Goal: Transaction & Acquisition: Book appointment/travel/reservation

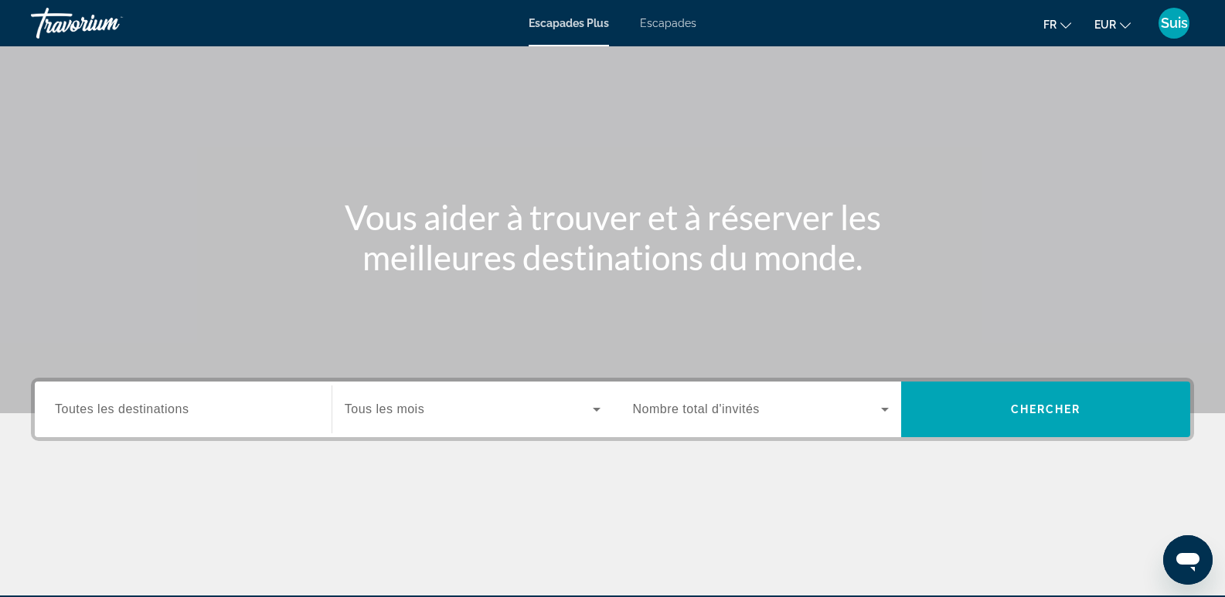
scroll to position [77, 0]
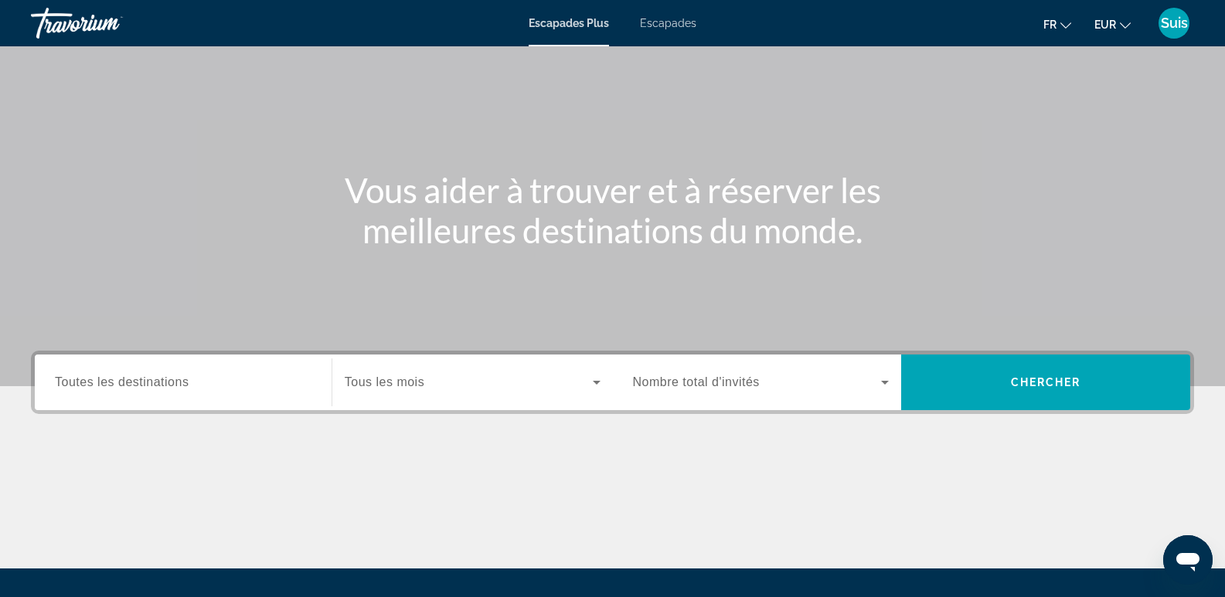
click at [669, 24] on font "Escapades" at bounding box center [668, 23] width 56 height 12
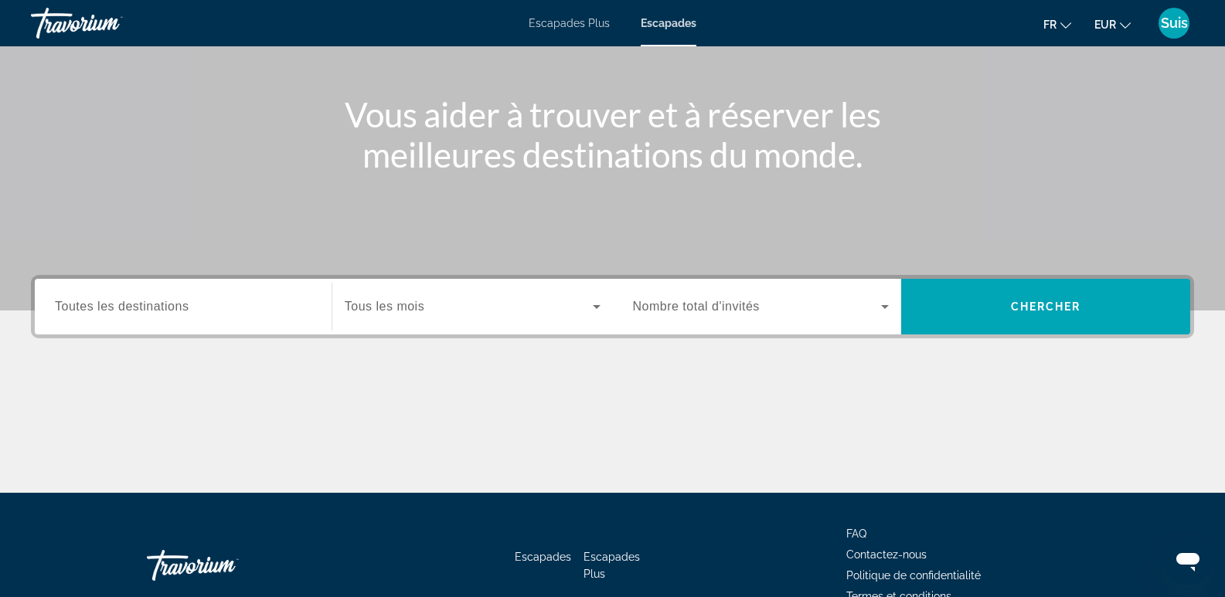
scroll to position [155, 0]
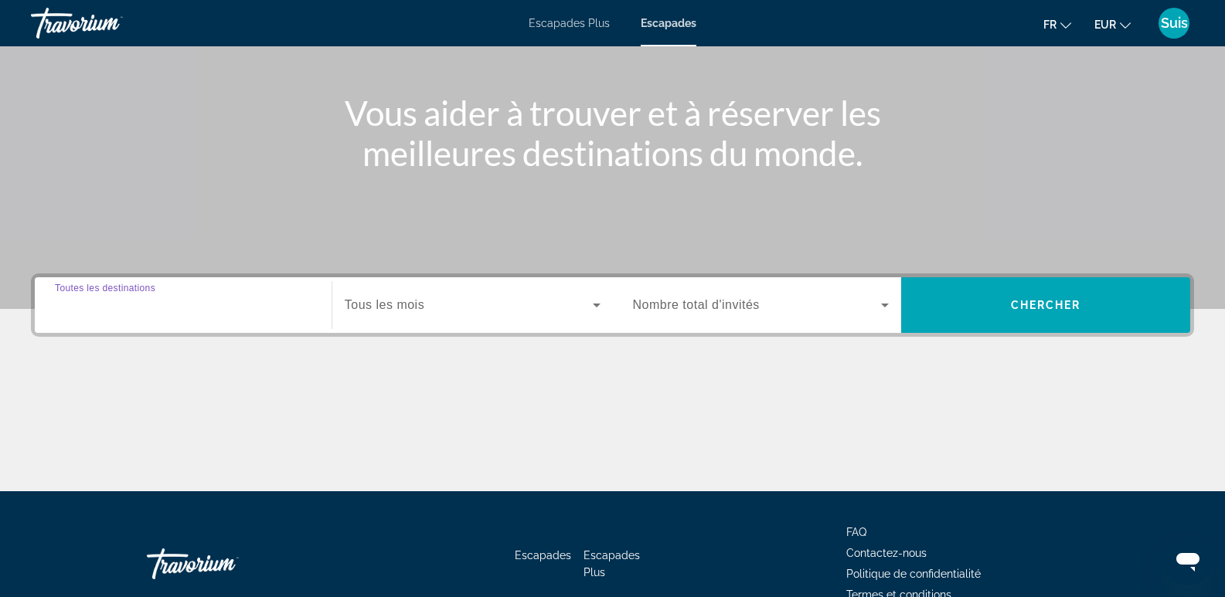
click at [195, 308] on input "Destination Toutes les destinations" at bounding box center [183, 306] width 257 height 19
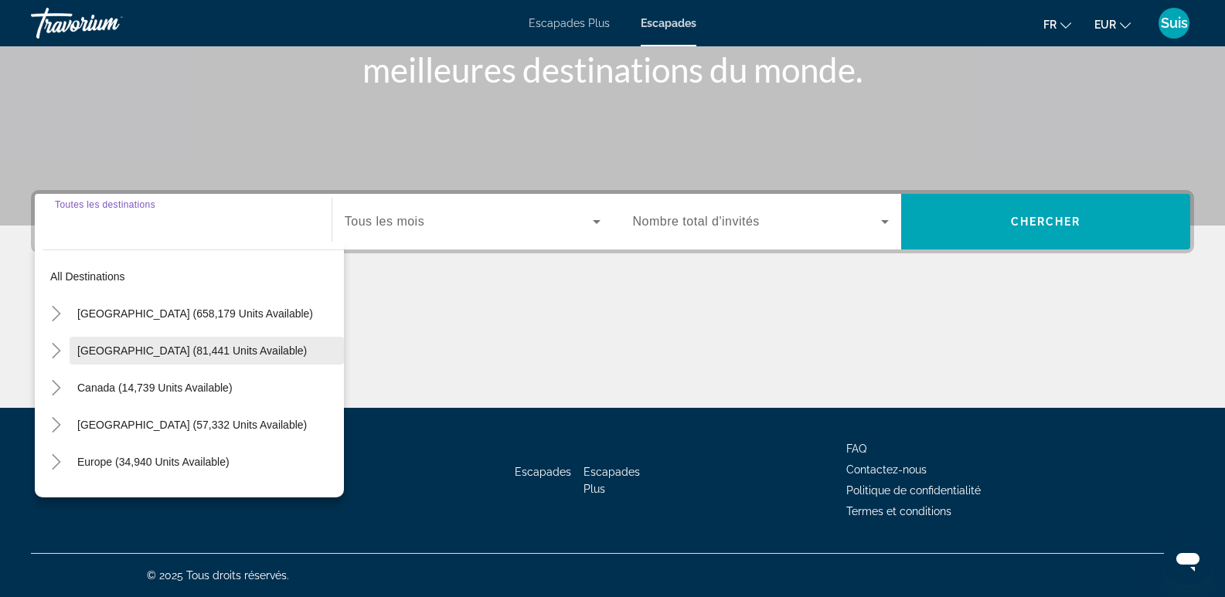
scroll to position [77, 0]
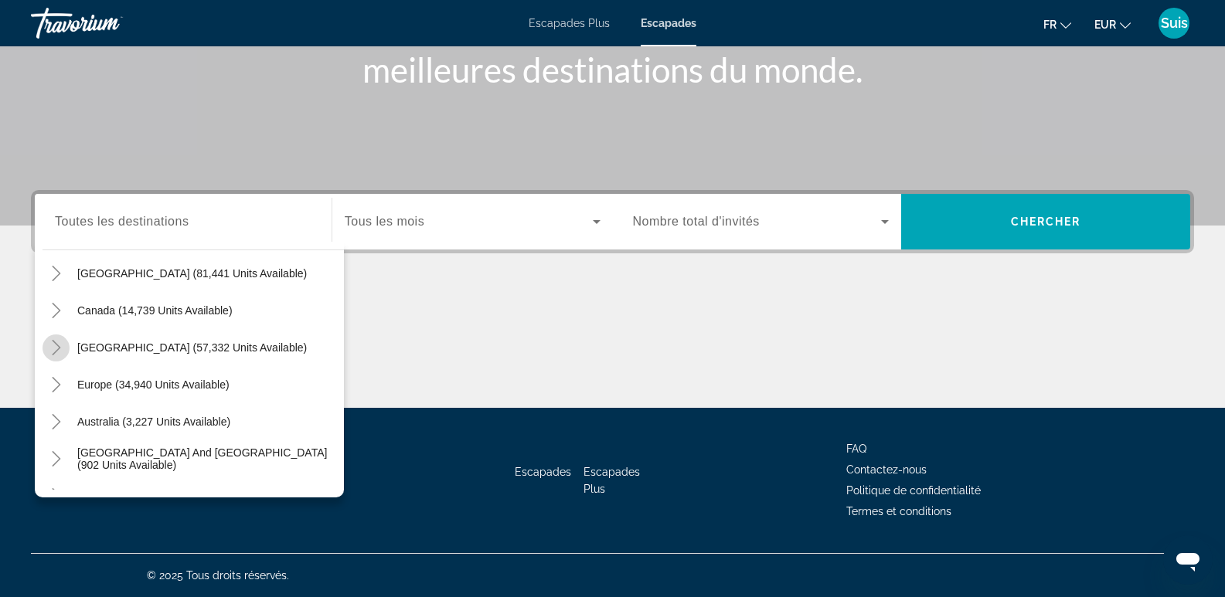
click at [56, 342] on icon "Toggle Caribbean & Atlantic Islands (57,332 units available)" at bounding box center [56, 347] width 15 height 15
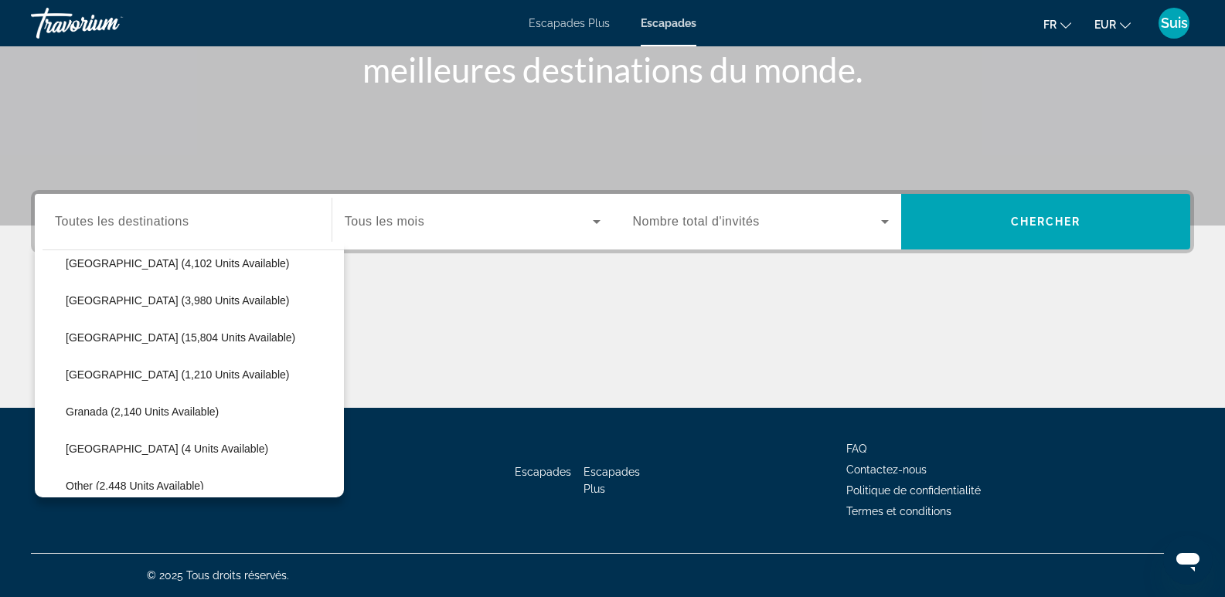
scroll to position [311, 0]
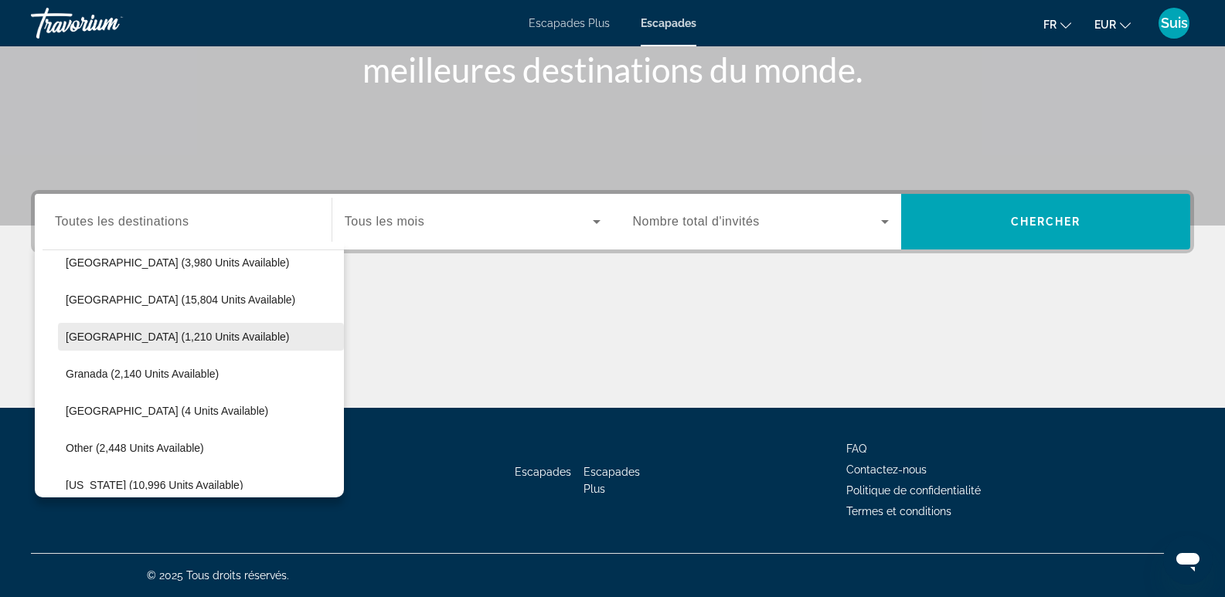
click at [174, 333] on span "[GEOGRAPHIC_DATA] (1,210 units available)" at bounding box center [177, 337] width 223 height 12
type input "**********"
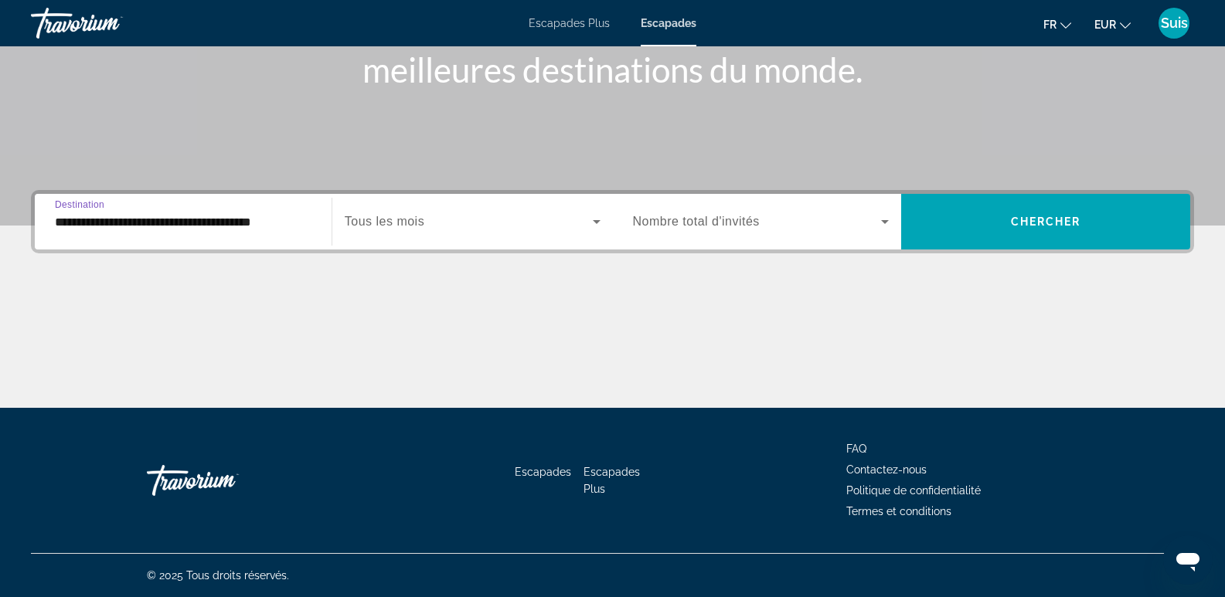
click at [360, 222] on span "Tous les mois" at bounding box center [385, 221] width 80 height 13
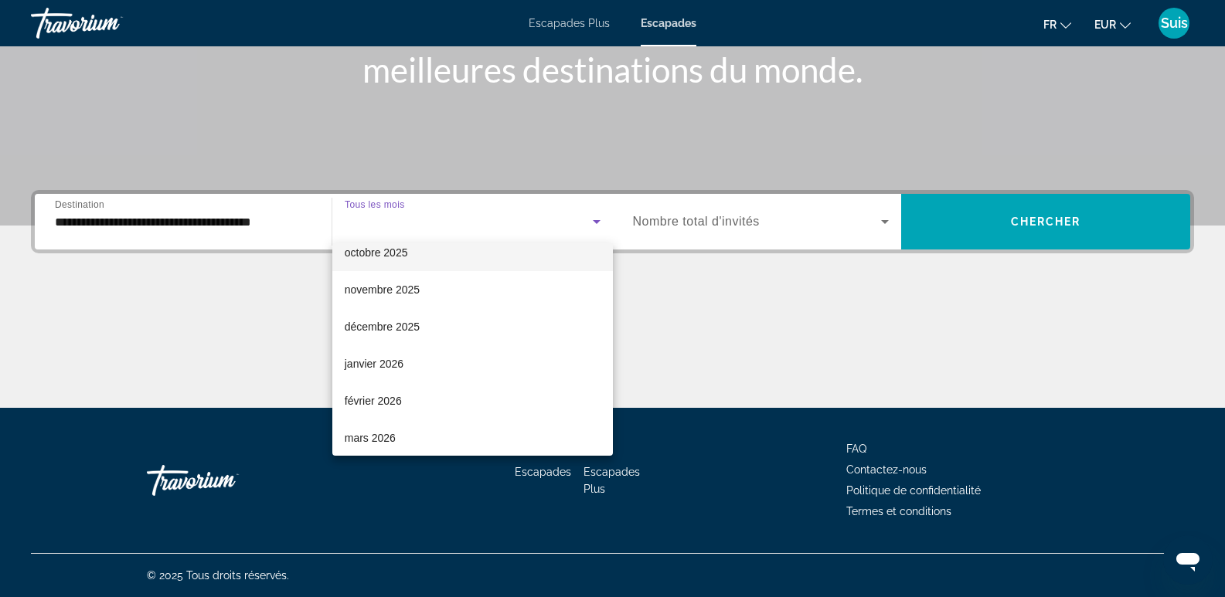
scroll to position [232, 0]
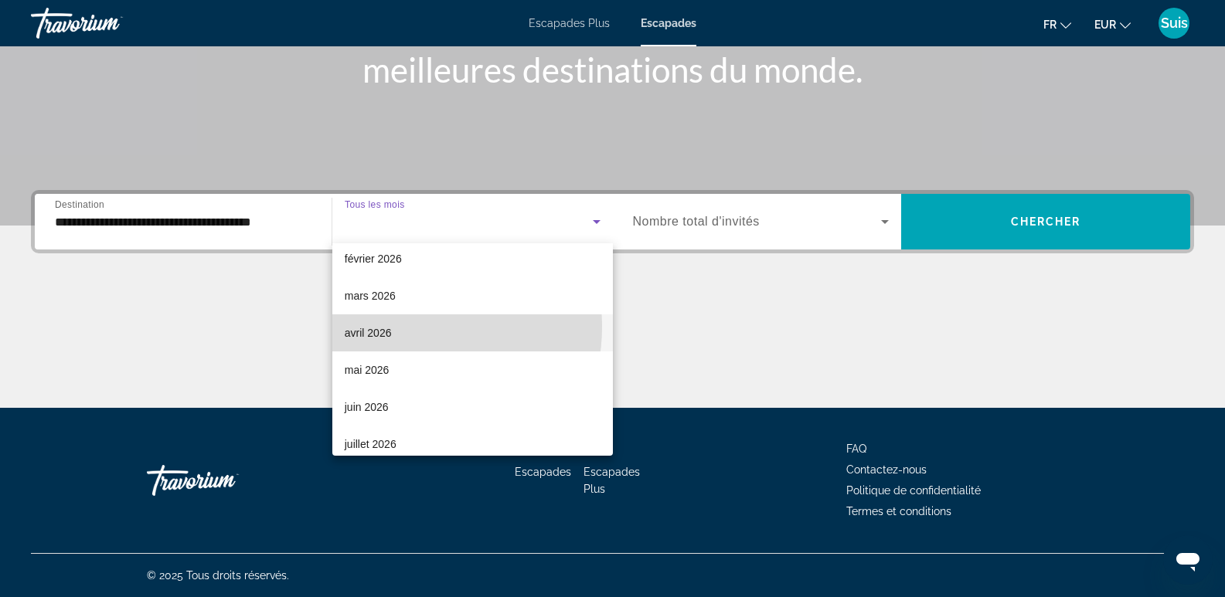
click at [400, 327] on mat-option "avril 2026" at bounding box center [472, 333] width 281 height 37
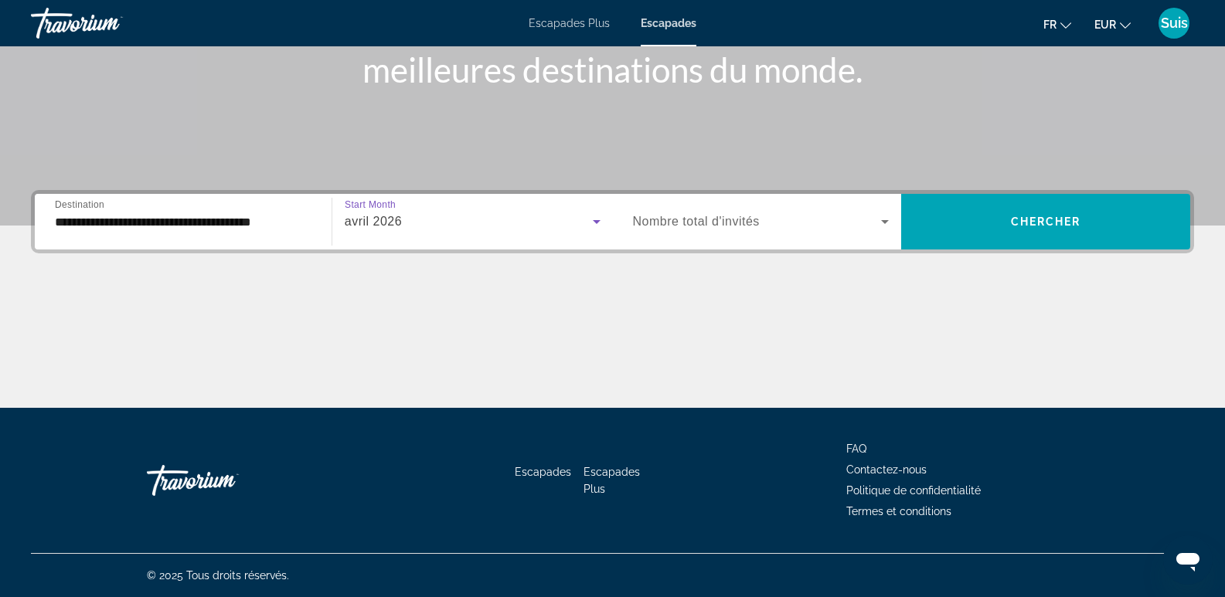
click at [714, 219] on span "Nombre total d'invités" at bounding box center [696, 221] width 127 height 13
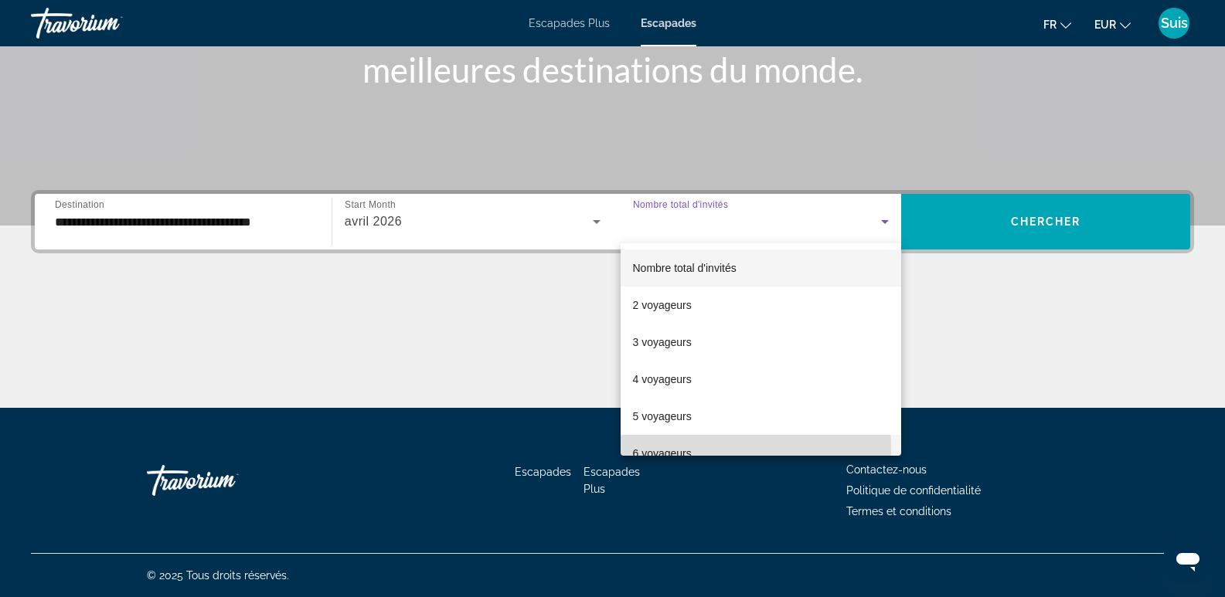
click at [696, 448] on mat-option "6 voyageurs" at bounding box center [761, 453] width 281 height 37
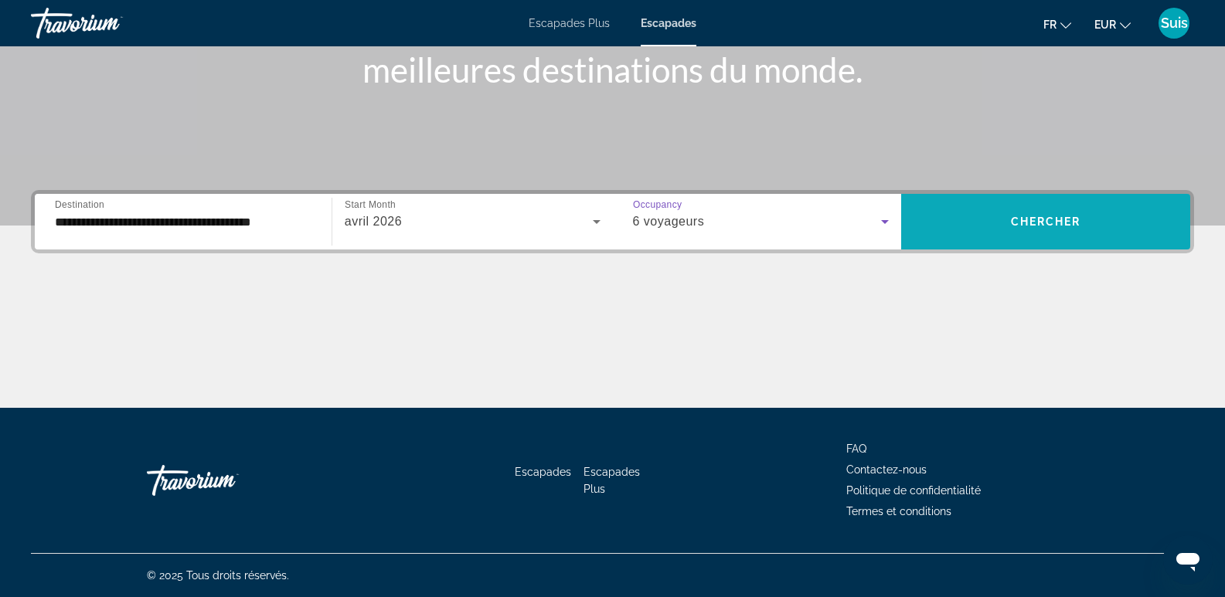
click at [1045, 196] on span "Search widget" at bounding box center [1045, 222] width 289 height 56
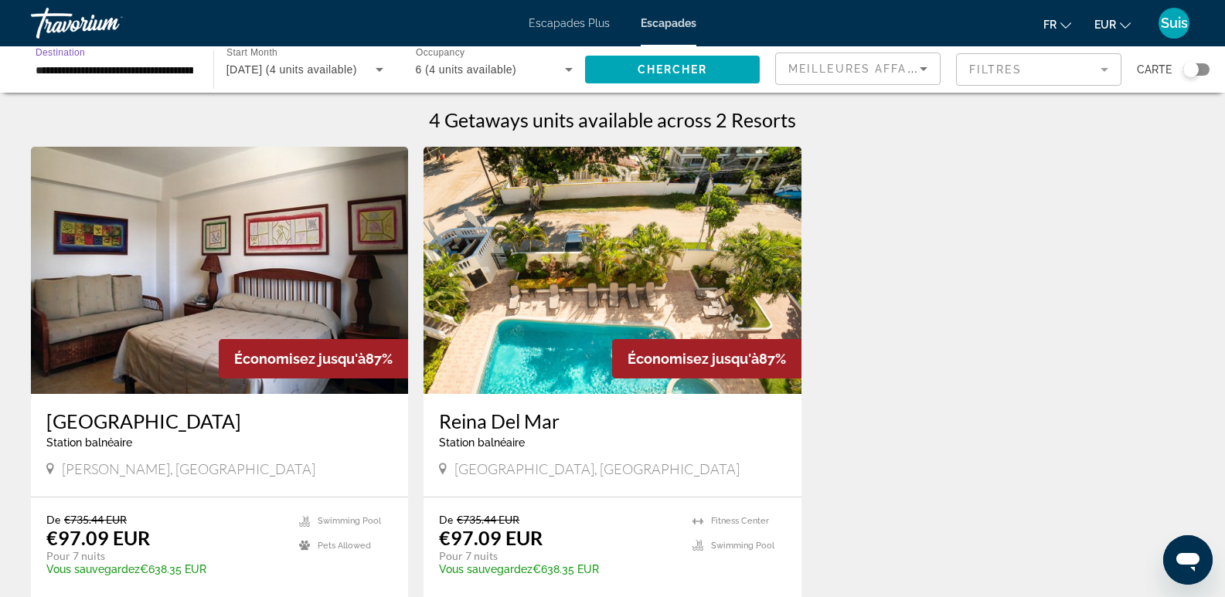
click at [113, 71] on input "**********" at bounding box center [115, 70] width 158 height 19
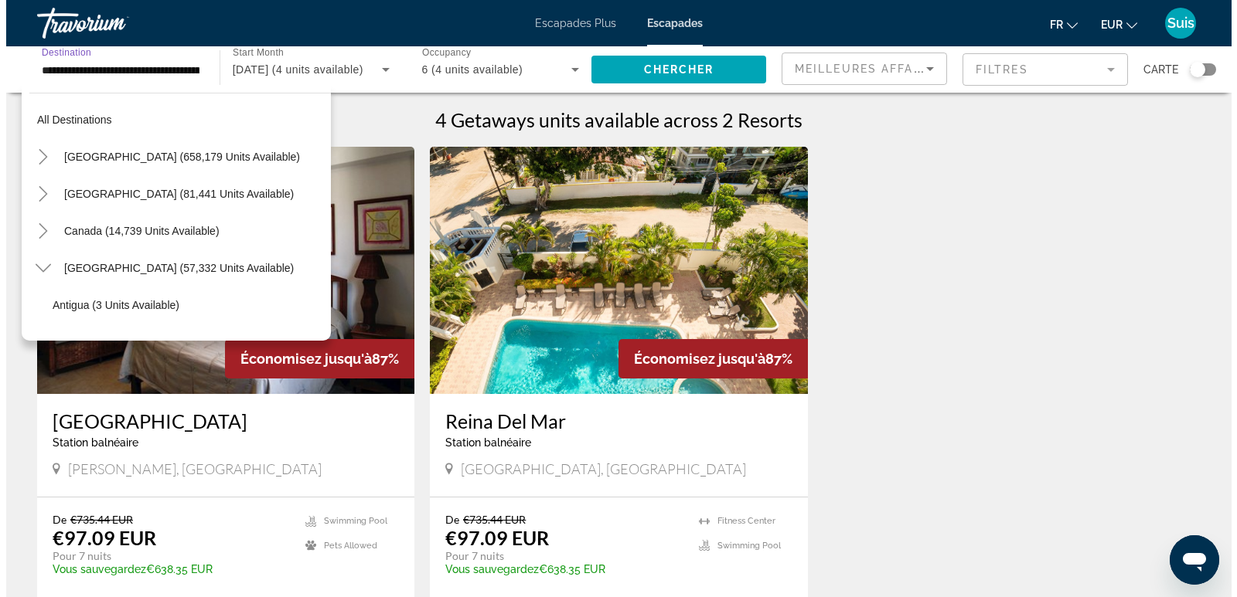
scroll to position [277, 0]
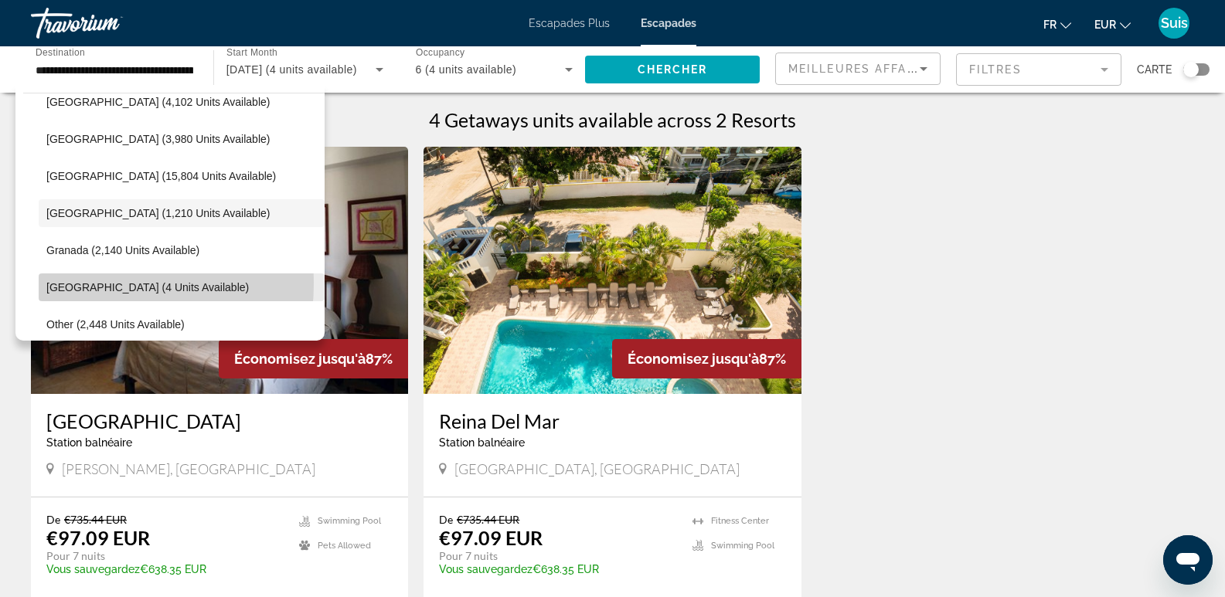
click at [56, 283] on span "[GEOGRAPHIC_DATA] (4 units available)" at bounding box center [147, 287] width 203 height 12
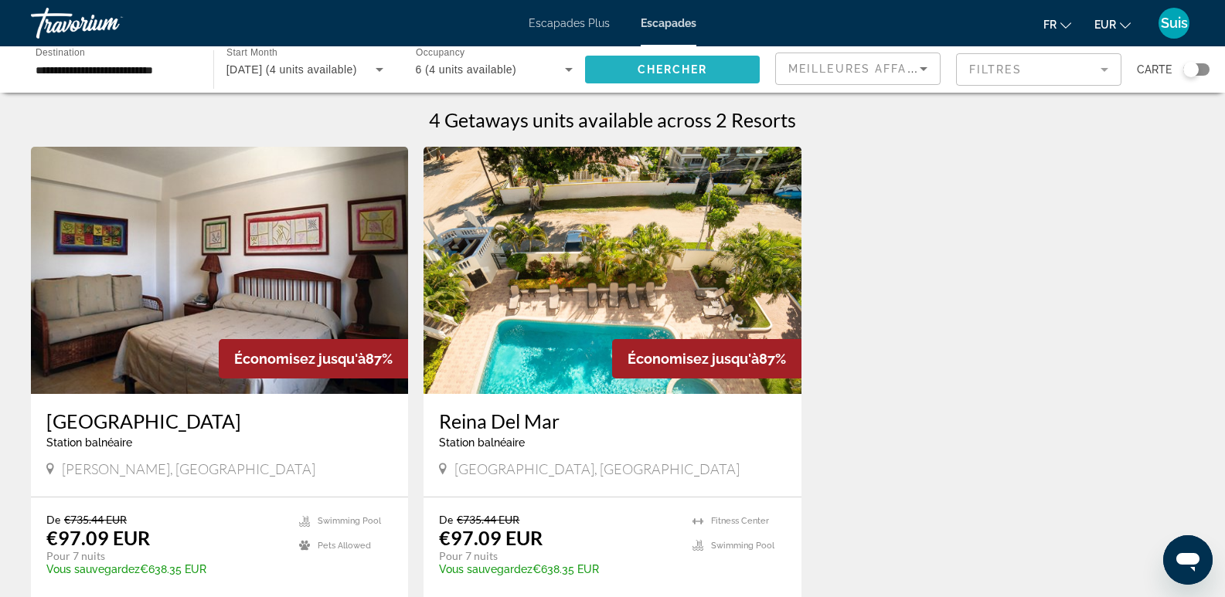
click at [705, 66] on span "Chercher" at bounding box center [673, 69] width 70 height 12
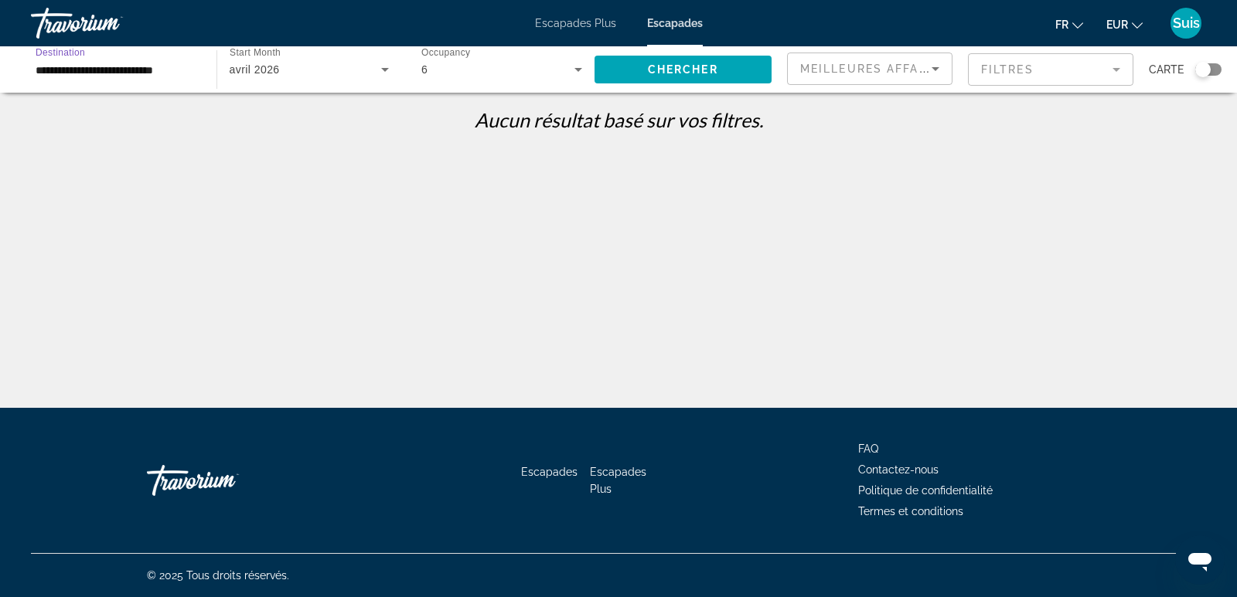
click at [163, 69] on input "**********" at bounding box center [116, 70] width 161 height 19
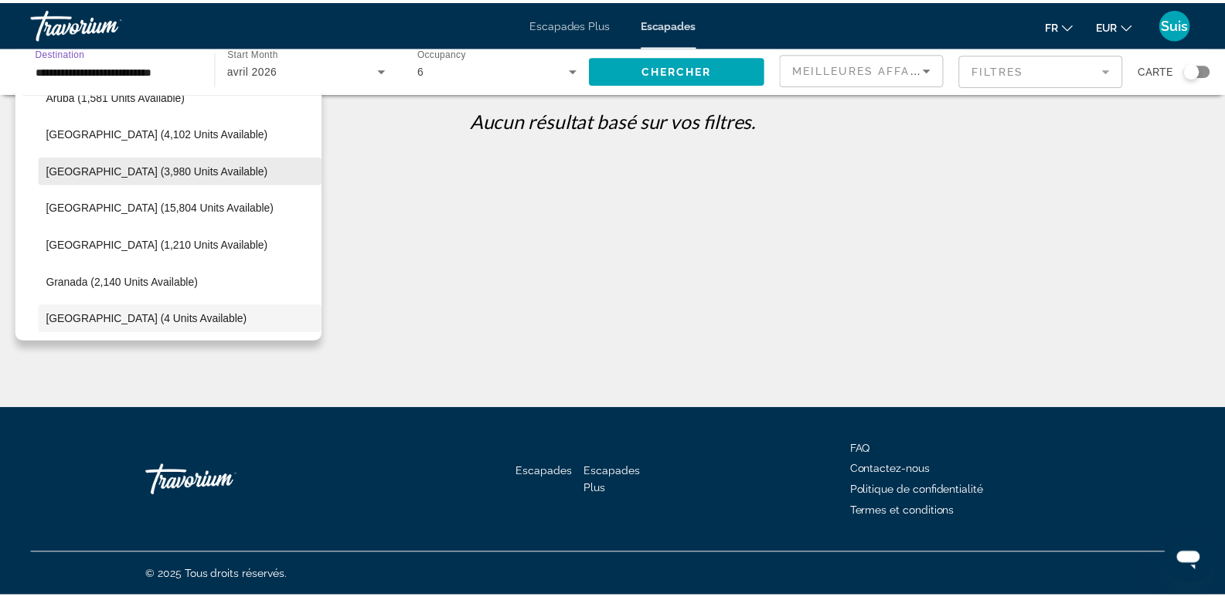
scroll to position [274, 0]
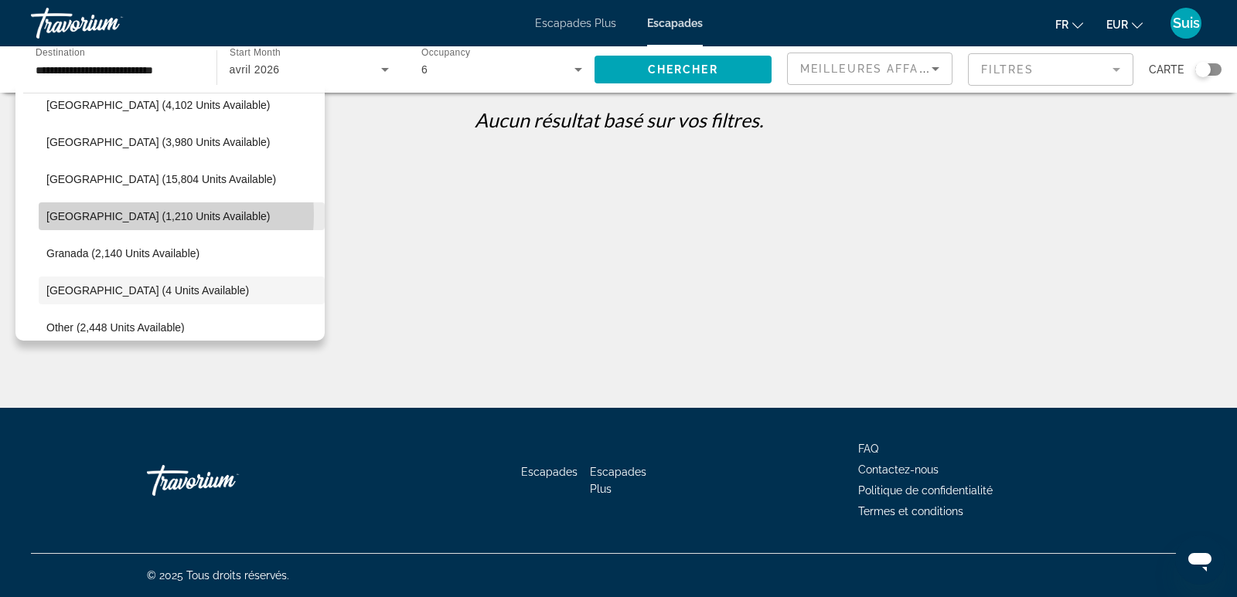
click at [127, 215] on span "[GEOGRAPHIC_DATA] (1,210 units available)" at bounding box center [157, 216] width 223 height 12
type input "**********"
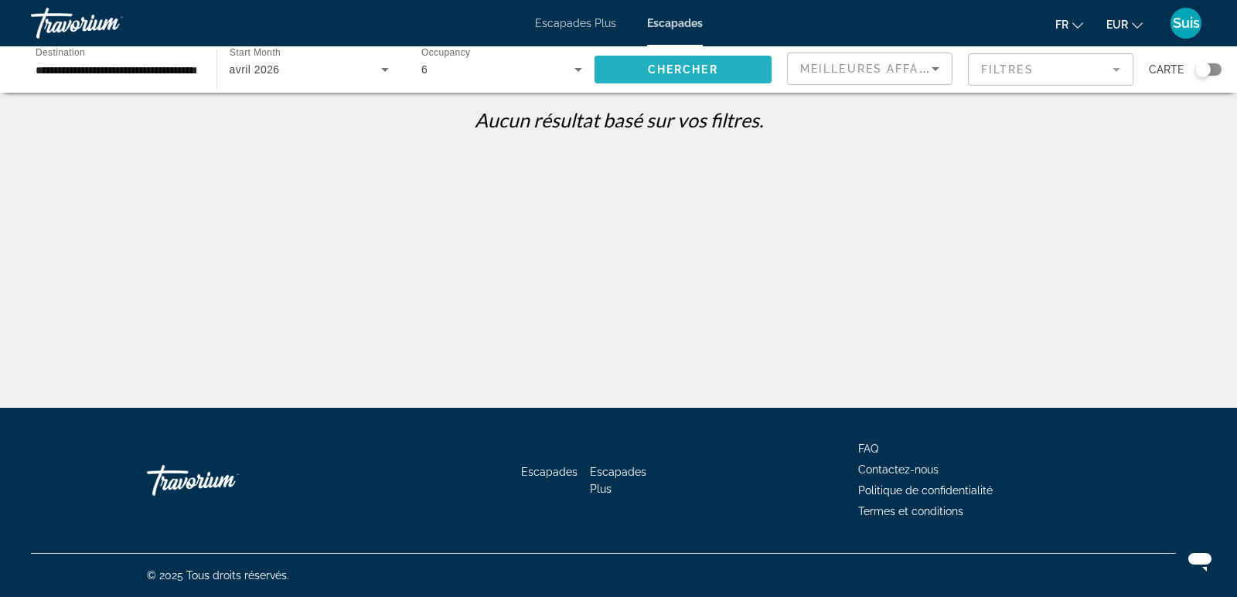
click at [655, 65] on span "Chercher" at bounding box center [683, 69] width 70 height 12
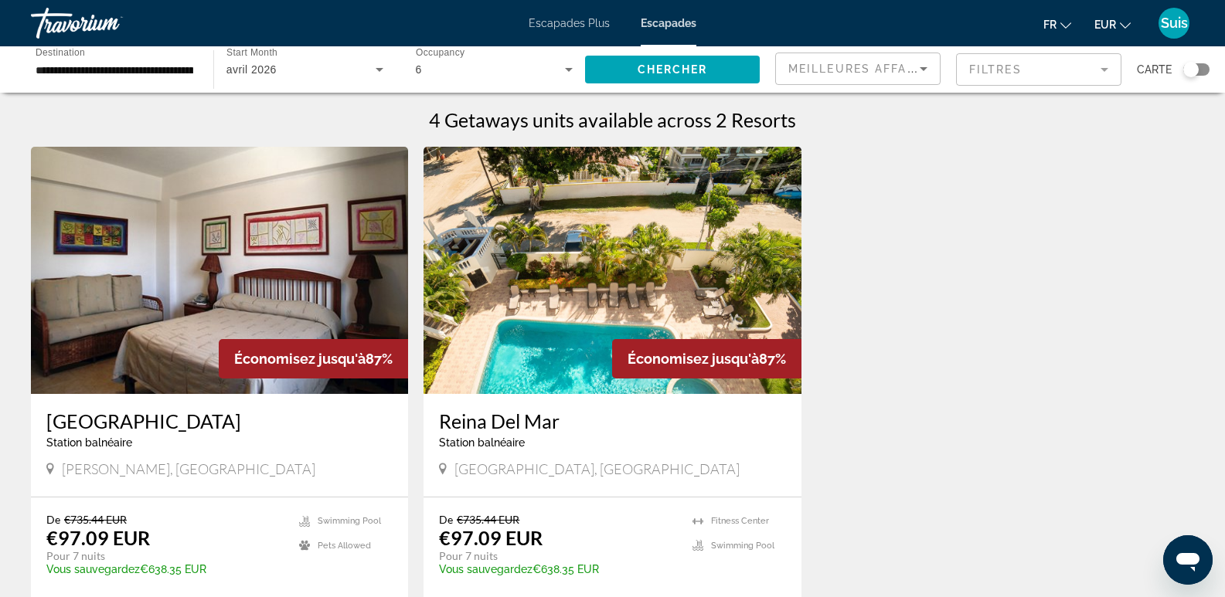
click at [593, 342] on img "Contenu principal" at bounding box center [612, 270] width 377 height 247
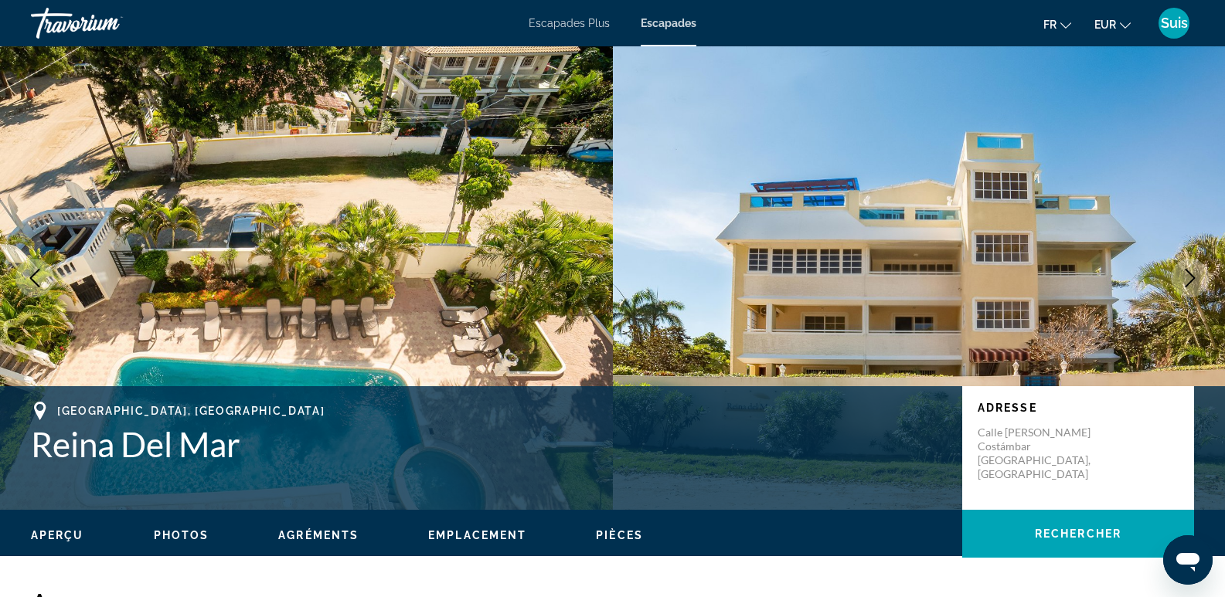
click at [1191, 275] on icon "Next image" at bounding box center [1191, 278] width 10 height 19
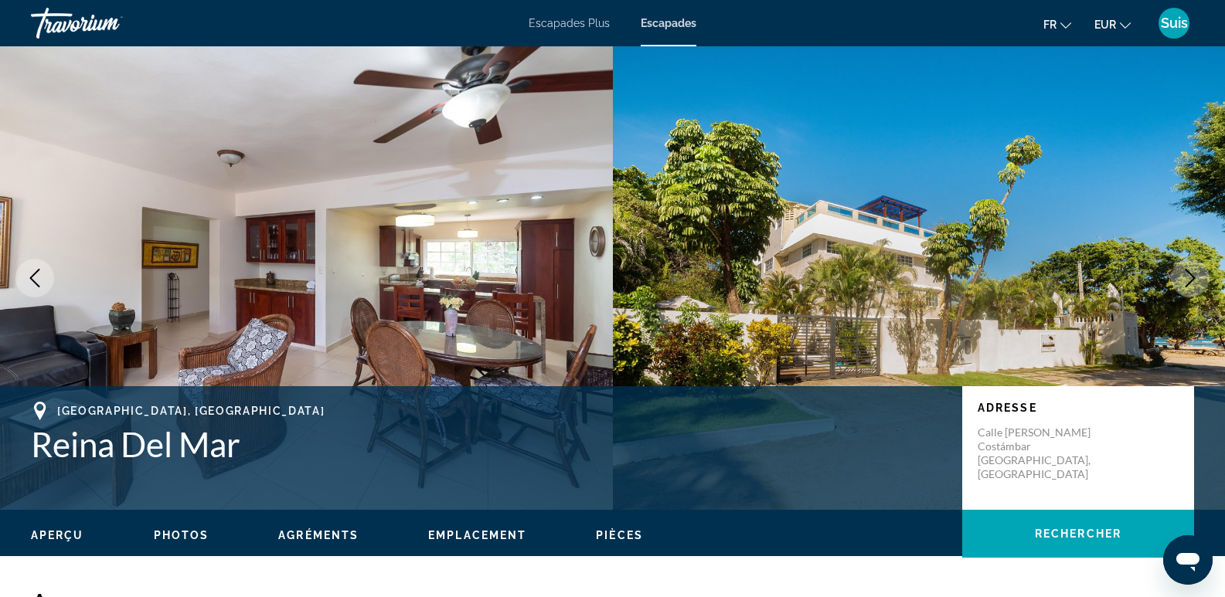
click at [1191, 275] on icon "Next image" at bounding box center [1191, 278] width 10 height 19
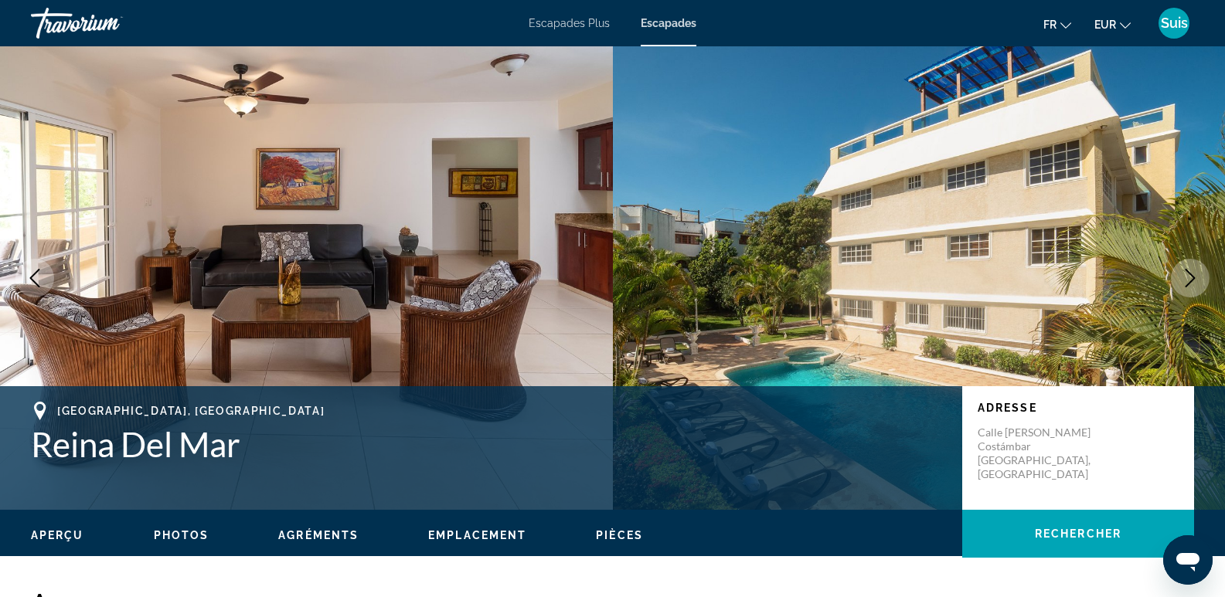
click at [1191, 275] on icon "Next image" at bounding box center [1191, 278] width 10 height 19
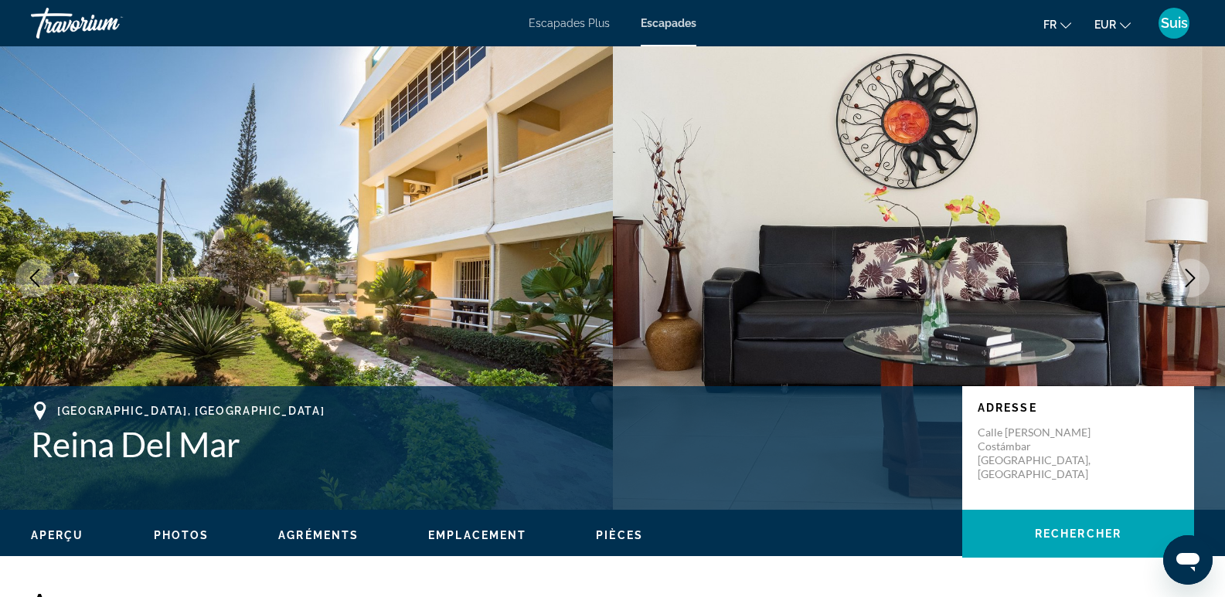
click at [1191, 275] on icon "Next image" at bounding box center [1191, 278] width 10 height 19
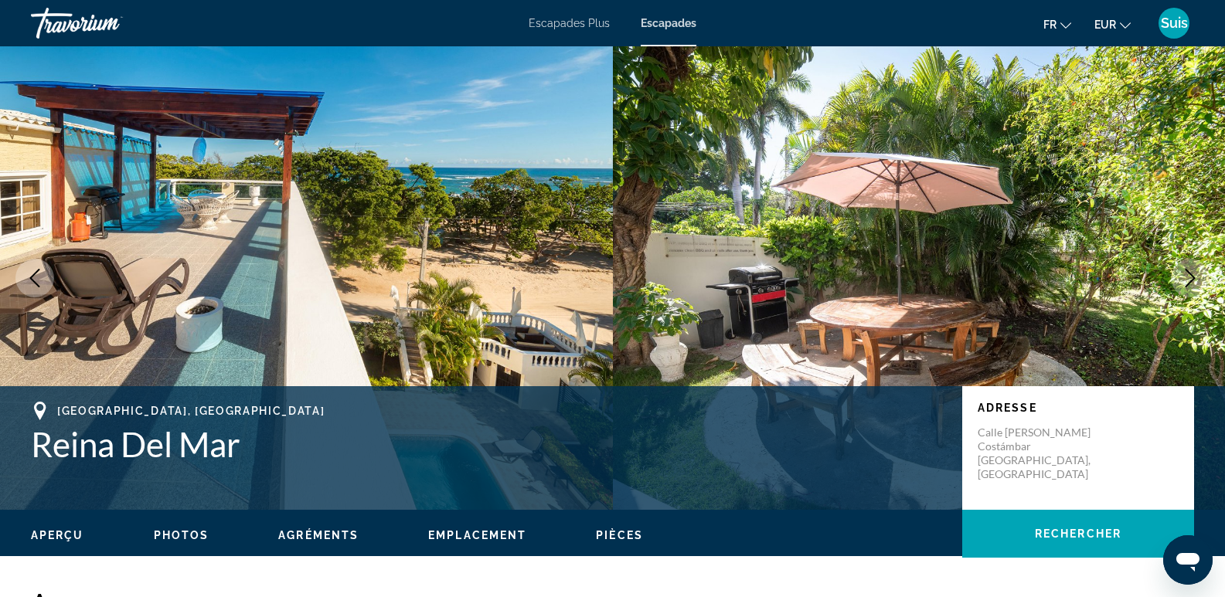
click at [1191, 275] on icon "Next image" at bounding box center [1191, 278] width 10 height 19
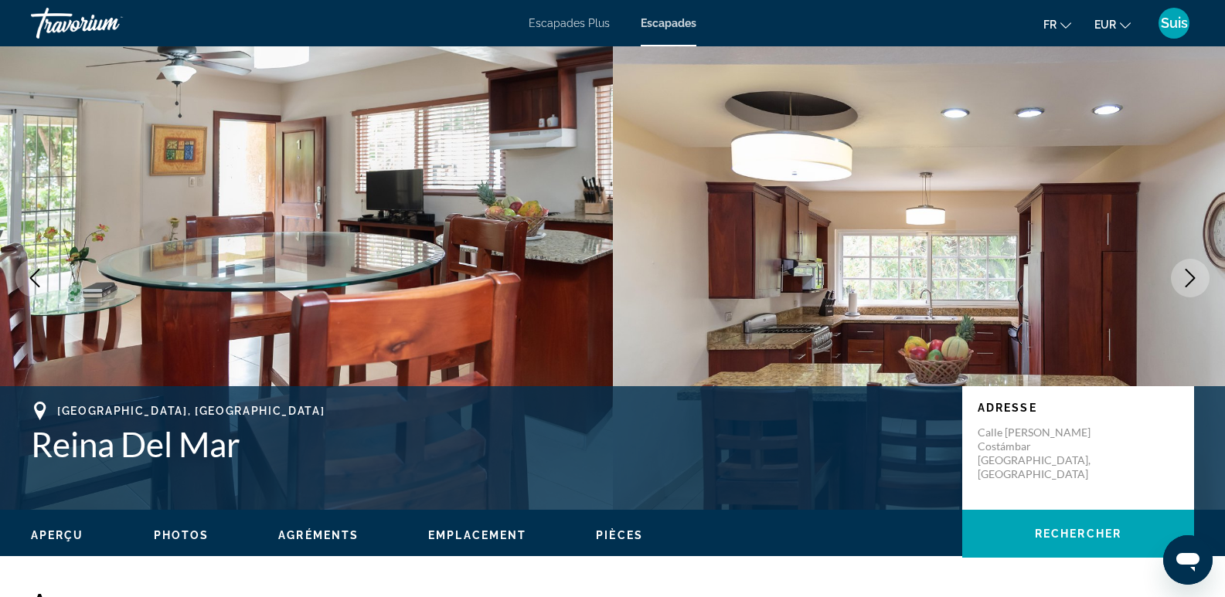
click at [1191, 275] on icon "Next image" at bounding box center [1191, 278] width 10 height 19
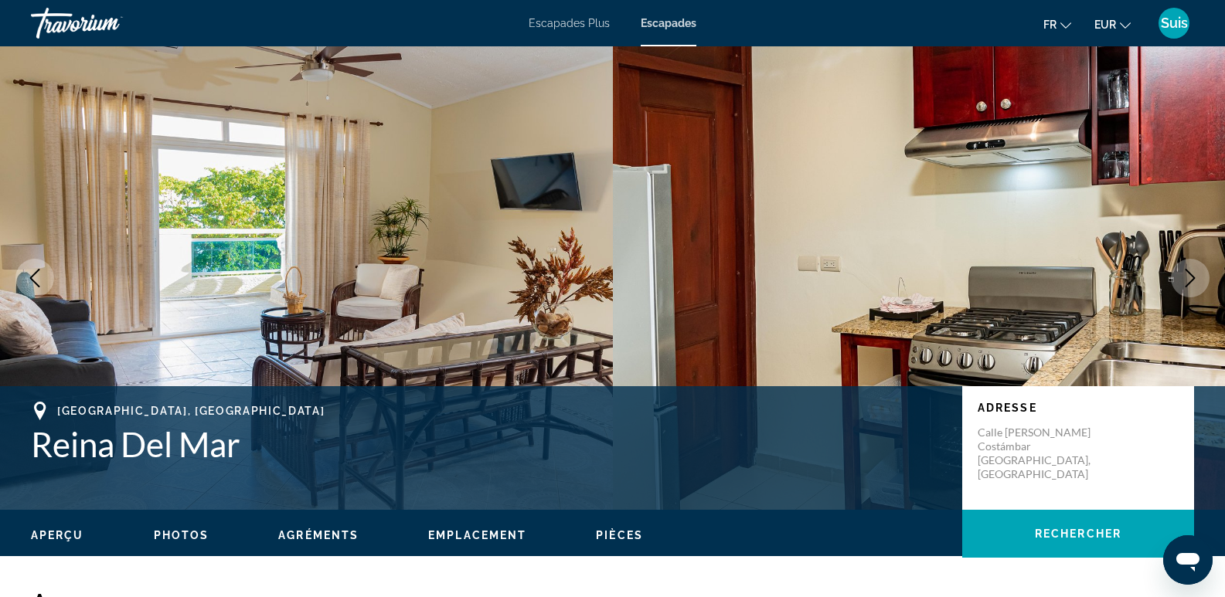
click at [1191, 275] on icon "Next image" at bounding box center [1191, 278] width 10 height 19
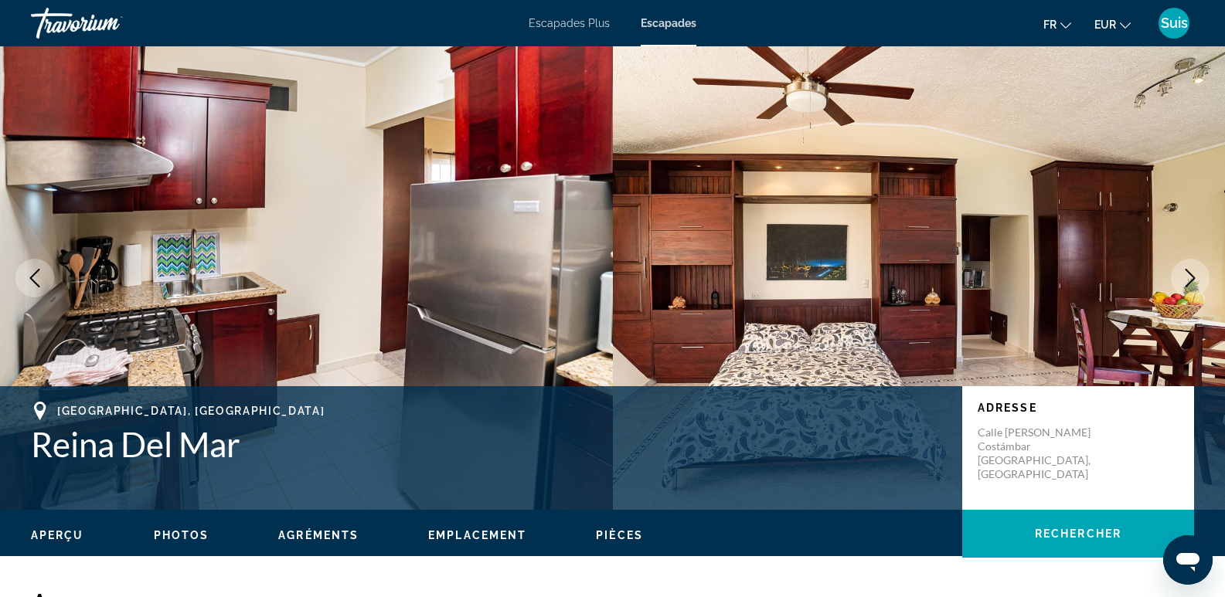
click at [1191, 275] on icon "Next image" at bounding box center [1191, 278] width 10 height 19
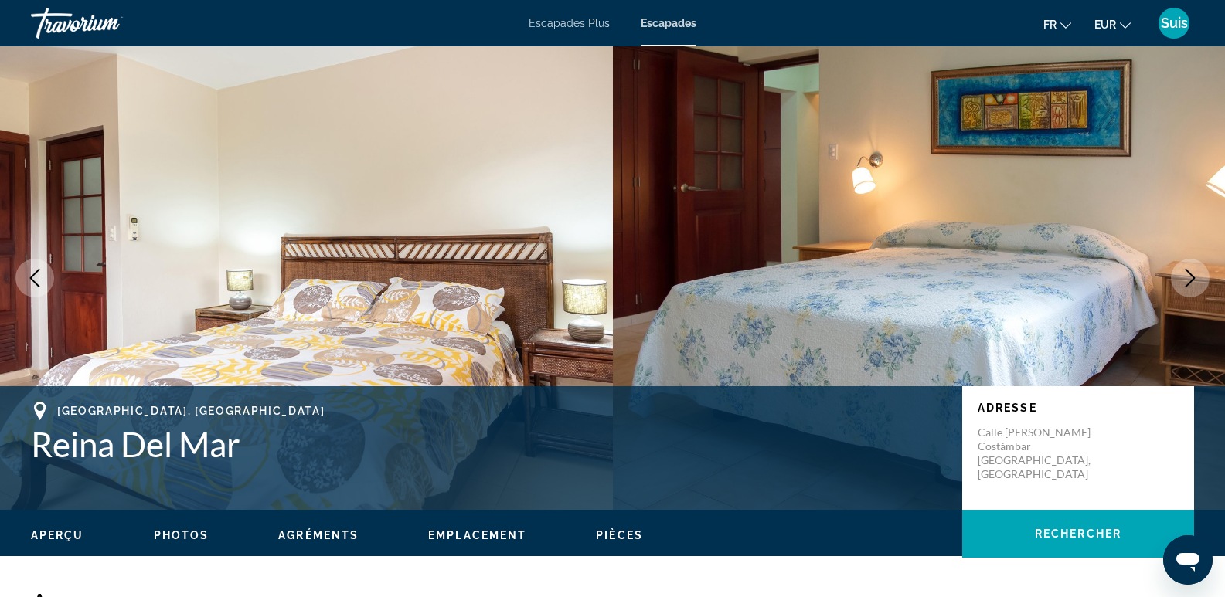
click at [1191, 275] on icon "Next image" at bounding box center [1191, 278] width 10 height 19
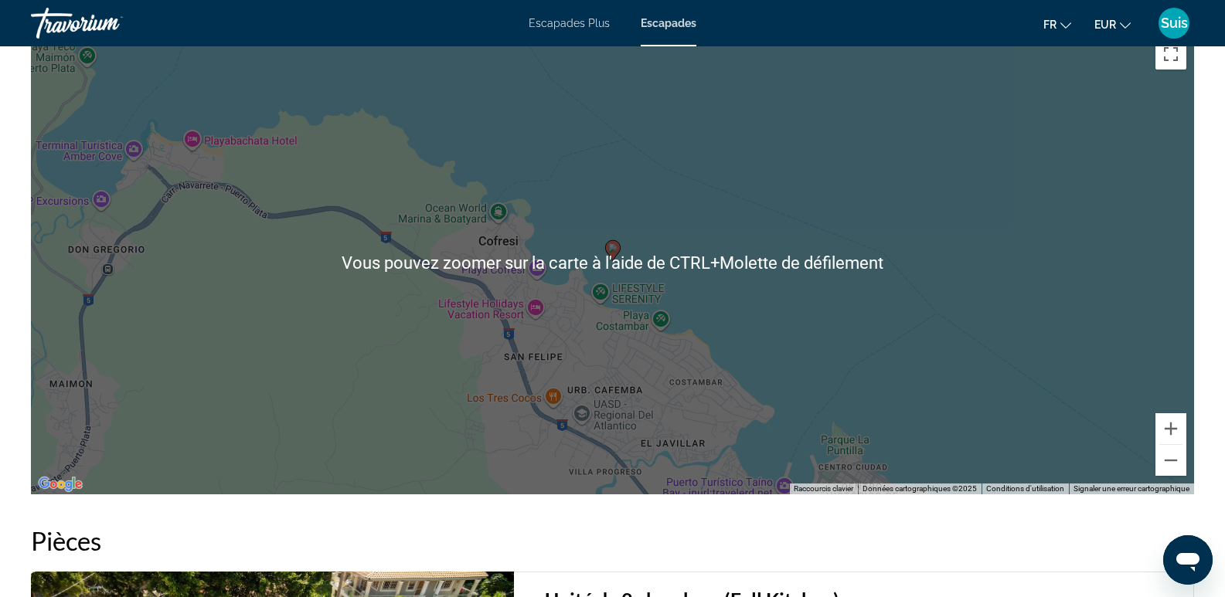
scroll to position [1855, 0]
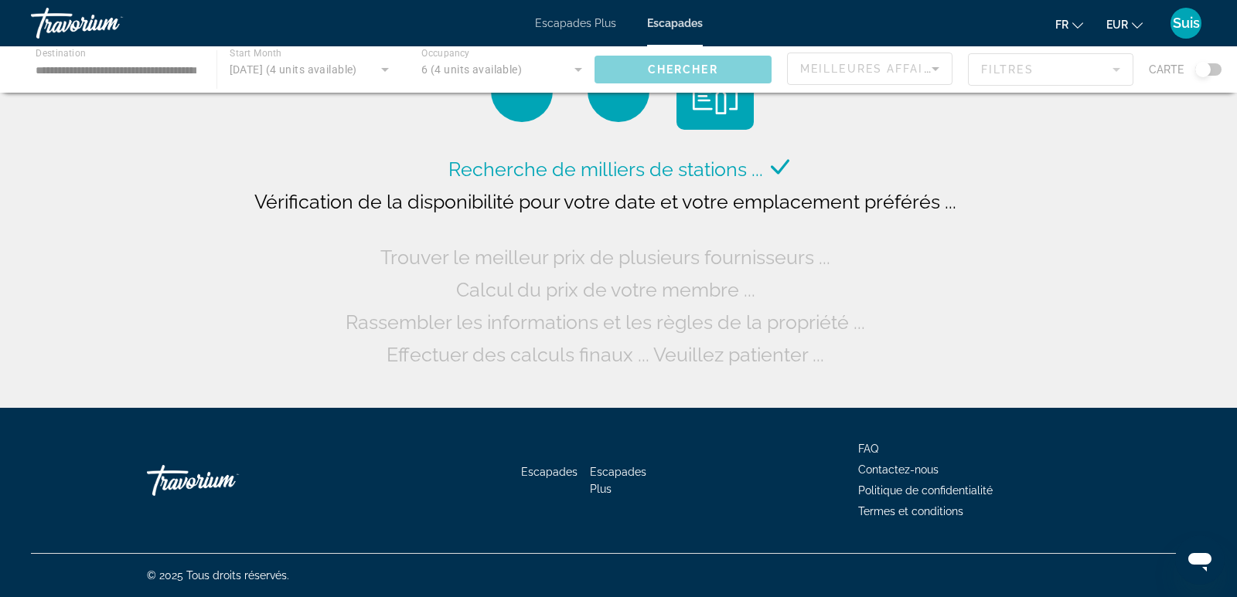
click at [187, 74] on div "Contenu principal" at bounding box center [618, 69] width 1237 height 46
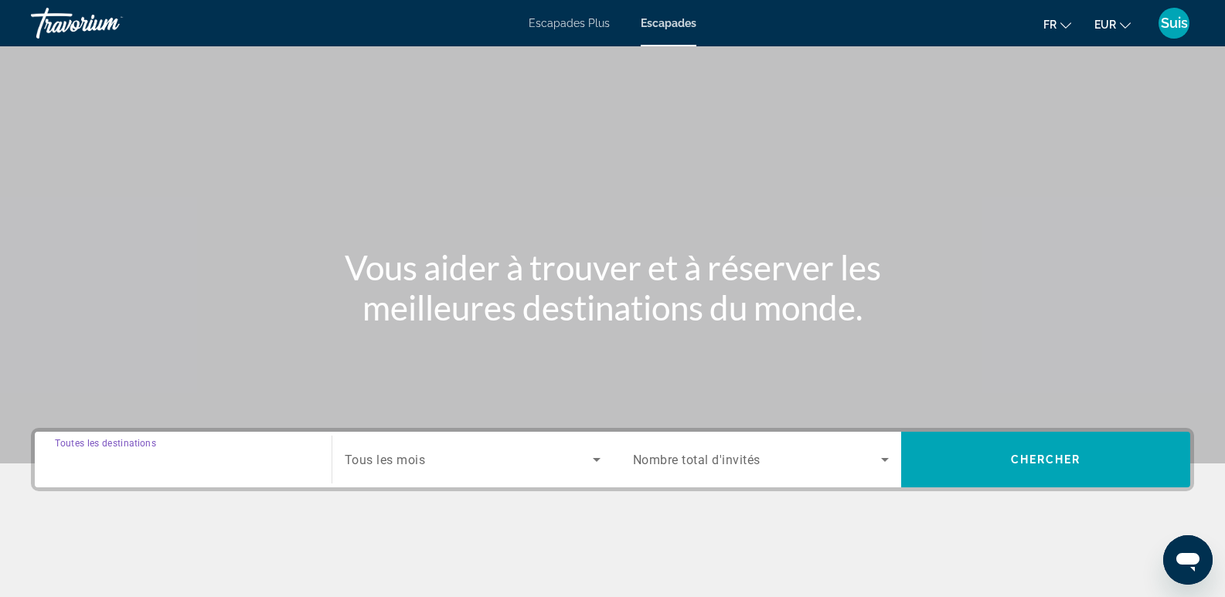
click at [234, 452] on input "Destination Toutes les destinations" at bounding box center [183, 460] width 257 height 19
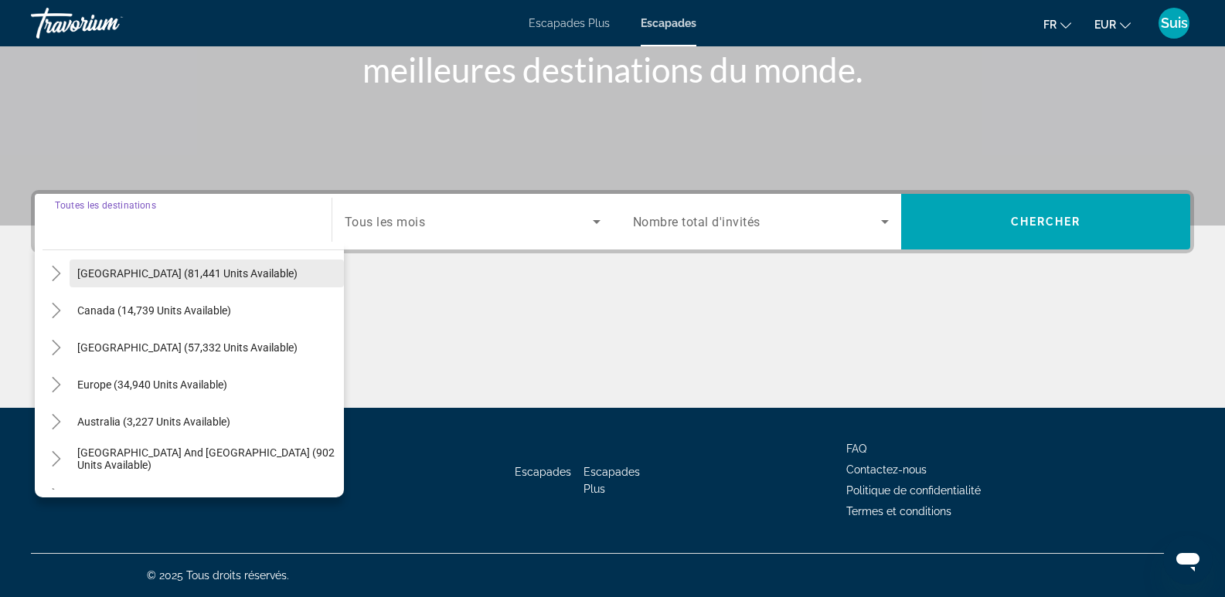
scroll to position [155, 0]
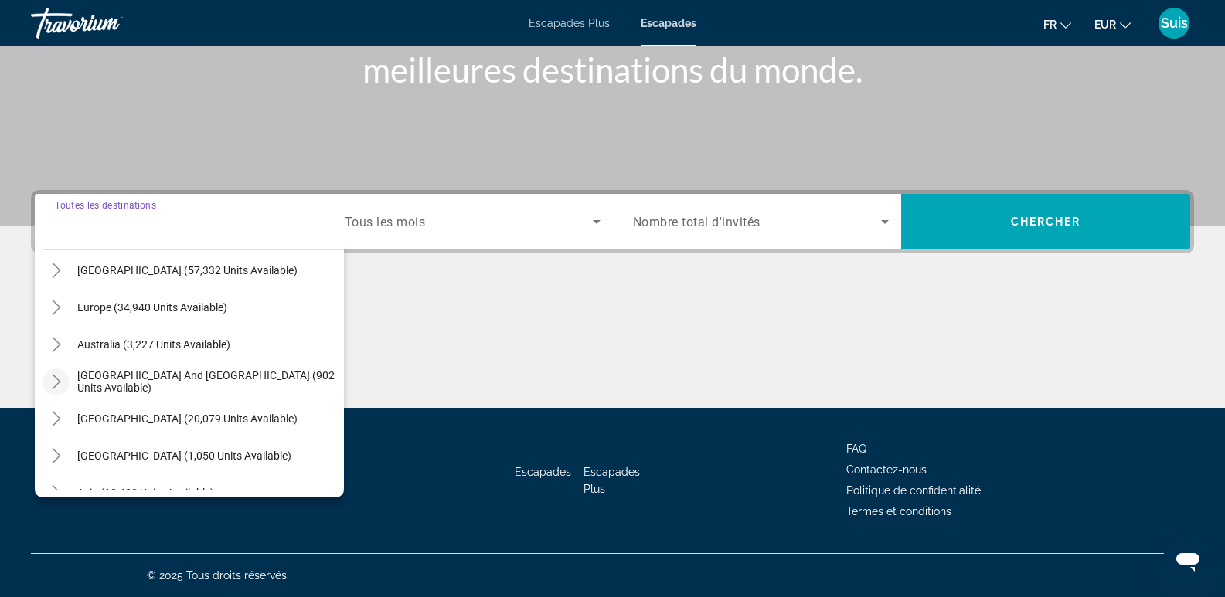
click at [60, 378] on icon "Toggle South Pacific and Oceania (902 units available)" at bounding box center [56, 381] width 15 height 15
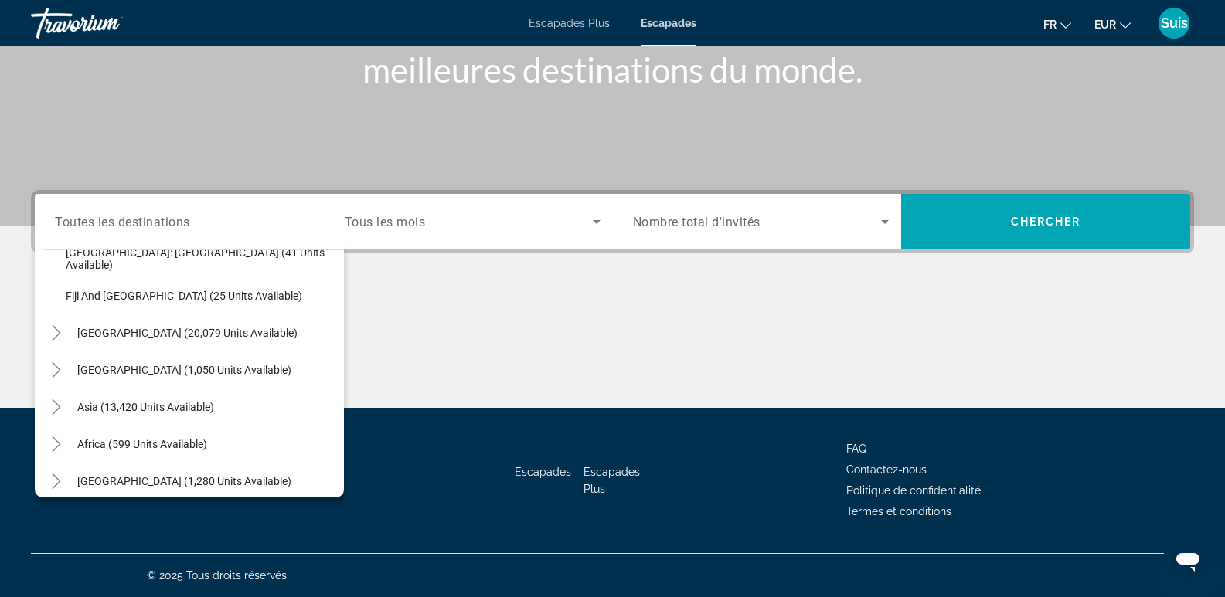
scroll to position [362, 0]
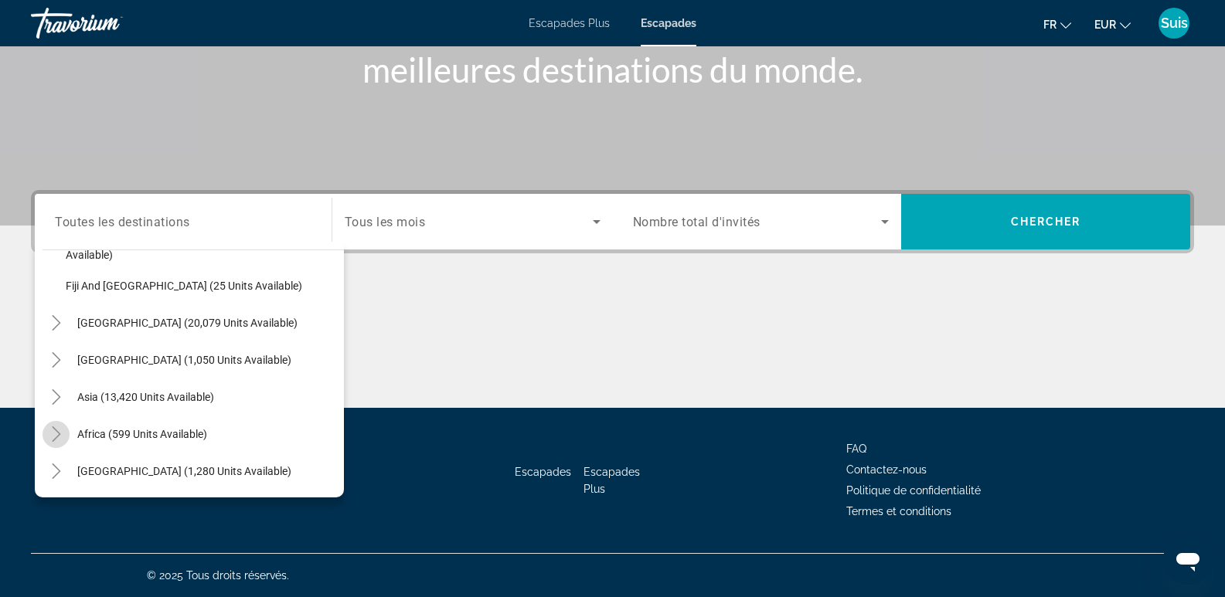
click at [60, 434] on icon "Toggle Africa (599 units available)" at bounding box center [56, 434] width 15 height 15
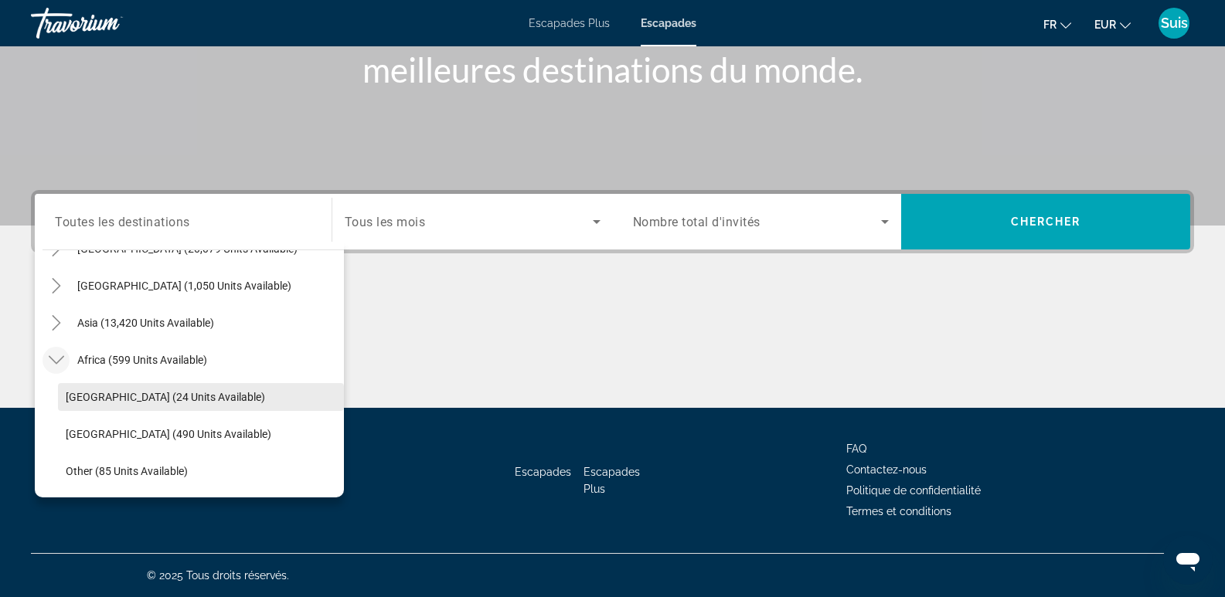
scroll to position [473, 0]
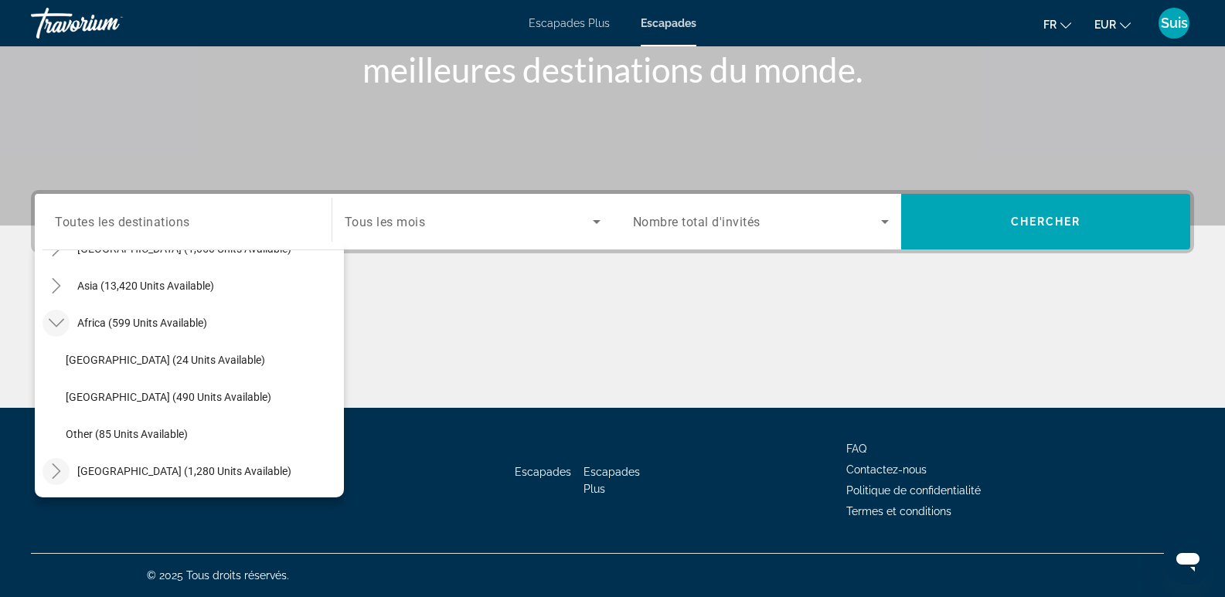
click at [60, 462] on mat-icon "Toggle Middle East (1,280 units available)" at bounding box center [56, 471] width 27 height 27
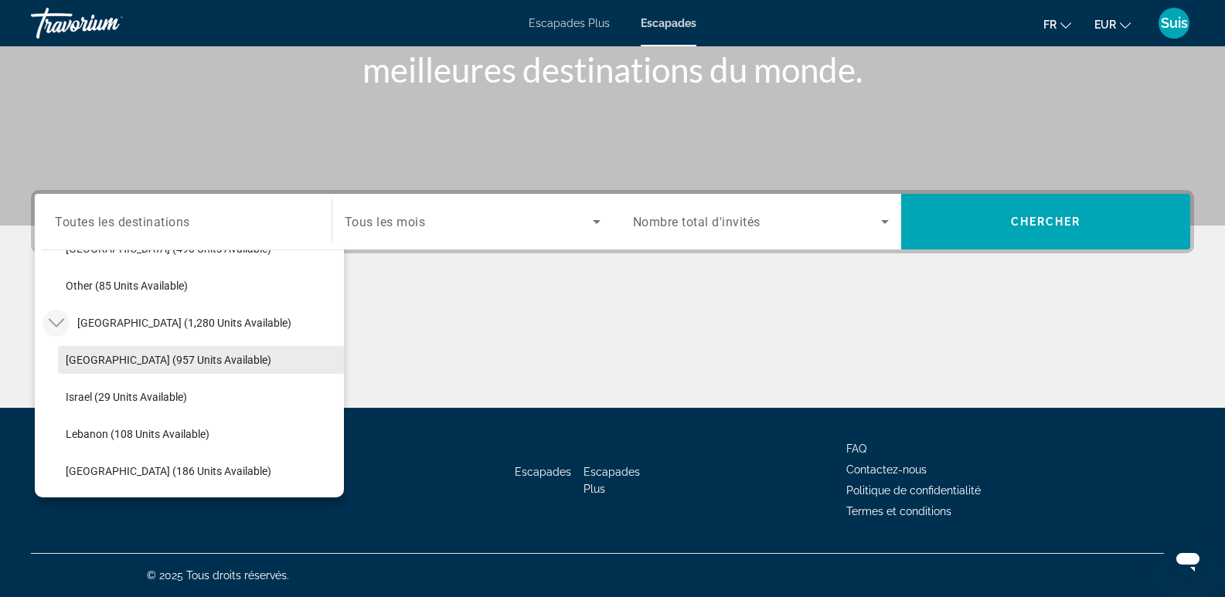
click at [248, 362] on span "Search widget" at bounding box center [201, 360] width 286 height 37
type input "**********"
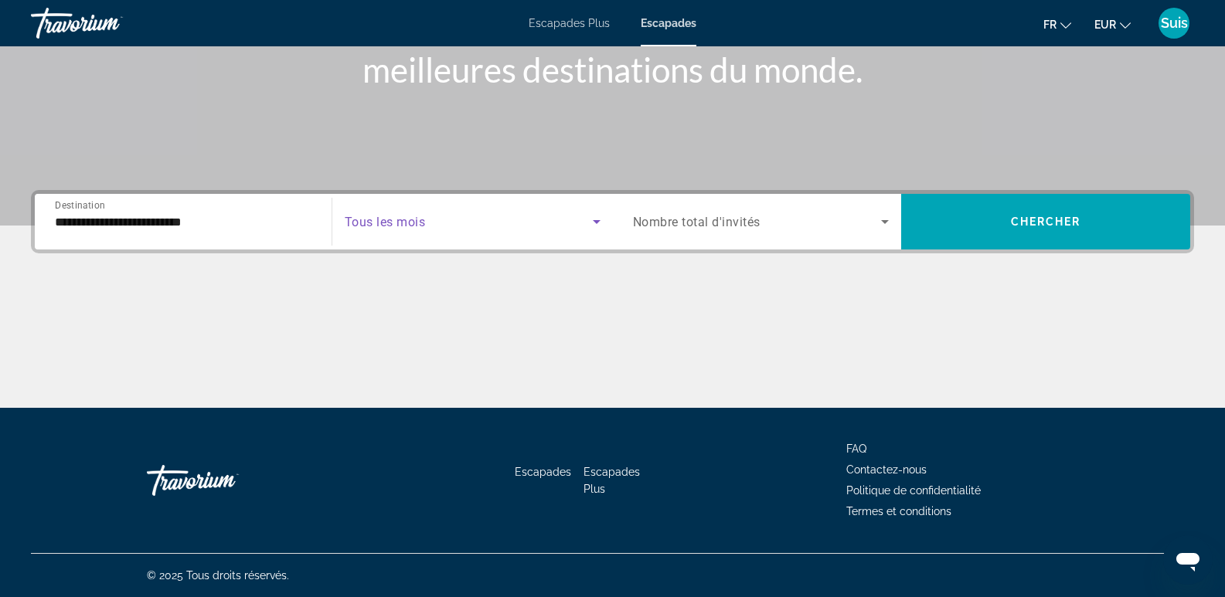
click at [451, 220] on span "Search widget" at bounding box center [469, 222] width 248 height 19
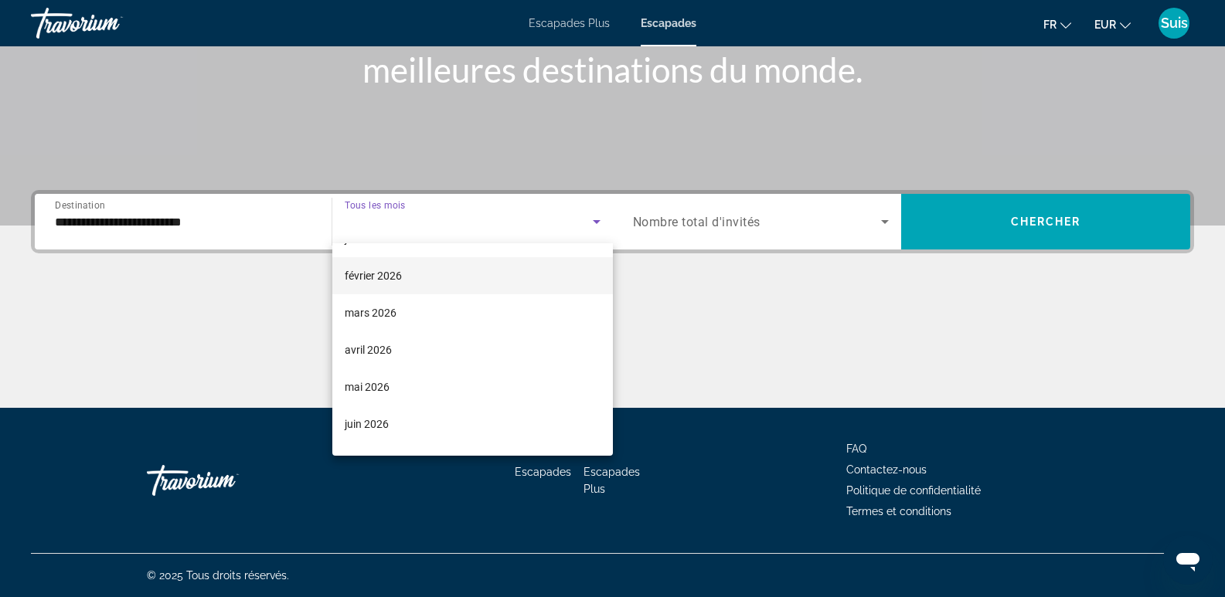
scroll to position [232, 0]
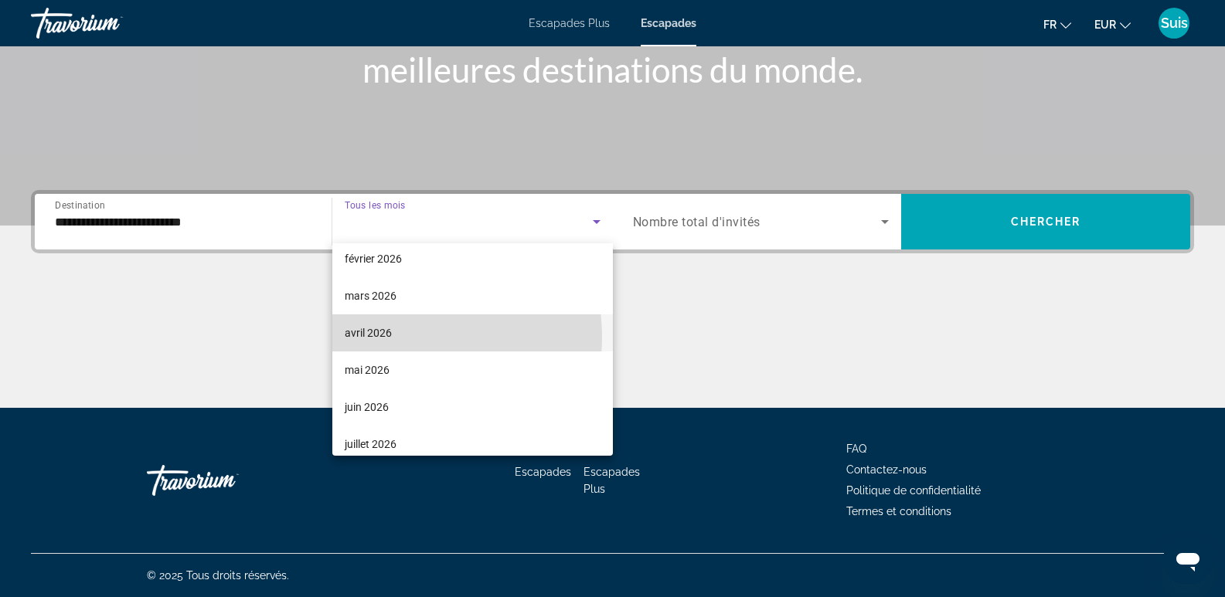
click at [403, 337] on mat-option "avril 2026" at bounding box center [472, 333] width 281 height 37
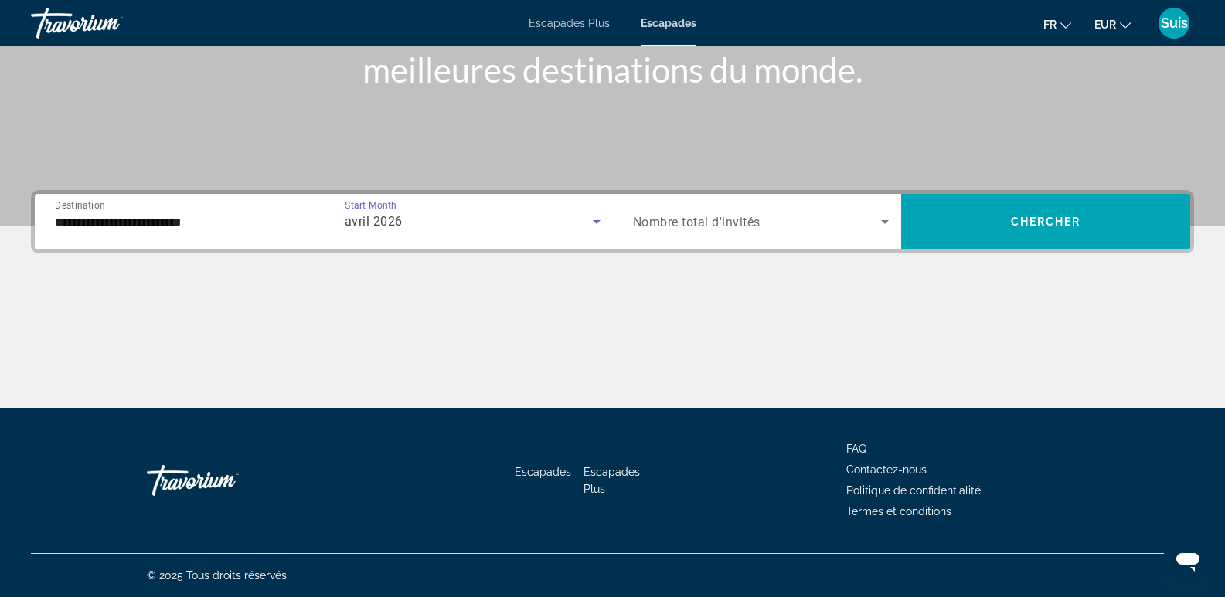
click at [787, 210] on div "Search widget" at bounding box center [761, 221] width 257 height 43
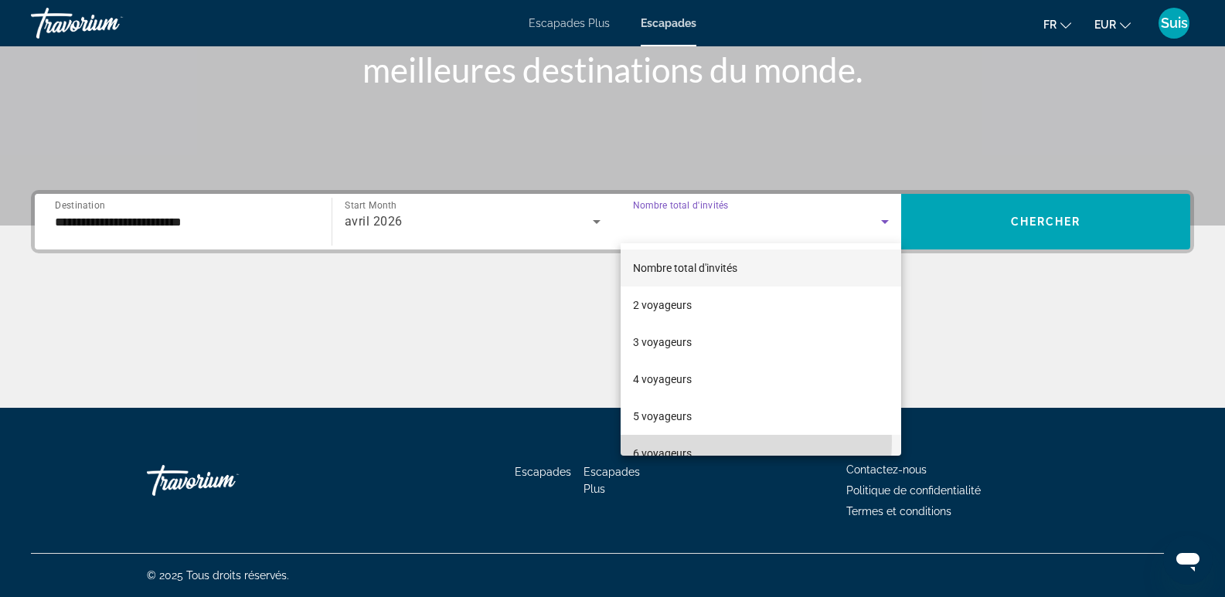
click at [663, 441] on mat-option "6 voyageurs" at bounding box center [761, 453] width 281 height 37
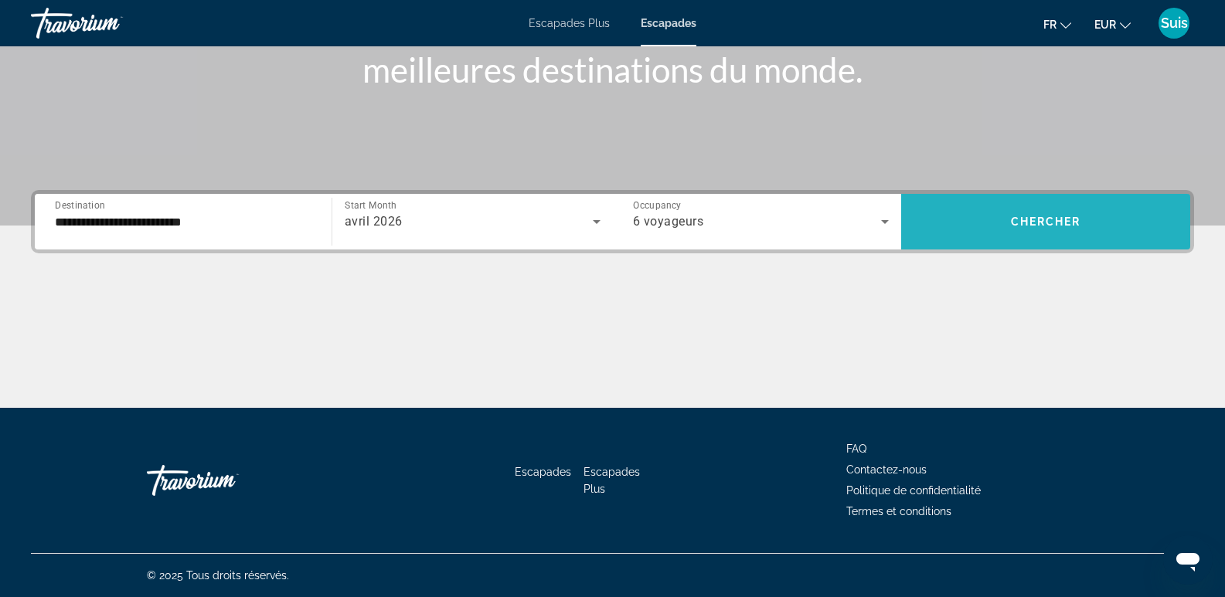
click at [1017, 232] on span "Search widget" at bounding box center [1045, 221] width 289 height 37
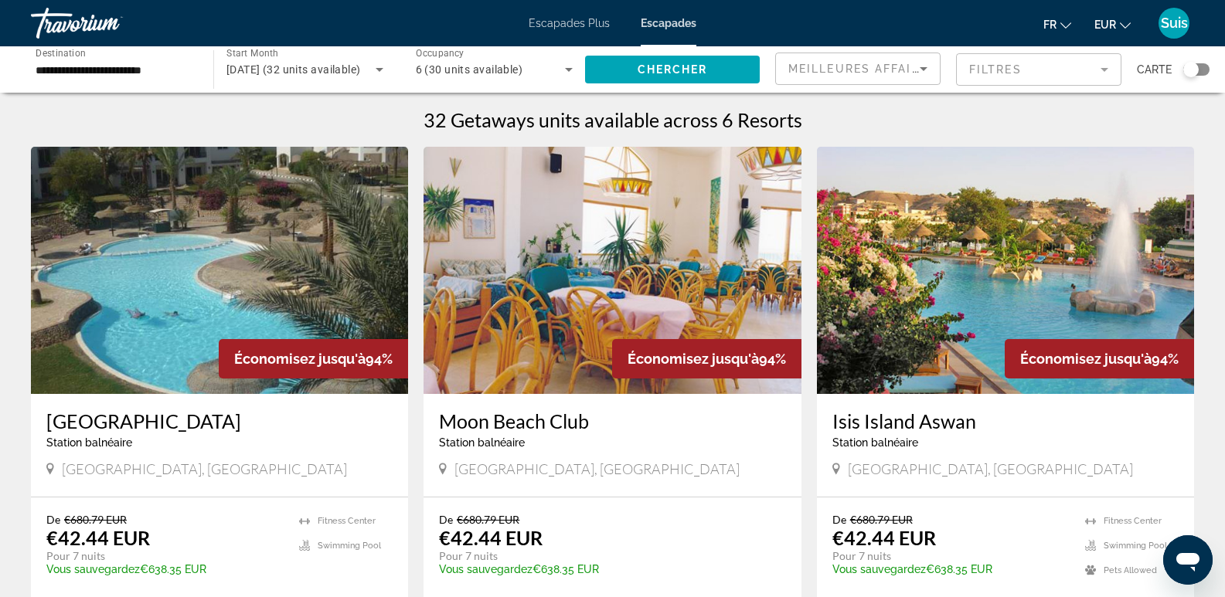
click at [1074, 250] on img "Contenu principal" at bounding box center [1005, 270] width 377 height 247
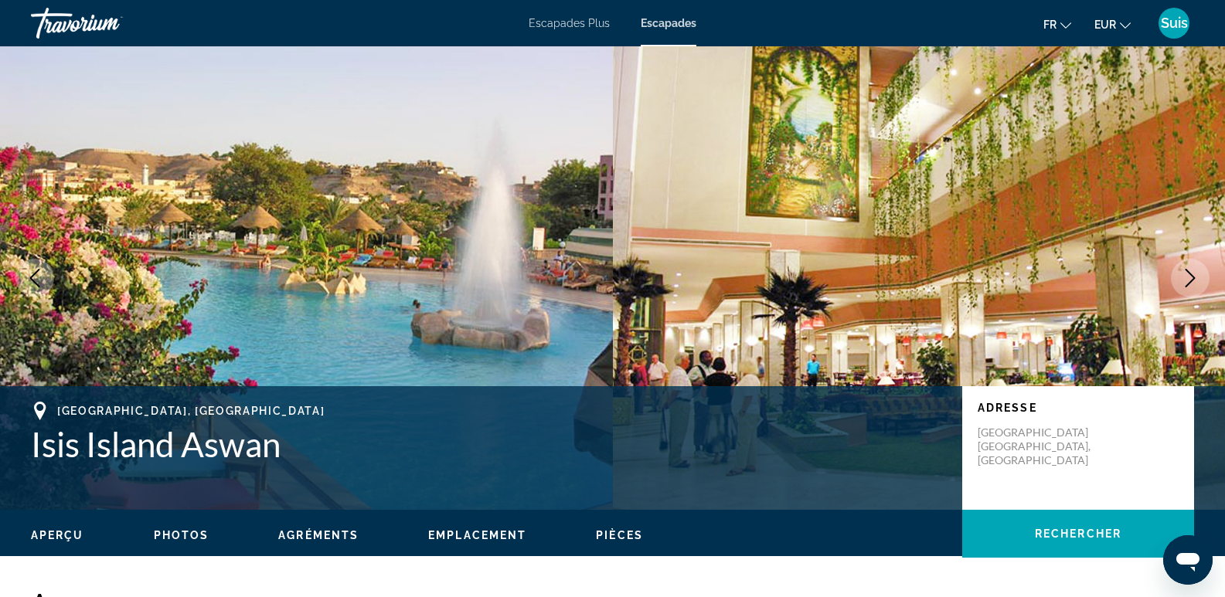
click at [1192, 275] on icon "Next image" at bounding box center [1191, 278] width 10 height 19
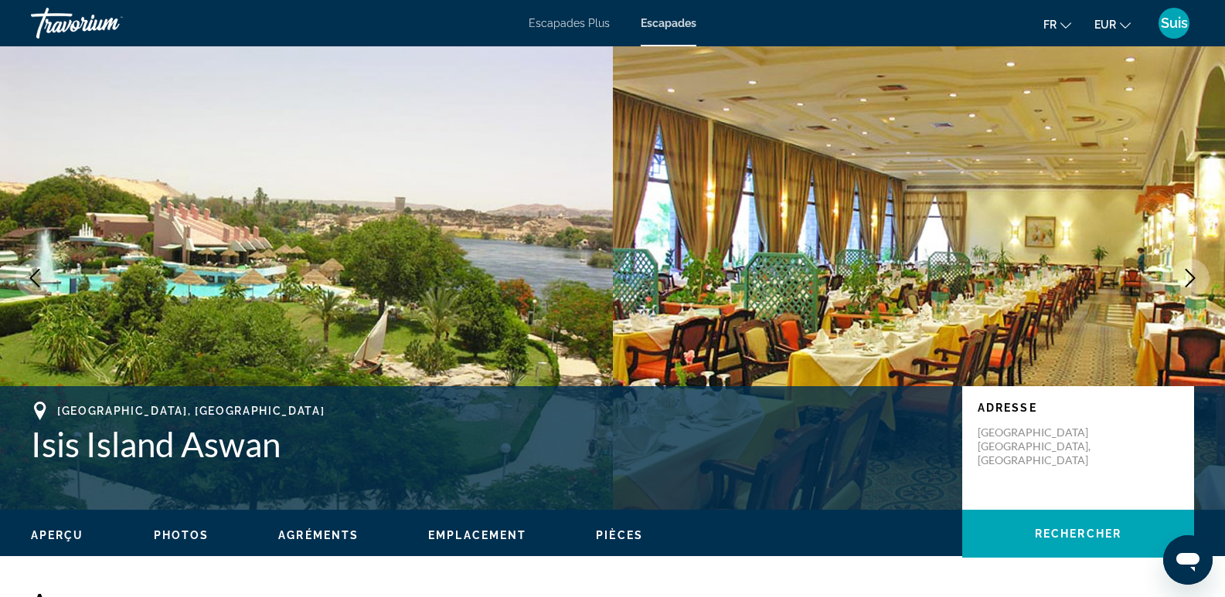
click at [1192, 275] on icon "Next image" at bounding box center [1191, 278] width 10 height 19
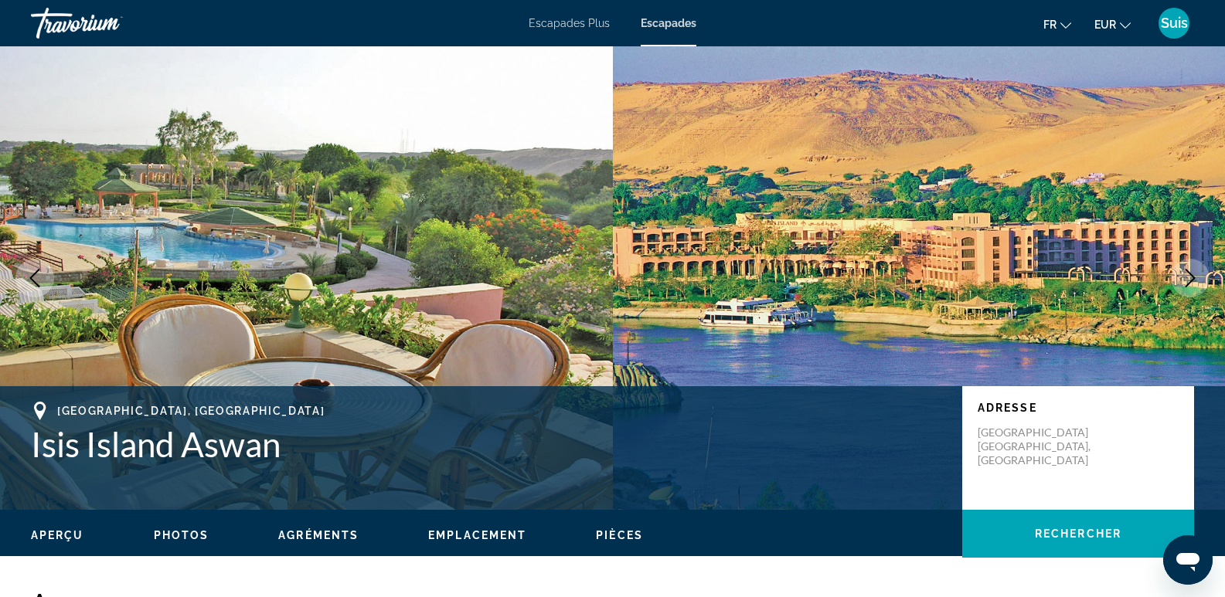
click at [1192, 275] on icon "Next image" at bounding box center [1191, 278] width 10 height 19
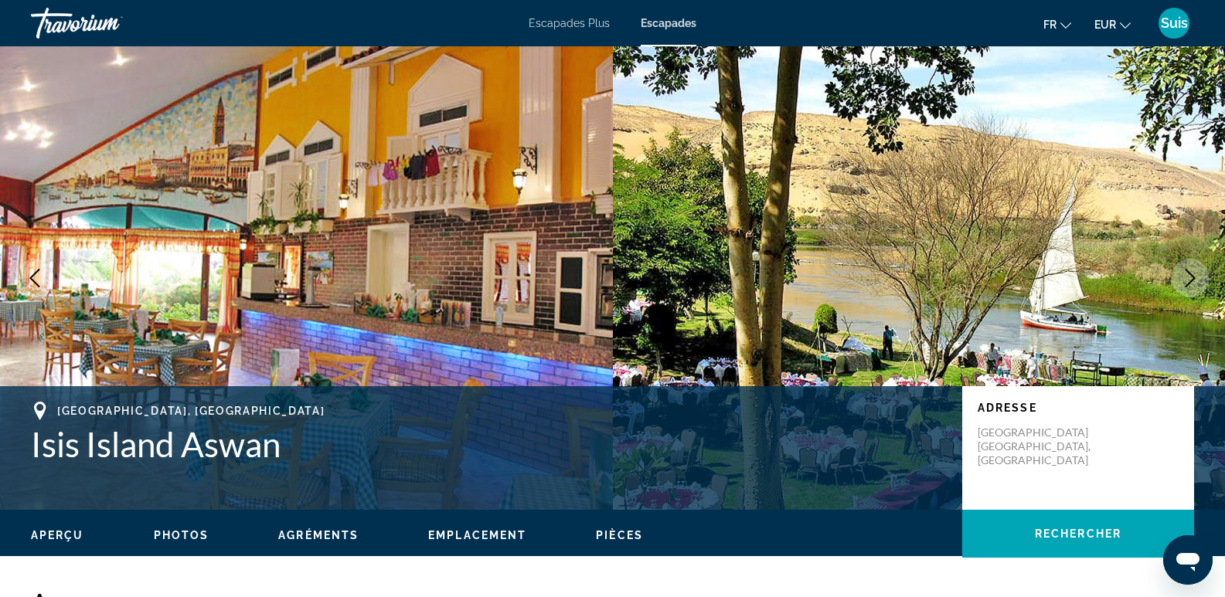
click at [1192, 275] on icon "Next image" at bounding box center [1191, 278] width 10 height 19
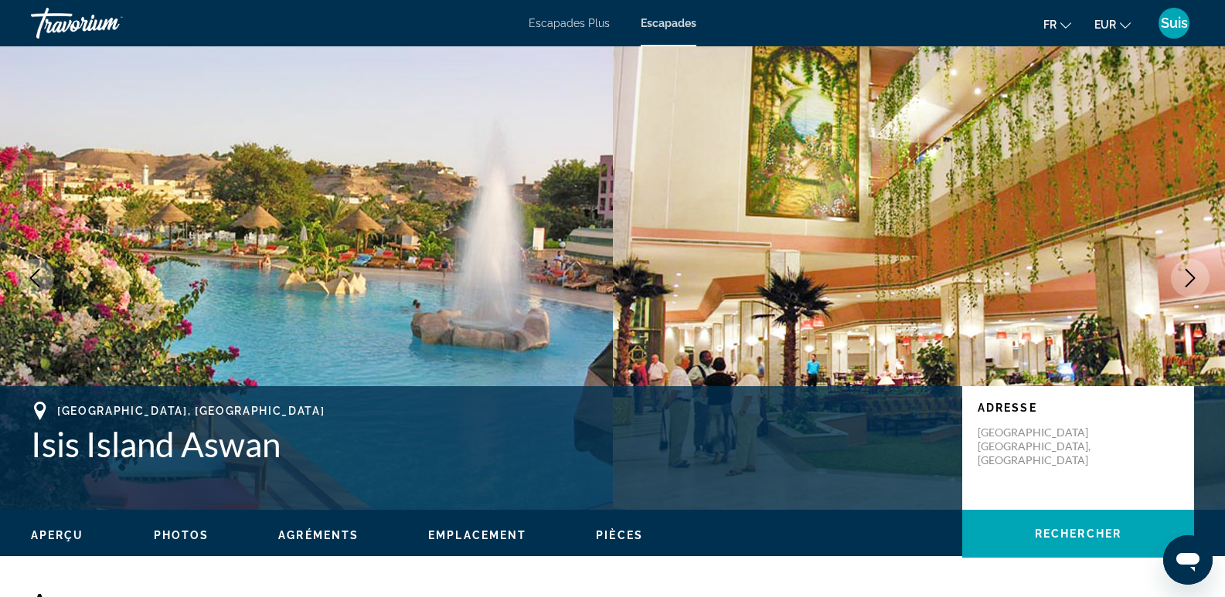
click at [1192, 275] on icon "Next image" at bounding box center [1191, 278] width 10 height 19
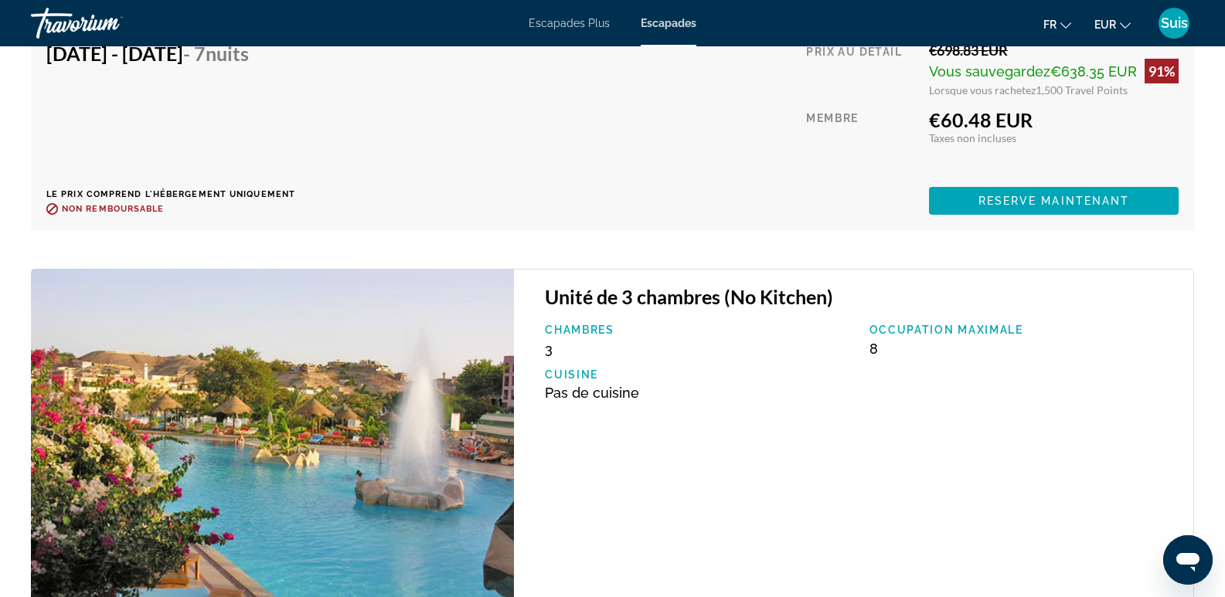
scroll to position [3633, 0]
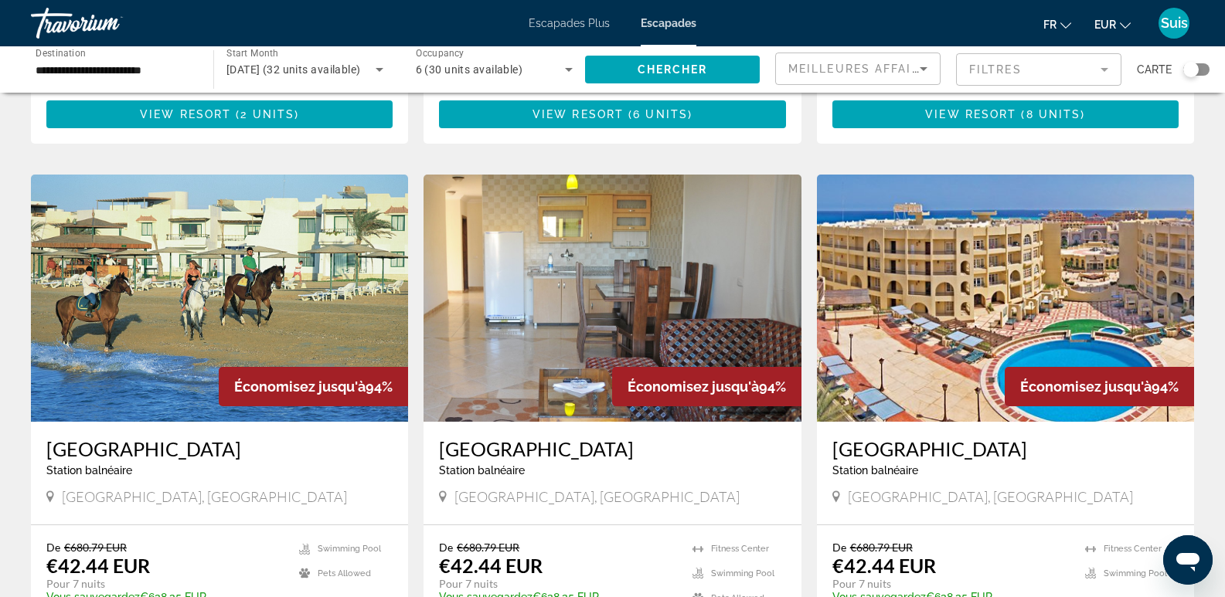
scroll to position [541, 0]
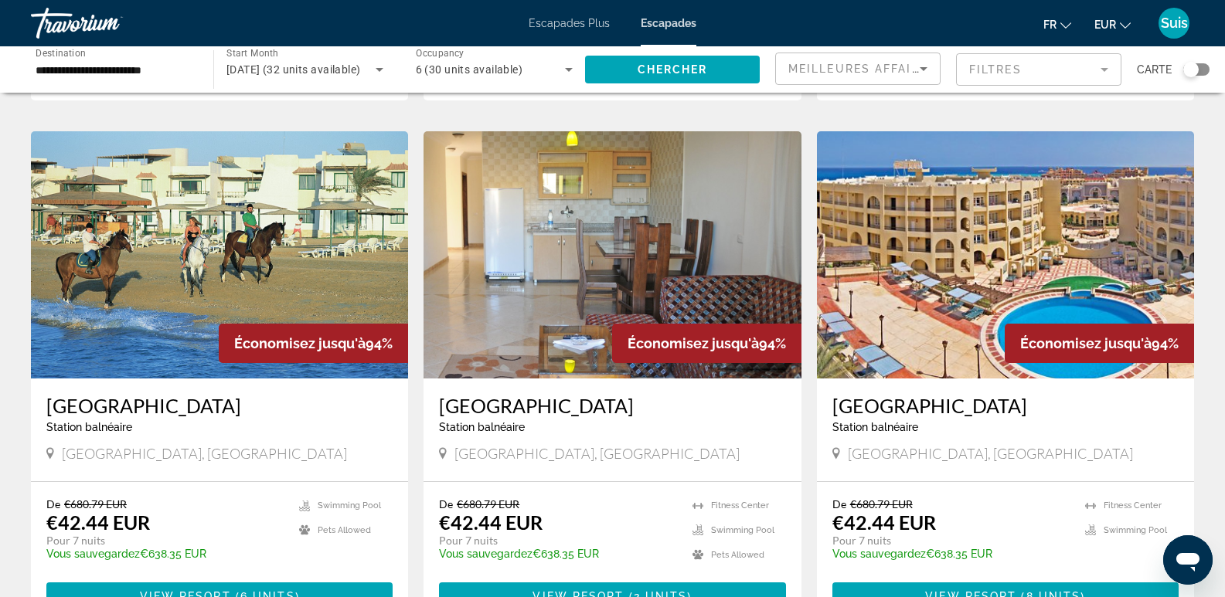
click at [1048, 188] on img "Contenu principal" at bounding box center [1005, 254] width 377 height 247
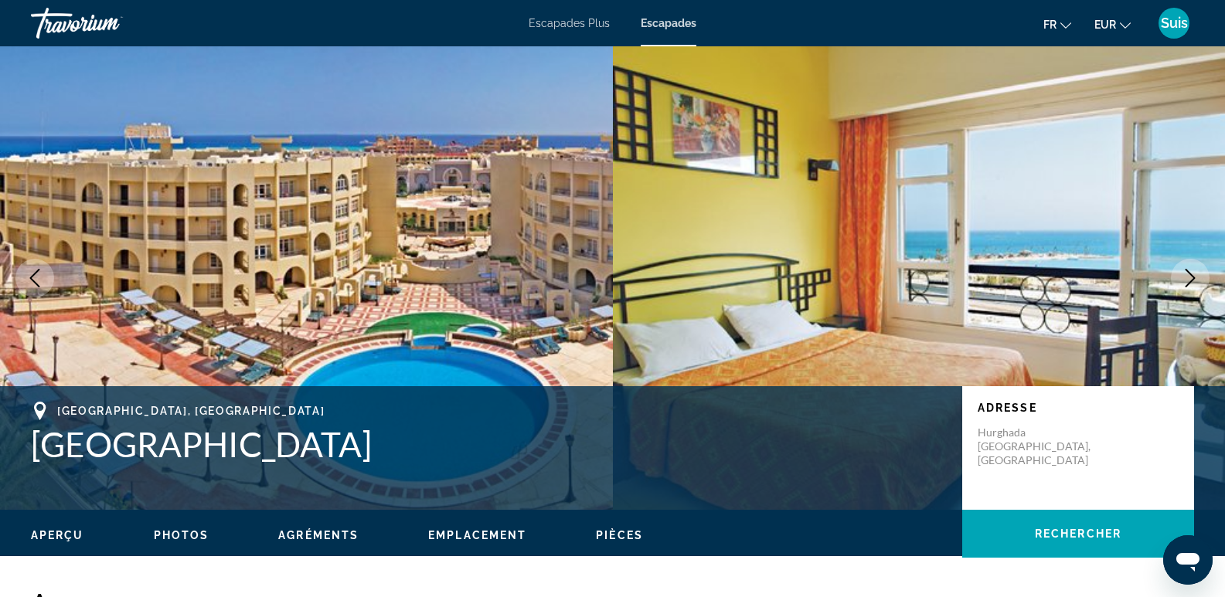
click at [1193, 281] on icon "Next image" at bounding box center [1190, 278] width 19 height 19
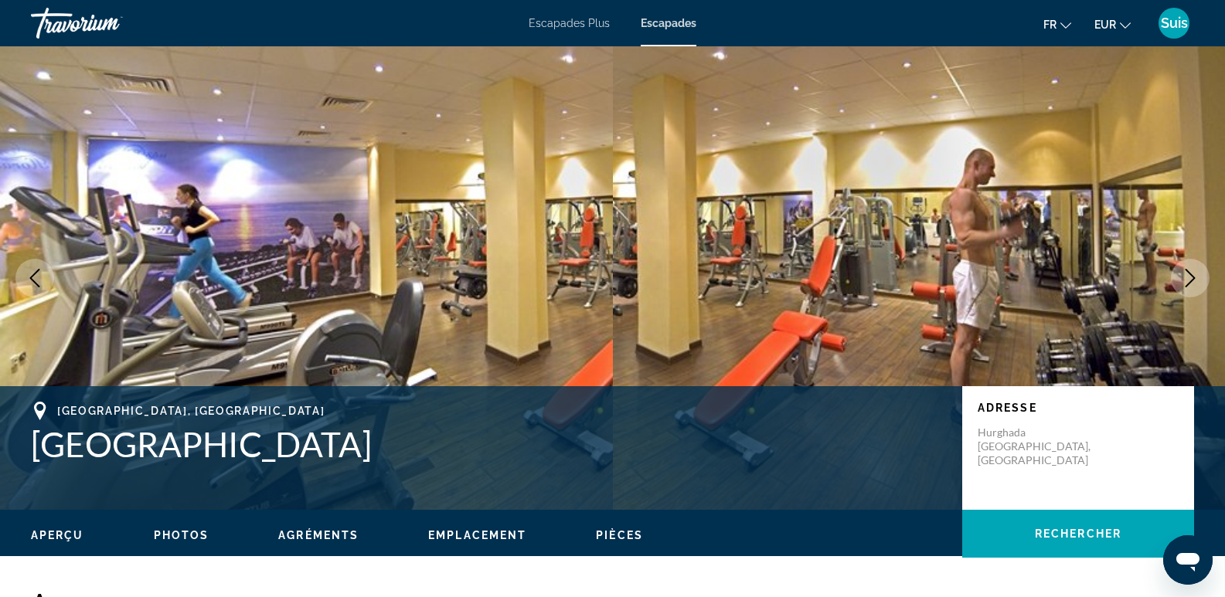
click at [1193, 281] on icon "Next image" at bounding box center [1190, 278] width 19 height 19
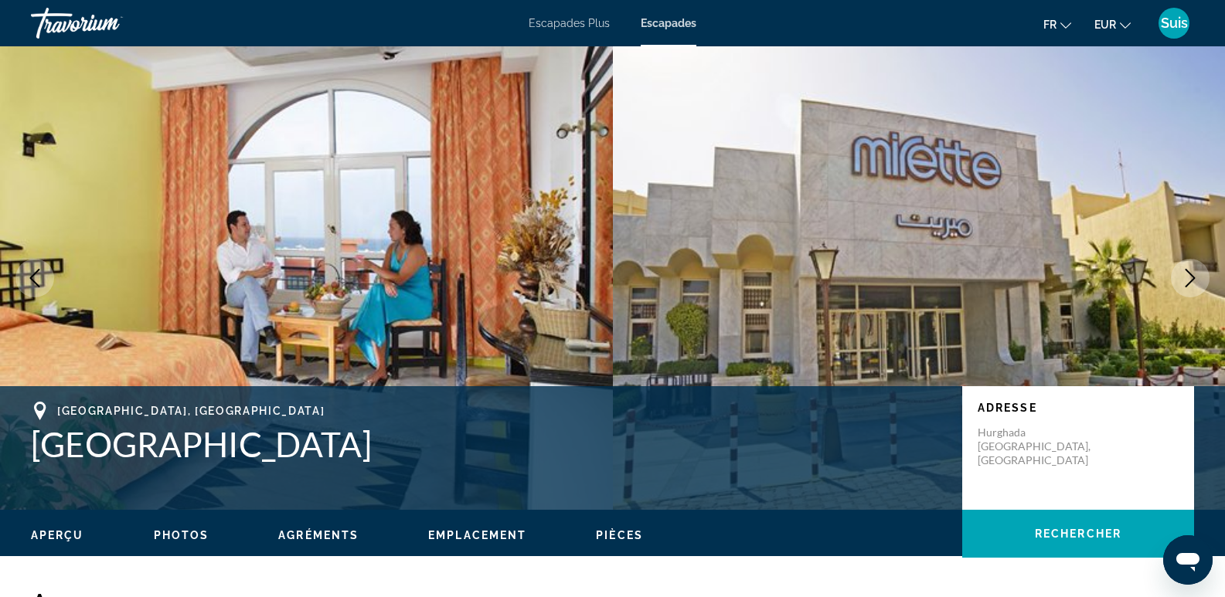
click at [1193, 281] on icon "Next image" at bounding box center [1190, 278] width 19 height 19
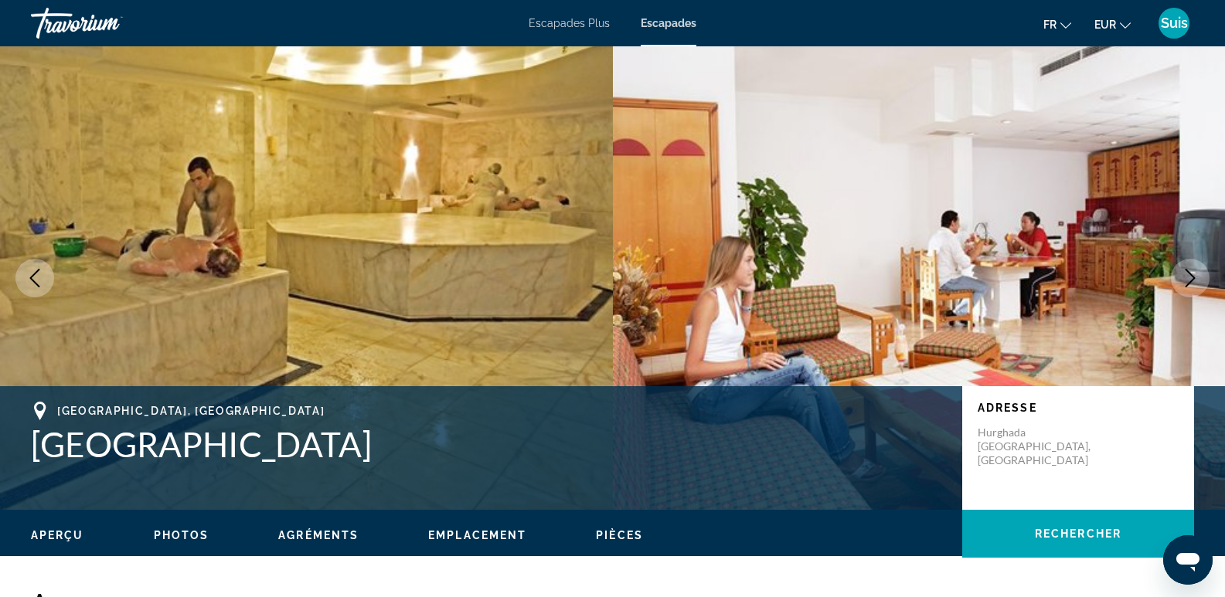
click at [1193, 281] on icon "Next image" at bounding box center [1190, 278] width 19 height 19
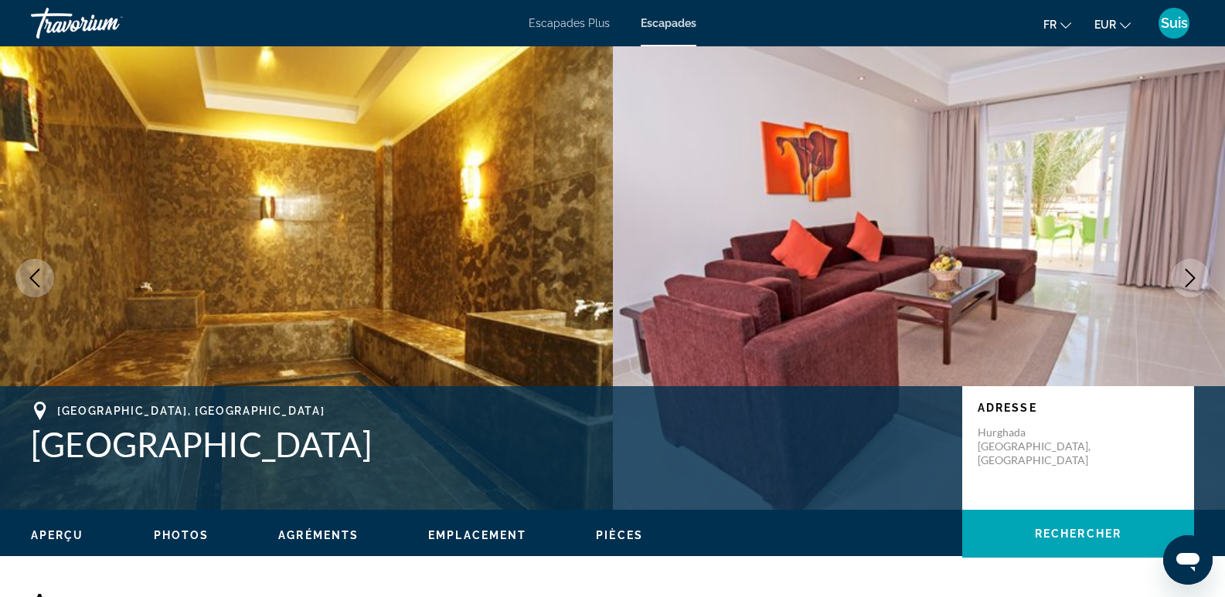
click at [1193, 281] on icon "Next image" at bounding box center [1190, 278] width 19 height 19
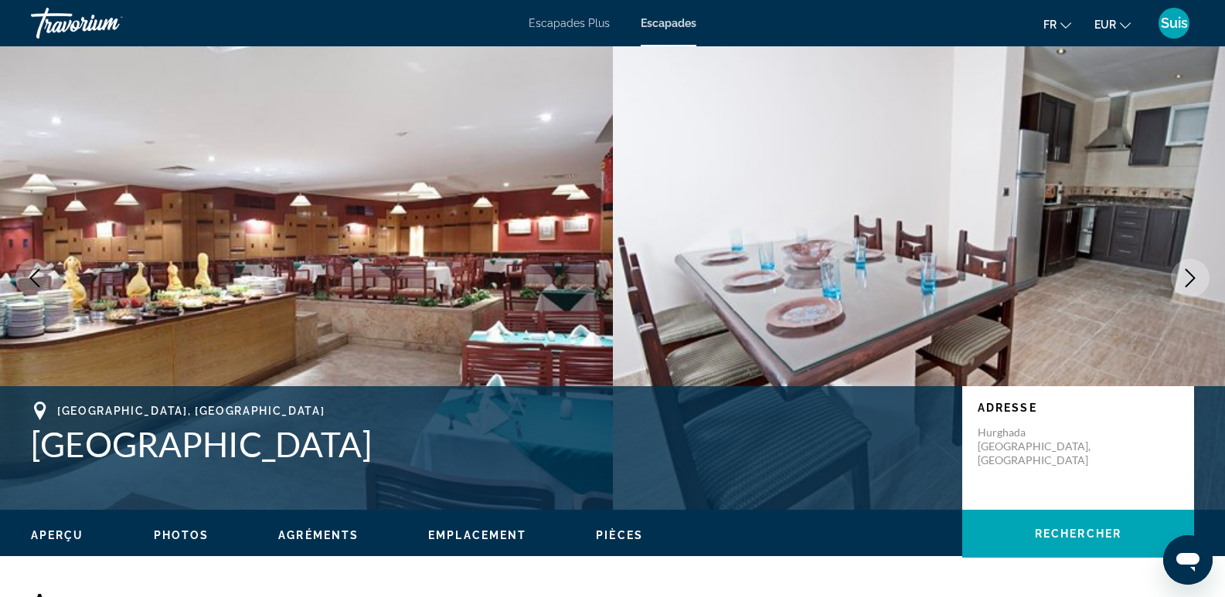
click at [1193, 281] on icon "Next image" at bounding box center [1190, 278] width 19 height 19
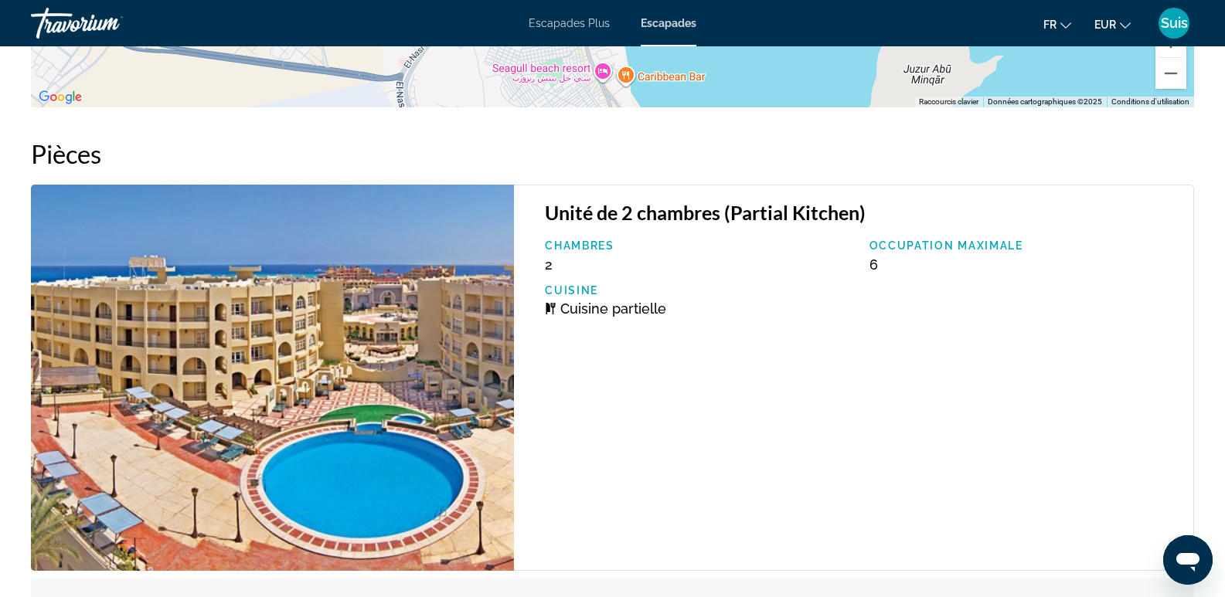
scroll to position [2364, 0]
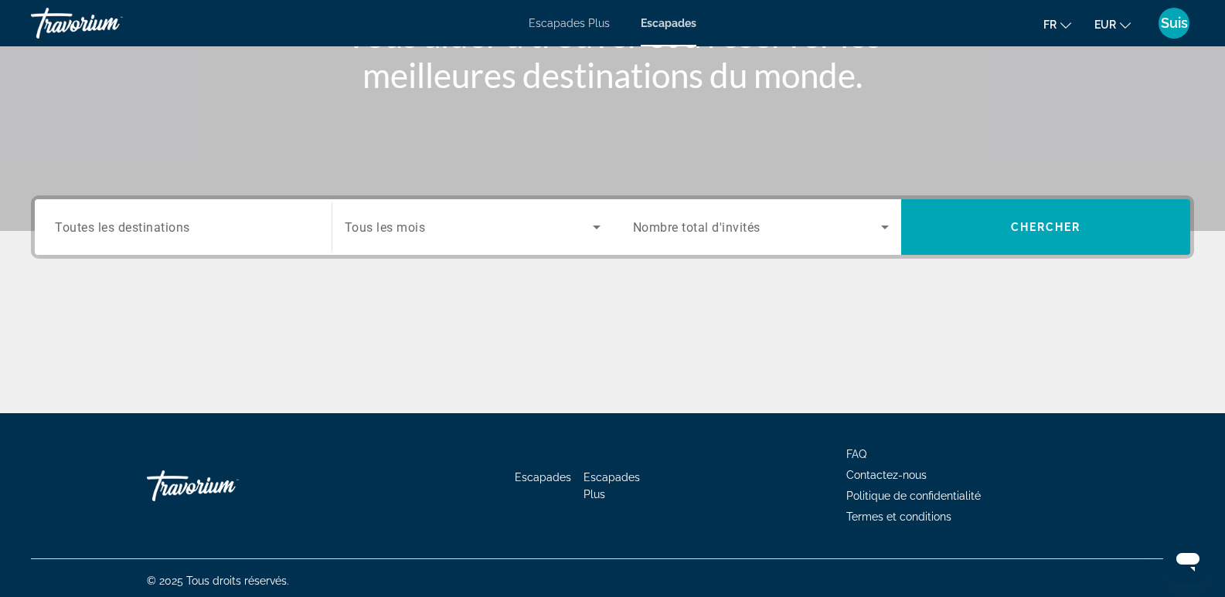
scroll to position [238, 0]
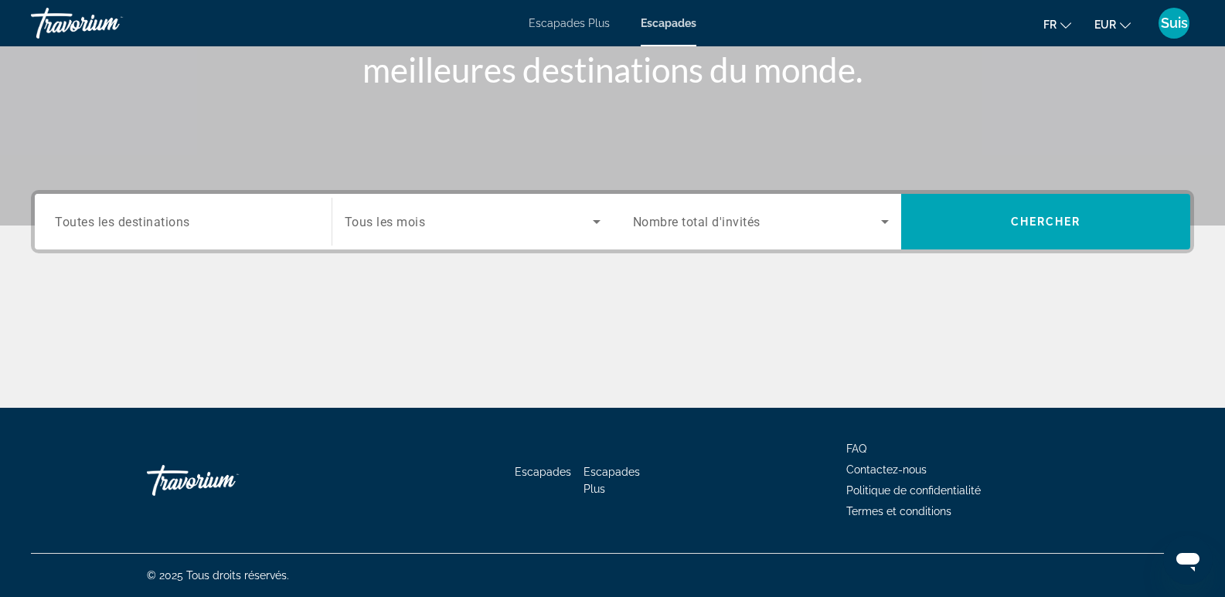
click at [242, 226] on input "Destination Toutes les destinations" at bounding box center [183, 222] width 257 height 19
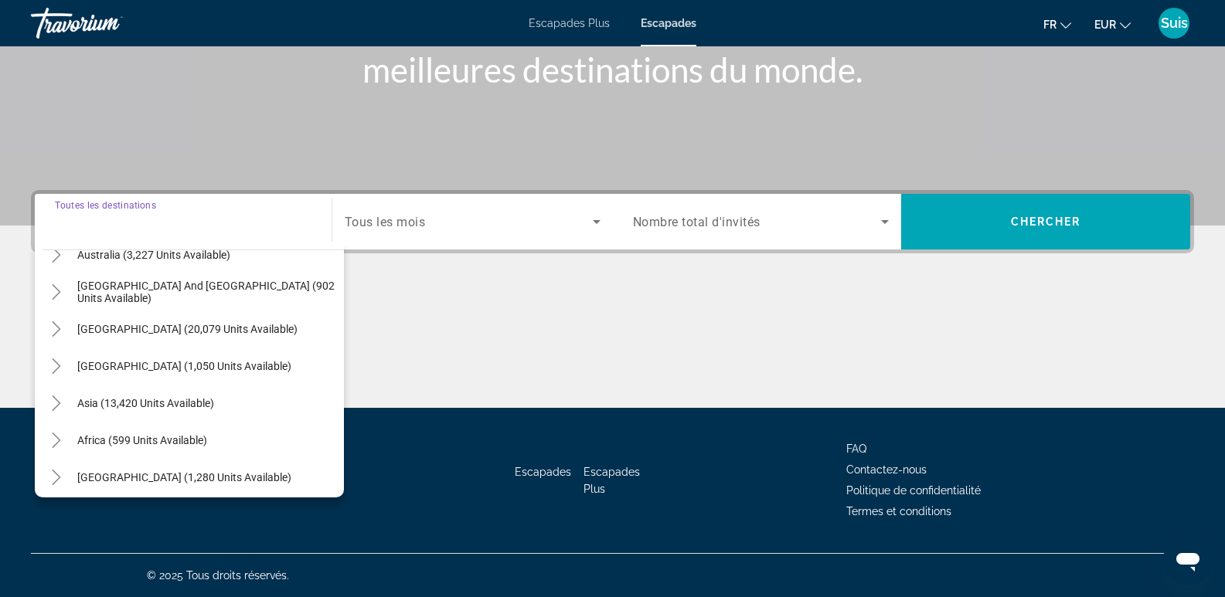
scroll to position [250, 0]
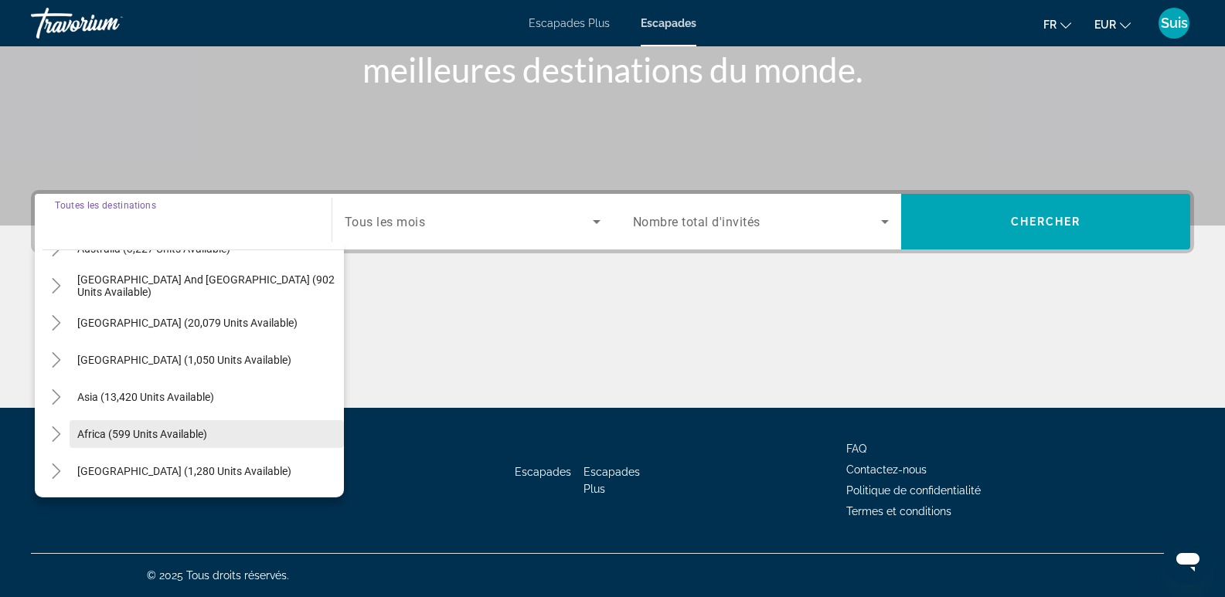
click at [80, 428] on span "Africa (599 units available)" at bounding box center [142, 434] width 130 height 12
type input "**********"
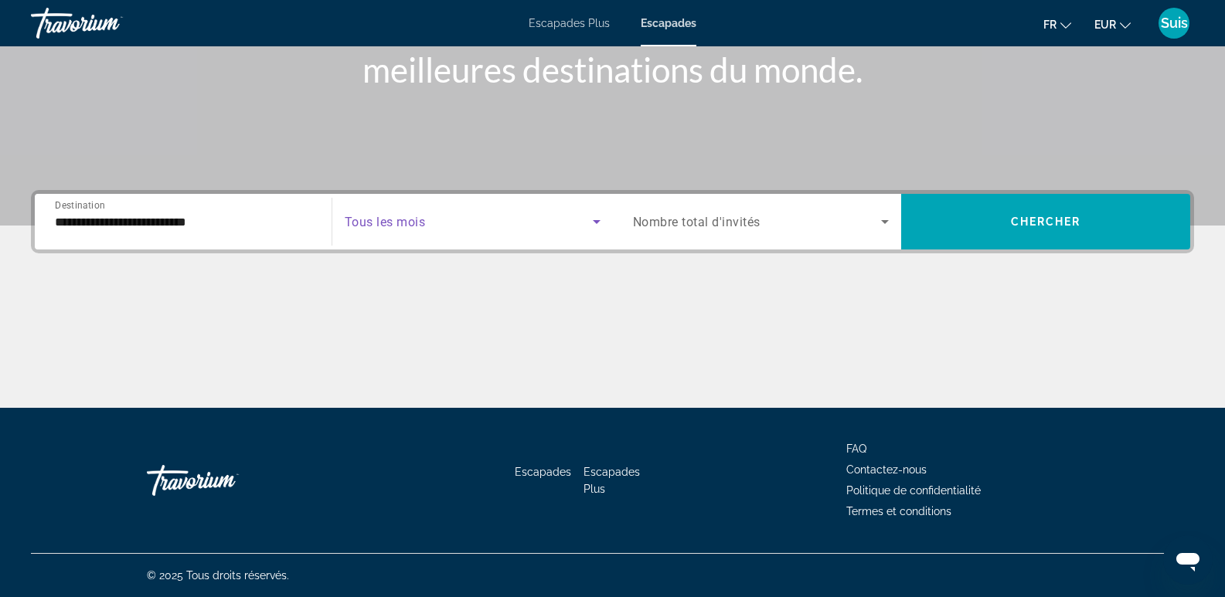
click at [458, 227] on span "Search widget" at bounding box center [469, 222] width 248 height 19
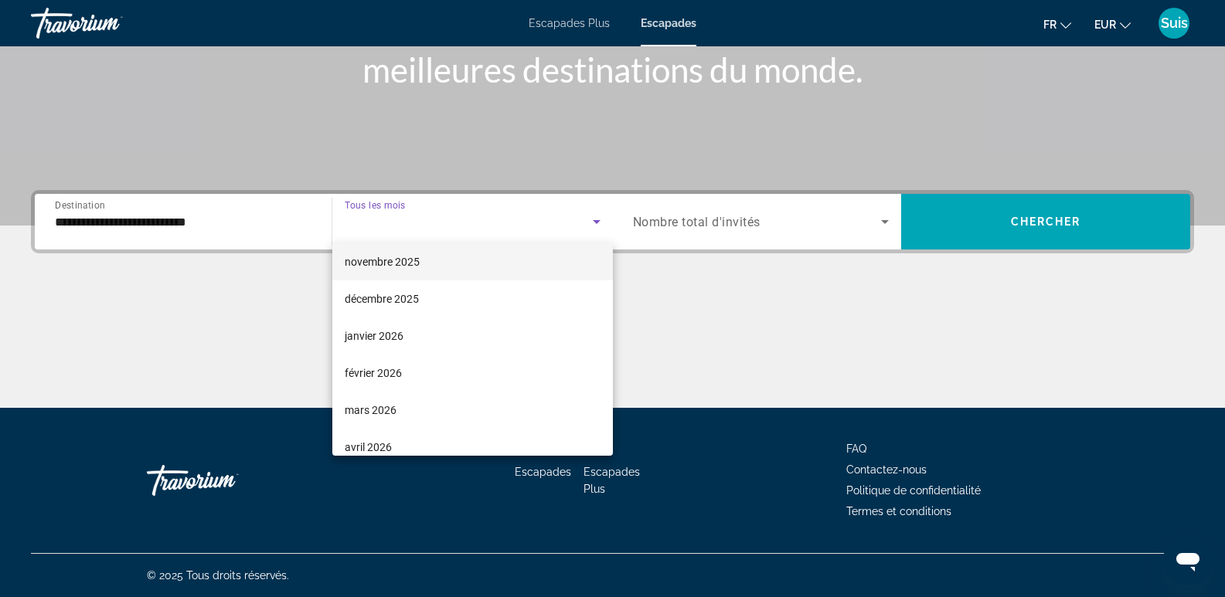
scroll to position [155, 0]
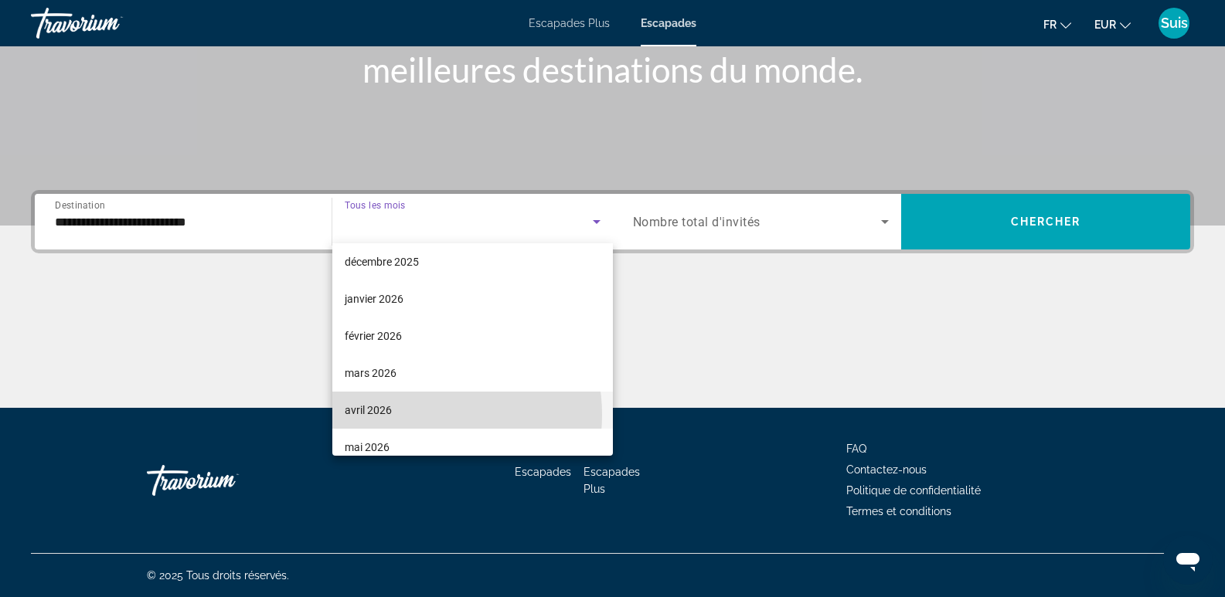
drag, startPoint x: 413, startPoint y: 415, endPoint x: 420, endPoint y: 405, distance: 12.2
click at [415, 413] on mat-option "avril 2026" at bounding box center [472, 410] width 281 height 37
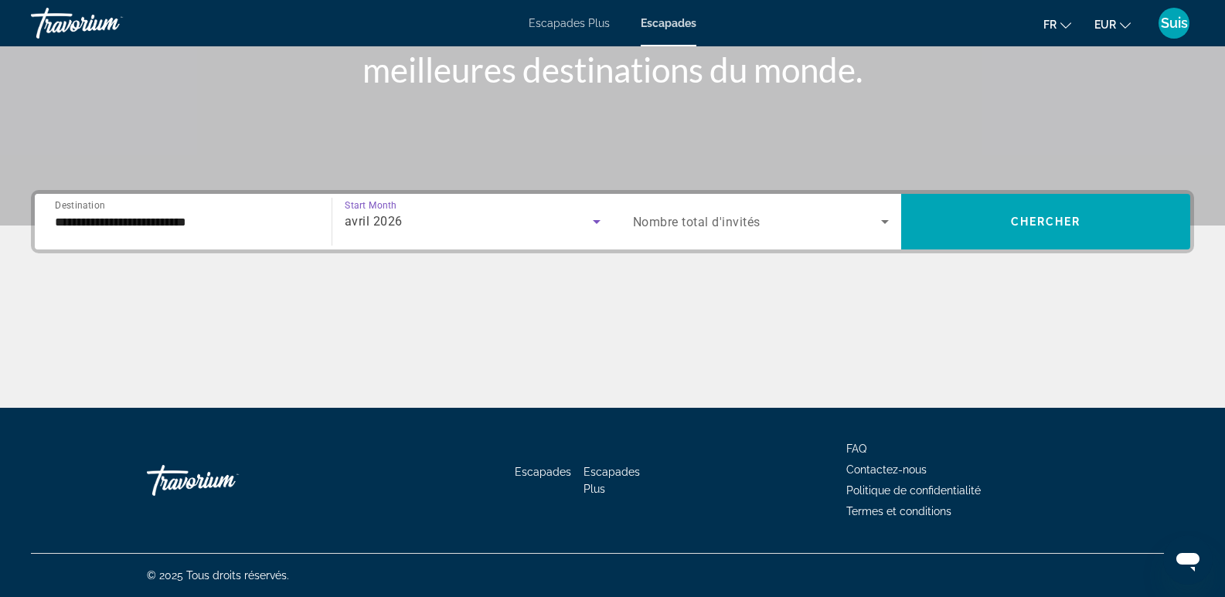
click at [863, 218] on span "Search widget" at bounding box center [757, 222] width 249 height 19
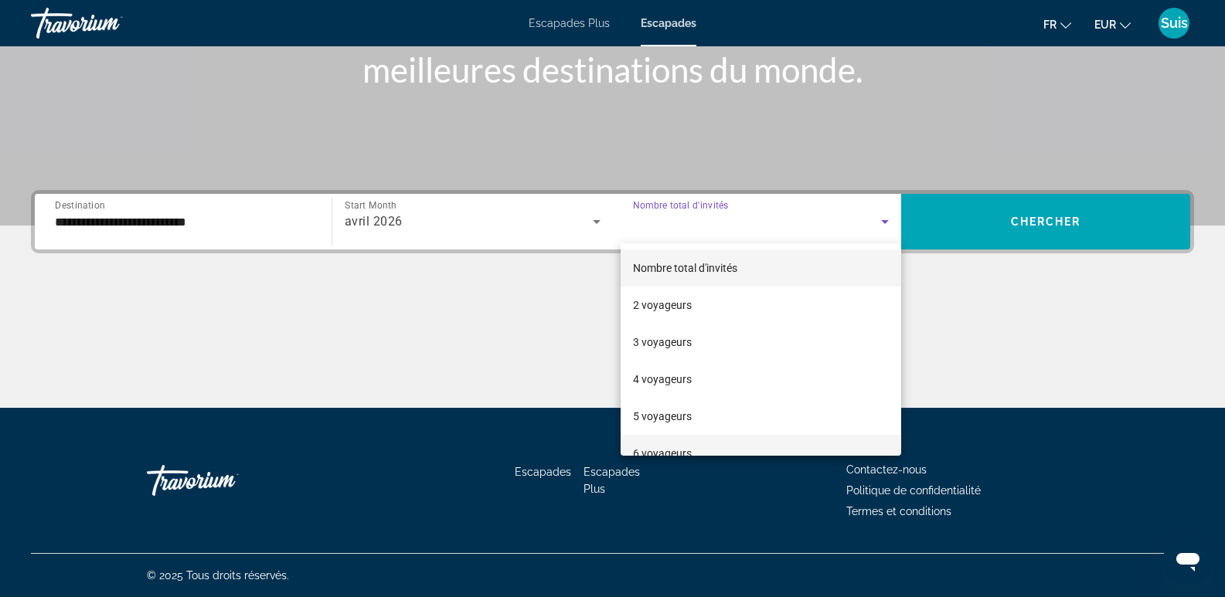
click at [672, 446] on span "6 voyageurs" at bounding box center [662, 453] width 59 height 19
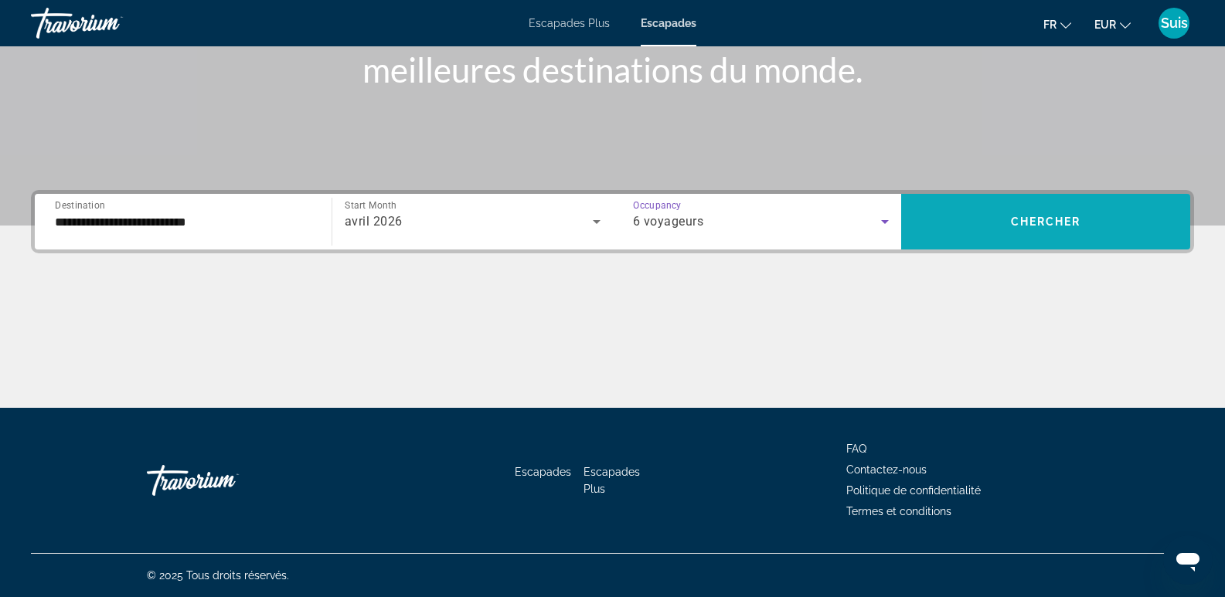
click at [1026, 202] on span "Search widget" at bounding box center [1045, 222] width 289 height 56
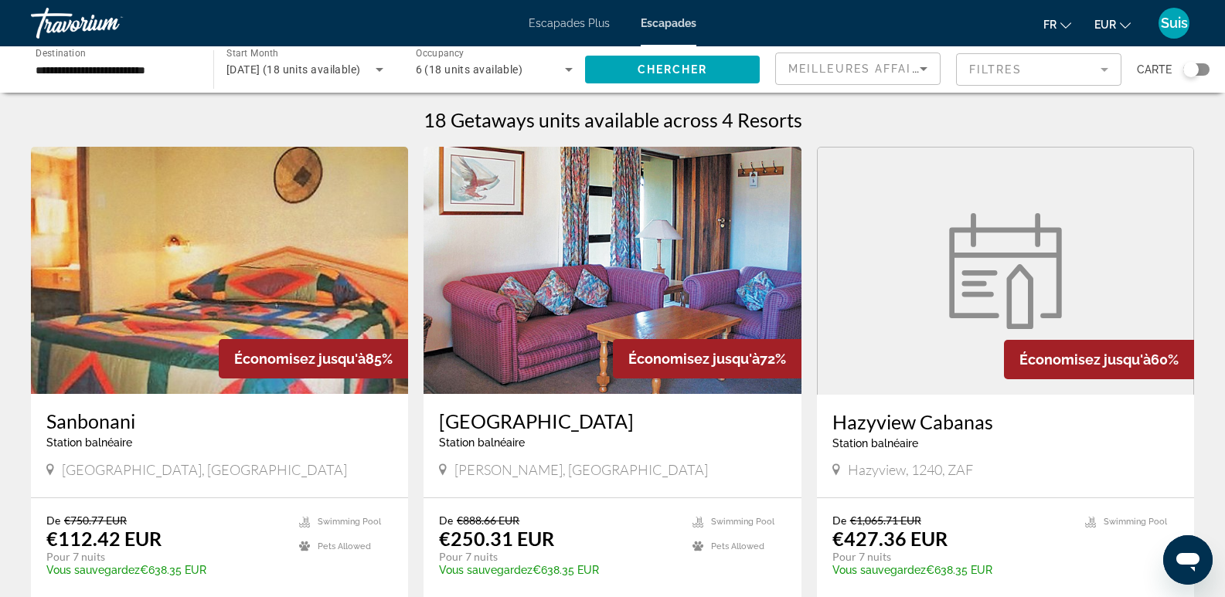
click at [182, 79] on div "**********" at bounding box center [115, 70] width 158 height 44
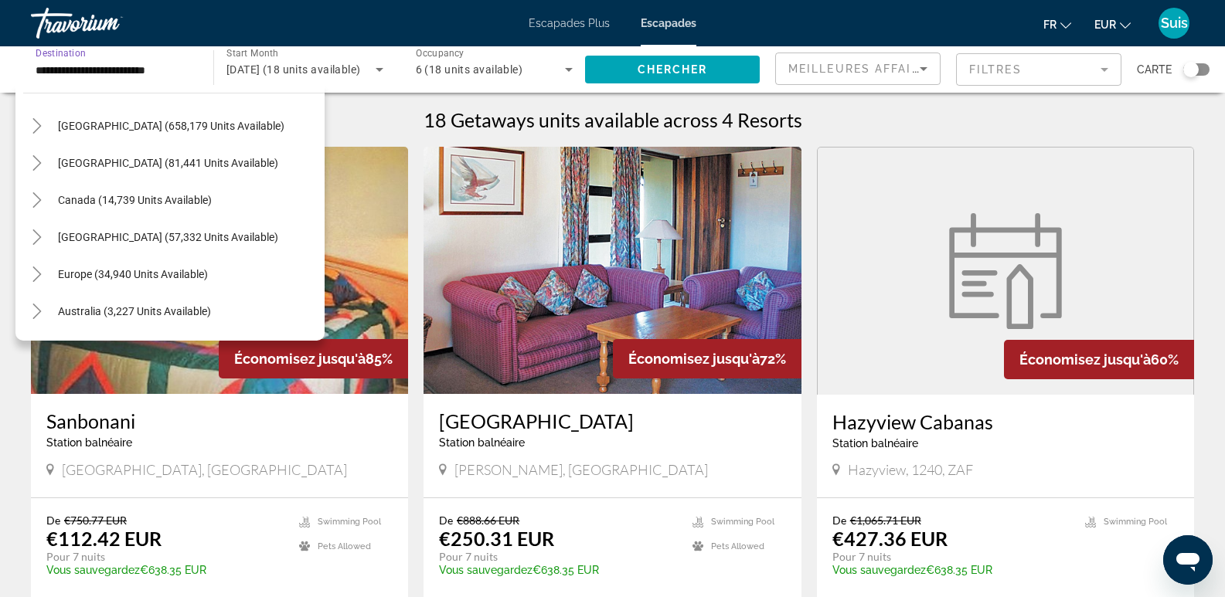
scroll to position [5, 0]
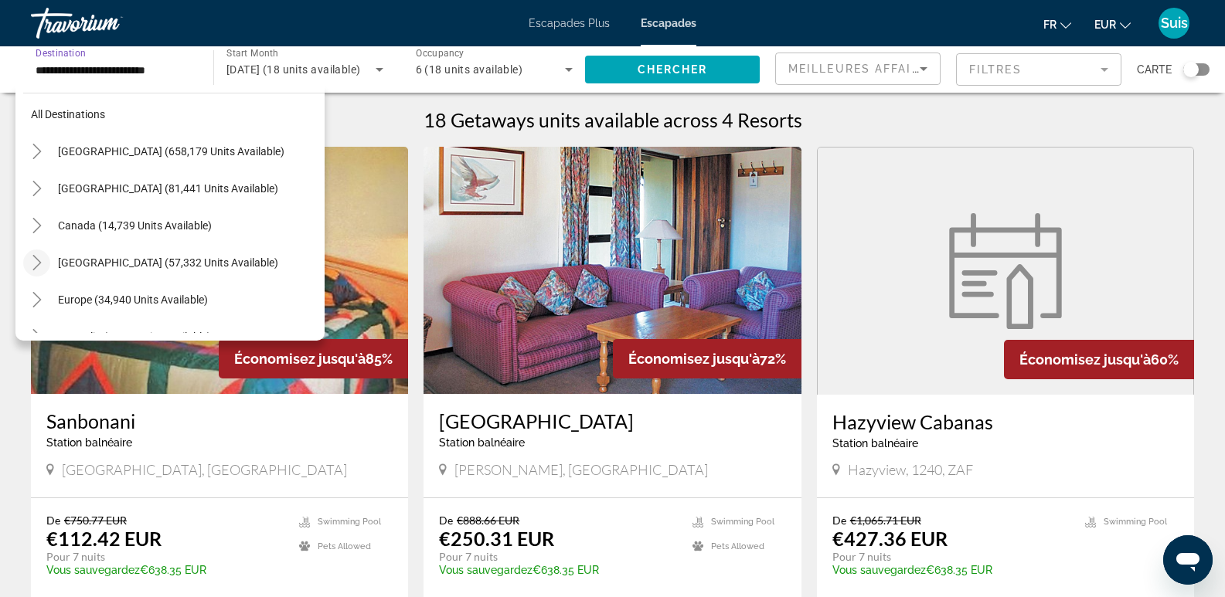
click at [42, 261] on icon "Toggle Caribbean & Atlantic Islands (57,332 units available)" at bounding box center [36, 262] width 15 height 15
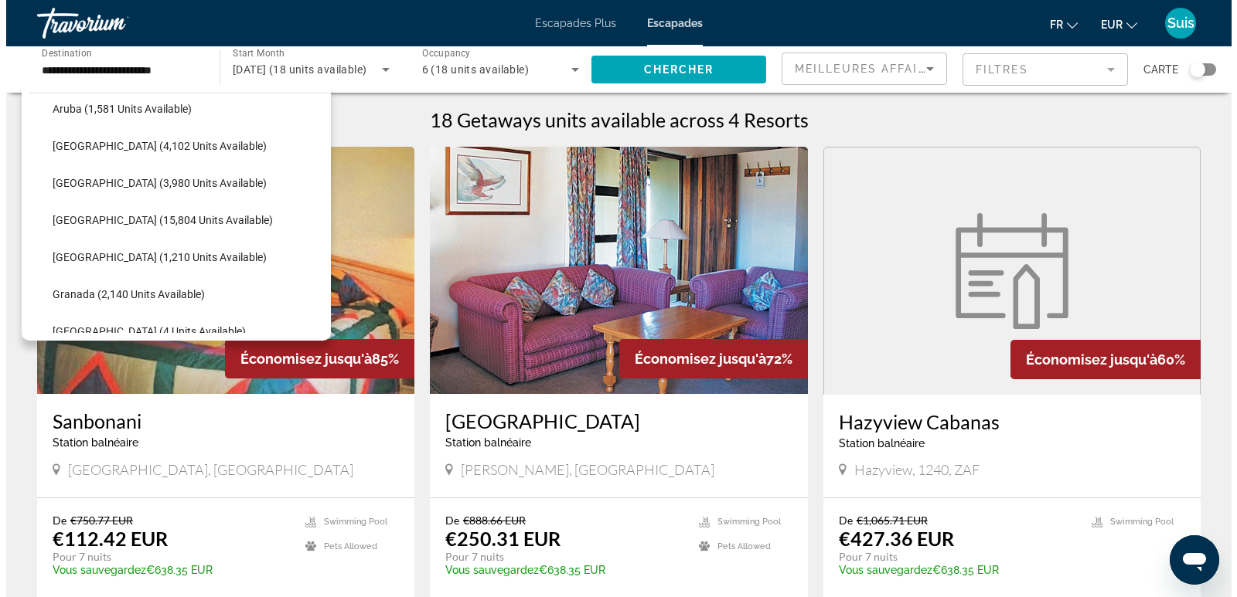
scroll to position [311, 0]
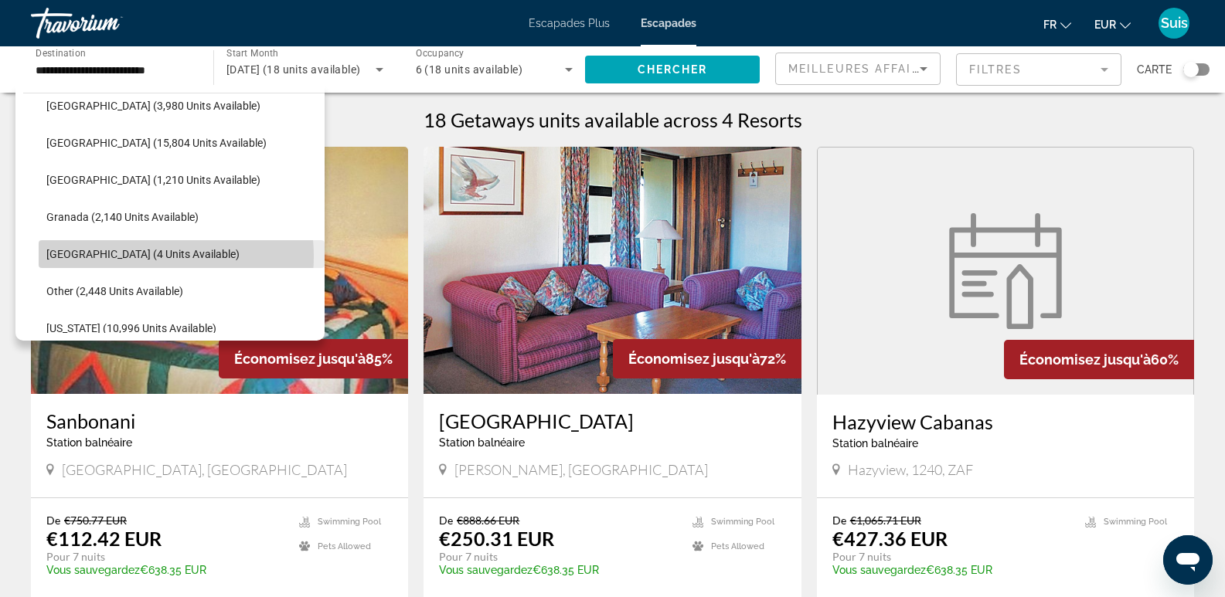
click at [133, 257] on span "[GEOGRAPHIC_DATA] (4 units available)" at bounding box center [142, 254] width 193 height 12
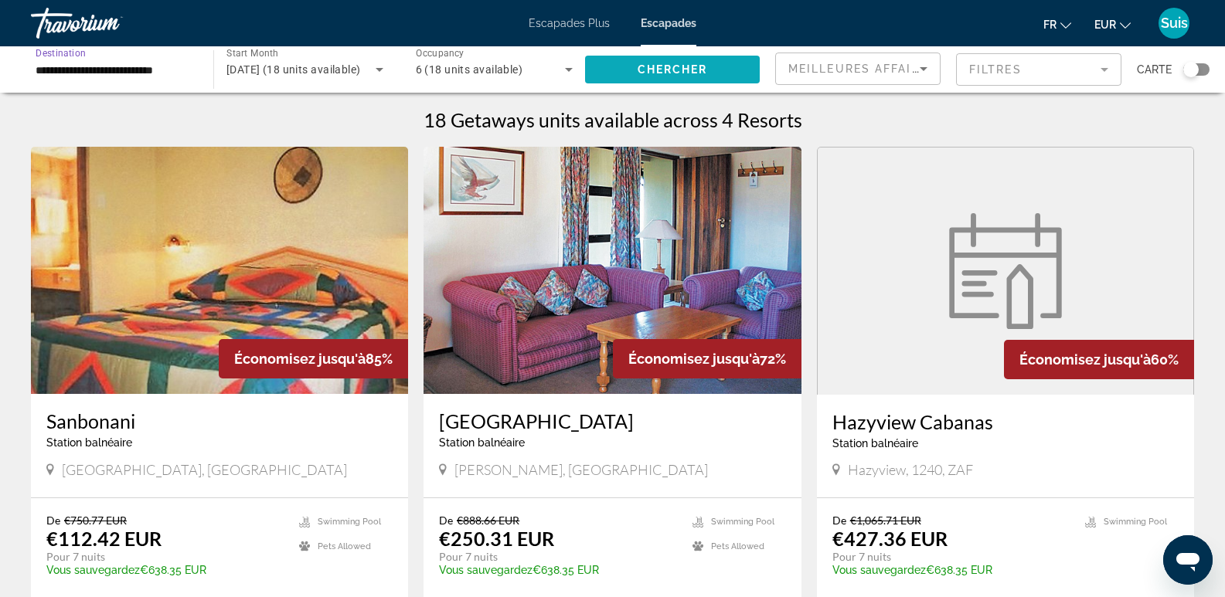
click at [614, 80] on span "Search widget" at bounding box center [672, 69] width 175 height 37
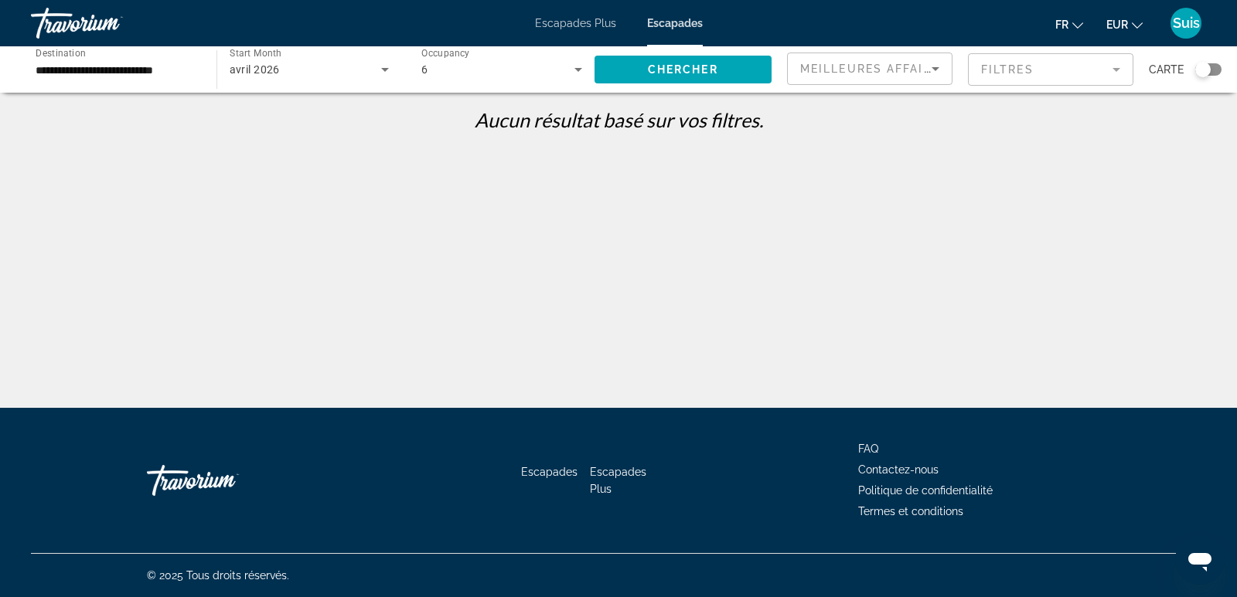
click at [549, 79] on div "6" at bounding box center [501, 69] width 161 height 43
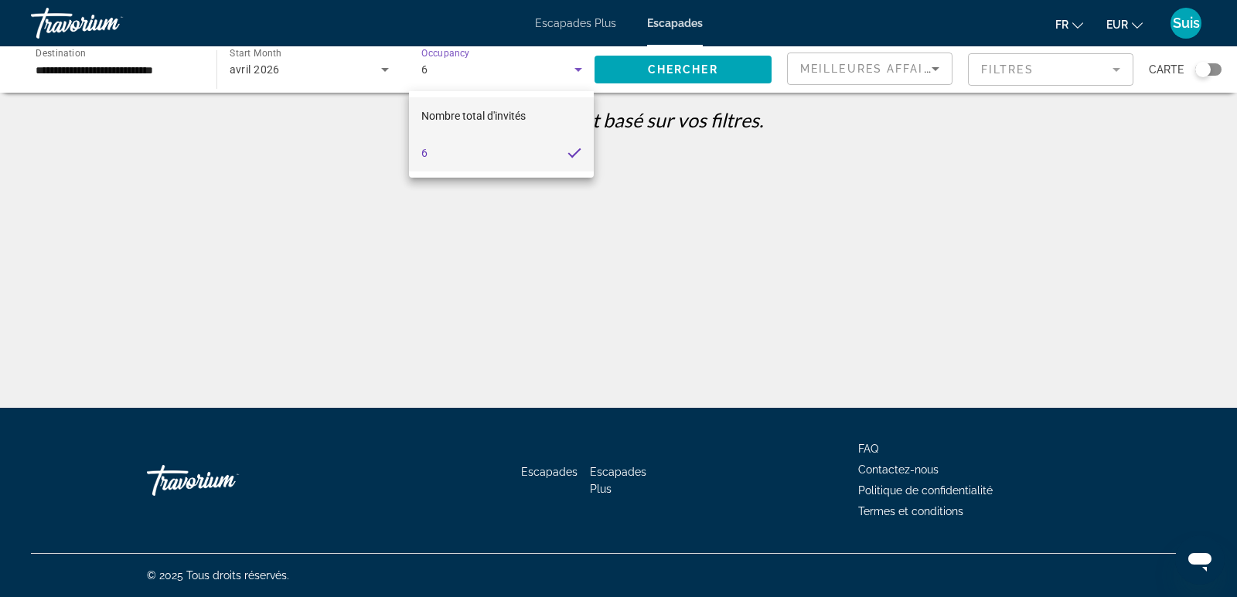
click at [505, 121] on font "Nombre total d'invités" at bounding box center [473, 116] width 104 height 12
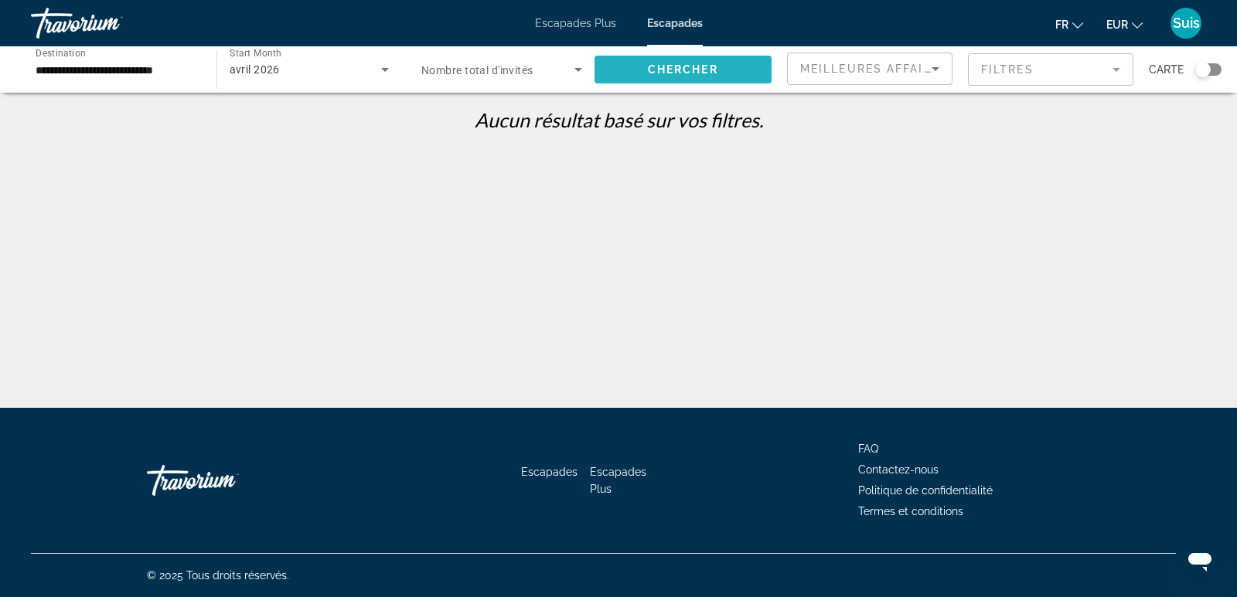
click at [645, 61] on span "Search widget" at bounding box center [683, 69] width 178 height 37
click at [135, 75] on input "**********" at bounding box center [116, 70] width 161 height 19
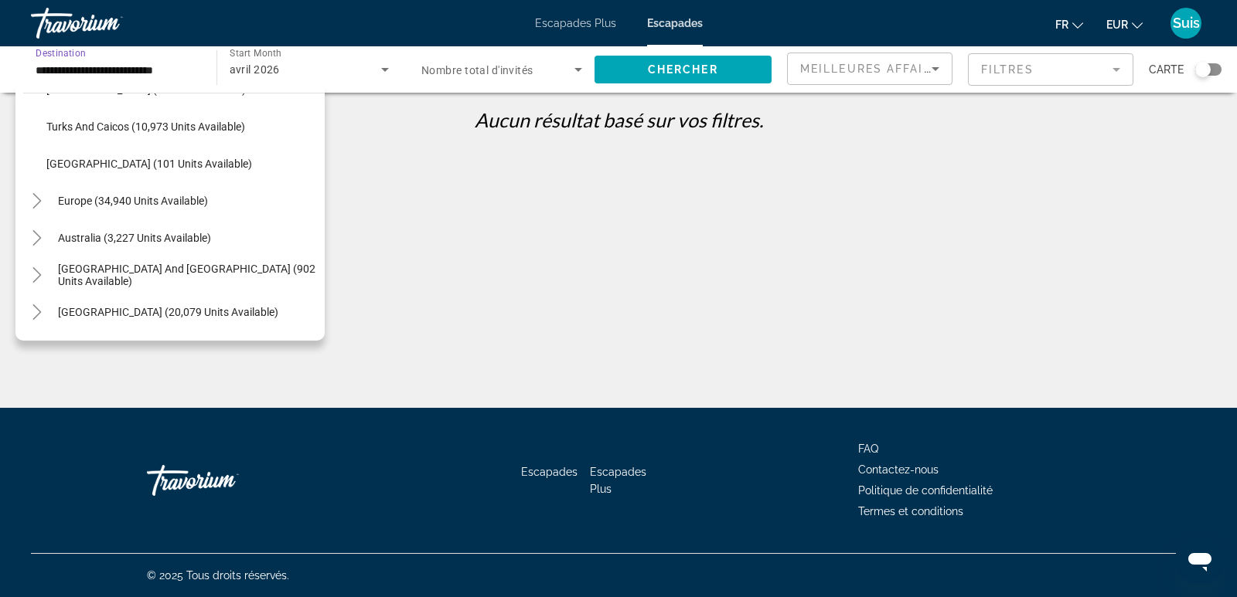
scroll to position [738, 0]
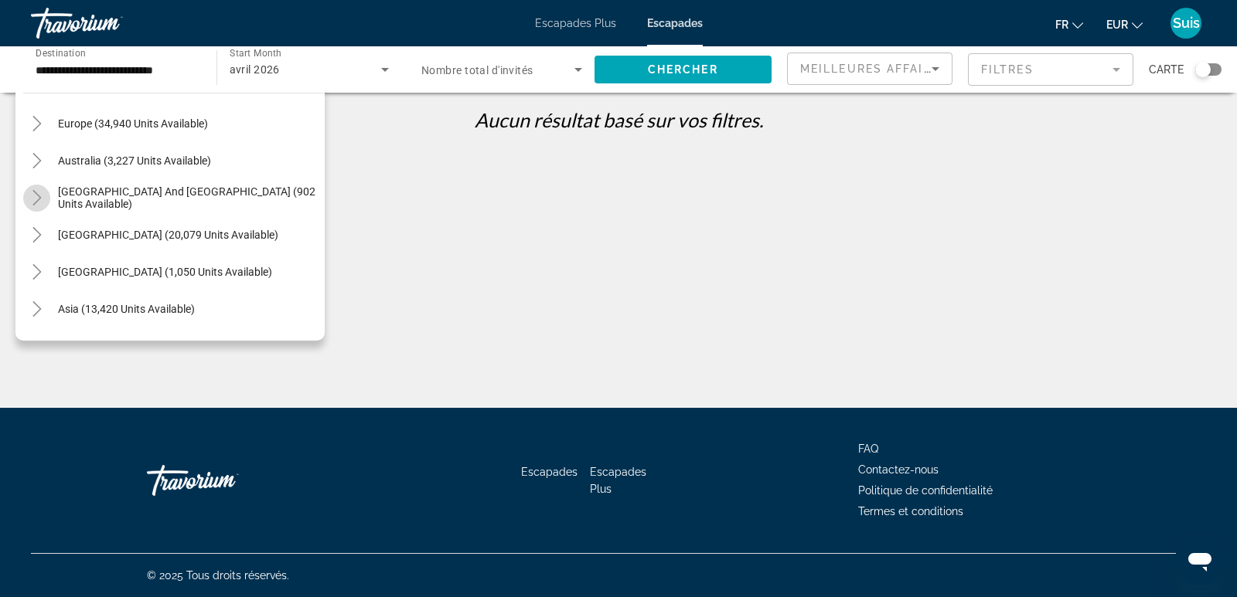
click at [39, 194] on icon "Toggle South Pacific and Oceania (902 units available)" at bounding box center [36, 197] width 15 height 15
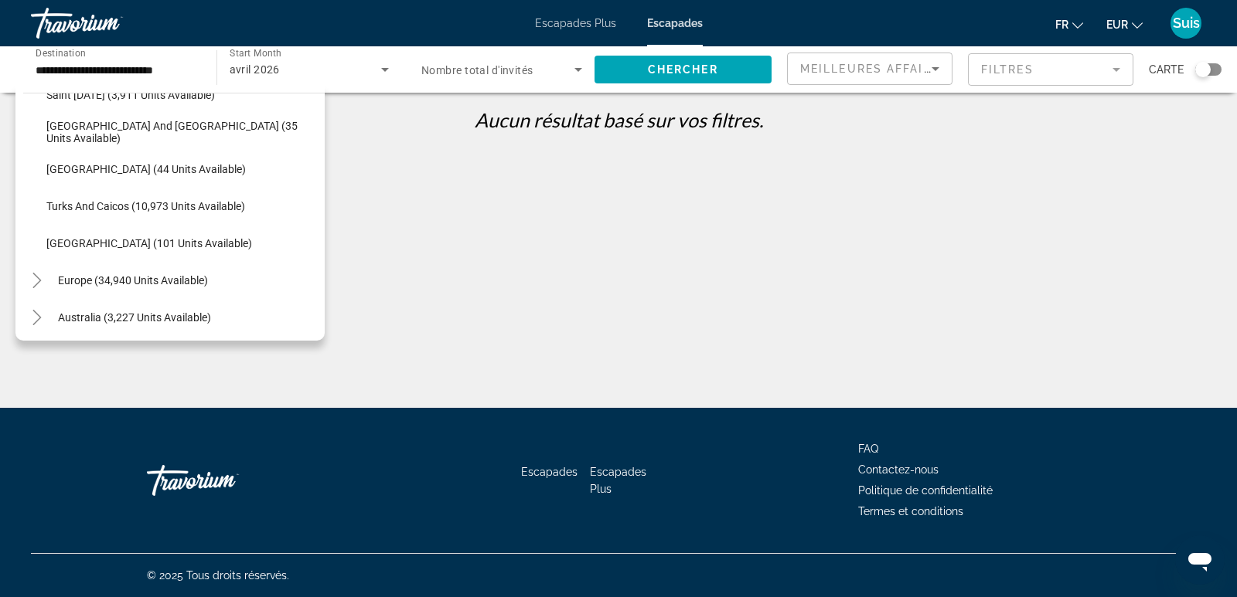
scroll to position [609, 0]
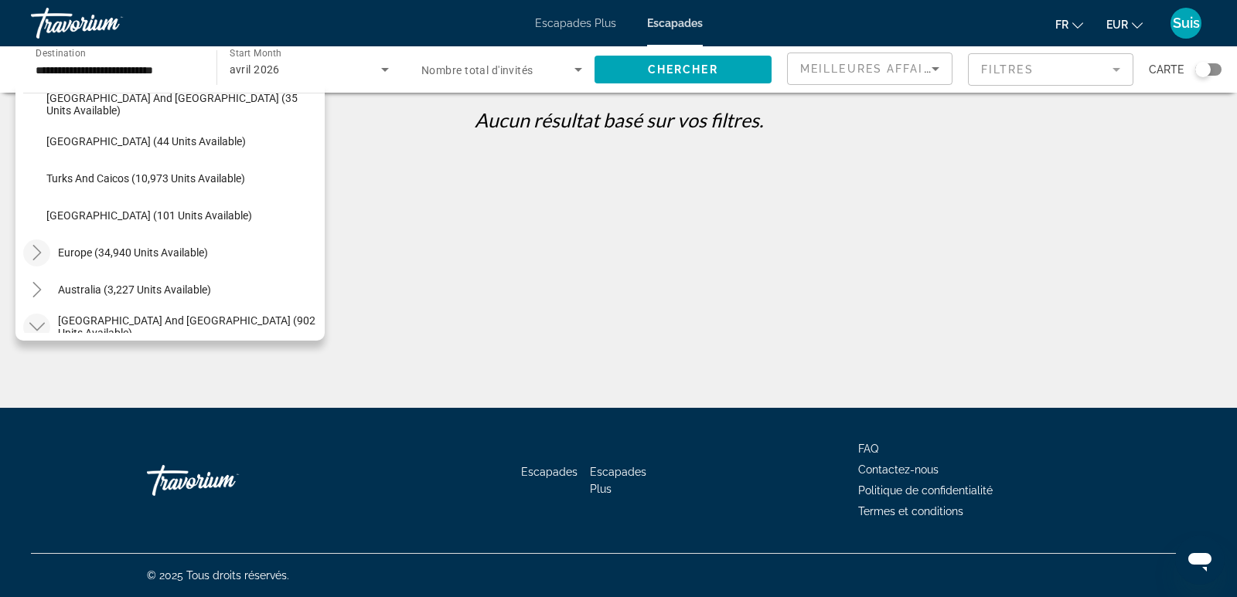
click at [43, 256] on icon "Toggle Europe (34,940 units available)" at bounding box center [36, 252] width 15 height 15
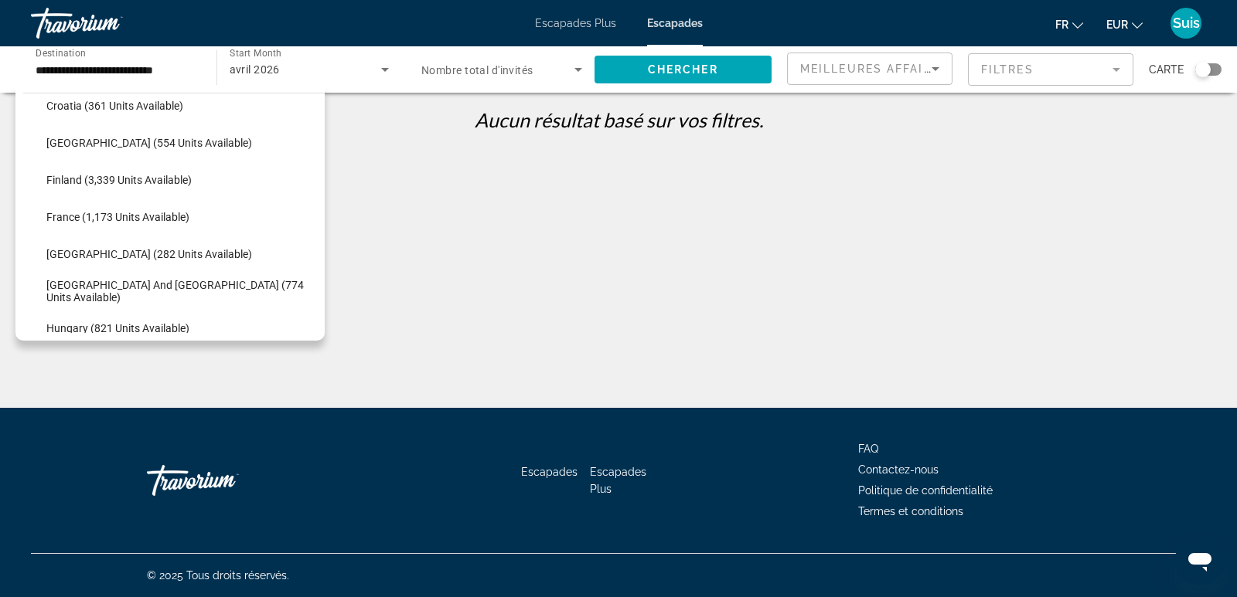
scroll to position [982, 0]
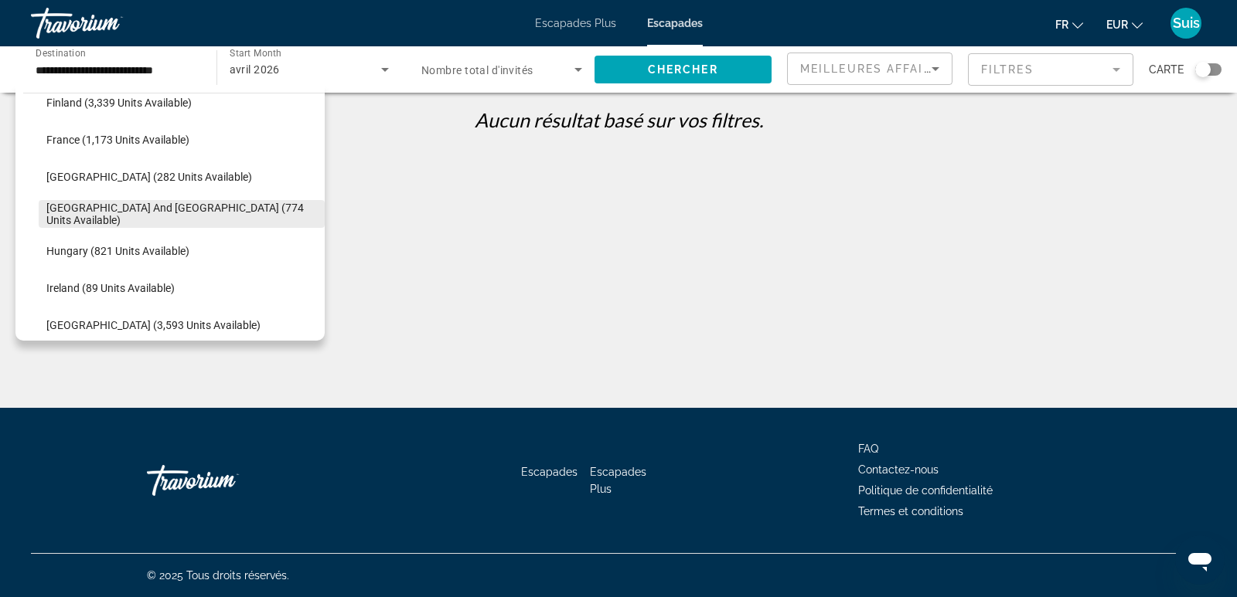
click at [178, 206] on span "Search widget" at bounding box center [182, 214] width 286 height 37
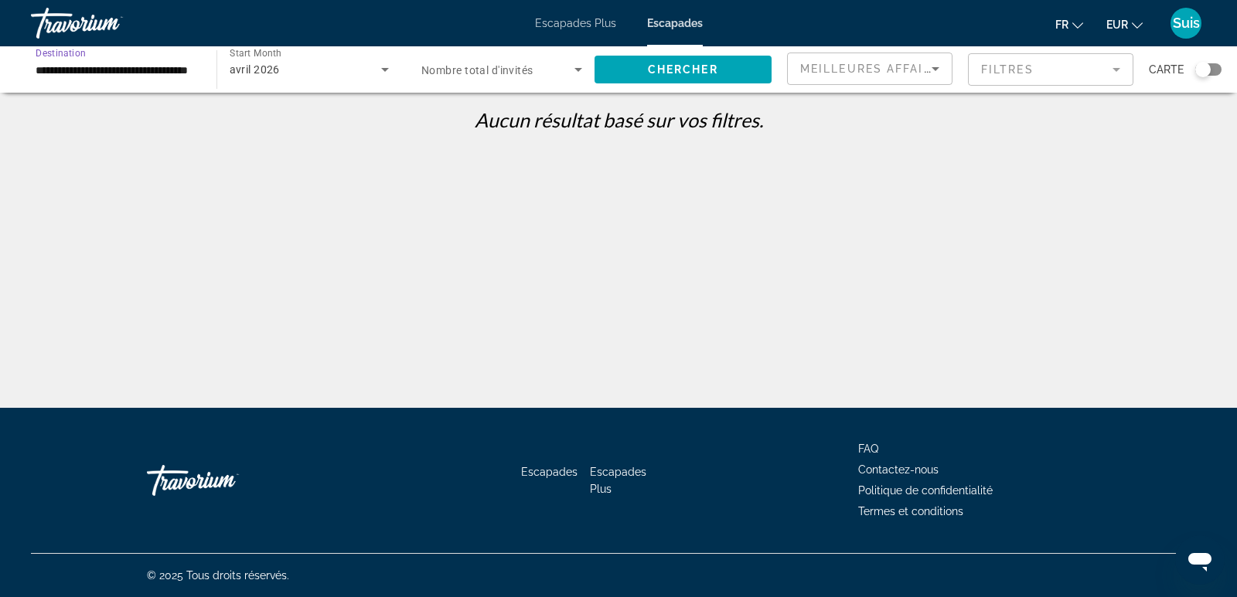
click at [433, 75] on span "Nombre total d'invités" at bounding box center [477, 70] width 112 height 12
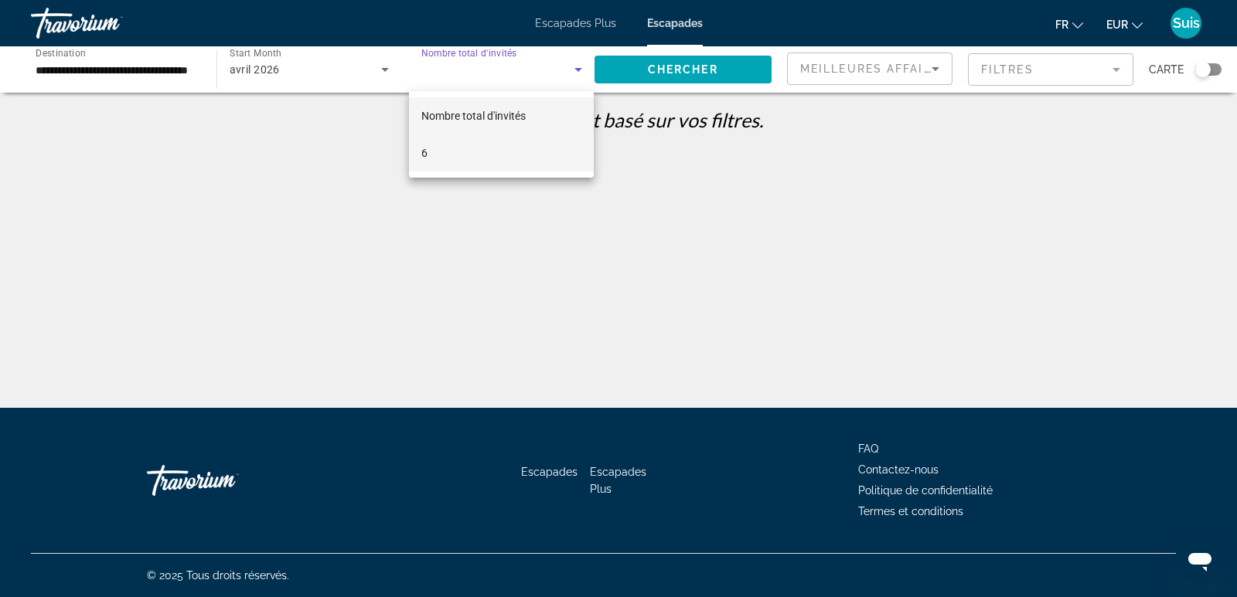
click at [471, 152] on mat-option "6" at bounding box center [501, 152] width 185 height 37
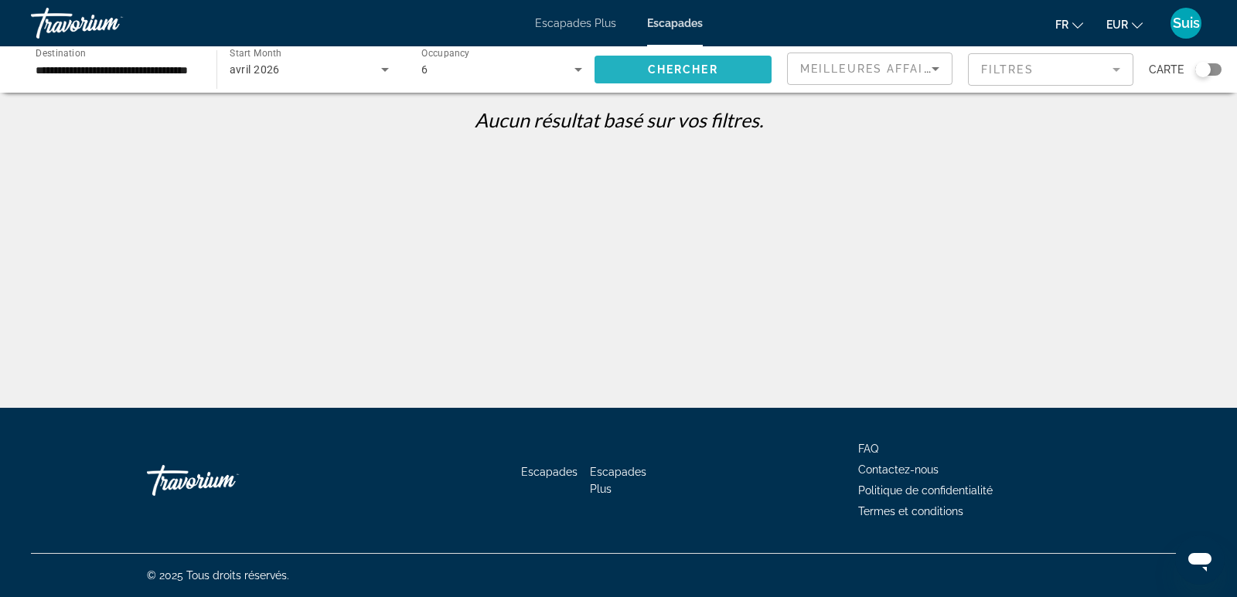
click at [652, 63] on span "Search widget" at bounding box center [683, 69] width 178 height 37
click at [87, 70] on input "**********" at bounding box center [116, 70] width 161 height 19
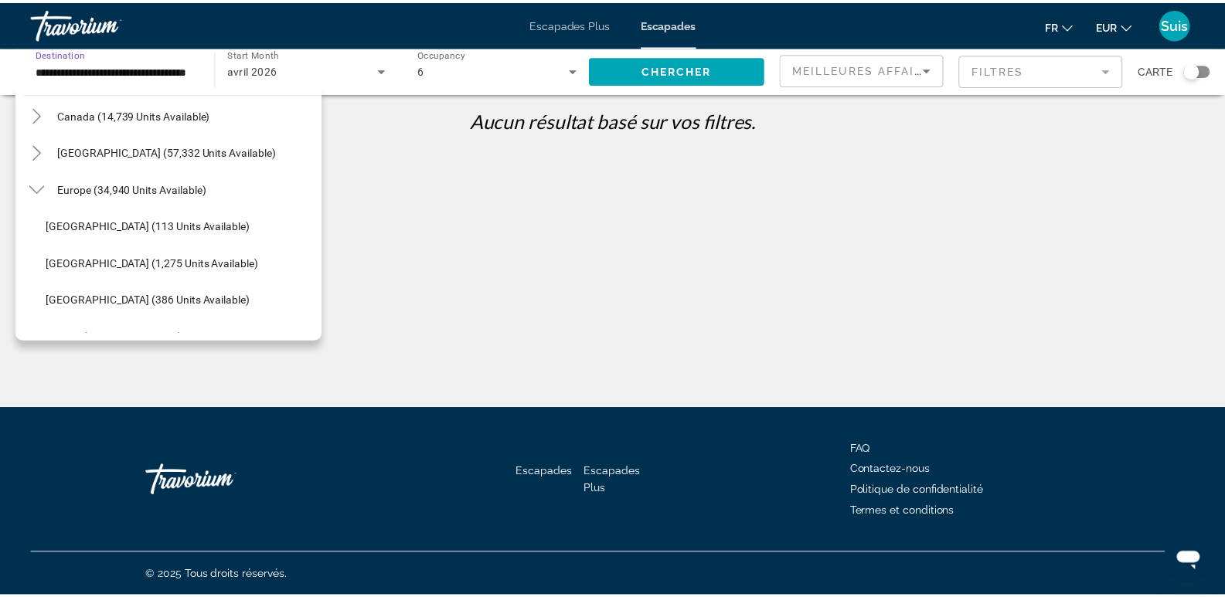
scroll to position [39, 0]
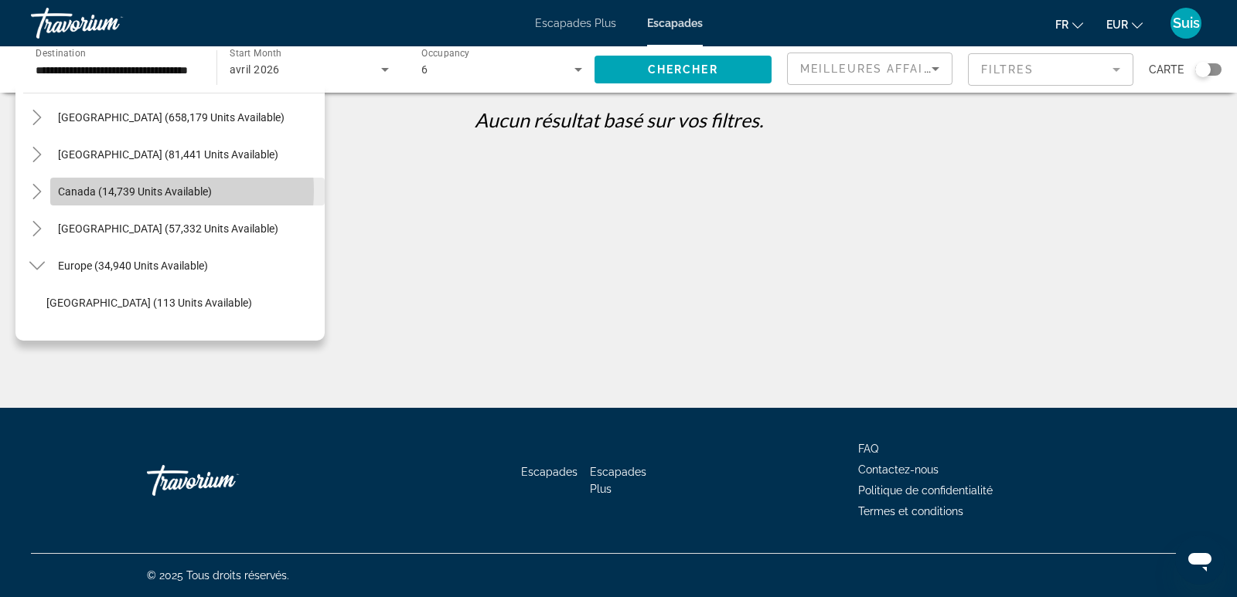
click at [140, 191] on span "Canada (14,739 units available)" at bounding box center [135, 191] width 154 height 12
type input "**********"
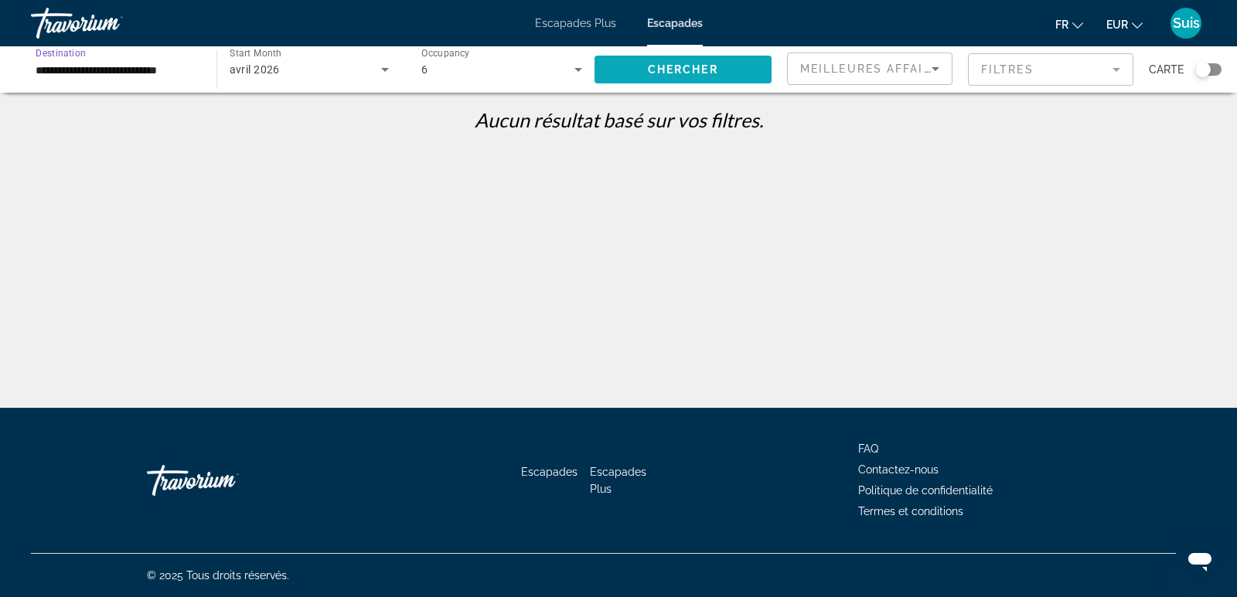
click at [686, 56] on span "Search widget" at bounding box center [683, 69] width 178 height 37
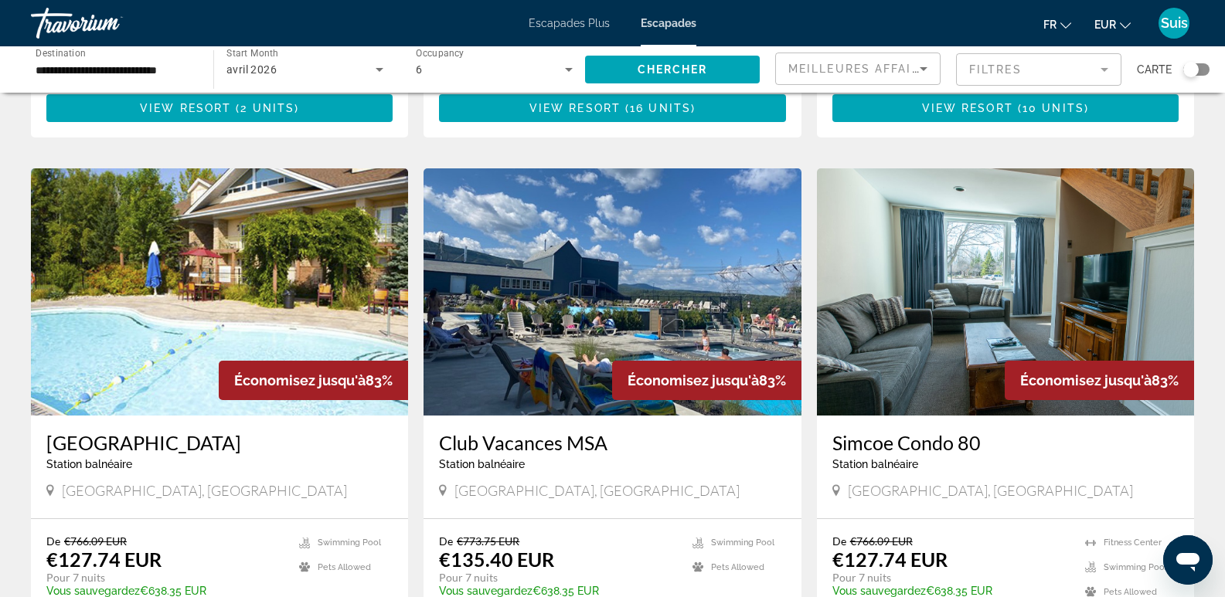
scroll to position [1159, 0]
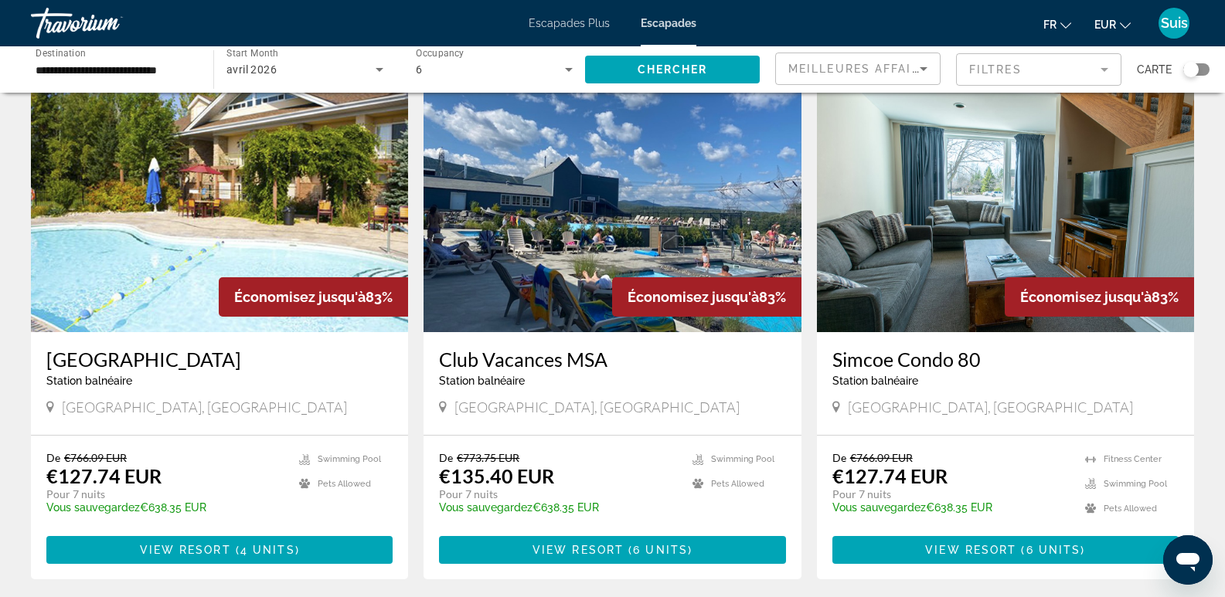
click at [652, 194] on img "Contenu principal" at bounding box center [612, 208] width 377 height 247
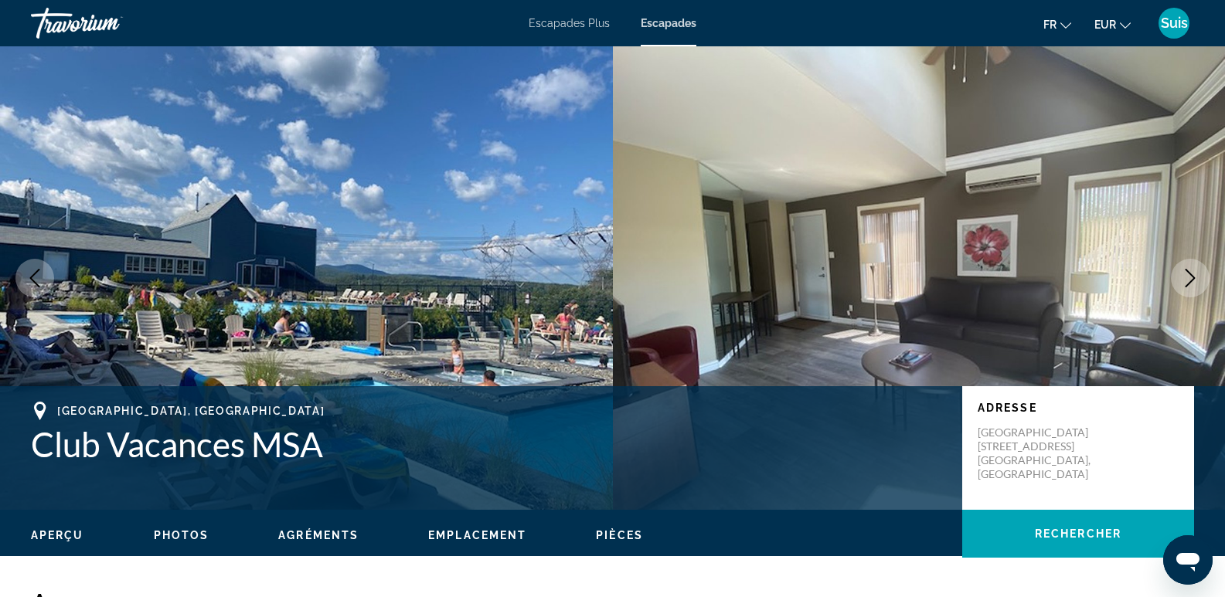
click at [1182, 277] on icon "Next image" at bounding box center [1190, 278] width 19 height 19
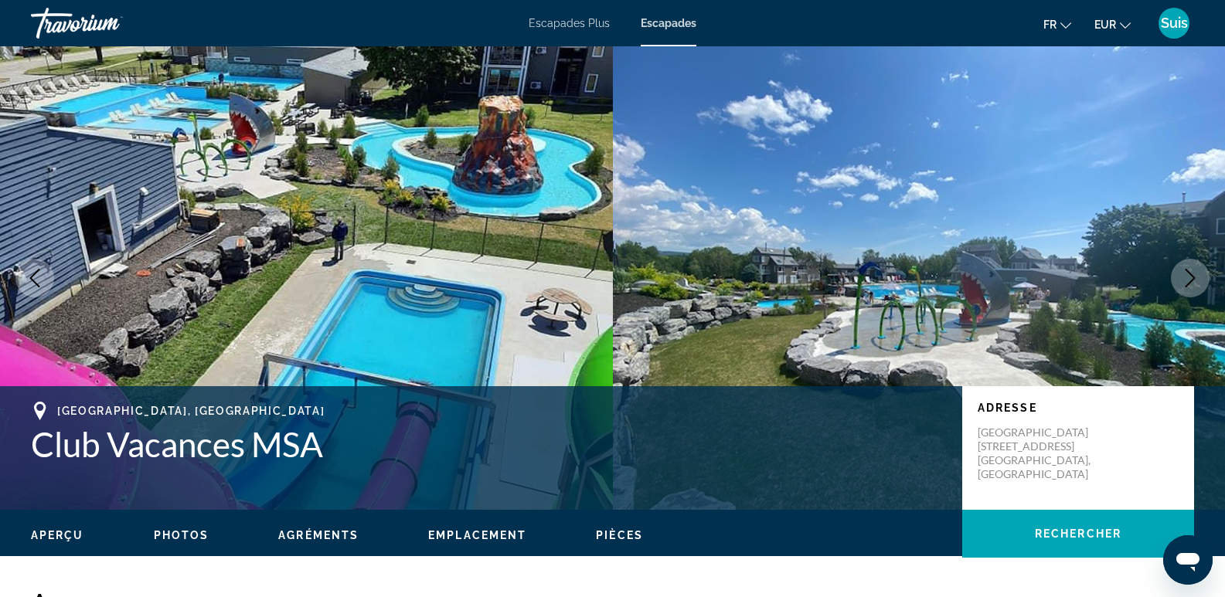
click at [1182, 277] on icon "Next image" at bounding box center [1190, 278] width 19 height 19
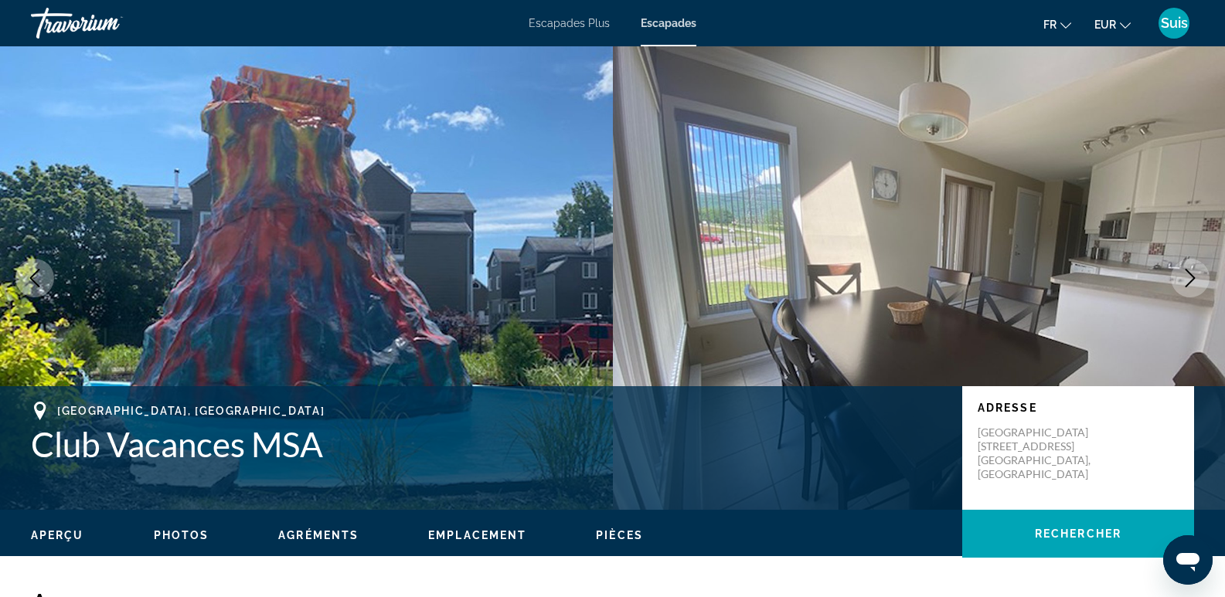
click at [1182, 277] on icon "Next image" at bounding box center [1190, 278] width 19 height 19
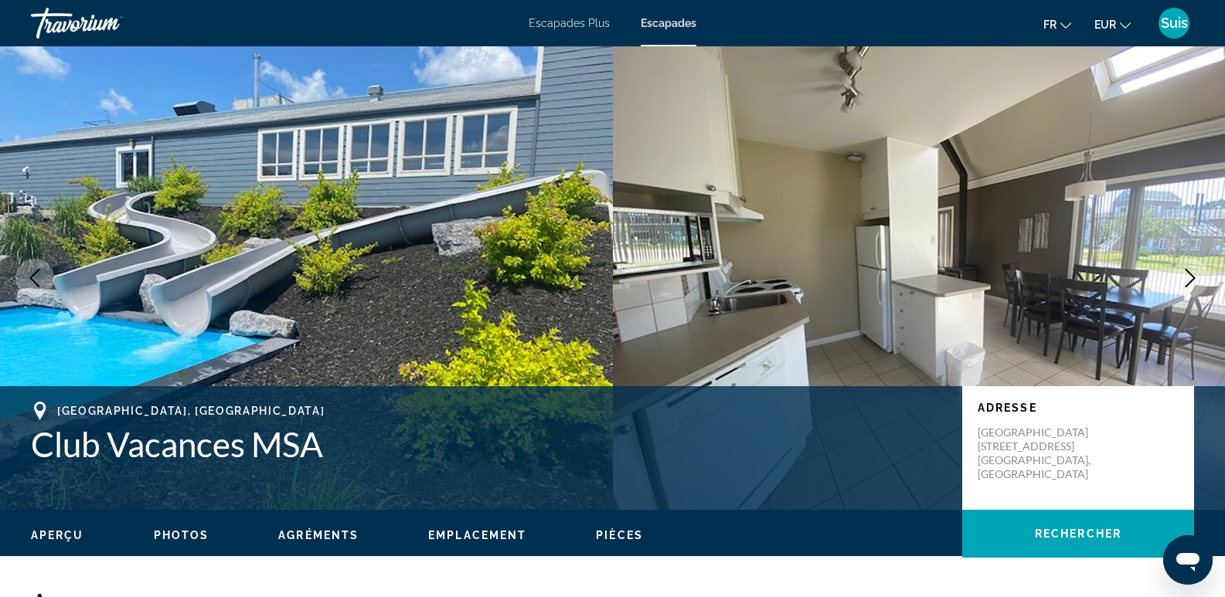
click at [1182, 277] on icon "Next image" at bounding box center [1190, 278] width 19 height 19
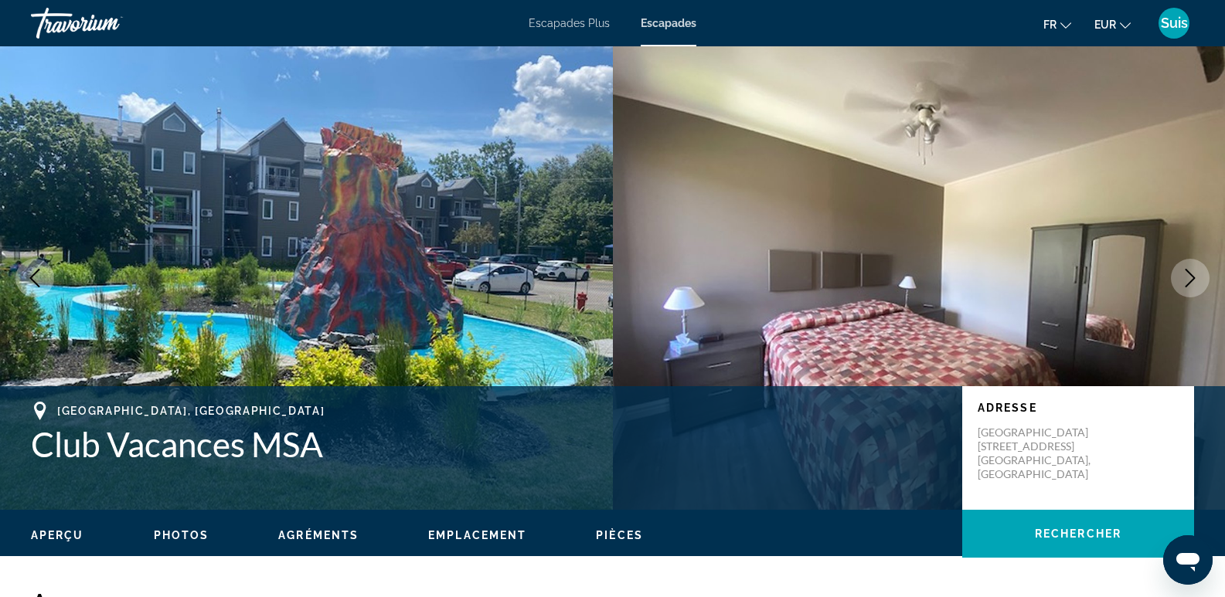
click at [1182, 277] on icon "Next image" at bounding box center [1190, 278] width 19 height 19
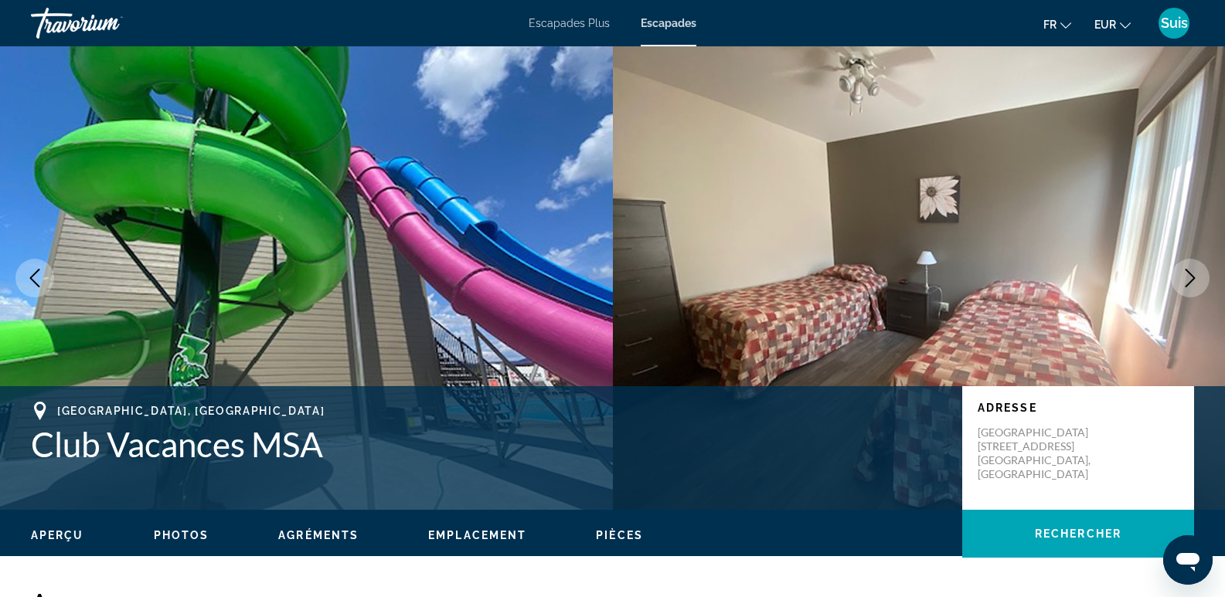
click at [1182, 277] on icon "Next image" at bounding box center [1190, 278] width 19 height 19
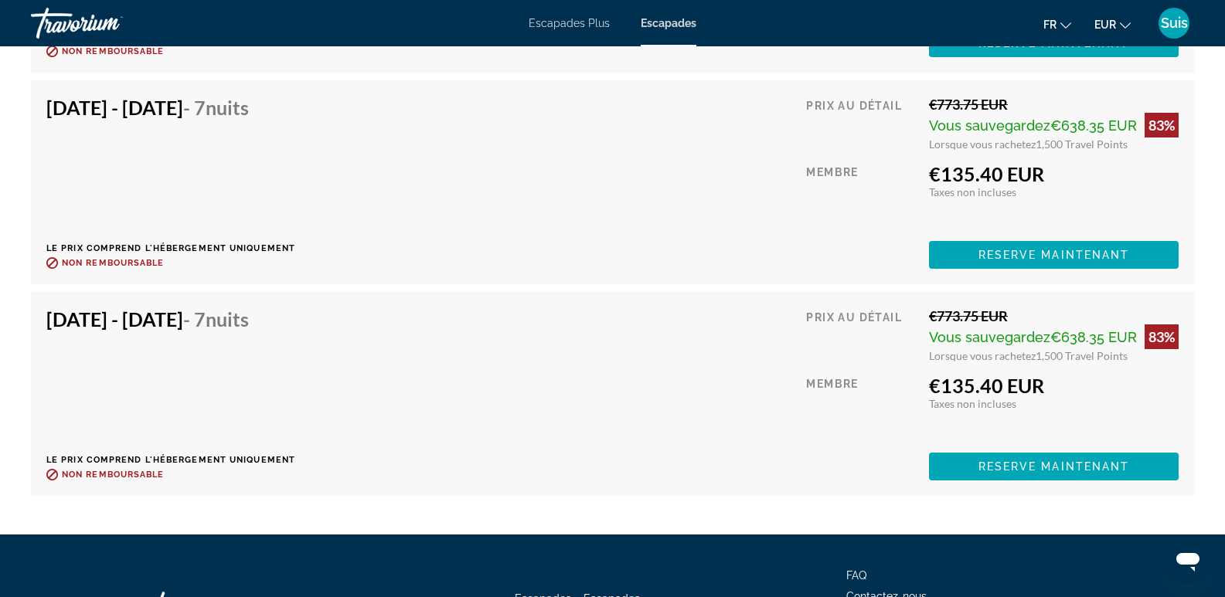
scroll to position [3320, 0]
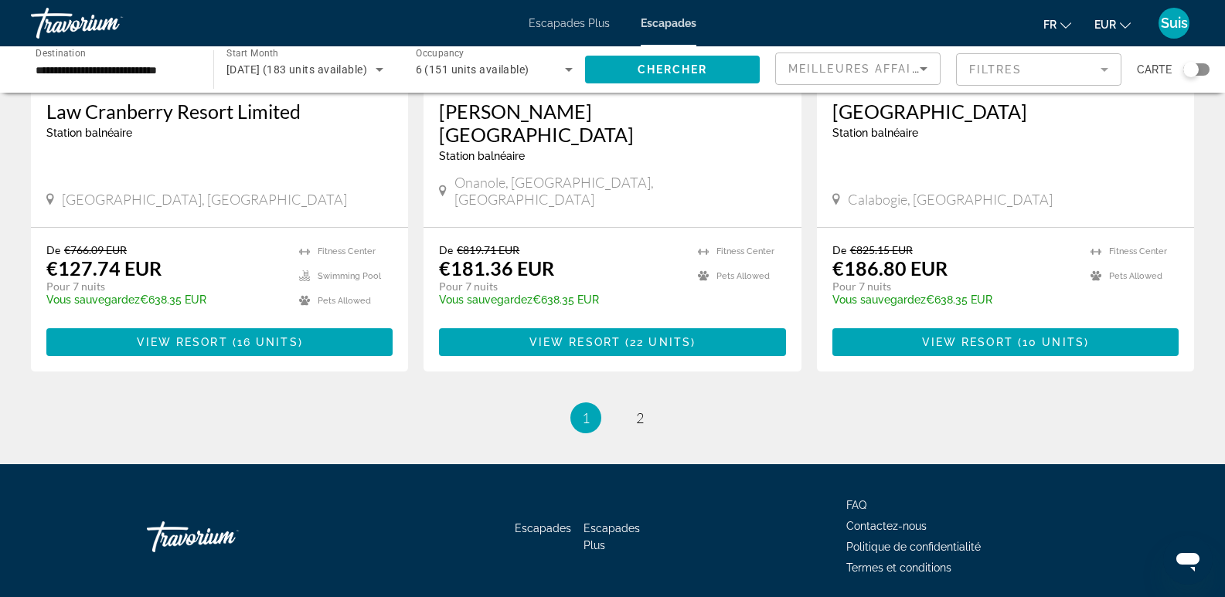
scroll to position [1949, 0]
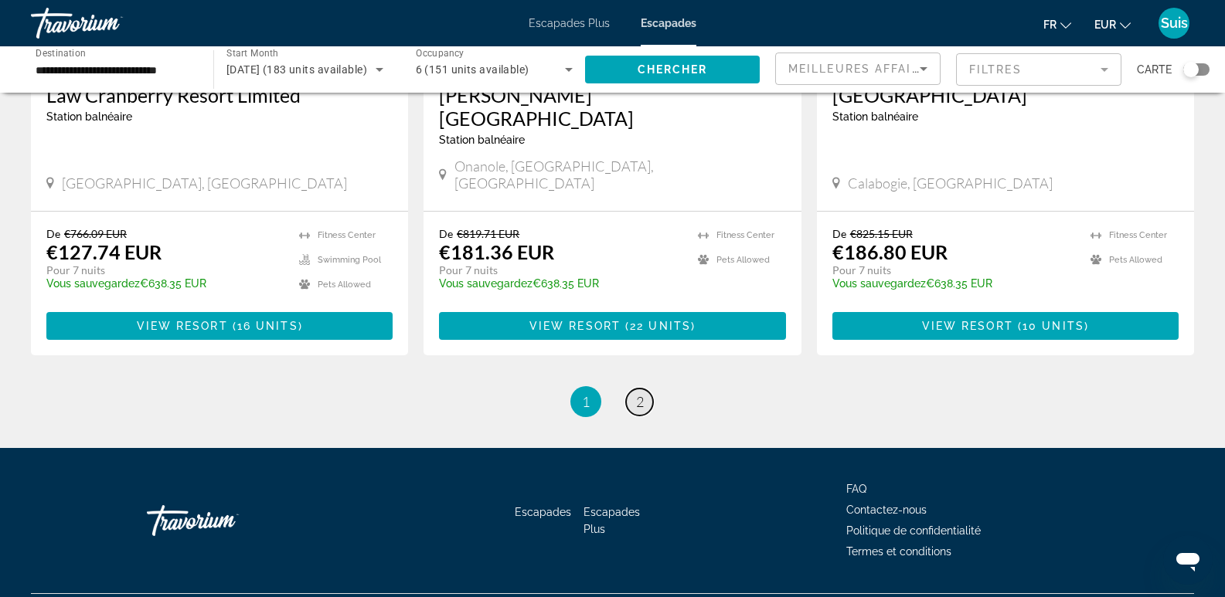
click at [641, 393] on span "2" at bounding box center [640, 401] width 8 height 17
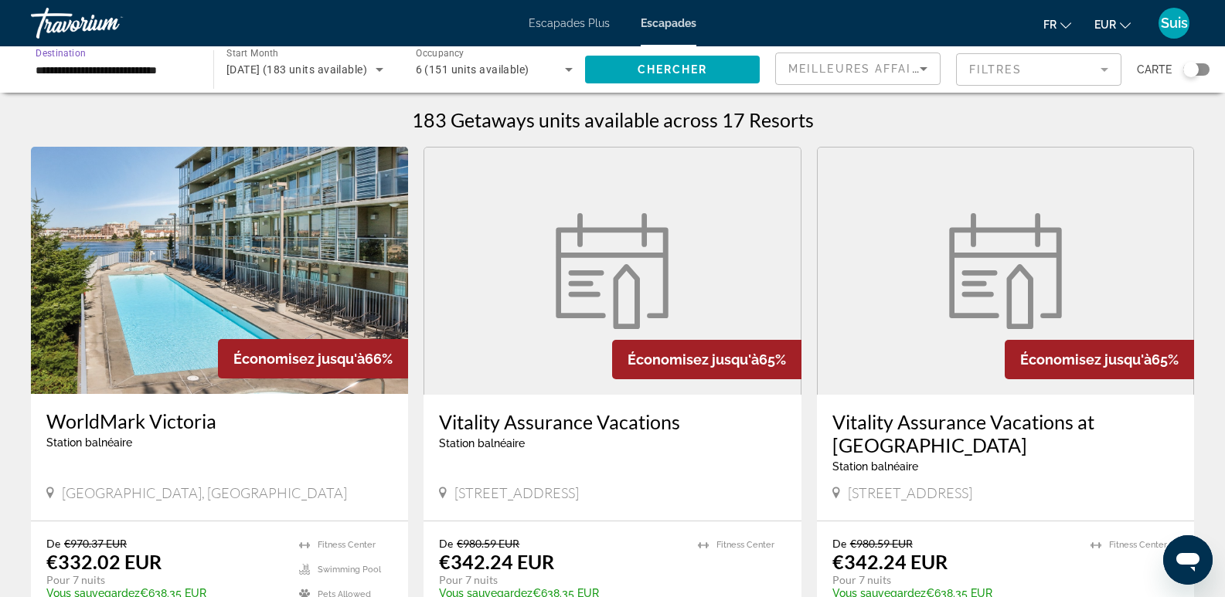
click at [113, 78] on input "**********" at bounding box center [115, 70] width 158 height 19
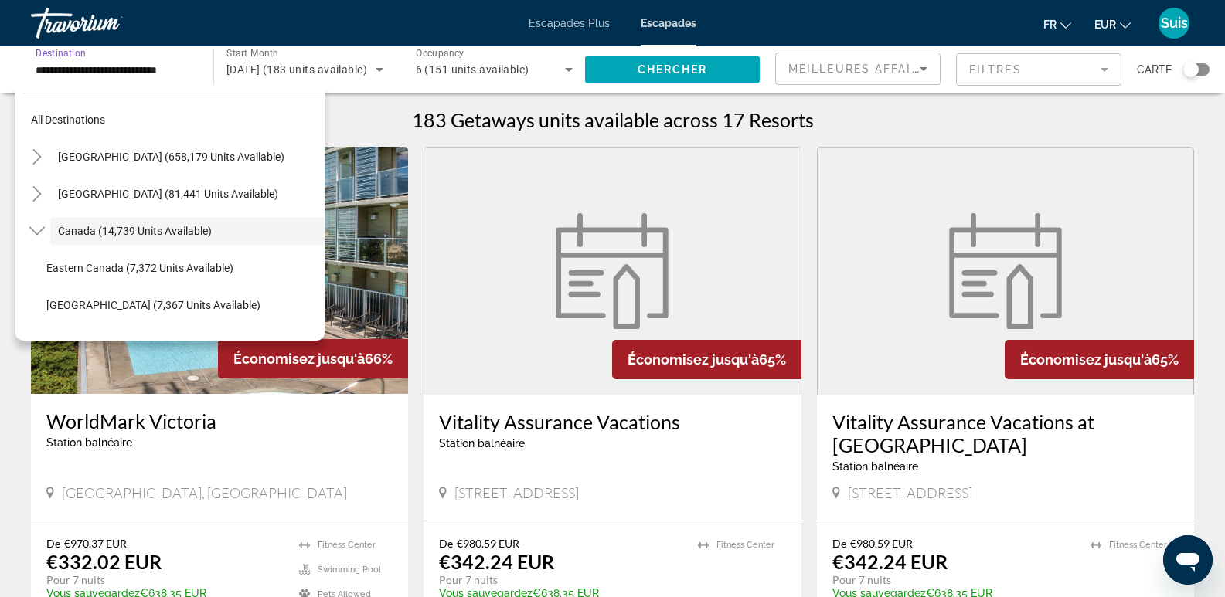
scroll to position [18, 0]
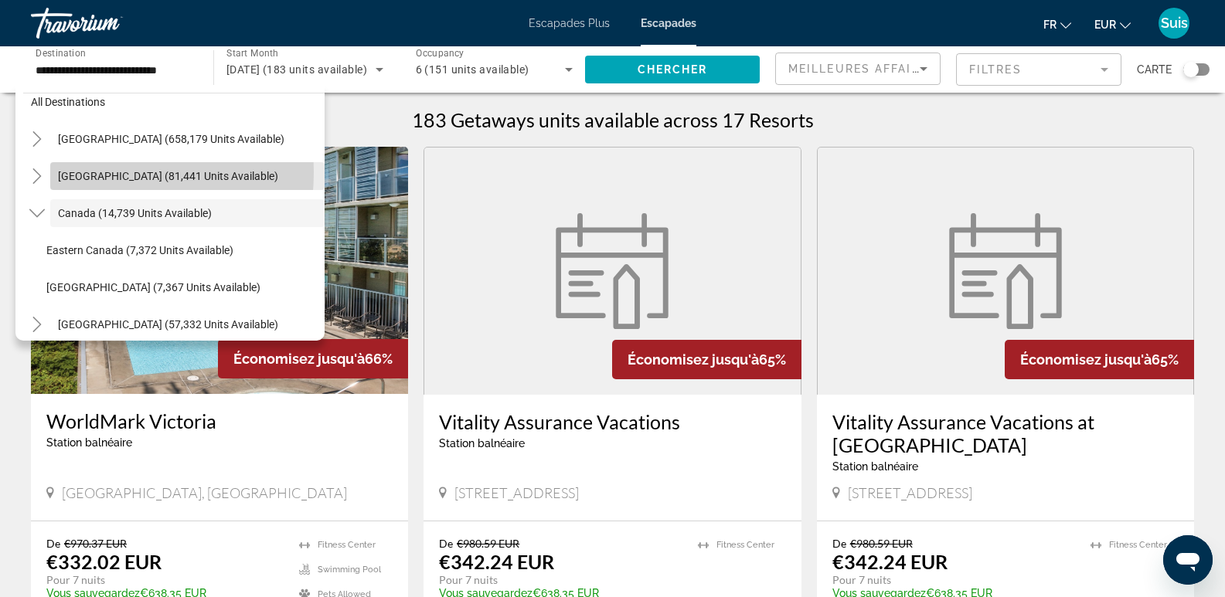
click at [81, 172] on span "[GEOGRAPHIC_DATA] (81,441 units available)" at bounding box center [168, 176] width 220 height 12
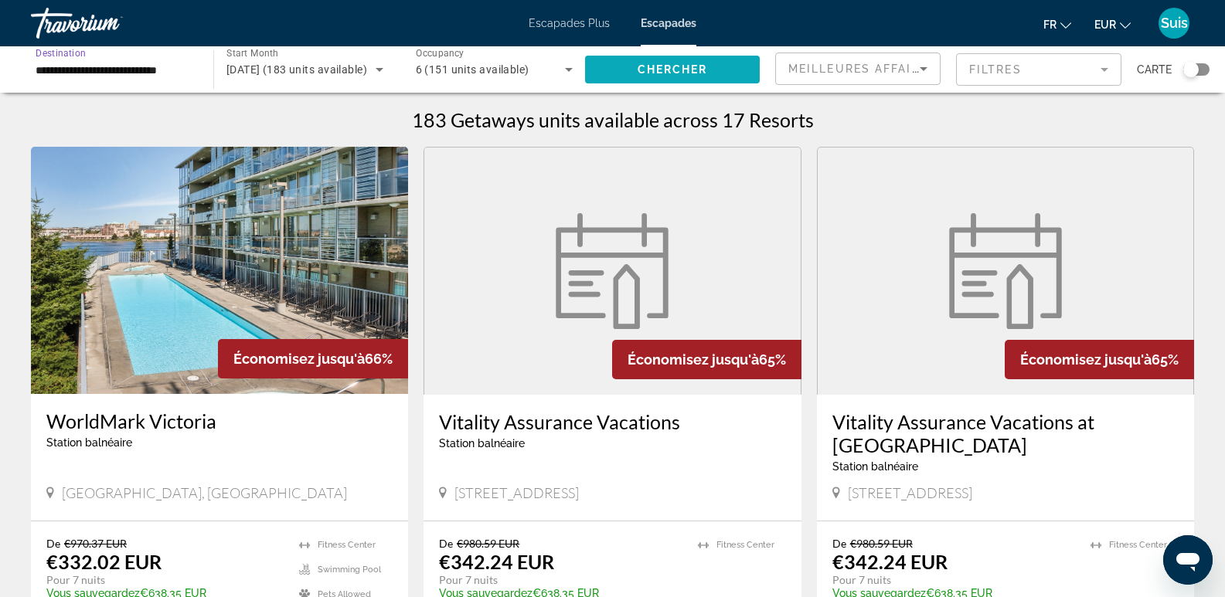
click at [719, 70] on span "Search widget" at bounding box center [672, 69] width 175 height 37
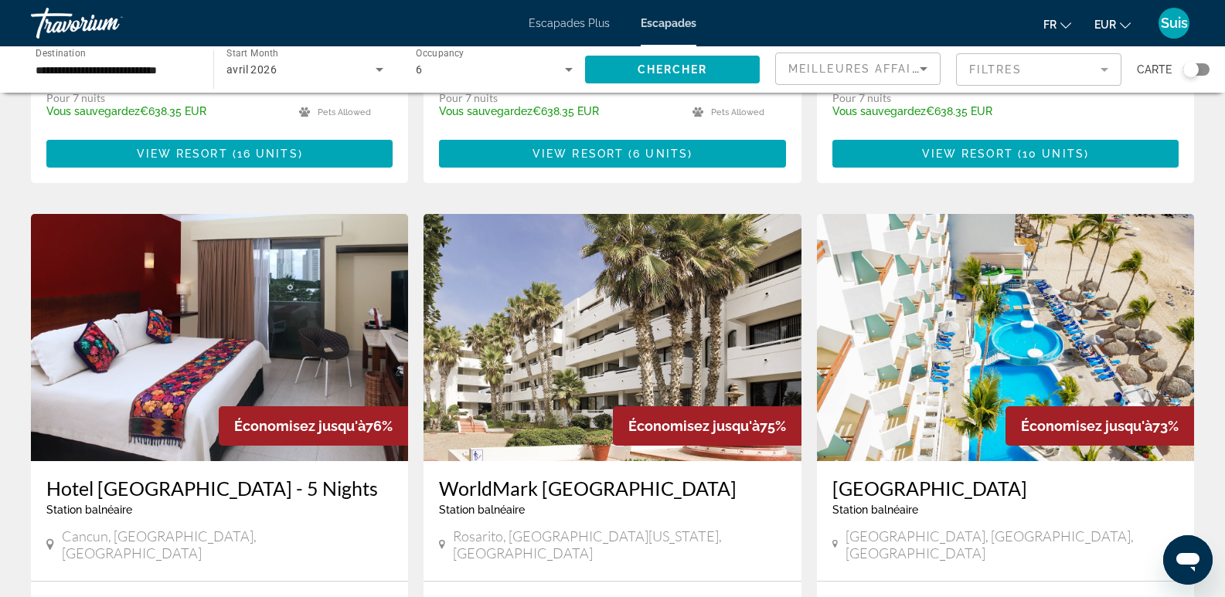
scroll to position [1314, 0]
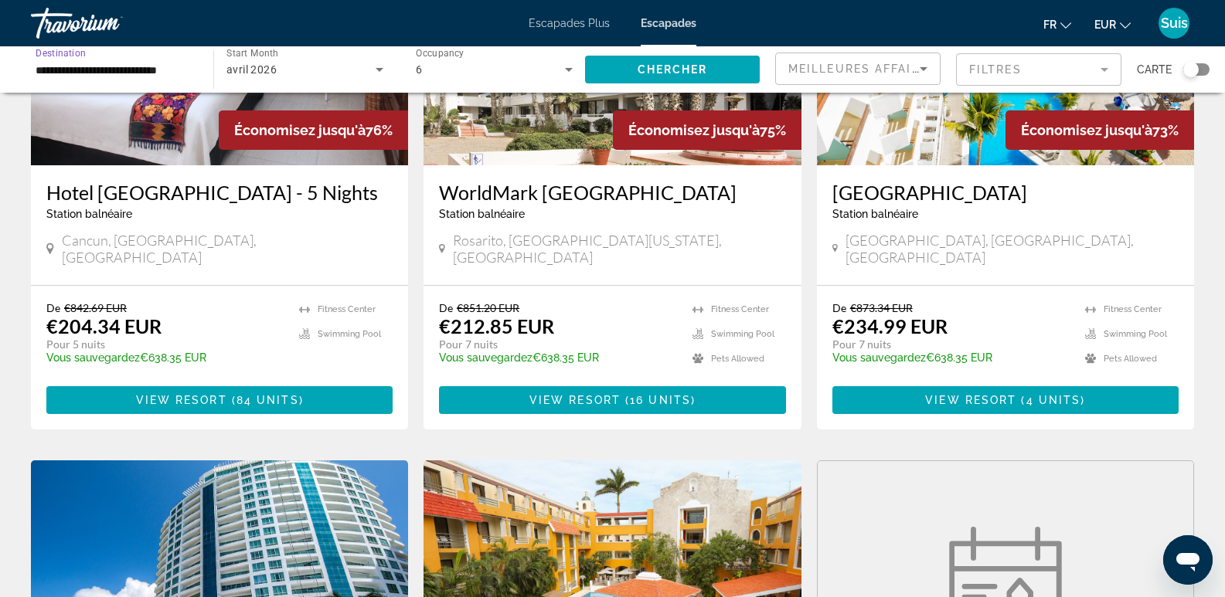
click at [180, 70] on input "**********" at bounding box center [115, 70] width 158 height 19
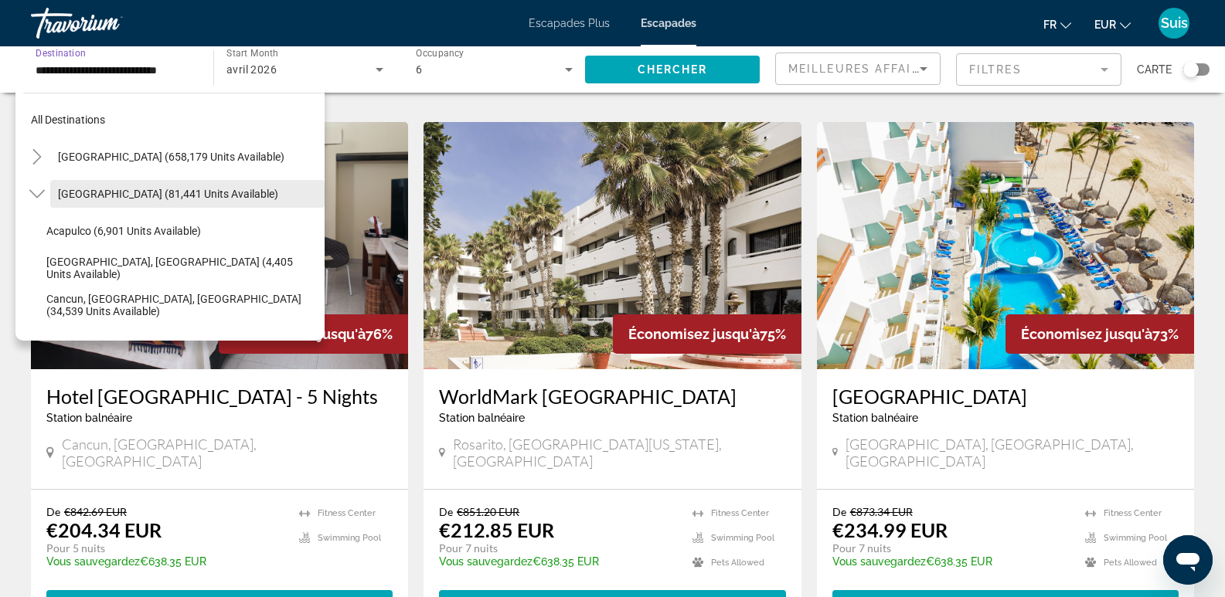
scroll to position [1082, 0]
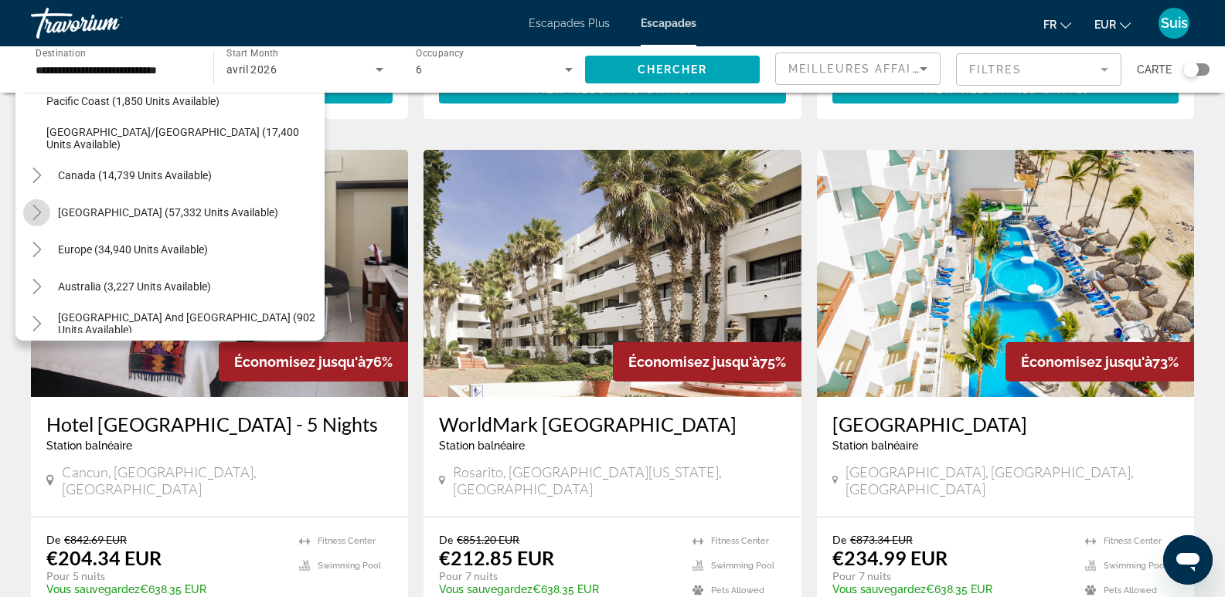
click at [31, 217] on icon "Toggle Caribbean & Atlantic Islands (57,332 units available)" at bounding box center [36, 212] width 15 height 15
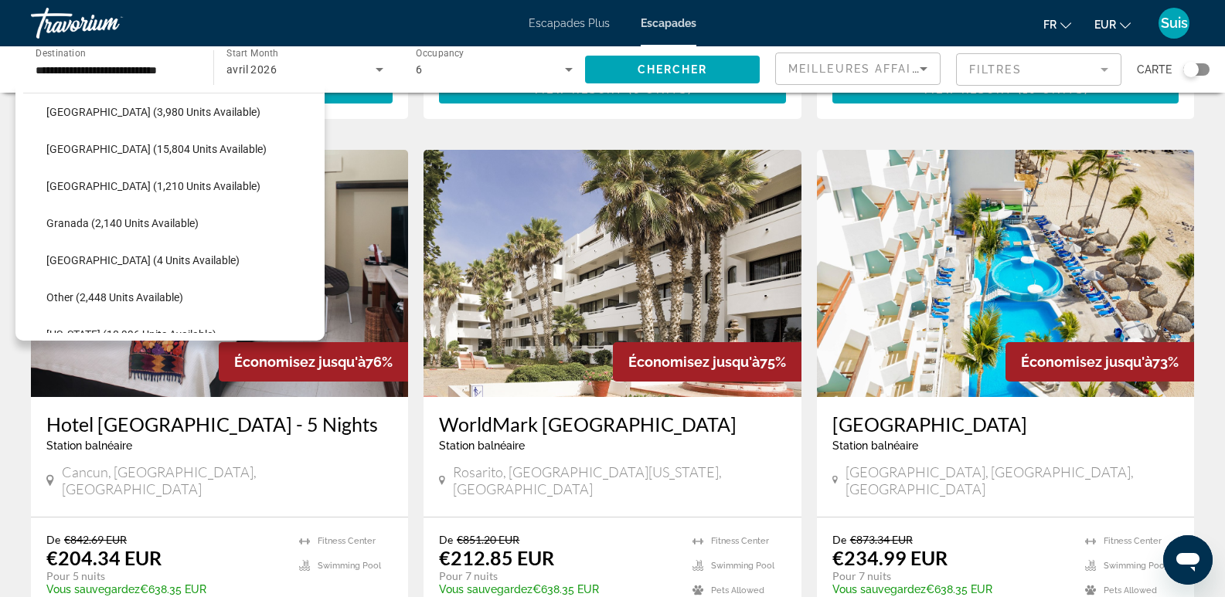
scroll to position [719, 0]
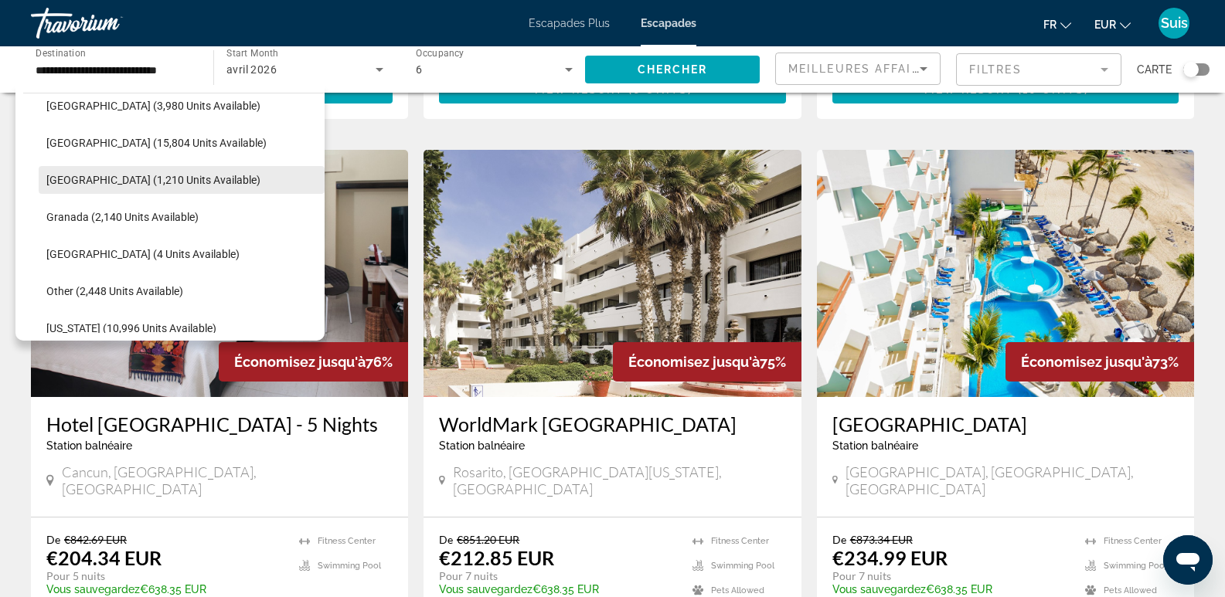
click at [156, 187] on span "Search widget" at bounding box center [182, 180] width 286 height 37
type input "**********"
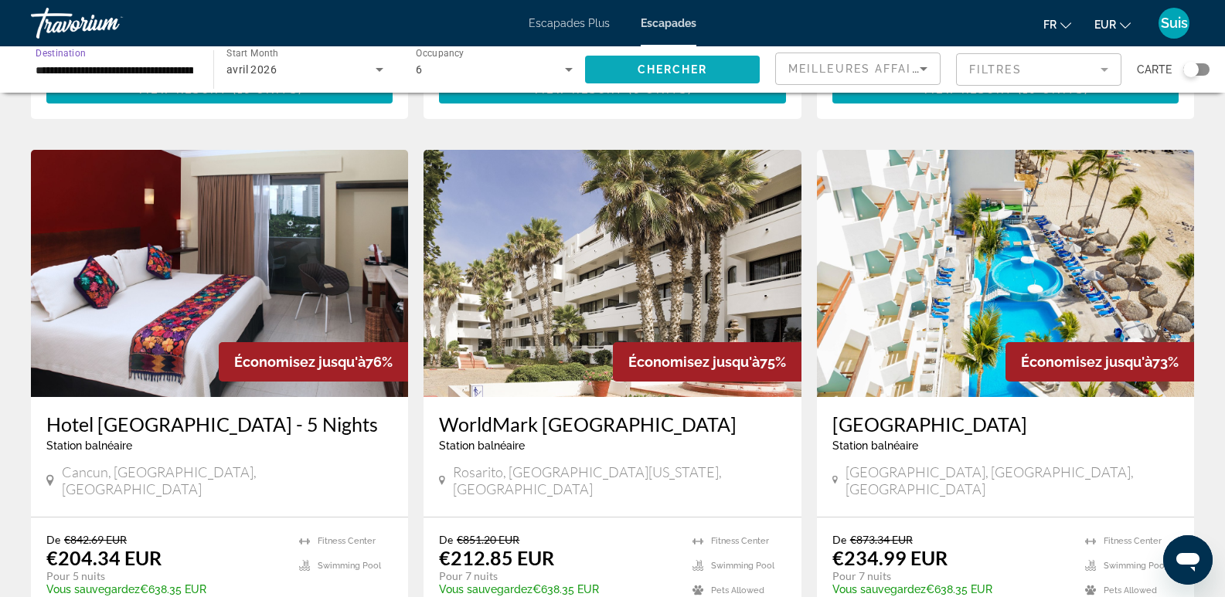
click at [638, 67] on span "Chercher" at bounding box center [673, 69] width 70 height 12
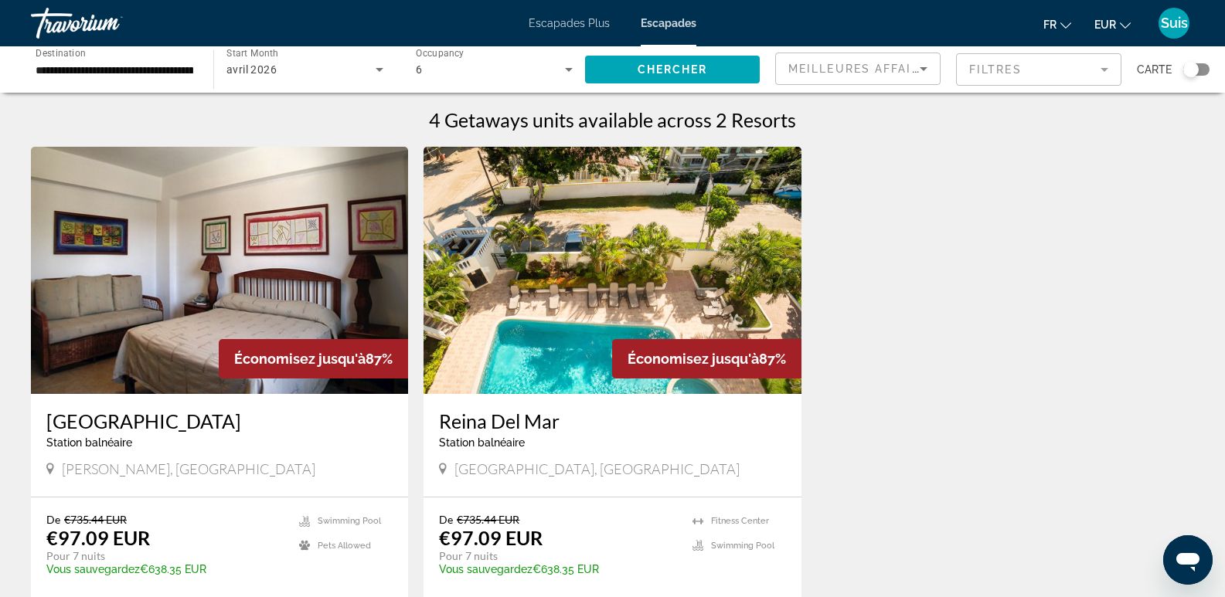
scroll to position [77, 0]
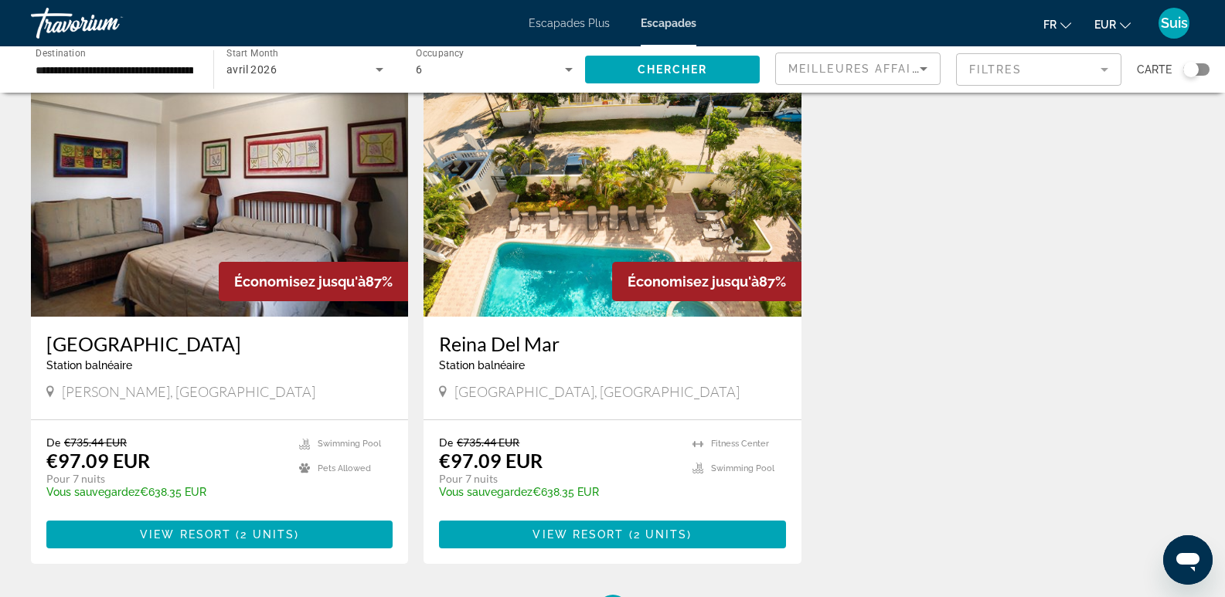
click at [243, 197] on img "Contenu principal" at bounding box center [219, 193] width 377 height 247
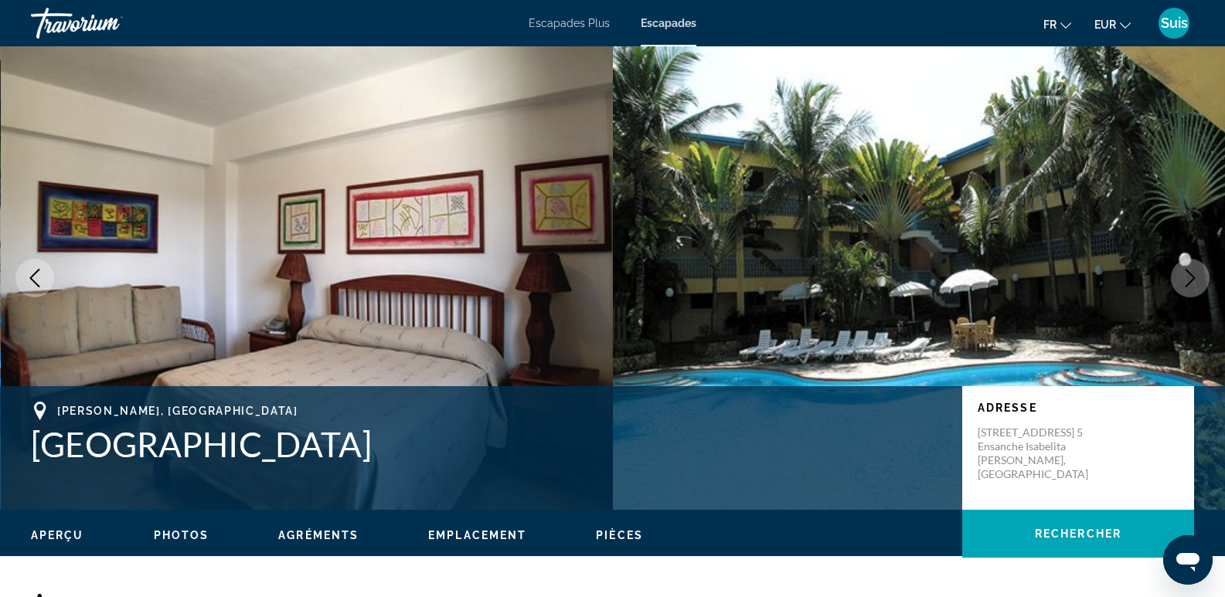
click at [1200, 272] on button "Next image" at bounding box center [1190, 278] width 39 height 39
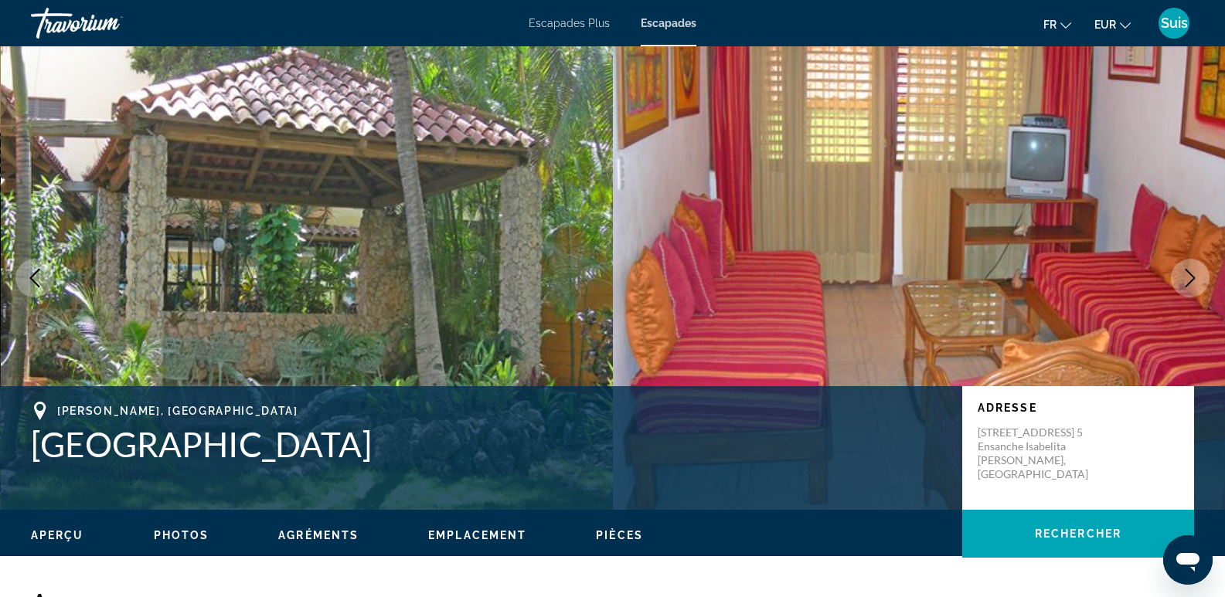
click at [1200, 272] on button "Next image" at bounding box center [1190, 278] width 39 height 39
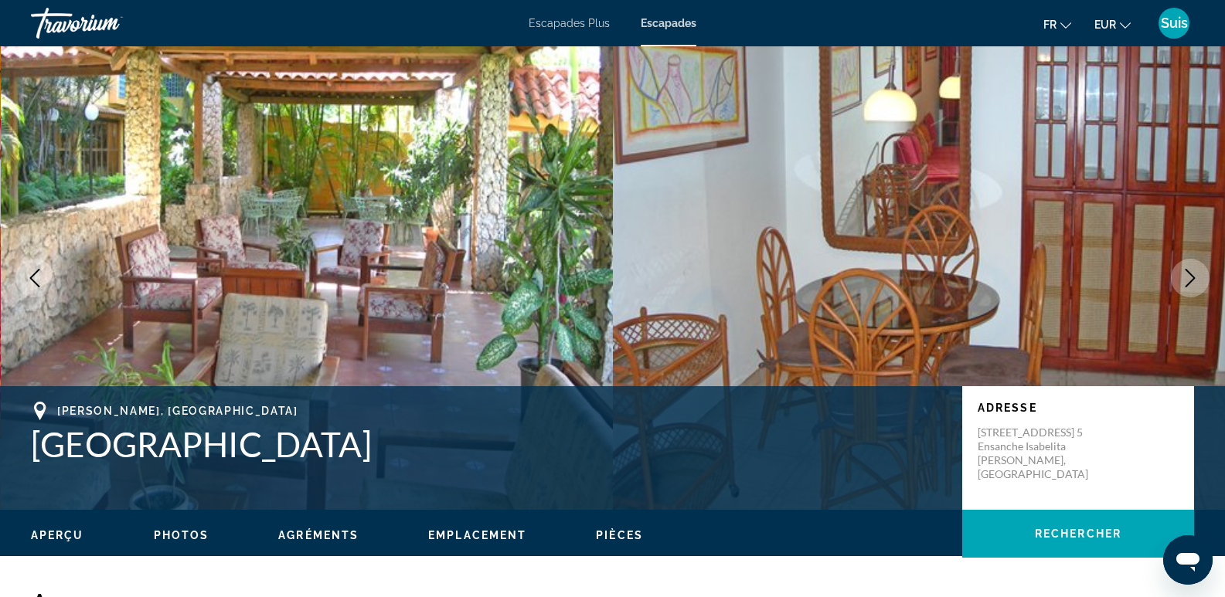
click at [1201, 280] on button "Next image" at bounding box center [1190, 278] width 39 height 39
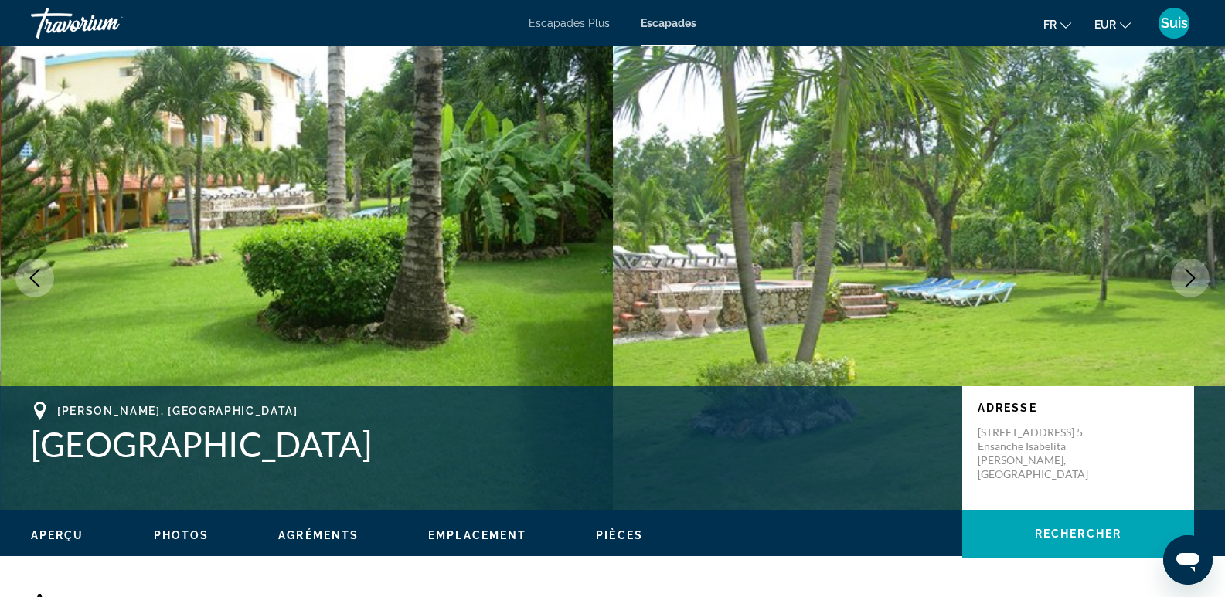
click at [1201, 280] on button "Next image" at bounding box center [1190, 278] width 39 height 39
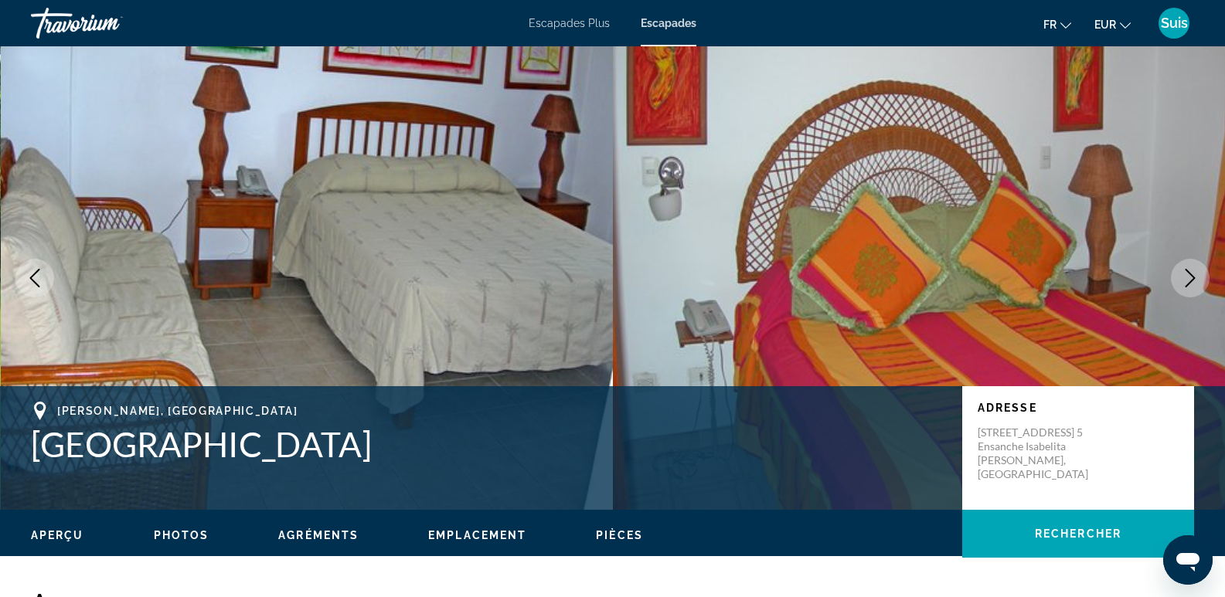
click at [1201, 280] on button "Next image" at bounding box center [1190, 278] width 39 height 39
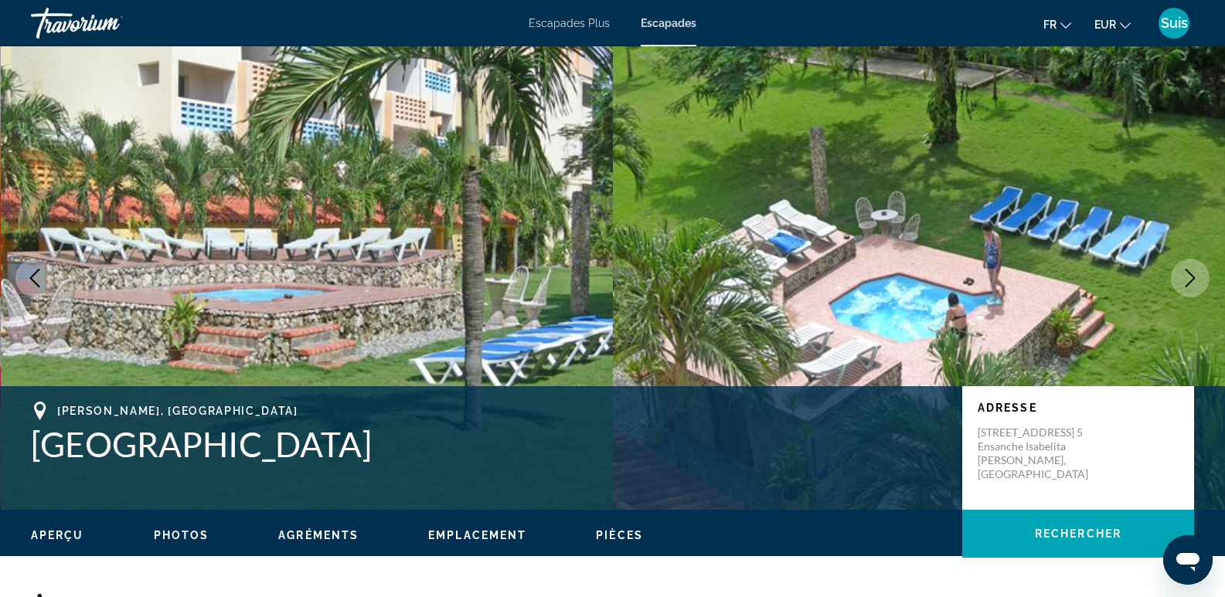
click at [1201, 280] on button "Next image" at bounding box center [1190, 278] width 39 height 39
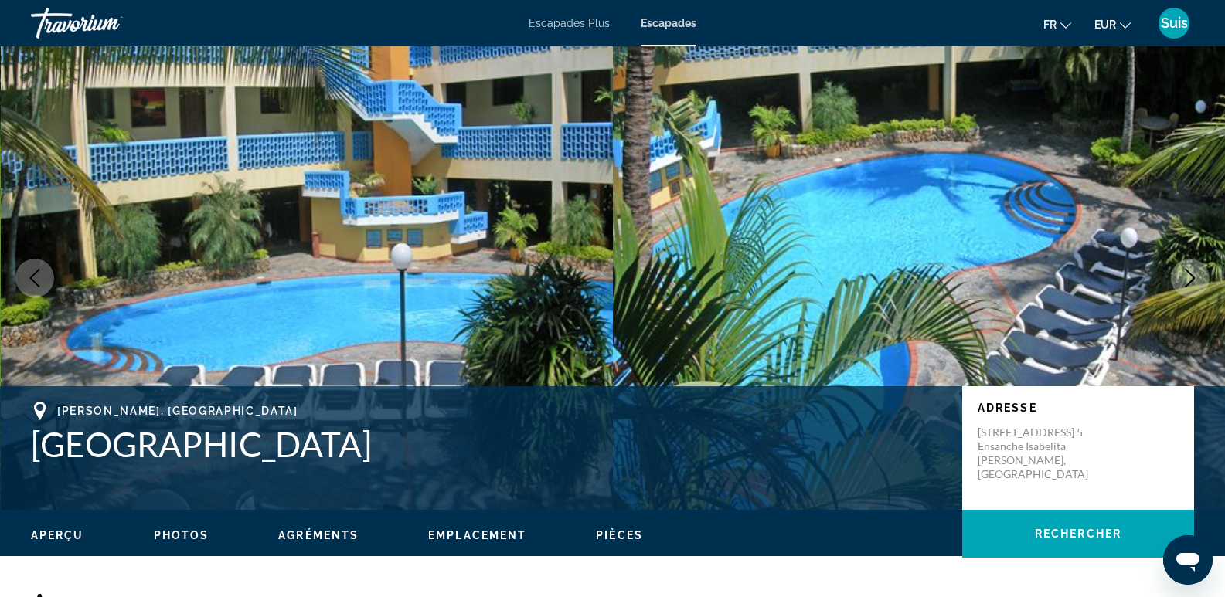
click at [1201, 280] on button "Next image" at bounding box center [1190, 278] width 39 height 39
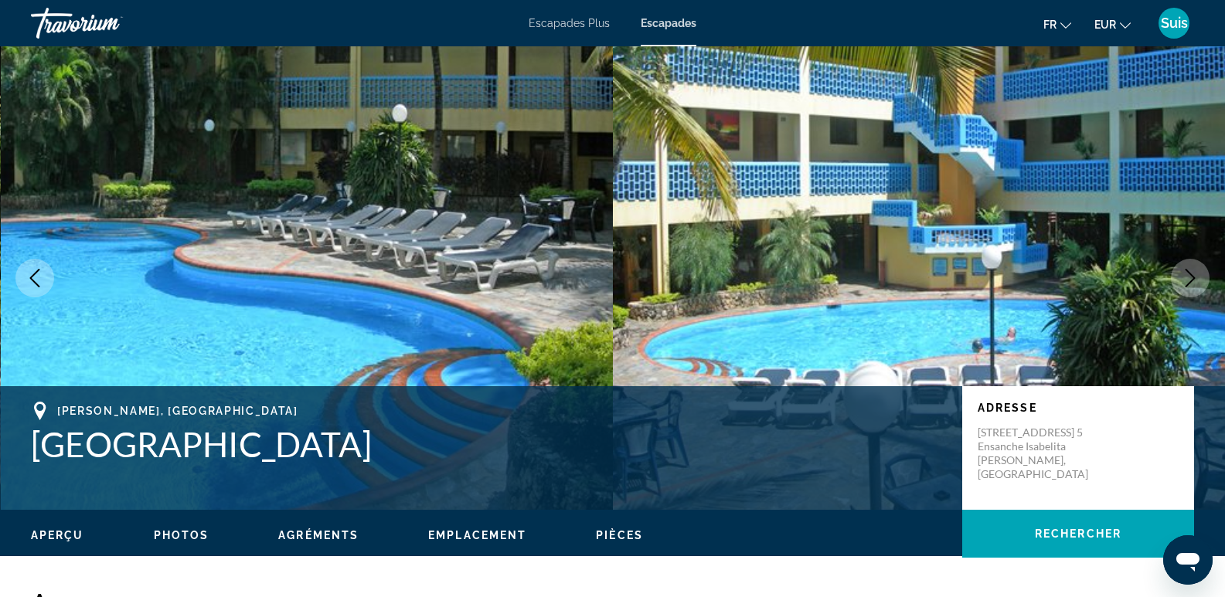
click at [1201, 280] on button "Next image" at bounding box center [1190, 278] width 39 height 39
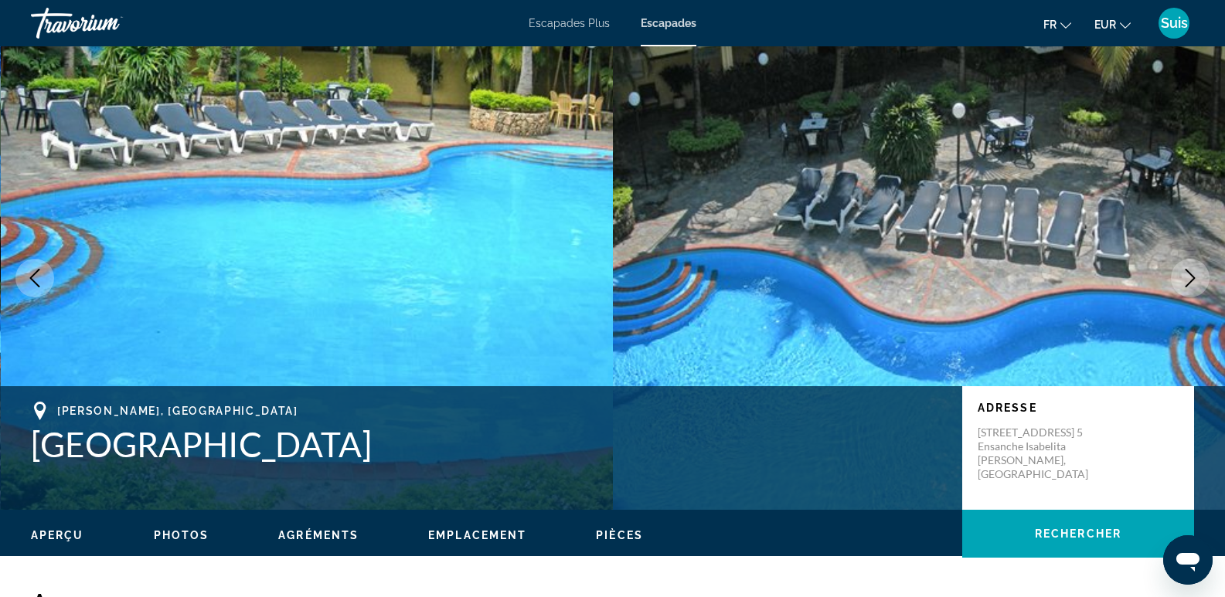
click at [1201, 280] on button "Next image" at bounding box center [1190, 278] width 39 height 39
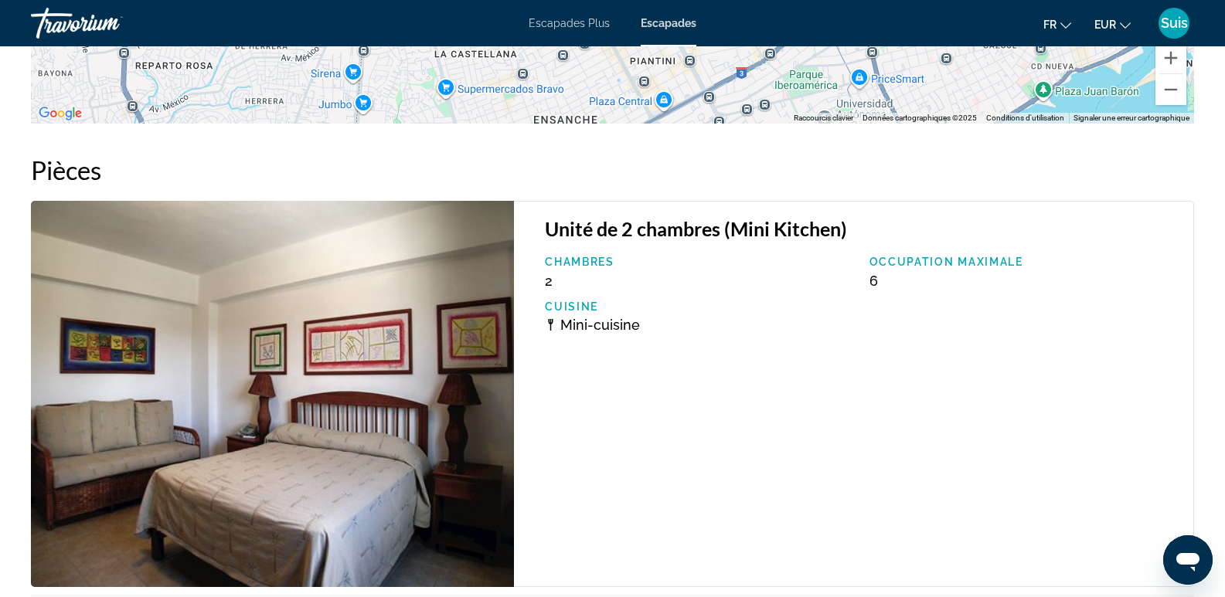
scroll to position [2241, 0]
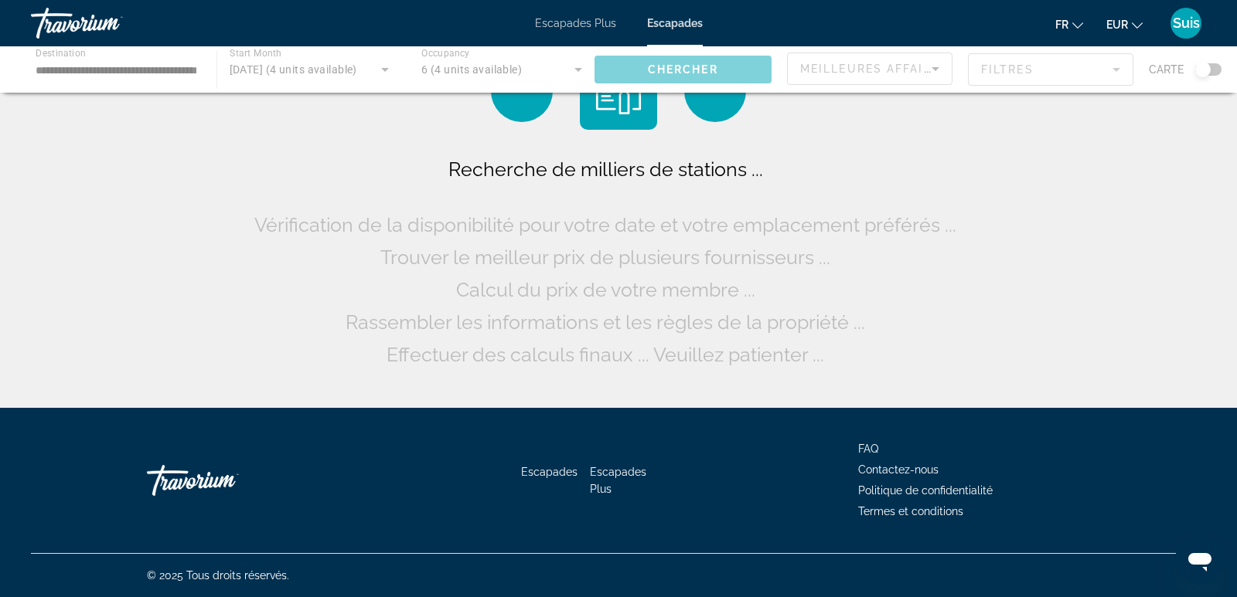
click at [72, 62] on div "Contenu principal" at bounding box center [618, 69] width 1237 height 46
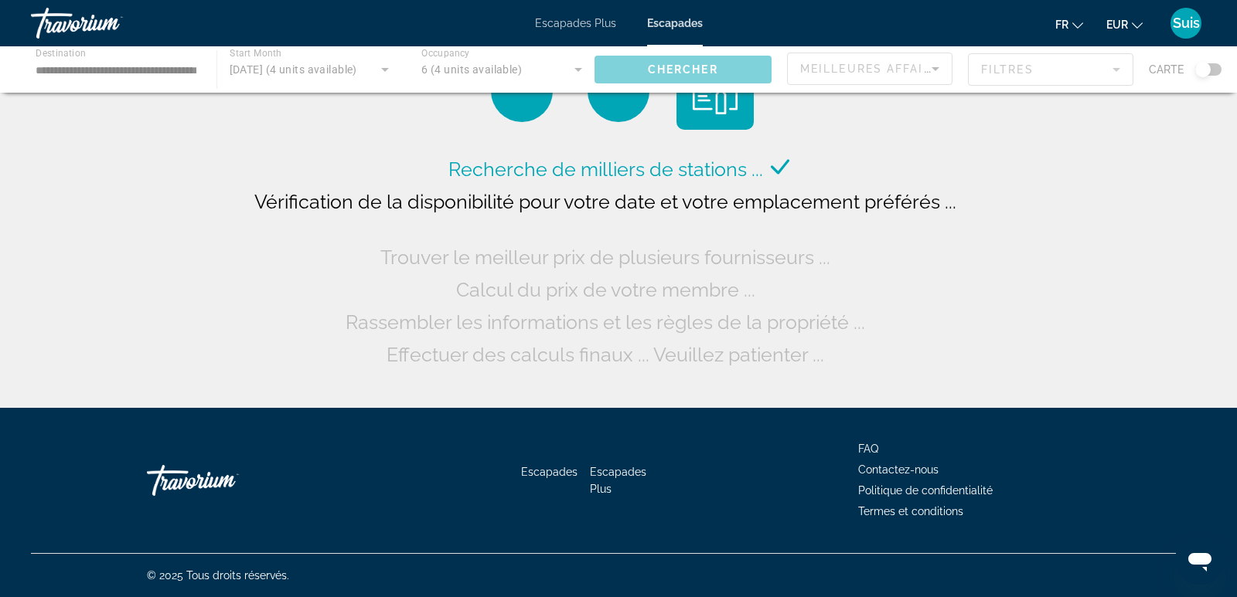
click at [121, 67] on div "Contenu principal" at bounding box center [618, 69] width 1237 height 46
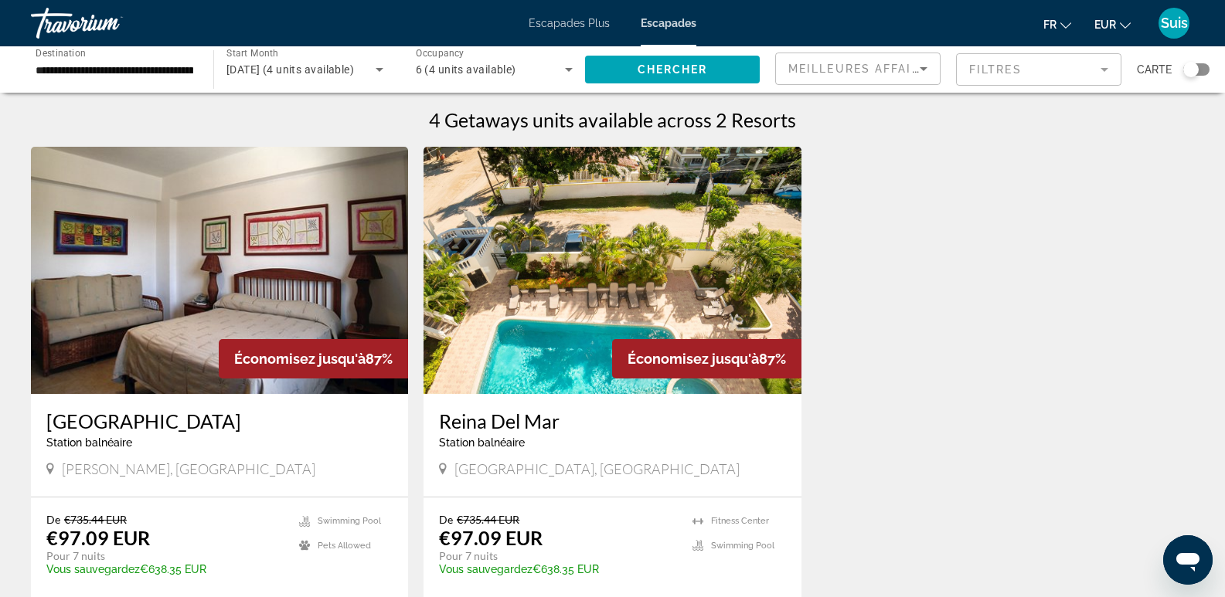
click at [112, 77] on input "**********" at bounding box center [115, 70] width 158 height 19
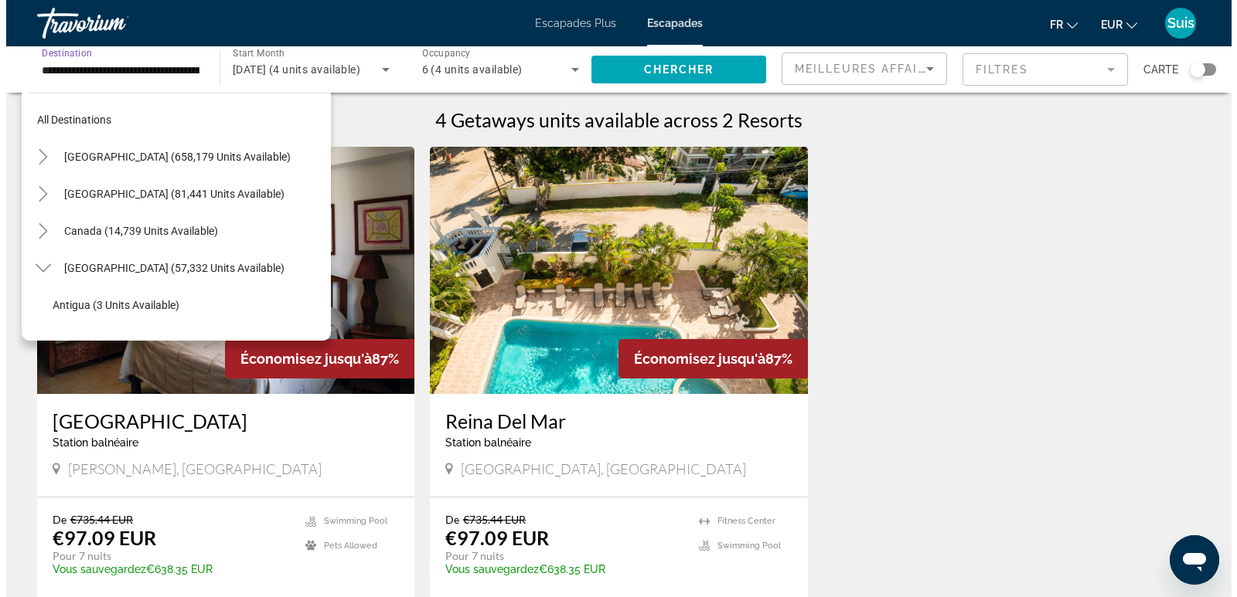
scroll to position [277, 0]
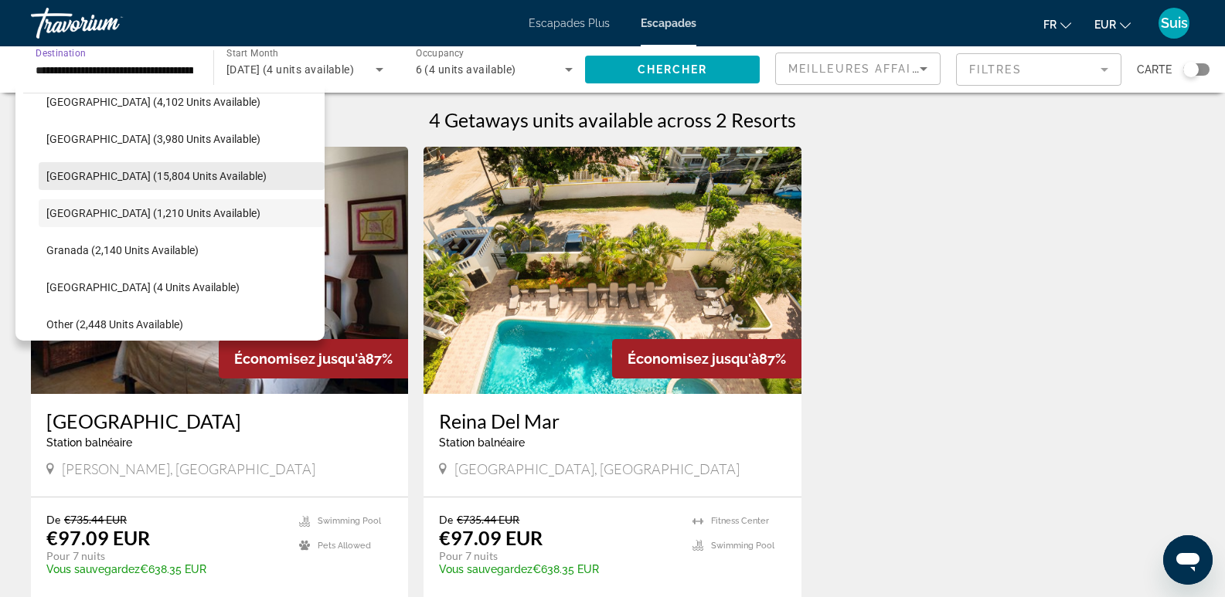
click at [60, 178] on span "[GEOGRAPHIC_DATA] (15,804 units available)" at bounding box center [156, 176] width 220 height 12
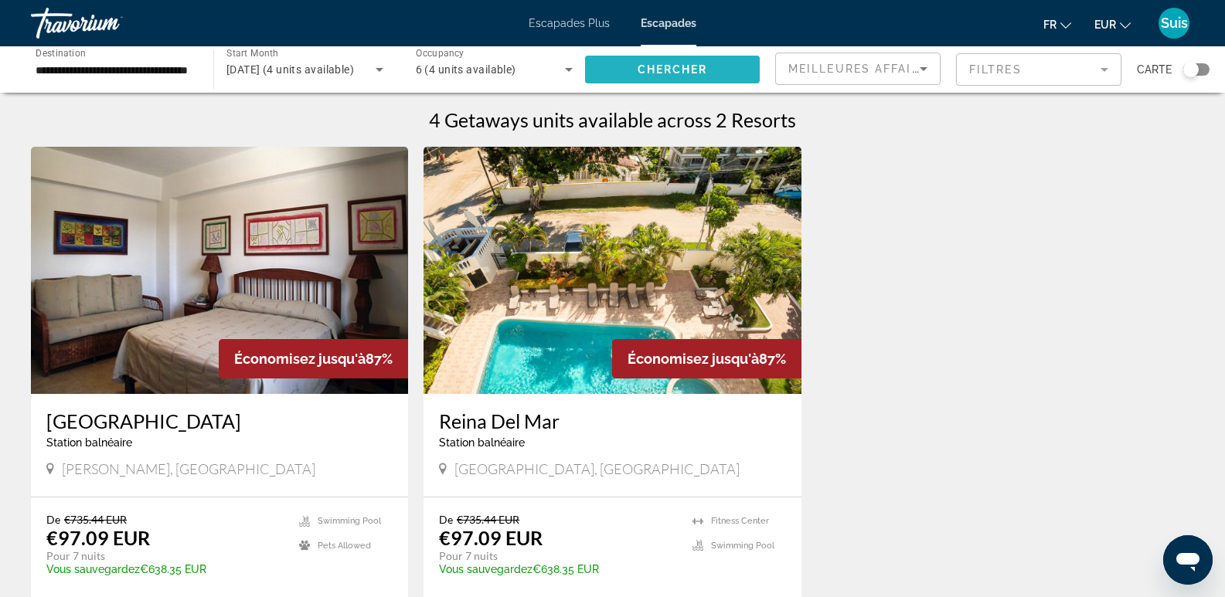
click at [662, 67] on span "Chercher" at bounding box center [673, 69] width 70 height 12
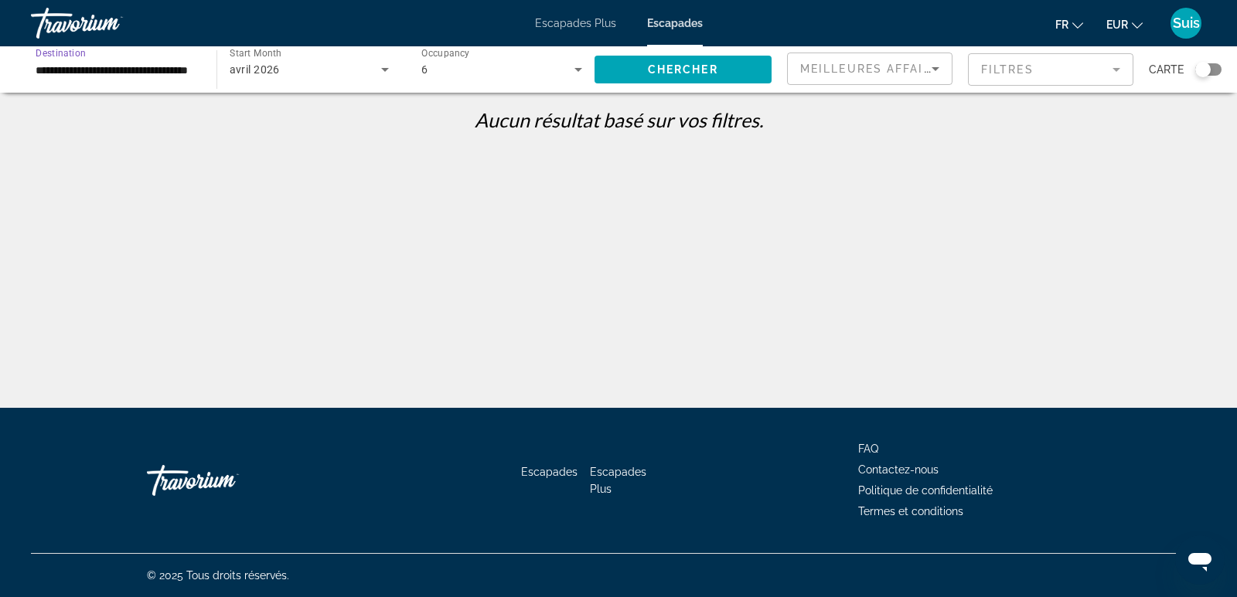
click at [166, 72] on input "**********" at bounding box center [116, 70] width 161 height 19
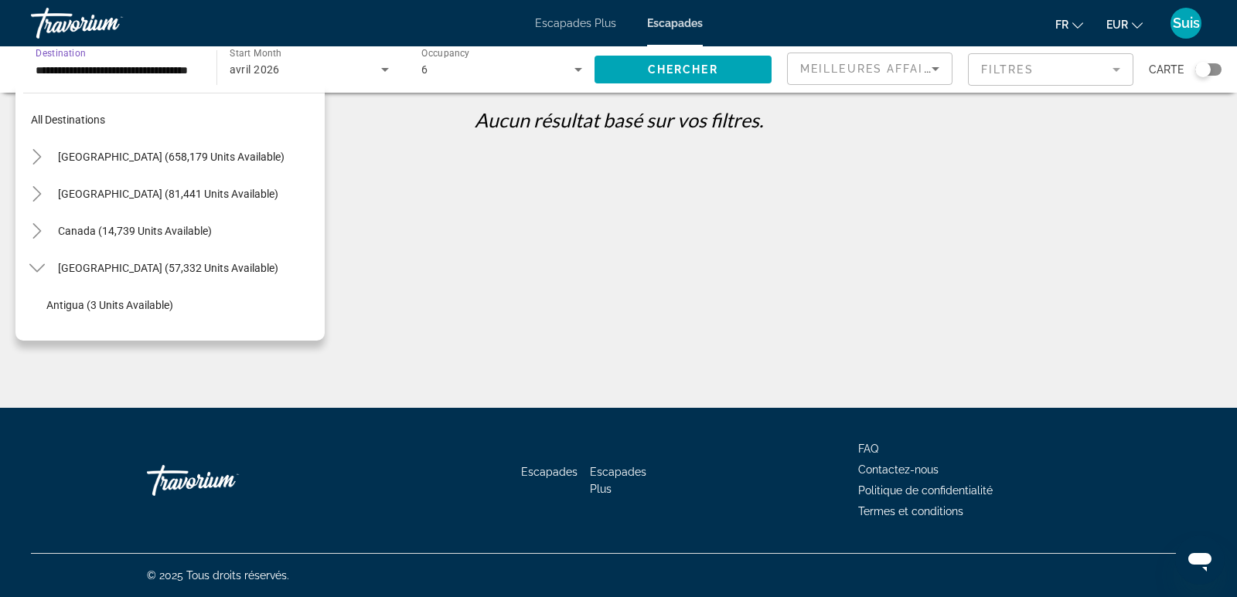
scroll to position [240, 0]
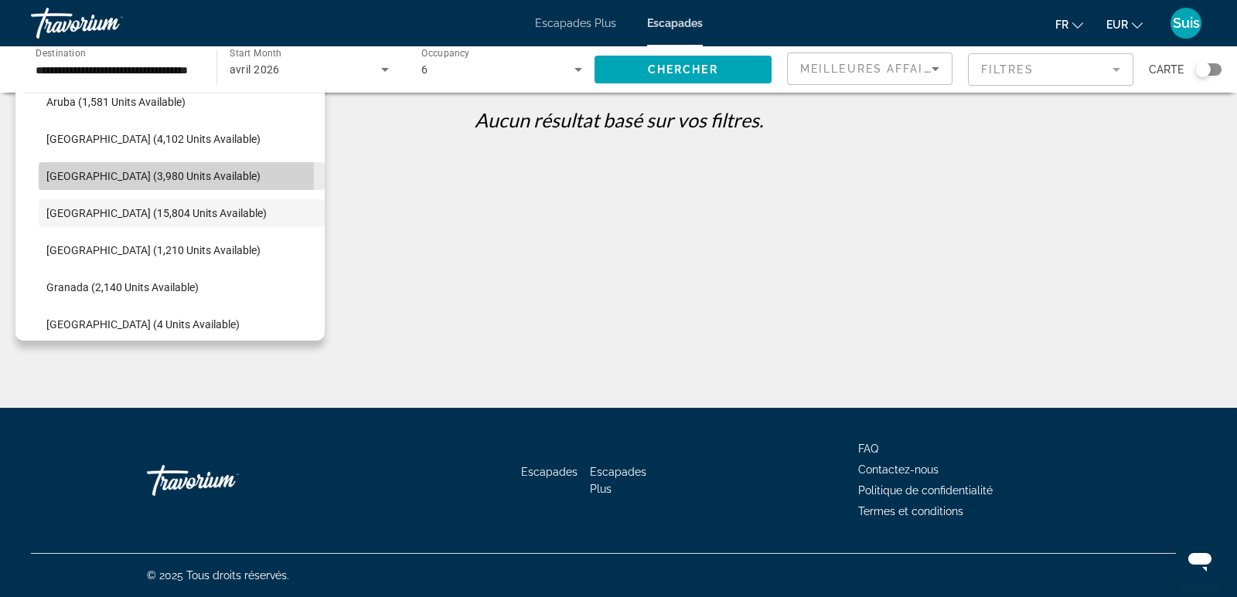
click at [68, 177] on span "[GEOGRAPHIC_DATA] (3,980 units available)" at bounding box center [153, 176] width 214 height 12
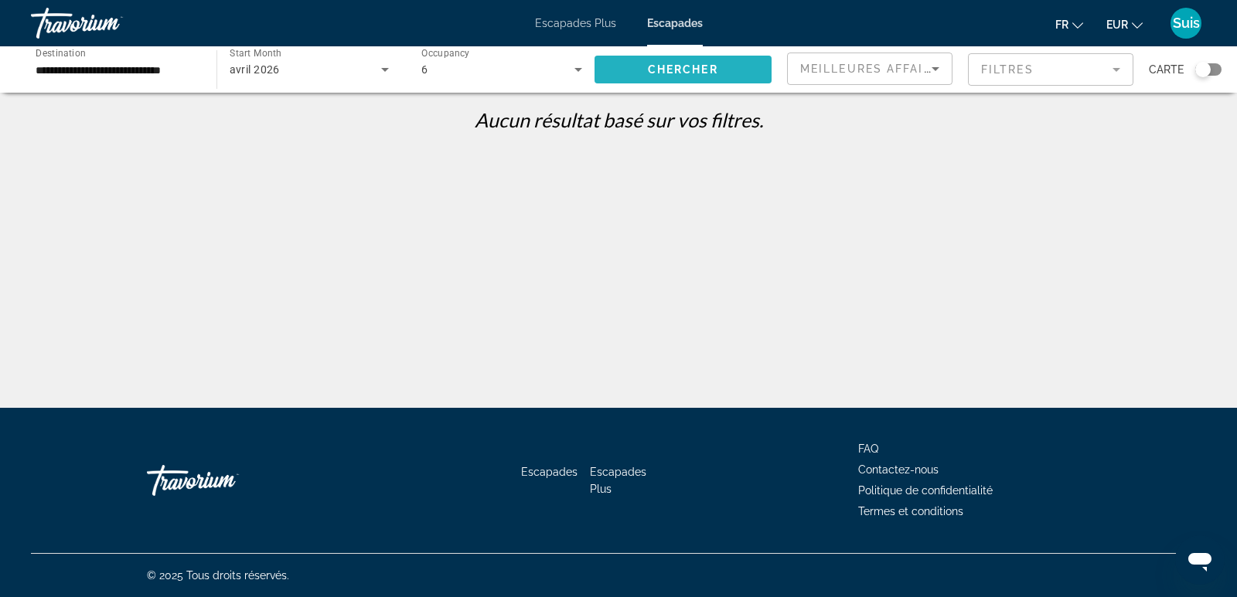
click at [674, 72] on span "Chercher" at bounding box center [683, 69] width 70 height 12
click at [165, 74] on input "**********" at bounding box center [116, 70] width 161 height 19
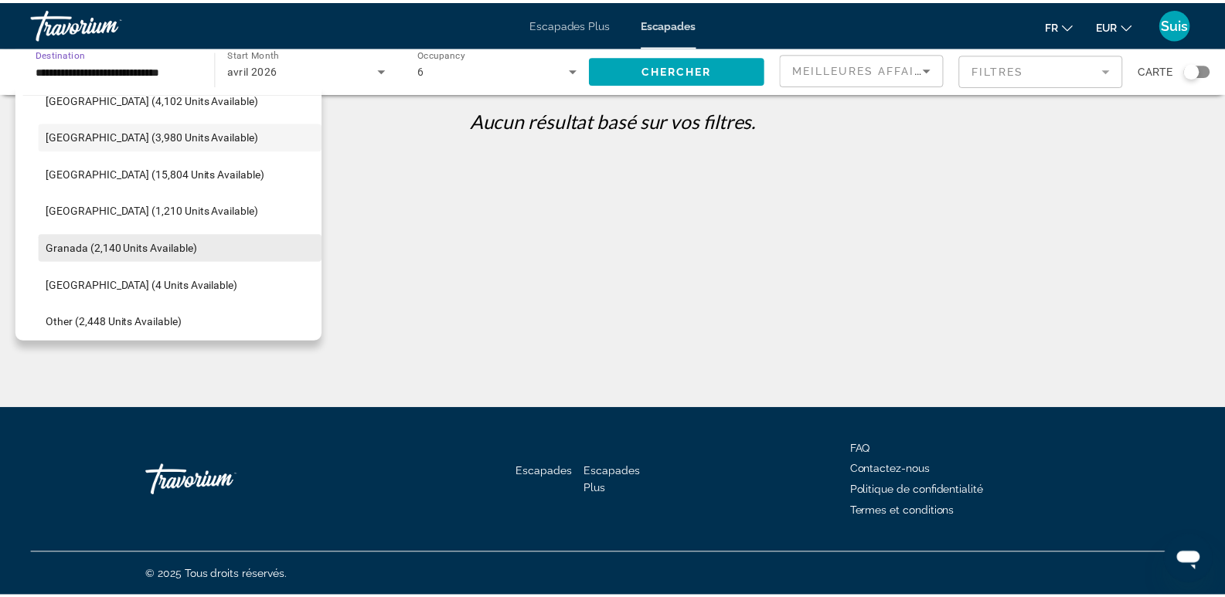
scroll to position [358, 0]
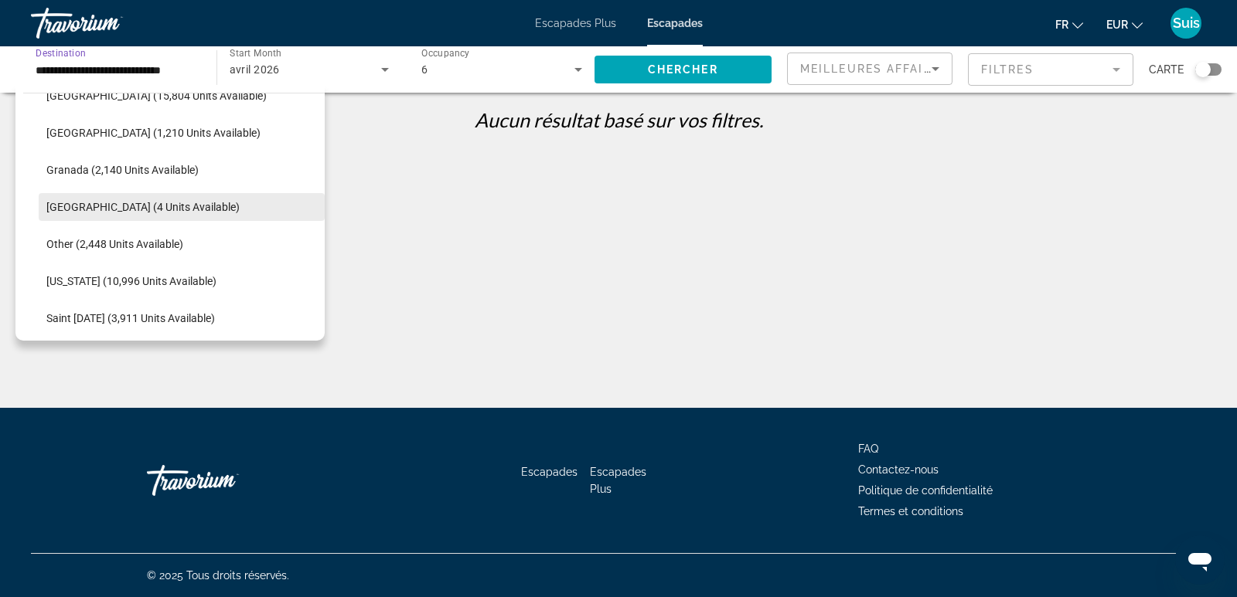
click at [177, 209] on span "[GEOGRAPHIC_DATA] (4 units available)" at bounding box center [142, 207] width 193 height 12
type input "**********"
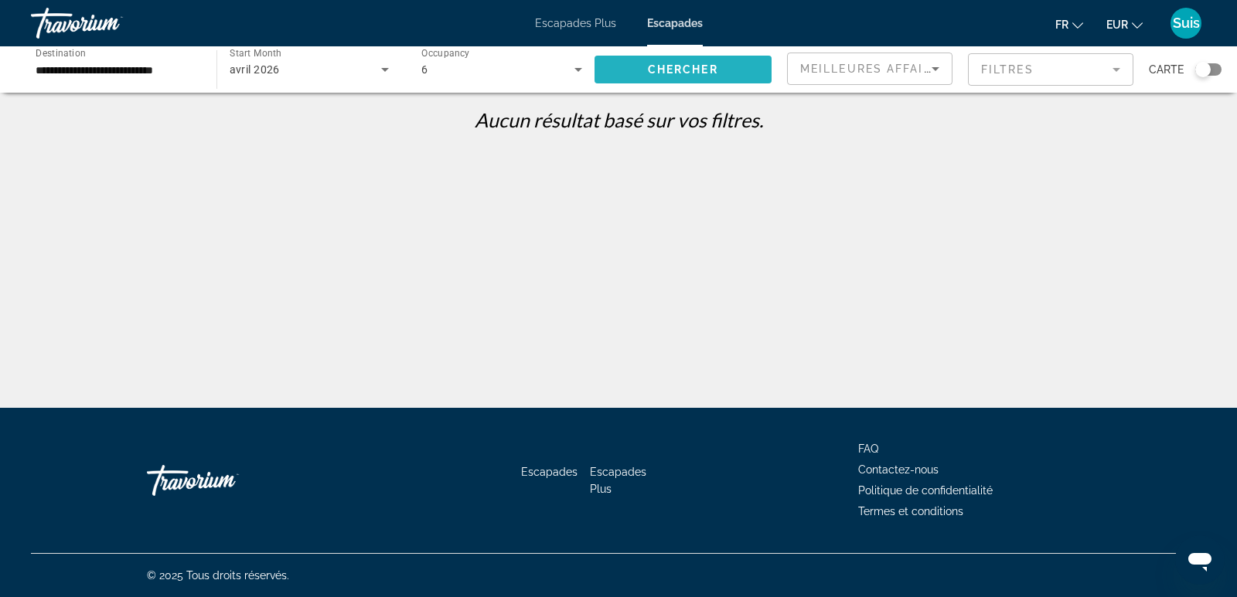
click at [667, 78] on span "Search widget" at bounding box center [683, 69] width 178 height 37
click at [299, 66] on div "avril 2026" at bounding box center [306, 69] width 152 height 19
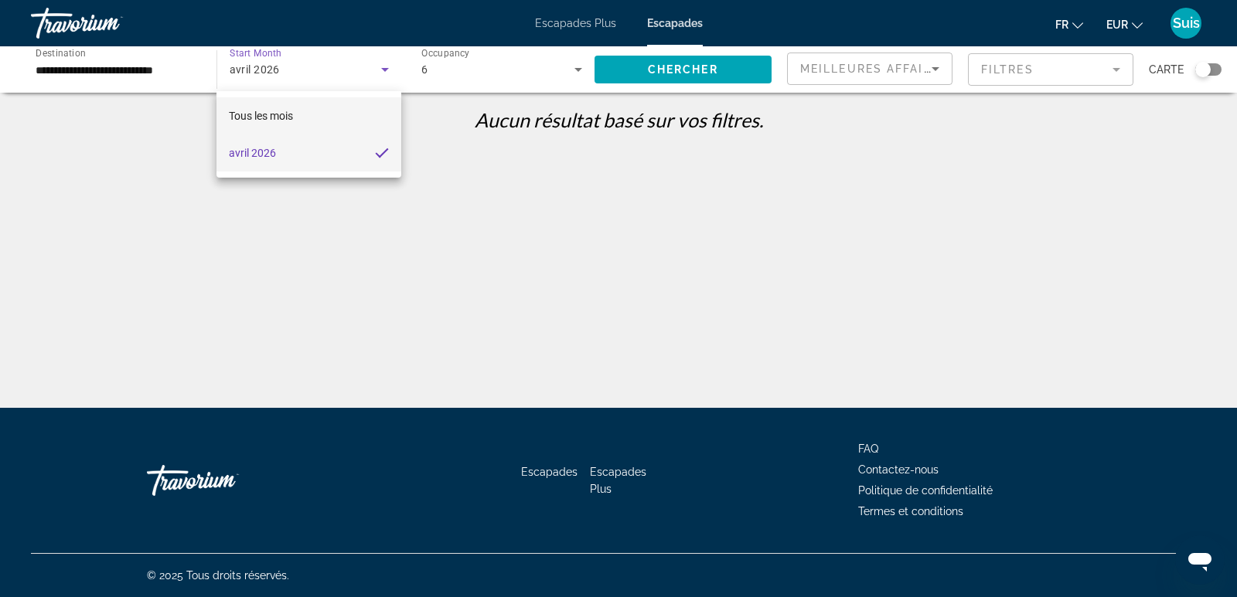
click at [296, 105] on mat-option "Tous les mois" at bounding box center [308, 115] width 184 height 37
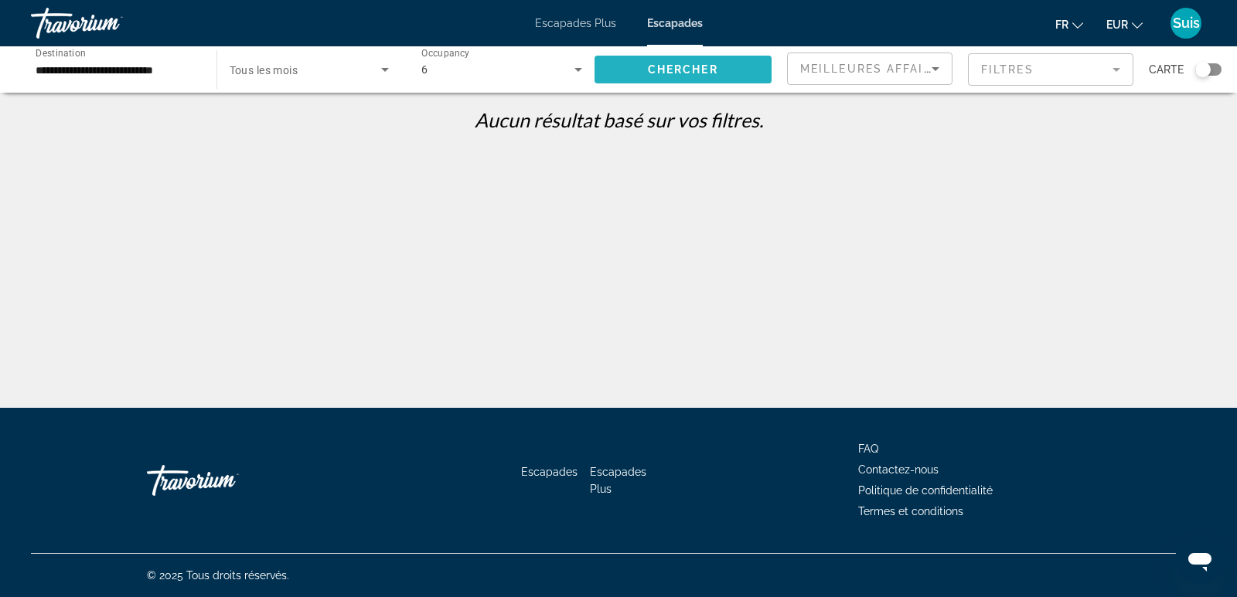
click at [650, 69] on span "Chercher" at bounding box center [683, 69] width 70 height 12
click at [476, 80] on div "6" at bounding box center [501, 69] width 161 height 43
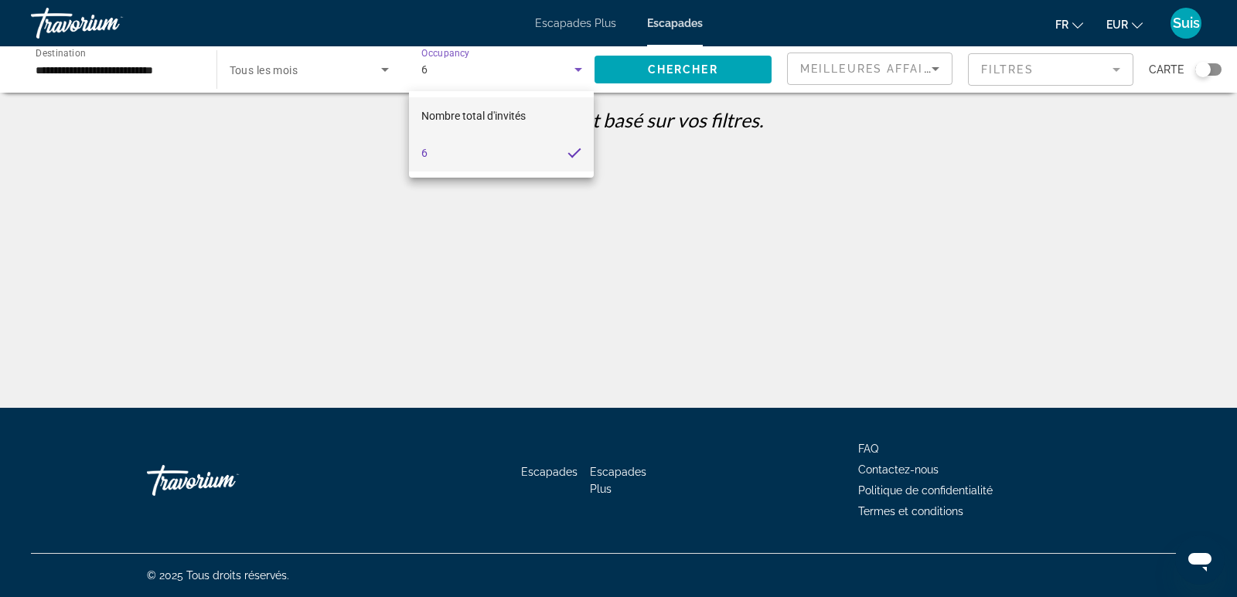
click at [469, 115] on font "Nombre total d'invités" at bounding box center [473, 116] width 104 height 12
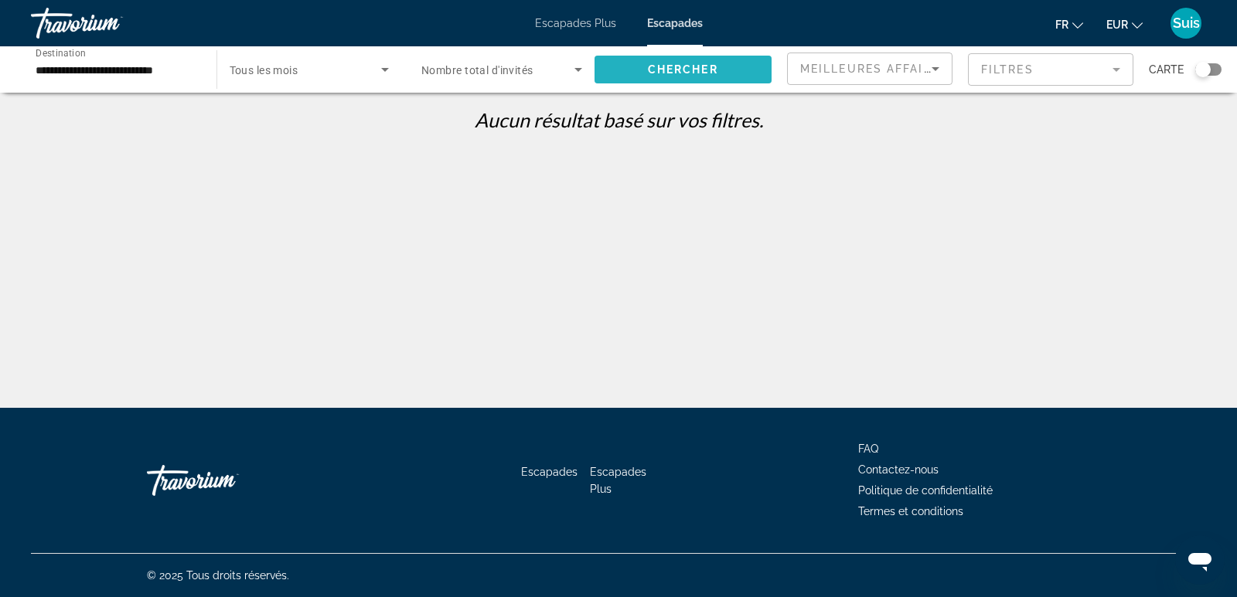
click at [692, 70] on span "Chercher" at bounding box center [683, 69] width 70 height 12
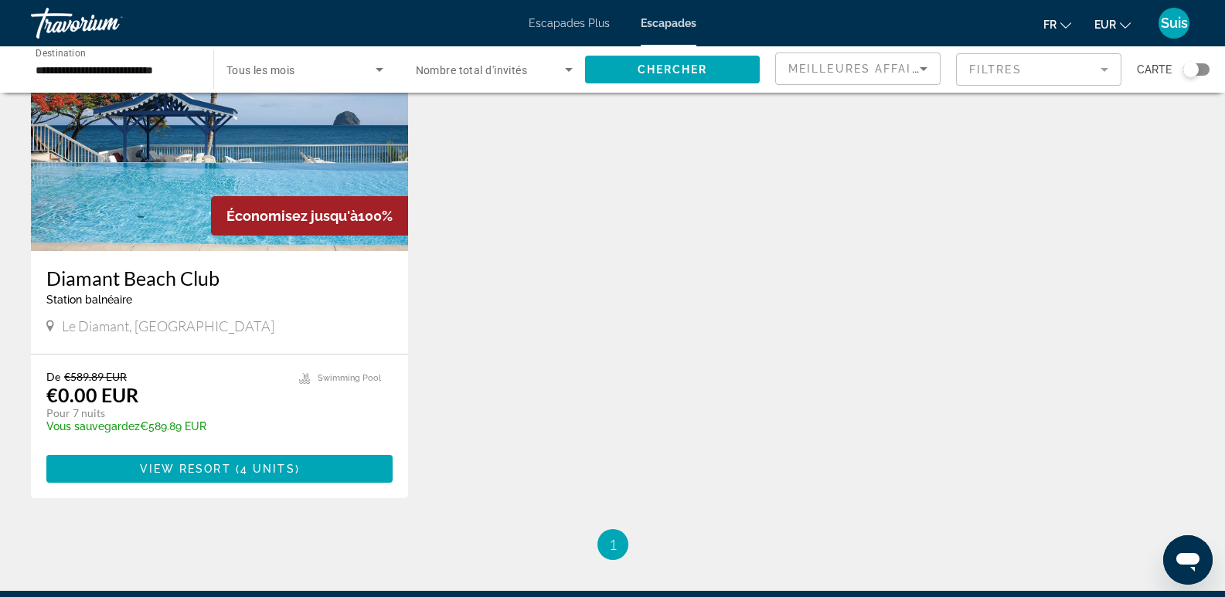
scroll to position [155, 0]
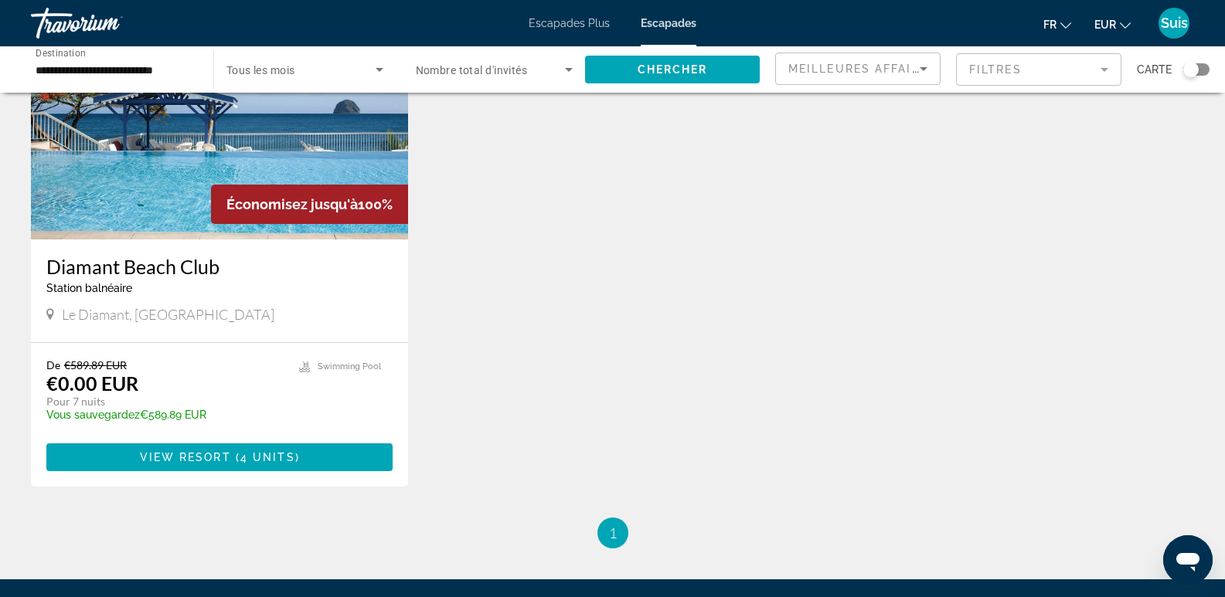
click at [156, 177] on img "Contenu principal" at bounding box center [219, 115] width 377 height 247
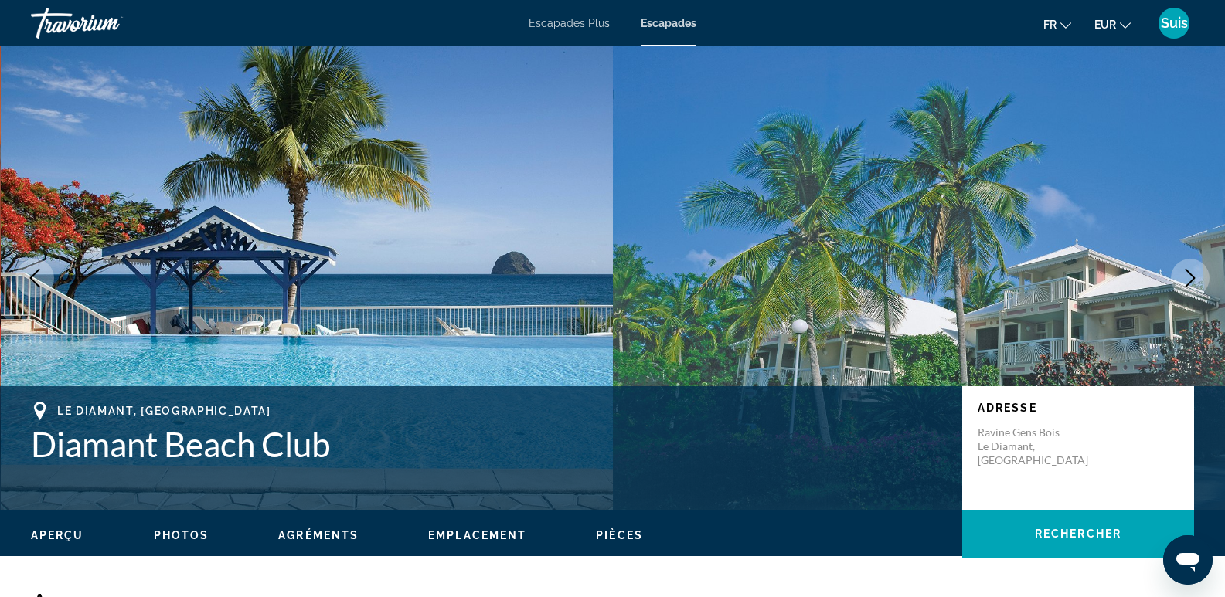
click at [1177, 277] on button "Next image" at bounding box center [1190, 278] width 39 height 39
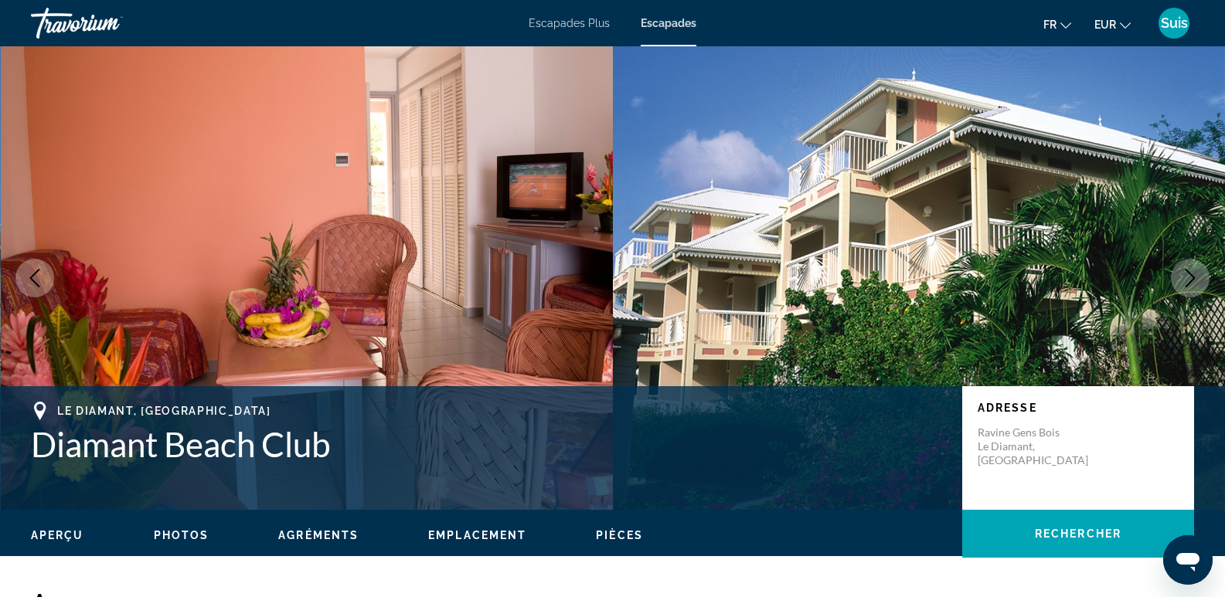
click at [1179, 277] on button "Next image" at bounding box center [1190, 278] width 39 height 39
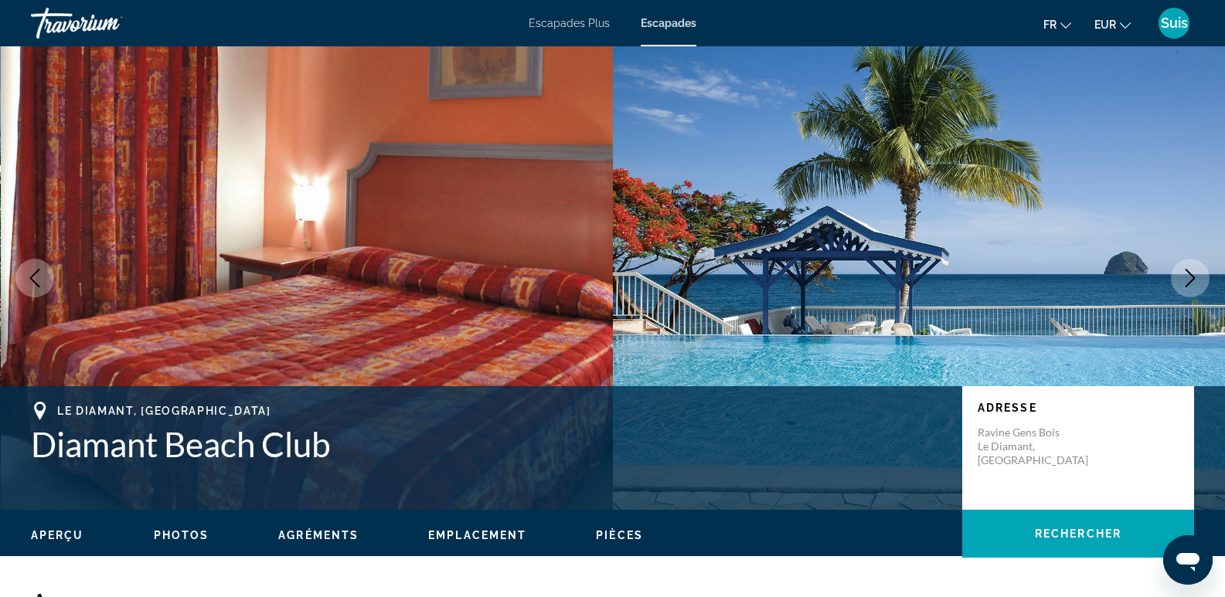
click at [1179, 277] on button "Next image" at bounding box center [1190, 278] width 39 height 39
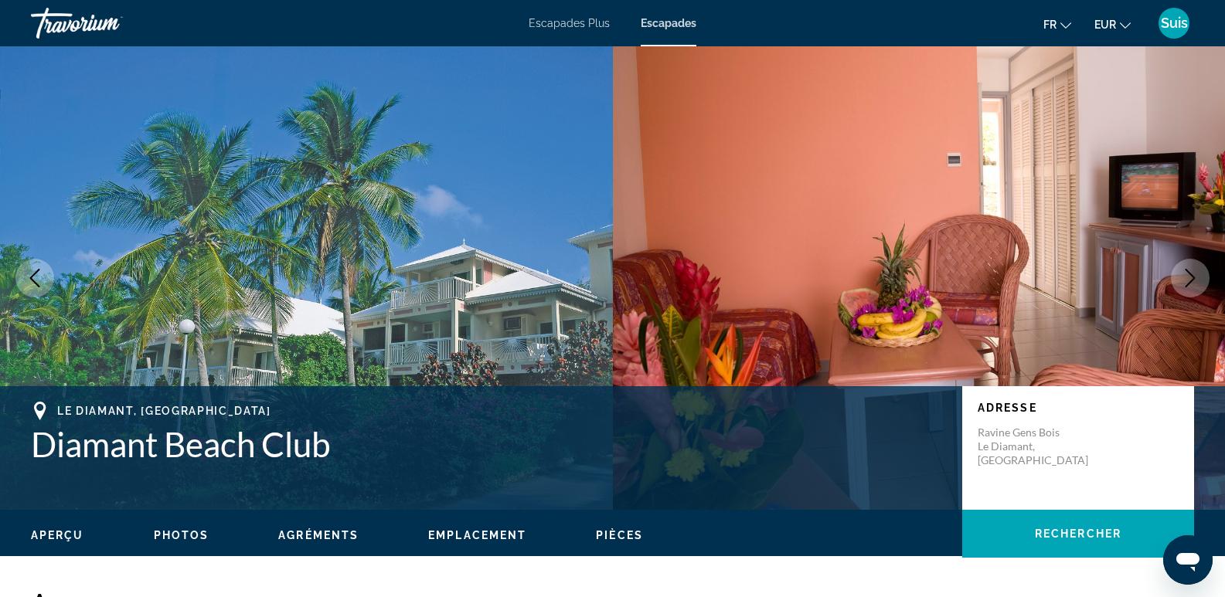
click at [1179, 277] on button "Next image" at bounding box center [1190, 278] width 39 height 39
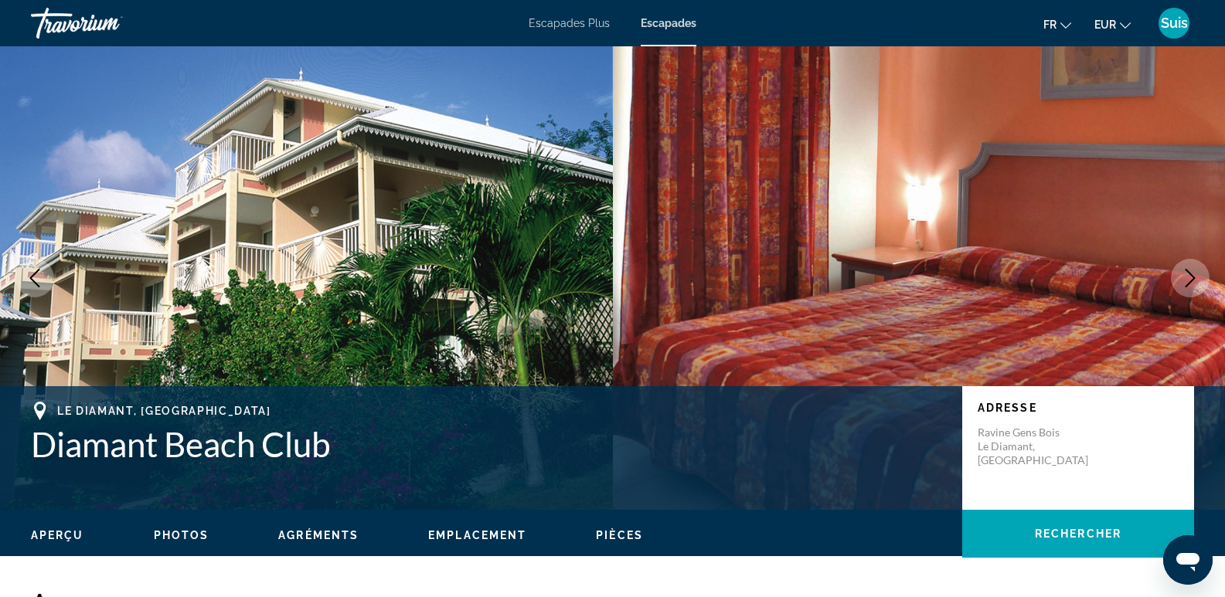
click at [1179, 277] on button "Next image" at bounding box center [1190, 278] width 39 height 39
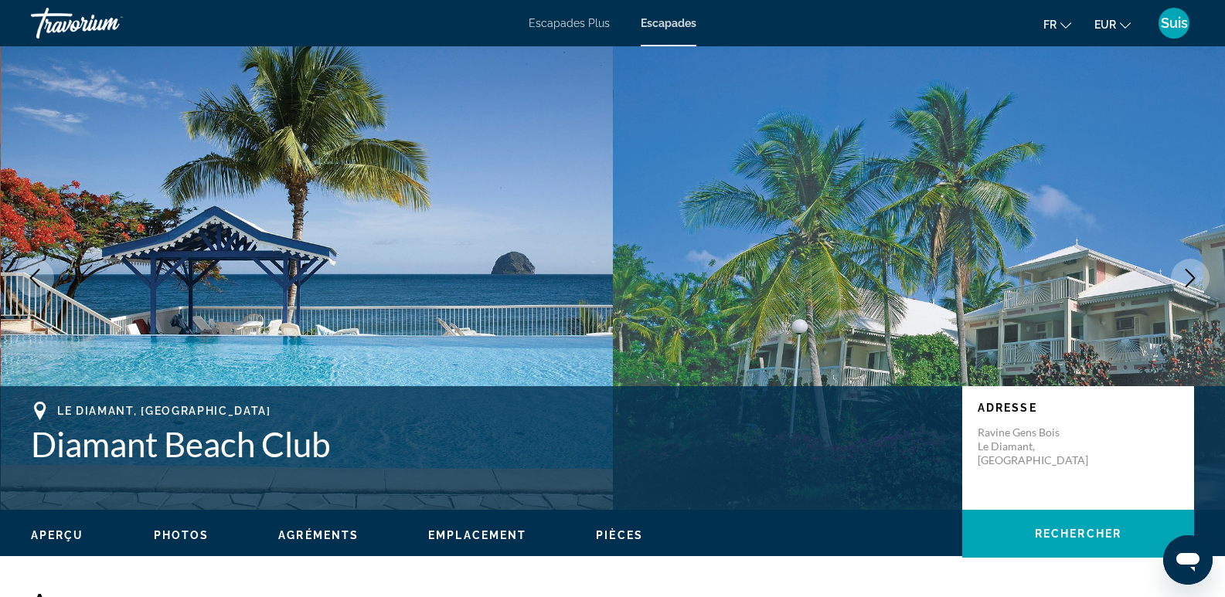
click at [588, 19] on font "Escapades Plus" at bounding box center [569, 23] width 81 height 12
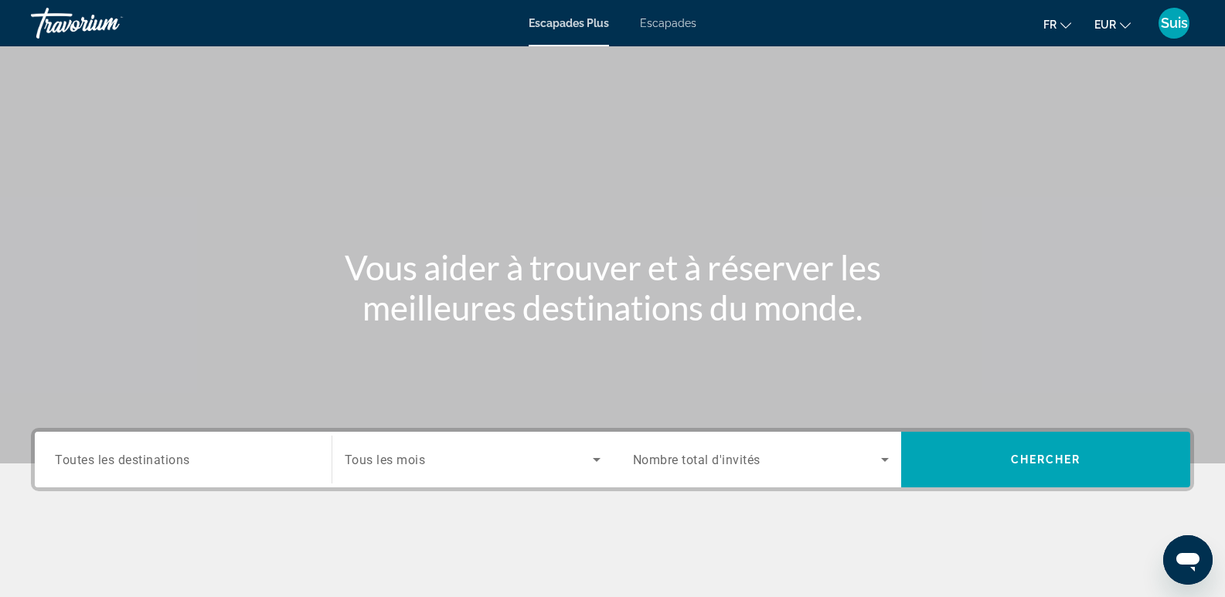
scroll to position [77, 0]
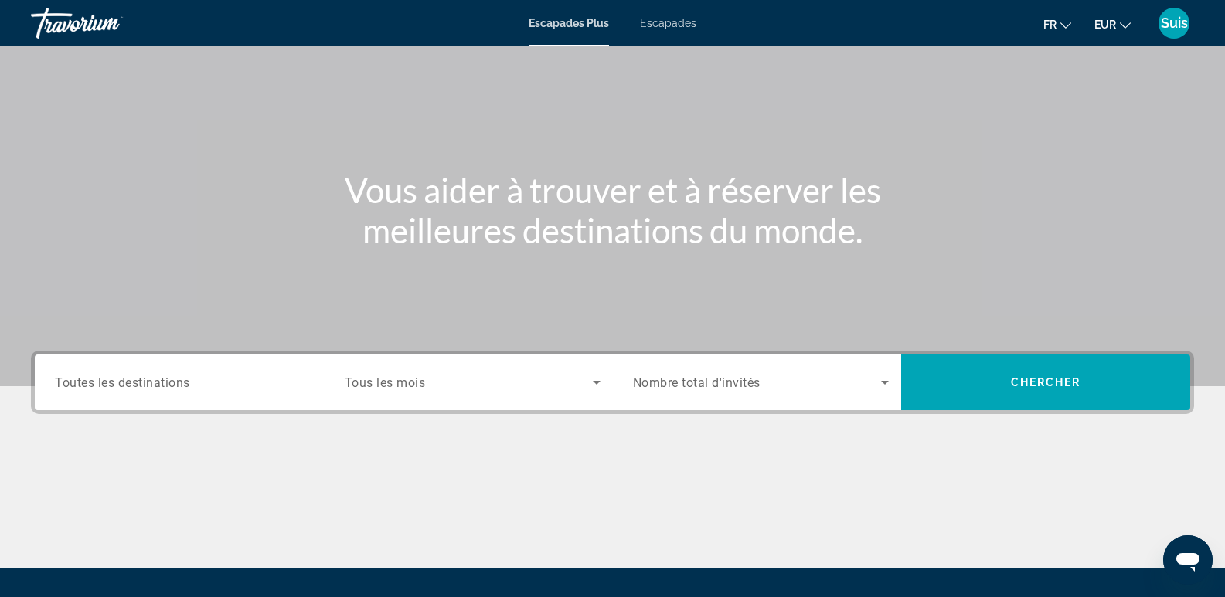
click at [188, 374] on input "Destination Toutes les destinations" at bounding box center [183, 383] width 257 height 19
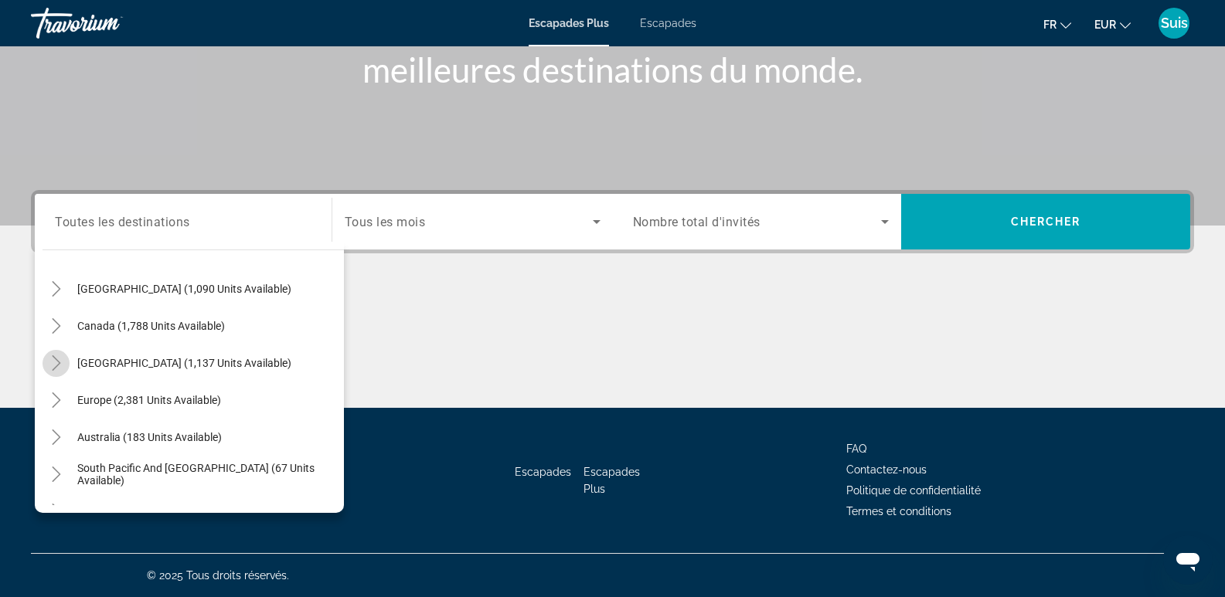
click at [49, 360] on icon "Toggle Caribbean & Atlantic Islands (1,137 units available)" at bounding box center [56, 363] width 15 height 15
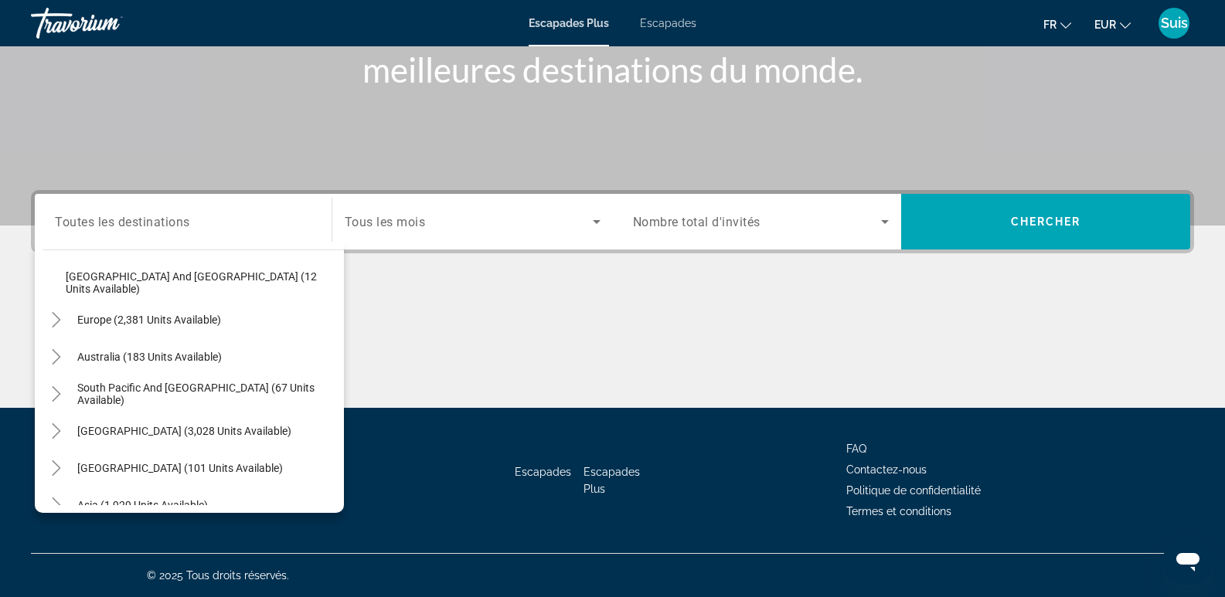
scroll to position [334, 0]
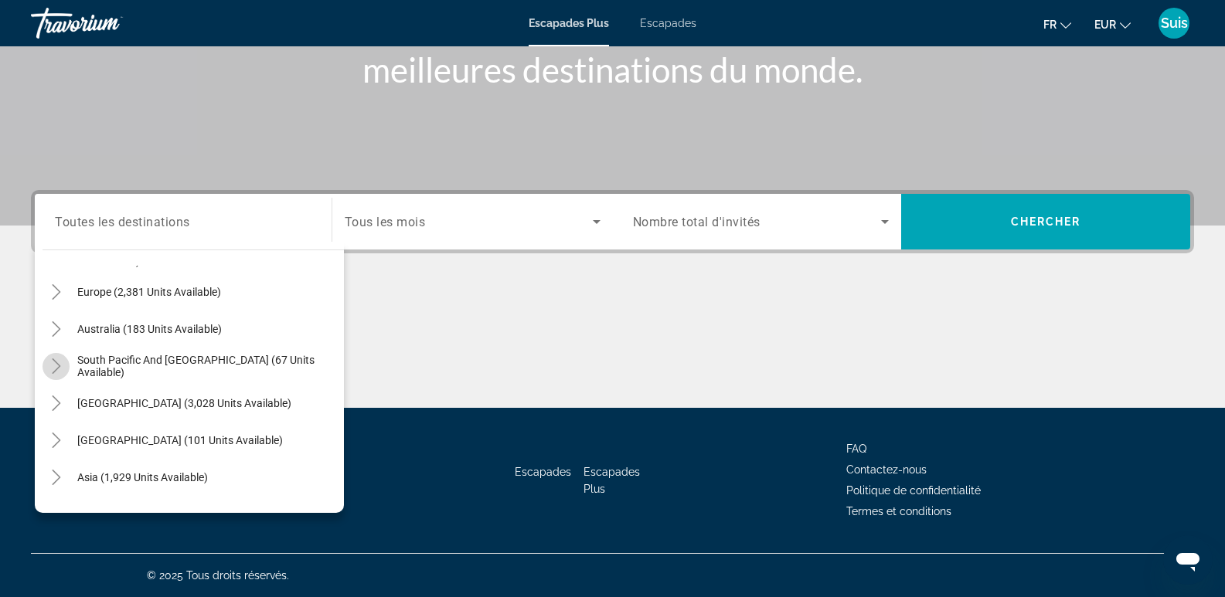
click at [57, 362] on icon "Toggle South Pacific and Oceania (67 units available)" at bounding box center [56, 366] width 15 height 15
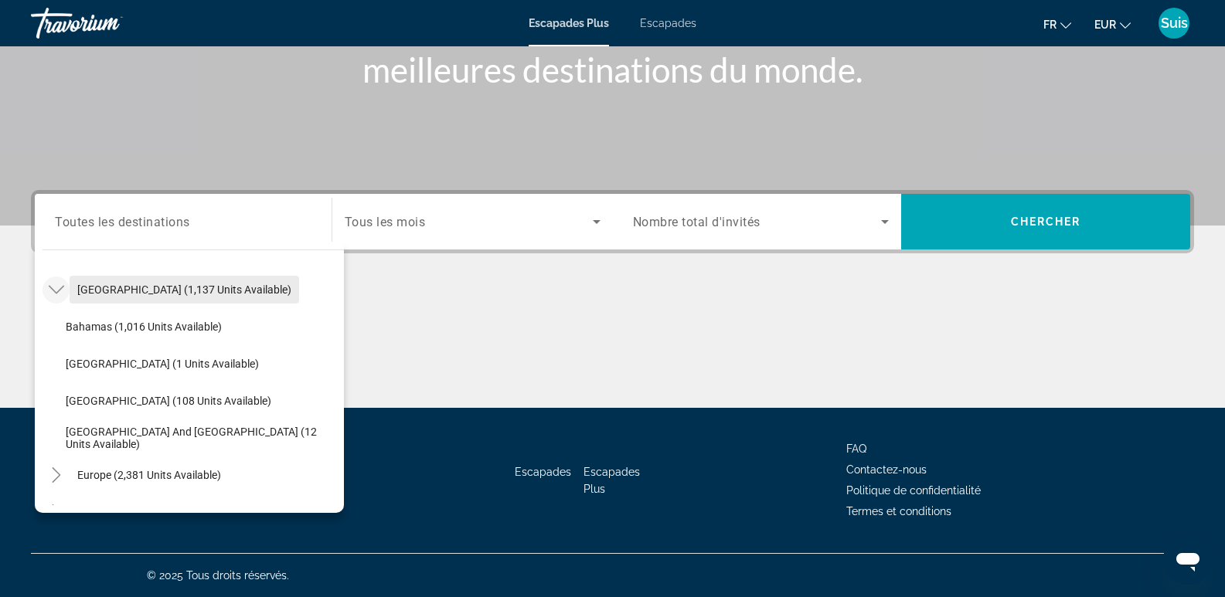
scroll to position [124, 0]
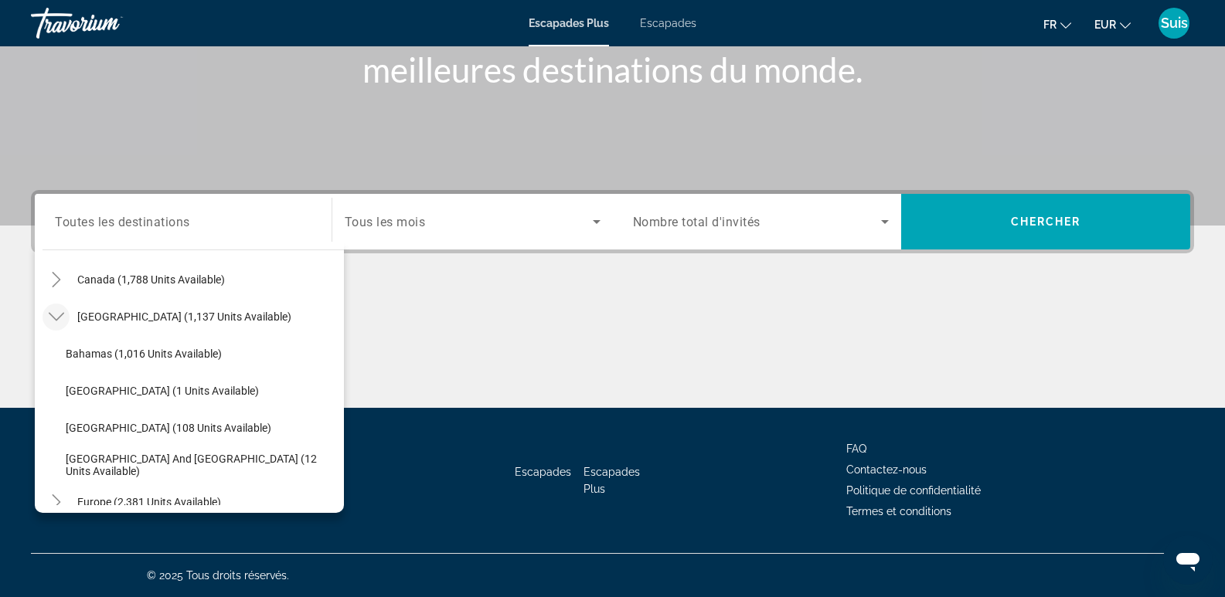
click at [460, 216] on span "Search widget" at bounding box center [469, 222] width 248 height 19
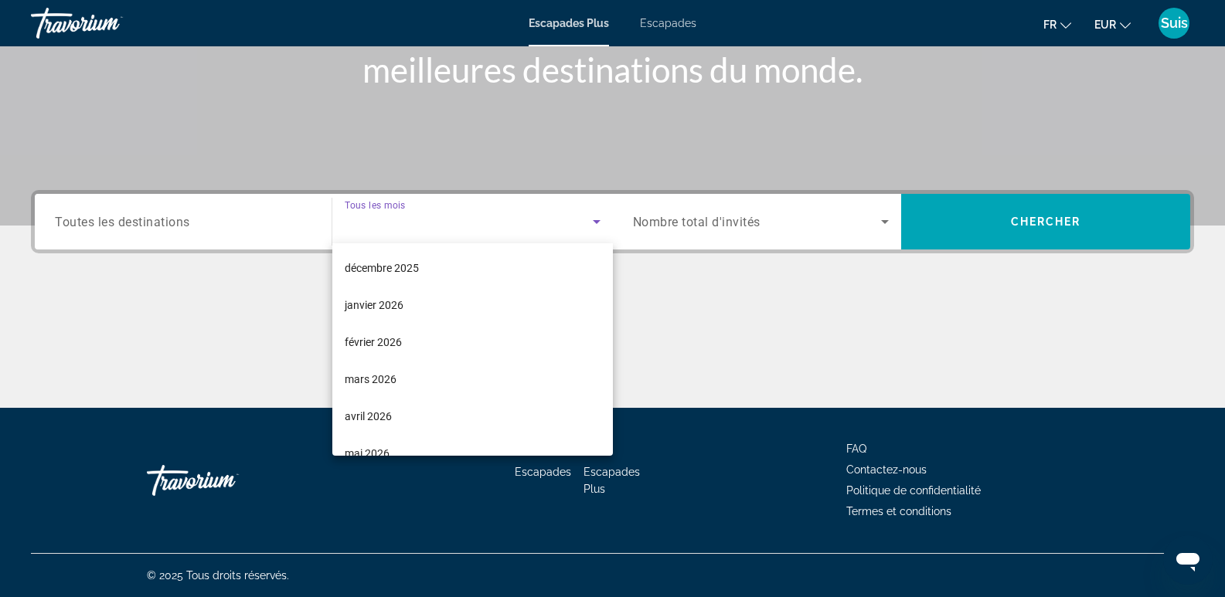
scroll to position [155, 0]
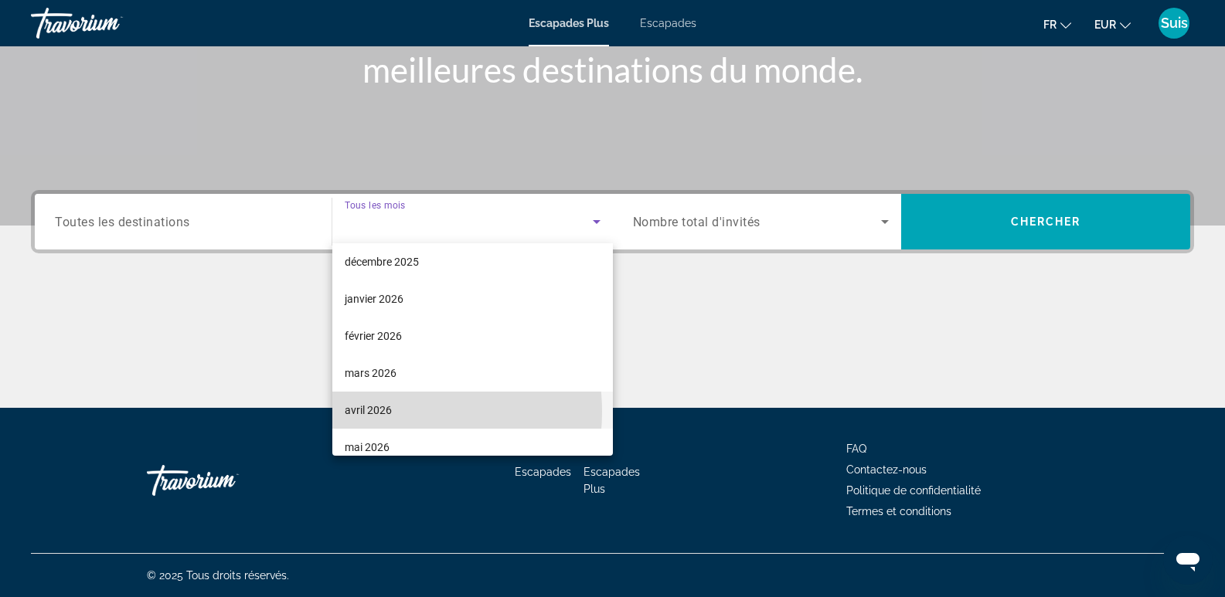
drag, startPoint x: 390, startPoint y: 412, endPoint x: 417, endPoint y: 398, distance: 30.4
click at [390, 411] on font "avril 2026" at bounding box center [368, 410] width 47 height 12
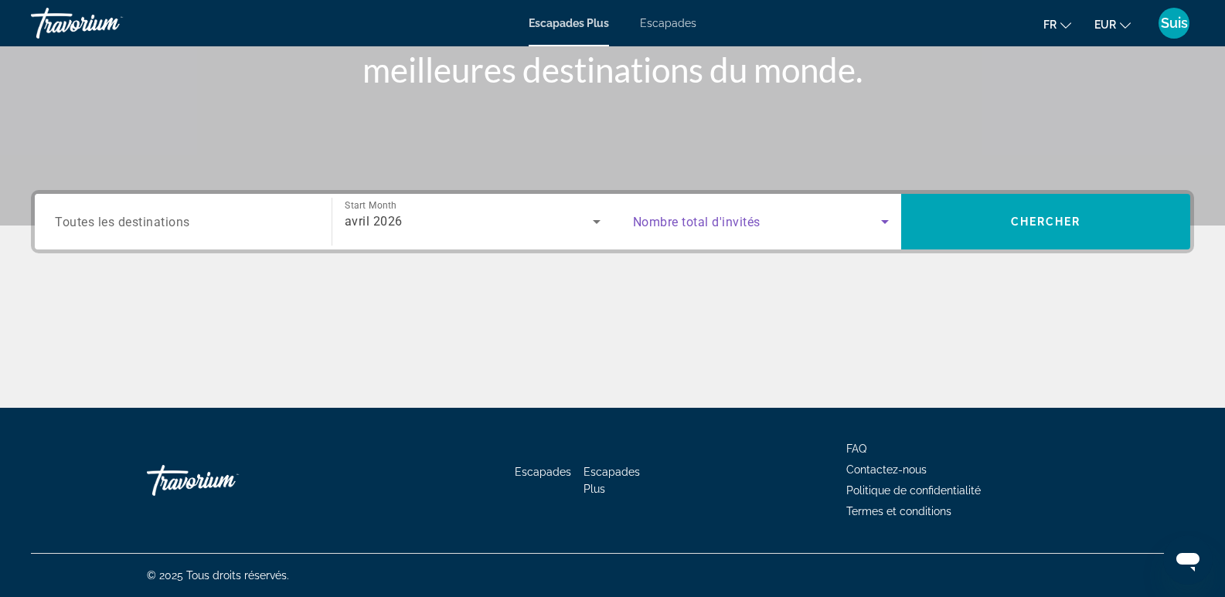
click at [842, 216] on span "Search widget" at bounding box center [757, 222] width 249 height 19
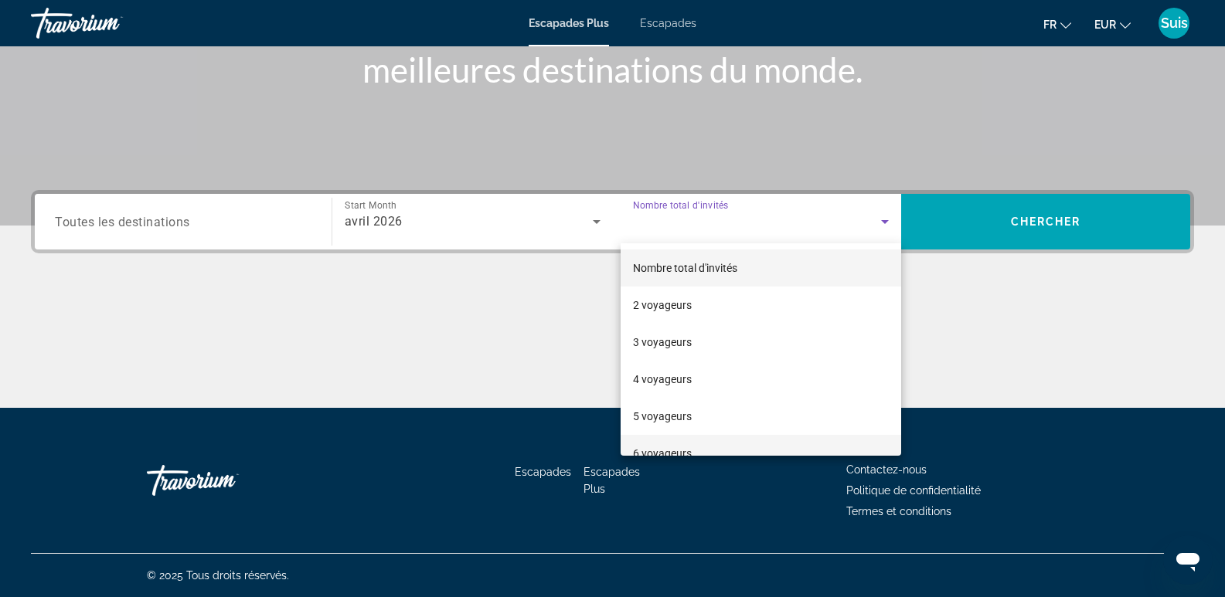
click at [707, 441] on mat-option "6 voyageurs" at bounding box center [761, 453] width 281 height 37
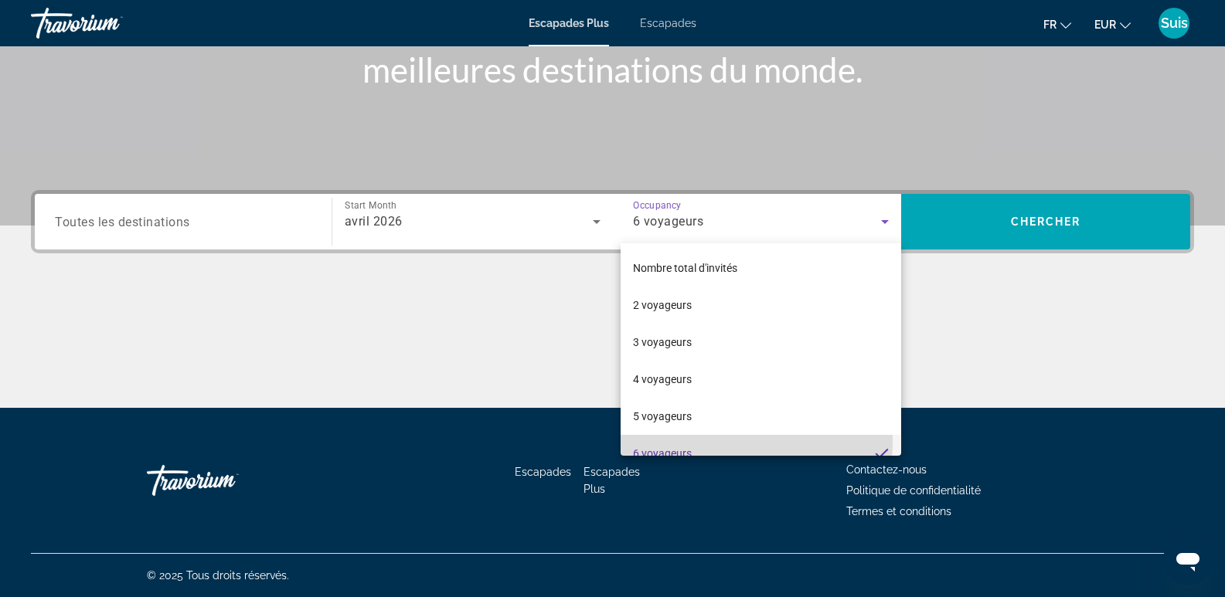
scroll to position [16, 0]
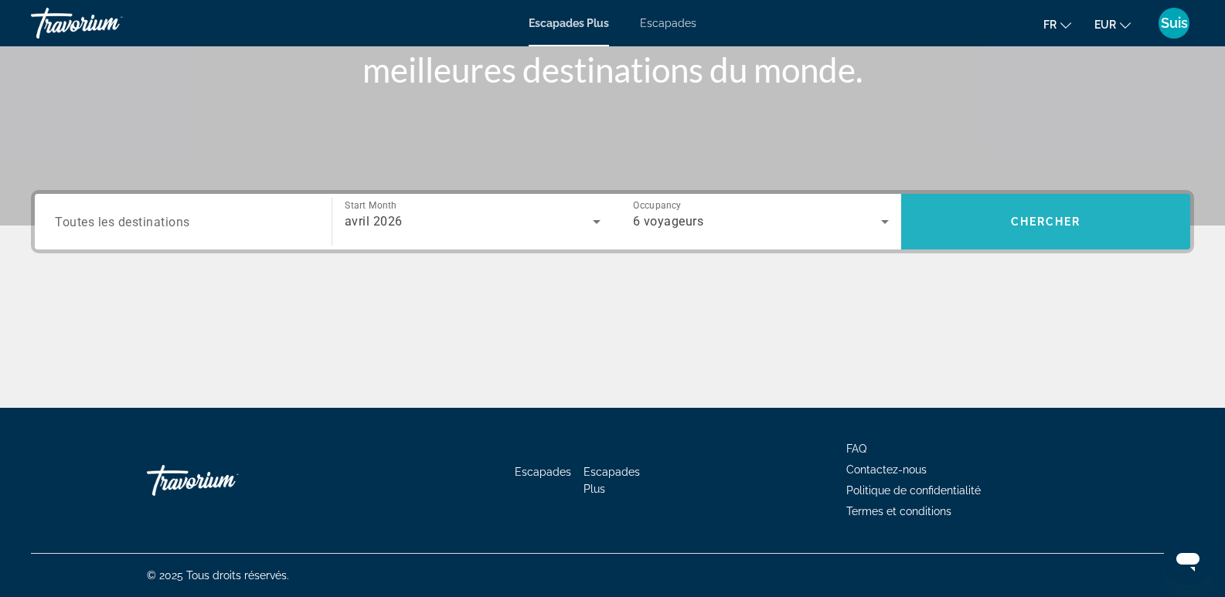
click at [1085, 209] on span "Search widget" at bounding box center [1045, 221] width 289 height 37
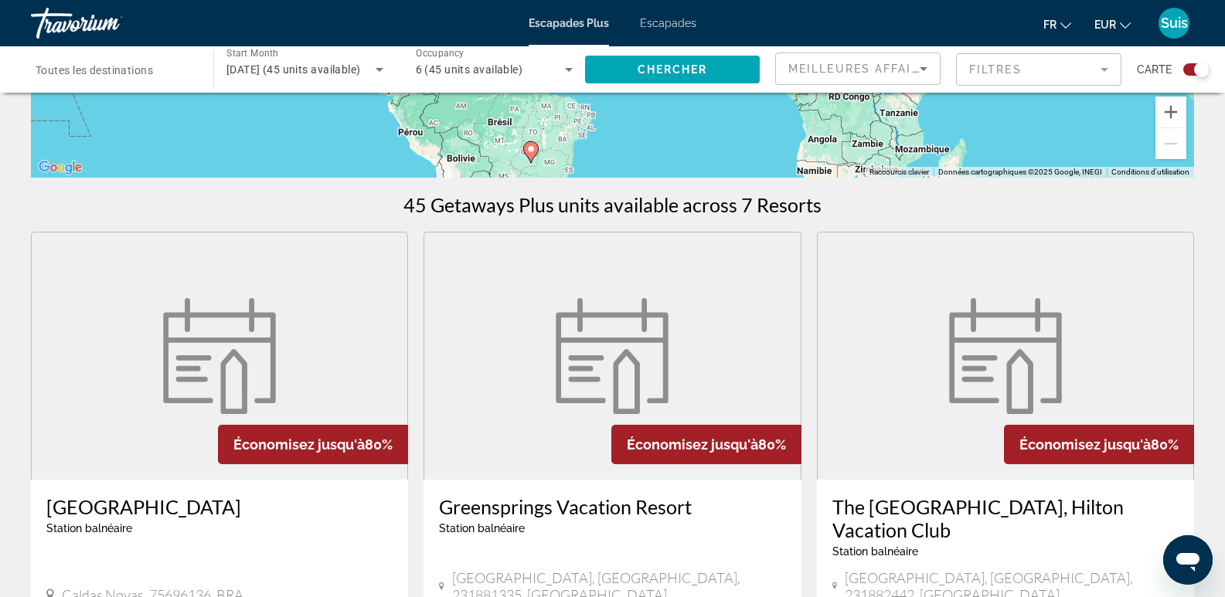
scroll to position [386, 0]
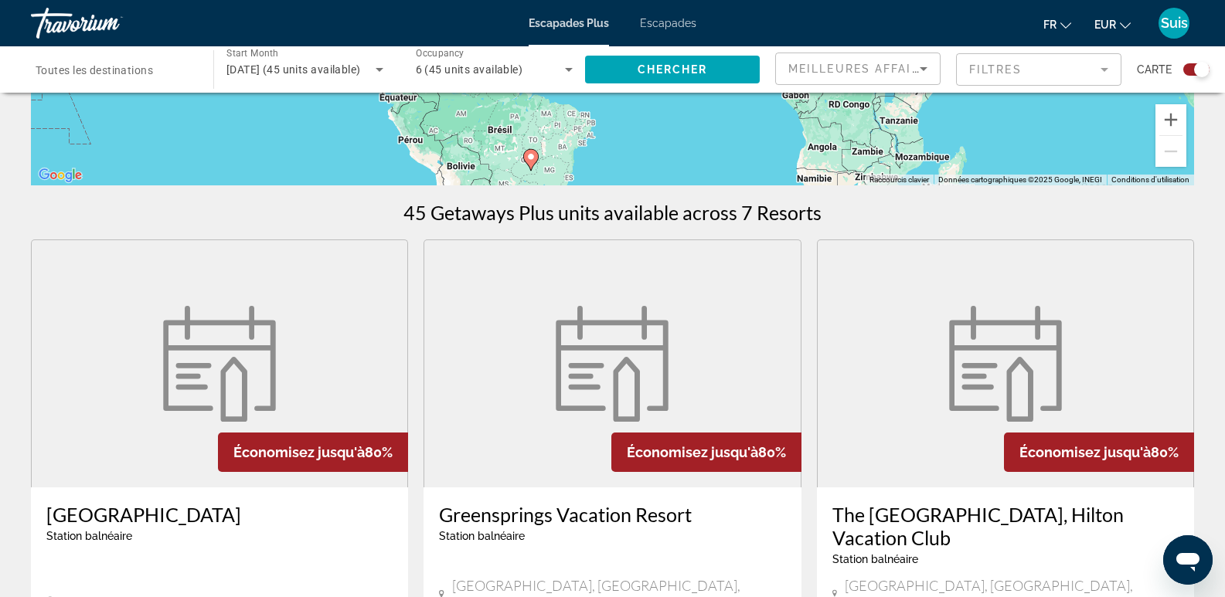
click at [1186, 71] on div "Search widget" at bounding box center [1196, 69] width 26 height 12
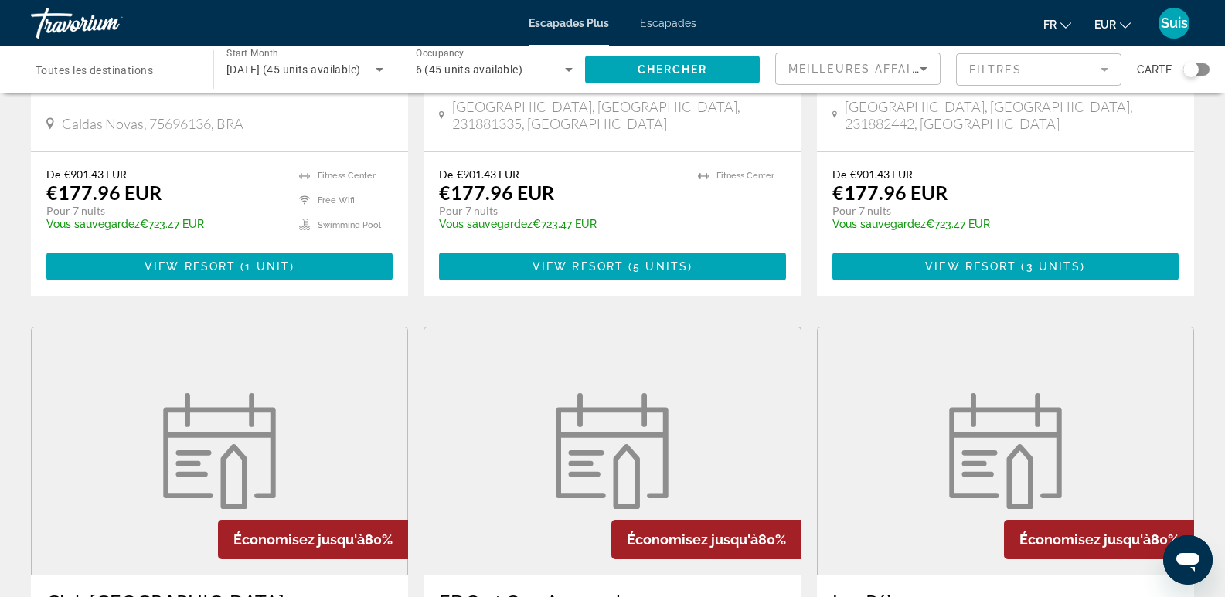
scroll to position [0, 0]
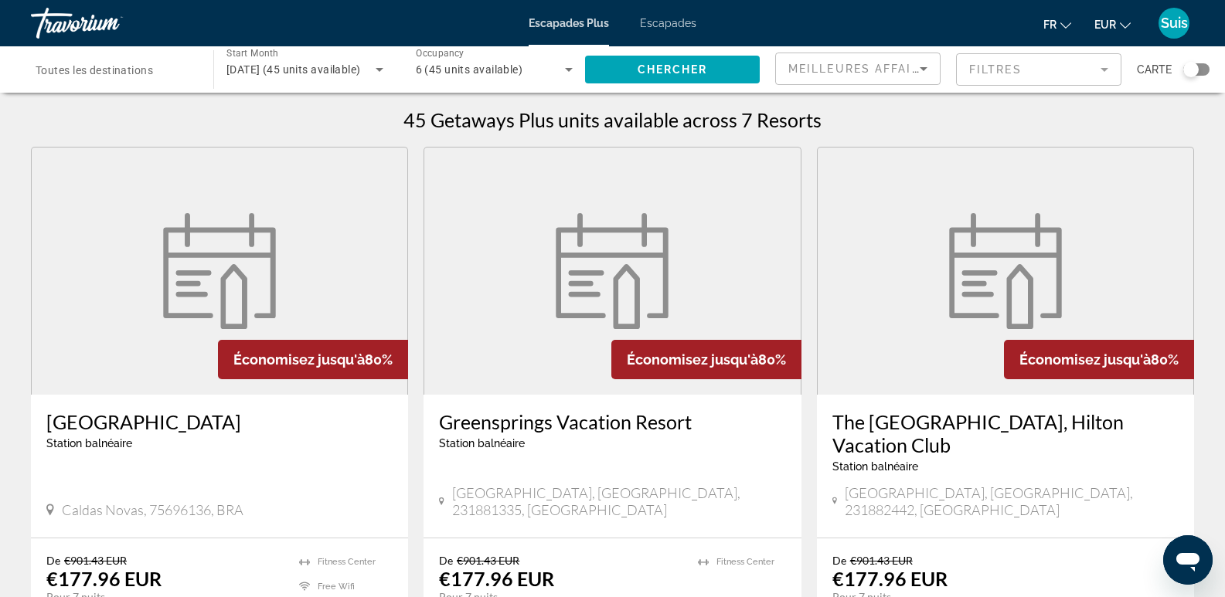
click at [1197, 73] on div "Search widget" at bounding box center [1190, 69] width 15 height 15
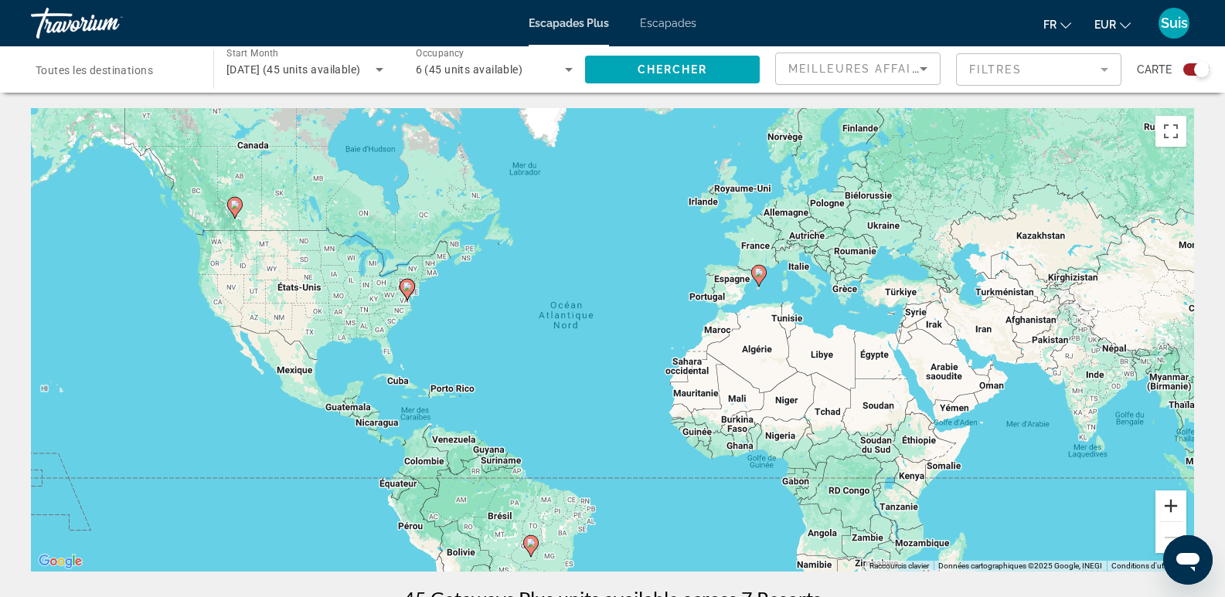
click at [1166, 500] on button "Zoom avant" at bounding box center [1170, 506] width 31 height 31
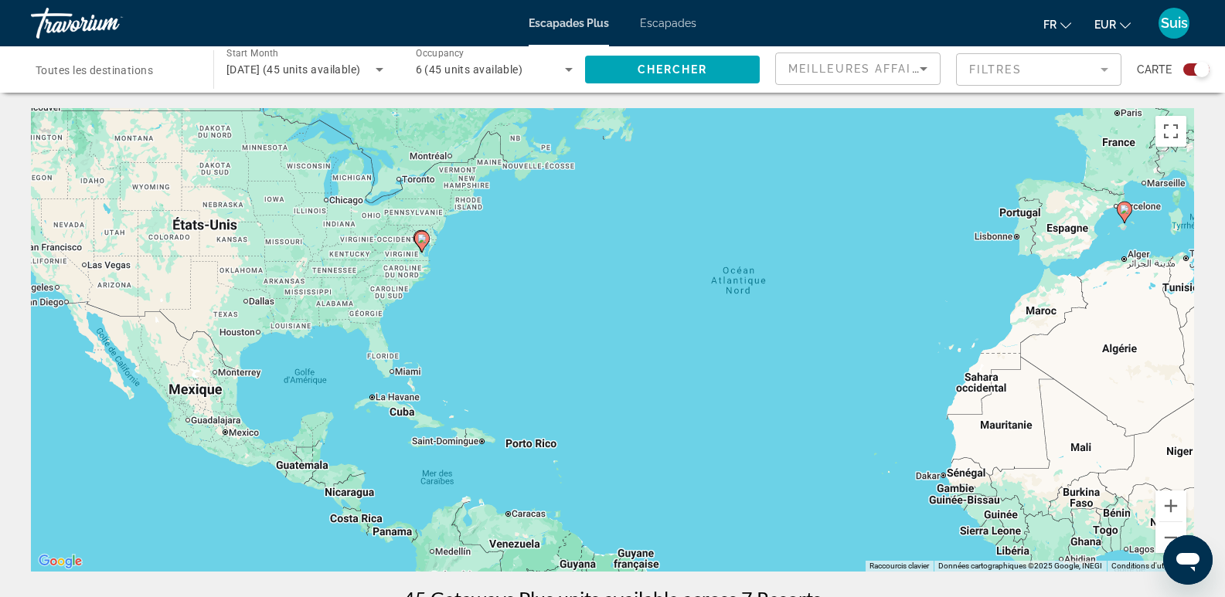
drag, startPoint x: 1003, startPoint y: 281, endPoint x: 1236, endPoint y: 281, distance: 232.6
click at [1225, 281] on html "Passer au contenu principal Escapades Plus Escapades fr English Español Françai…" at bounding box center [612, 298] width 1225 height 597
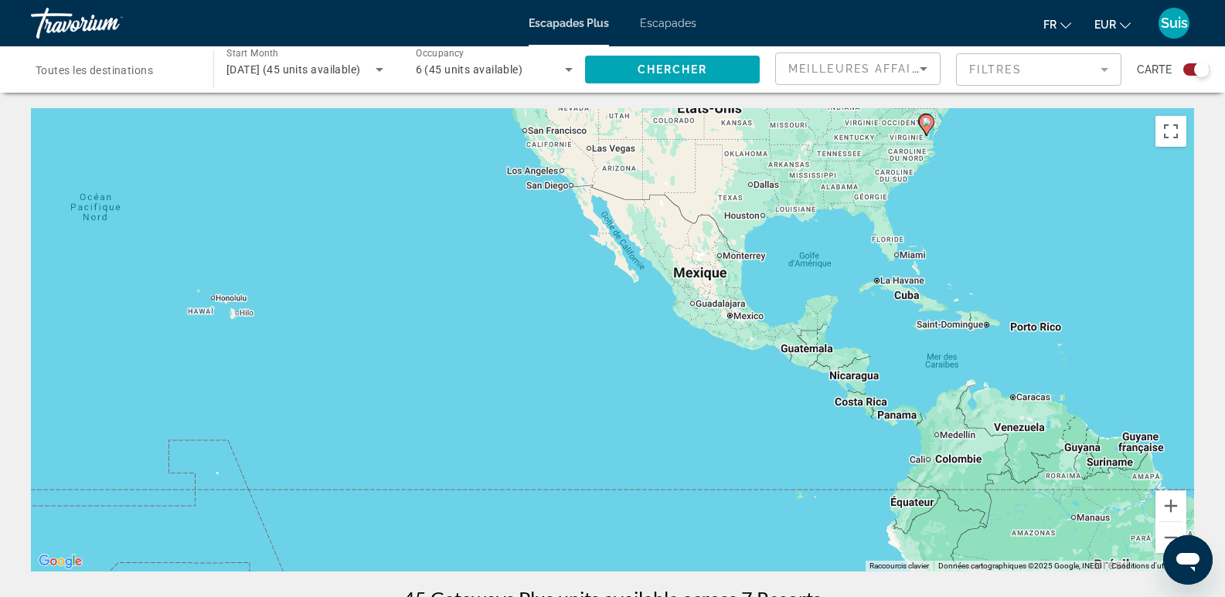
drag, startPoint x: 630, startPoint y: 350, endPoint x: 955, endPoint y: 234, distance: 345.4
click at [955, 234] on div "Pour activer le glissement avec le clavier, appuyez sur Alt+Entrée. Une fois ce…" at bounding box center [612, 340] width 1163 height 464
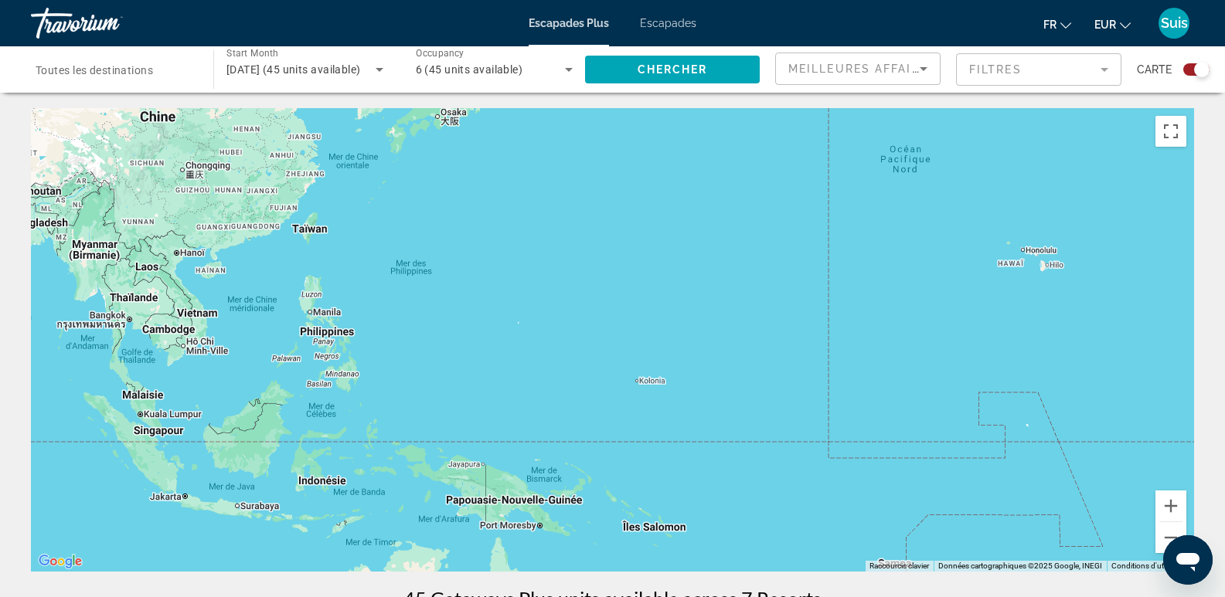
drag, startPoint x: 220, startPoint y: 303, endPoint x: 1031, endPoint y: 257, distance: 812.8
click at [1031, 257] on div "Pour activer le glissement avec le clavier, appuyez sur Alt+Entrée. Une fois ce…" at bounding box center [612, 340] width 1163 height 464
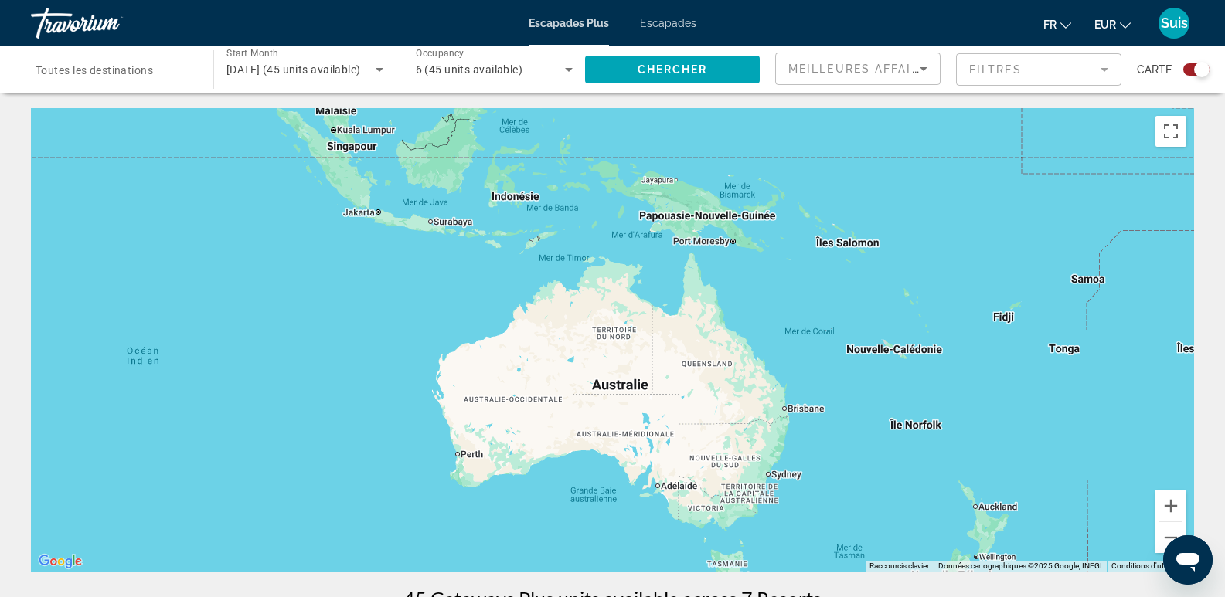
drag, startPoint x: 689, startPoint y: 452, endPoint x: 851, endPoint y: 220, distance: 282.6
click at [851, 220] on div "Contenu principal" at bounding box center [612, 340] width 1163 height 464
click at [121, 77] on input "Destination Toutes les destinations" at bounding box center [115, 70] width 158 height 19
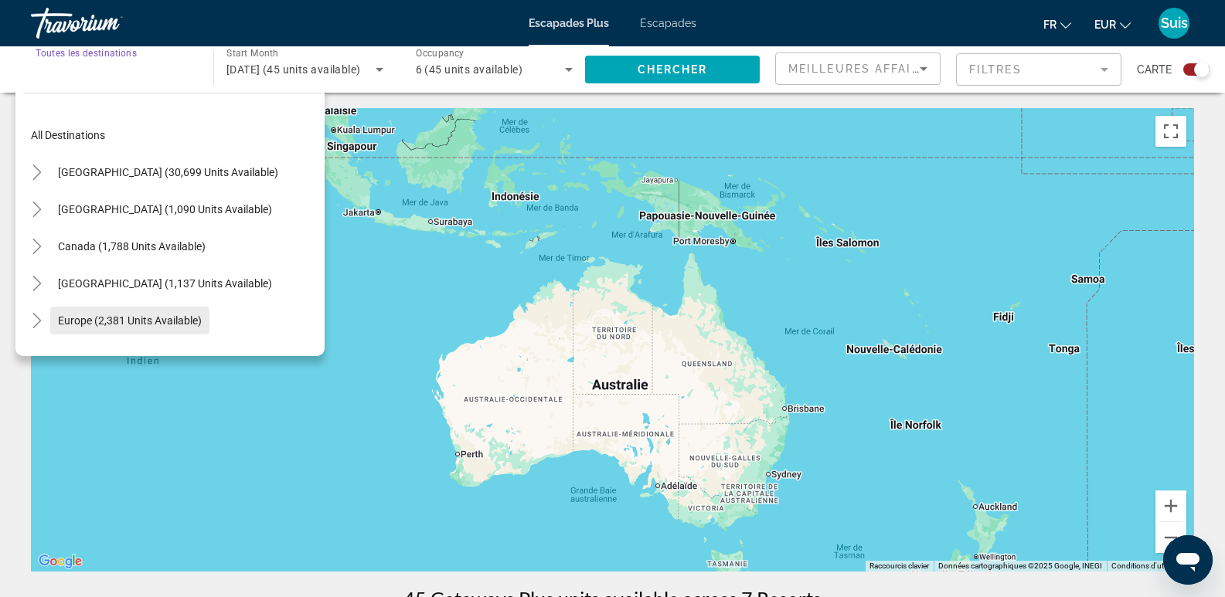
click at [87, 320] on span "Europe (2,381 units available)" at bounding box center [130, 321] width 144 height 12
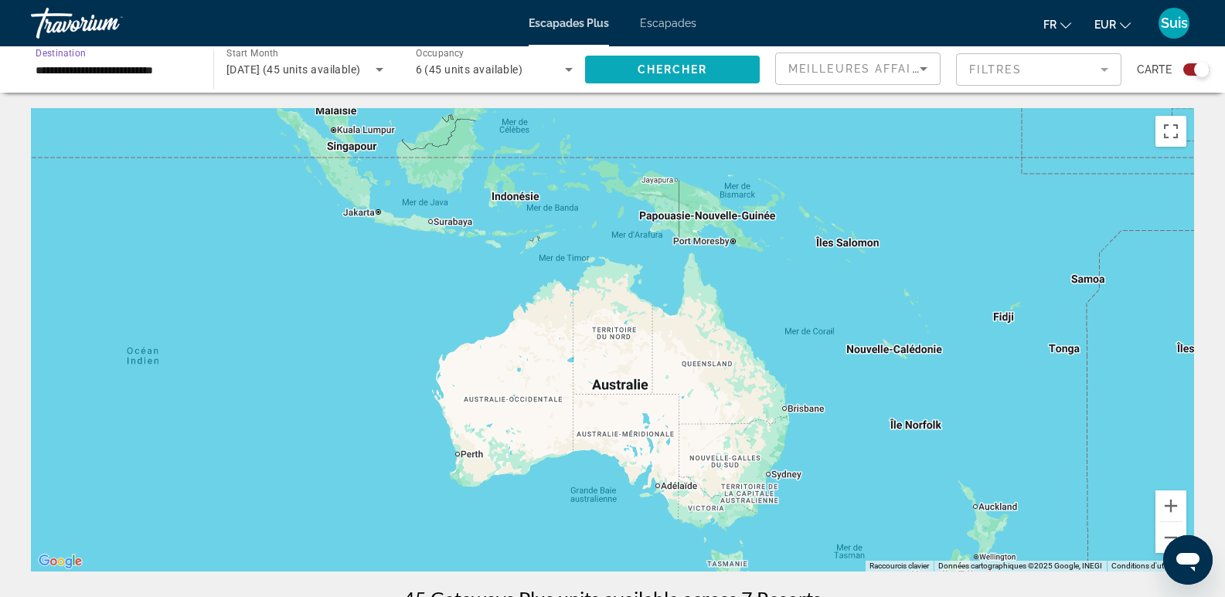
click at [670, 67] on span "Chercher" at bounding box center [673, 69] width 70 height 12
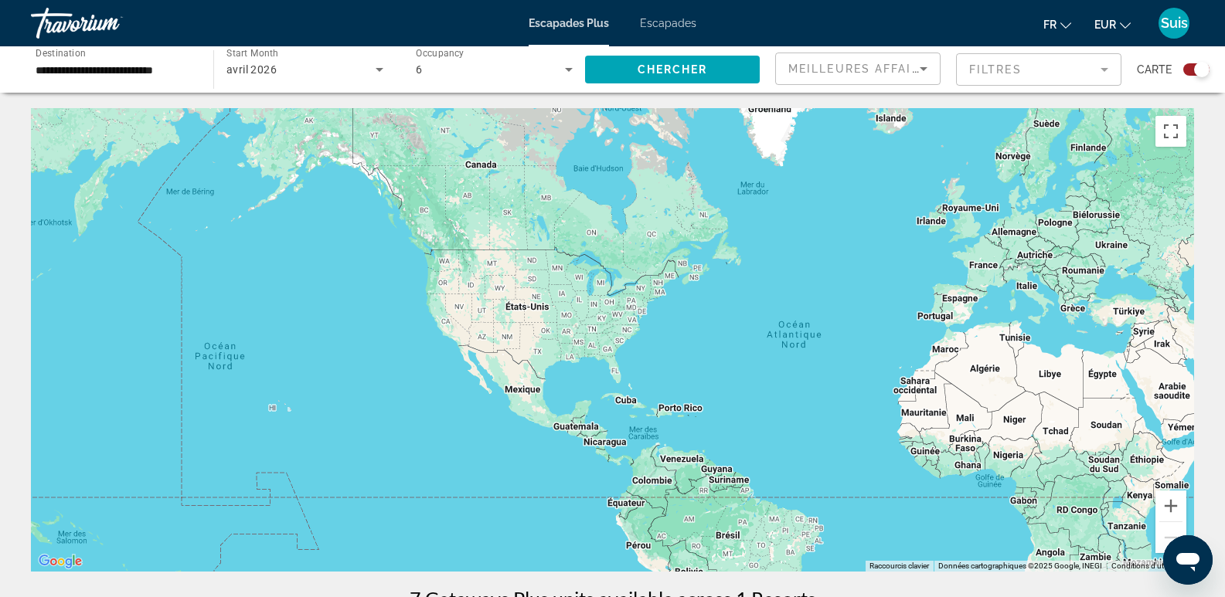
drag, startPoint x: 1081, startPoint y: 239, endPoint x: 430, endPoint y: 492, distance: 698.9
click at [430, 492] on div "Contenu principal" at bounding box center [612, 340] width 1163 height 464
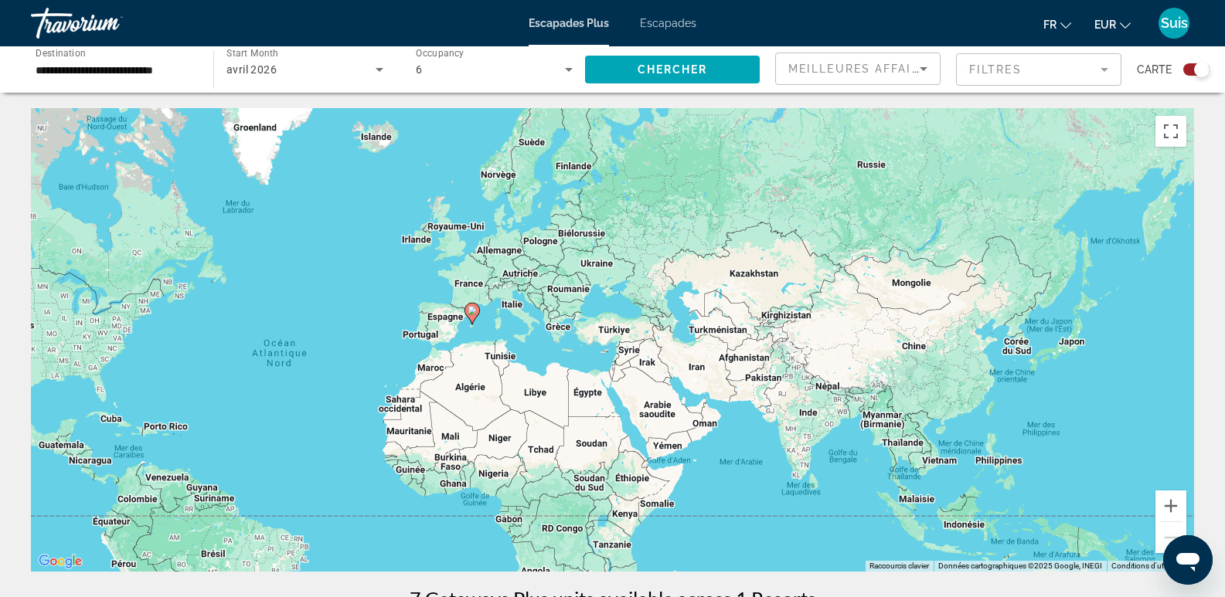
drag, startPoint x: 1092, startPoint y: 278, endPoint x: 589, endPoint y: 280, distance: 503.2
click at [589, 280] on div "Pour activer le glissement avec le clavier, appuyez sur Alt+Entrée. Une fois ce…" at bounding box center [612, 340] width 1163 height 464
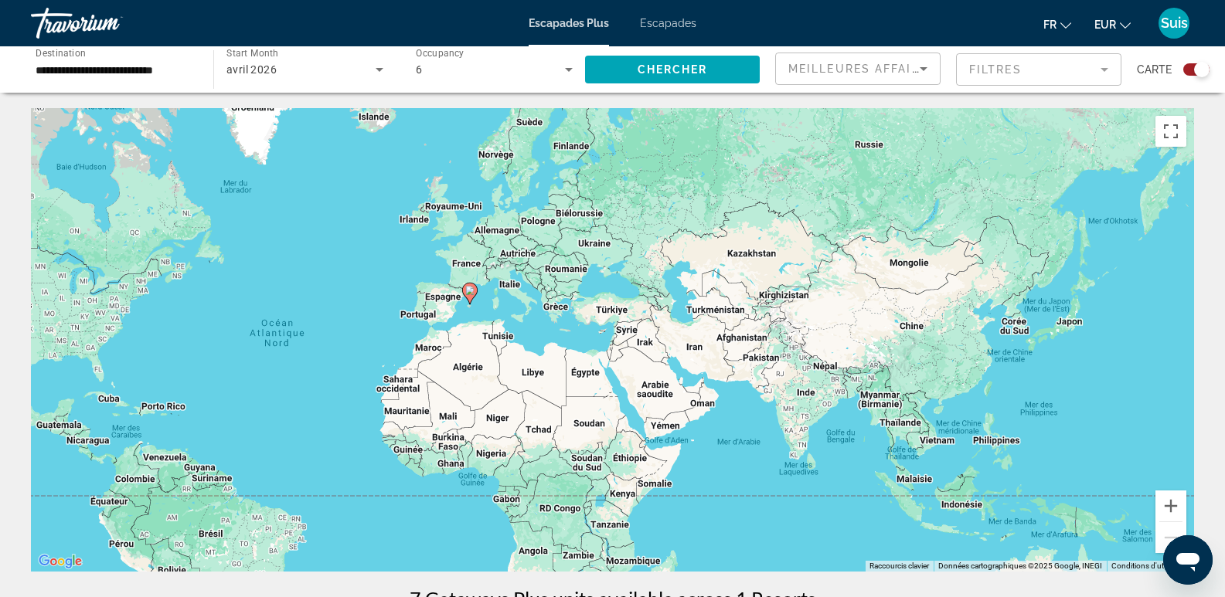
click at [471, 292] on image "Contenu principal" at bounding box center [469, 290] width 9 height 9
type input "**********"
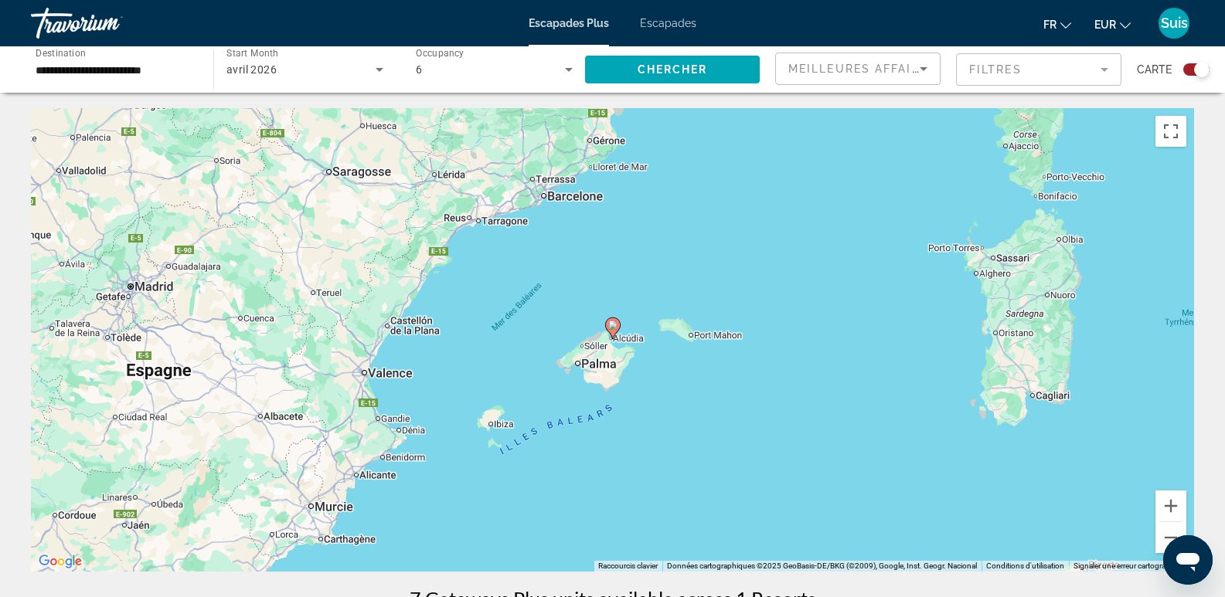
click at [614, 325] on image "Contenu principal" at bounding box center [612, 325] width 9 height 9
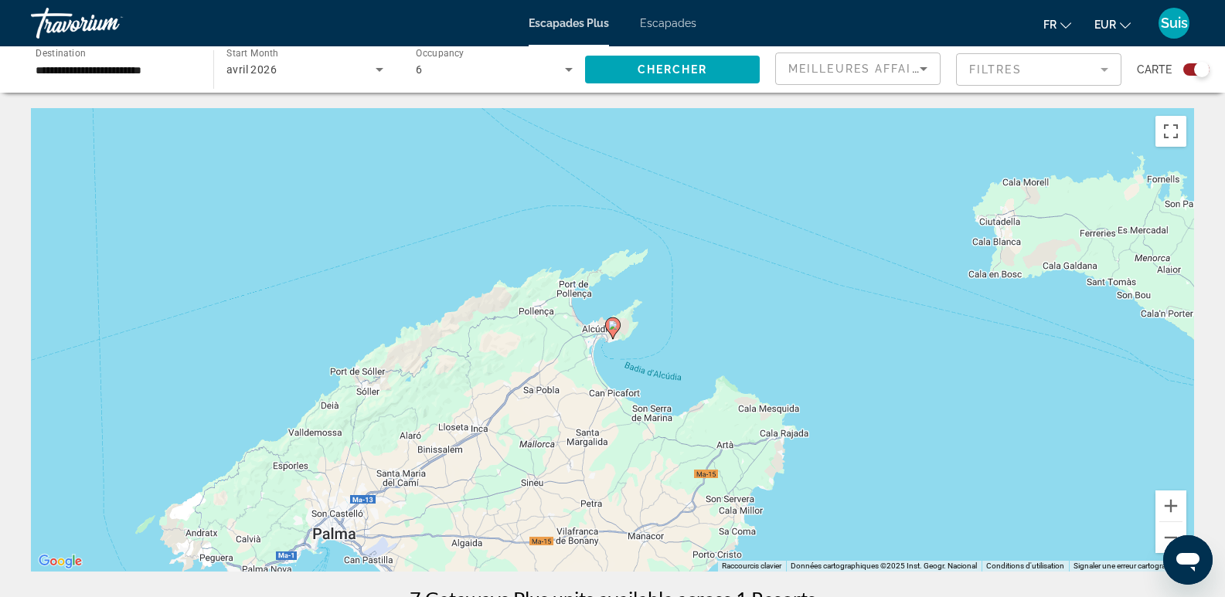
click at [614, 325] on image "Contenu principal" at bounding box center [612, 325] width 9 height 9
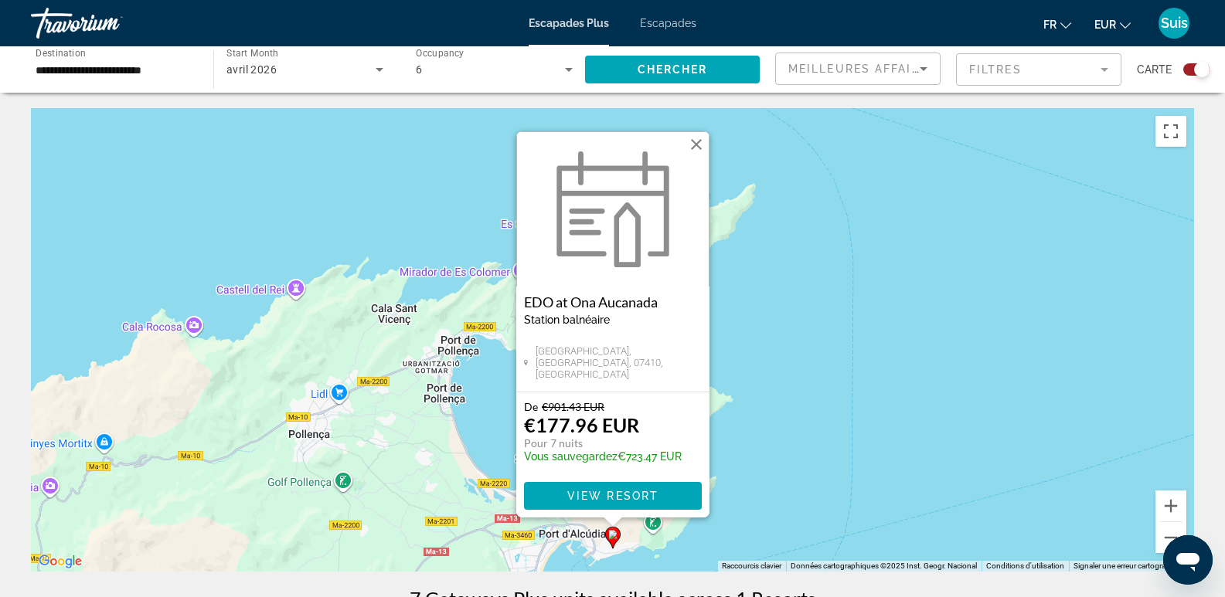
click at [698, 145] on button "Fermer" at bounding box center [696, 144] width 23 height 23
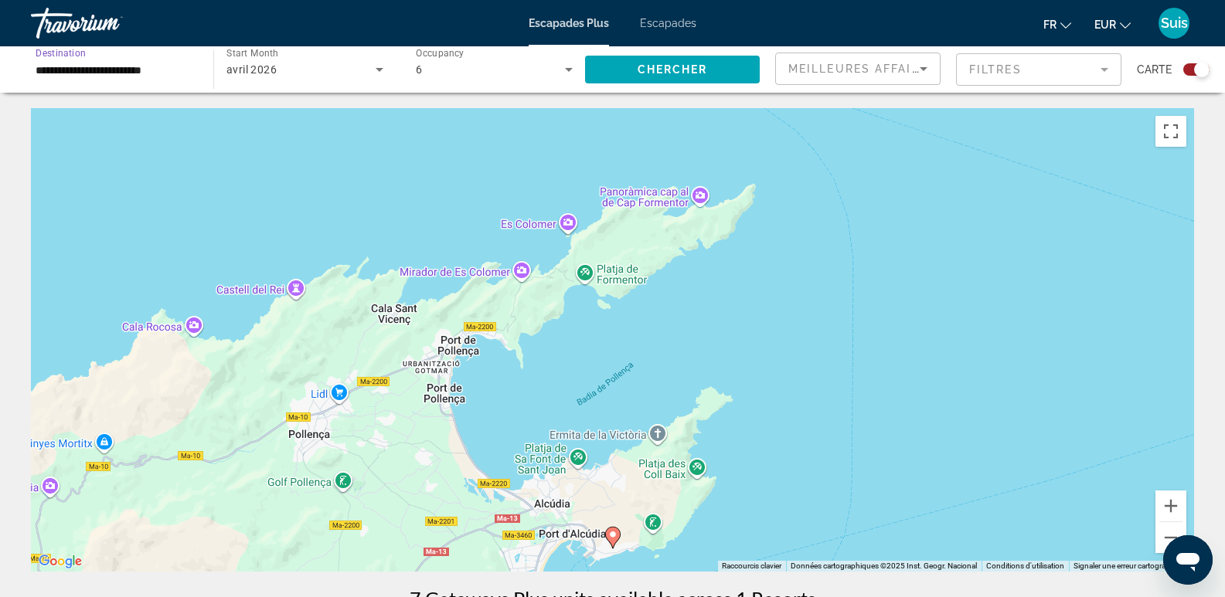
click at [188, 74] on input "**********" at bounding box center [115, 70] width 158 height 19
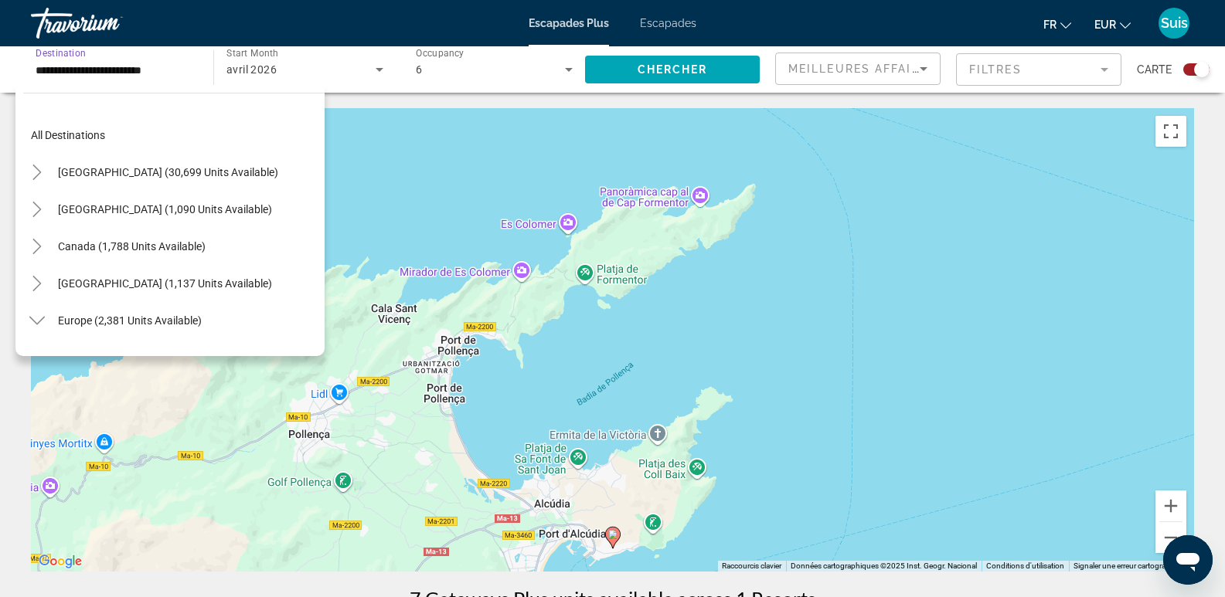
click at [674, 22] on font "Escapades" at bounding box center [668, 23] width 56 height 12
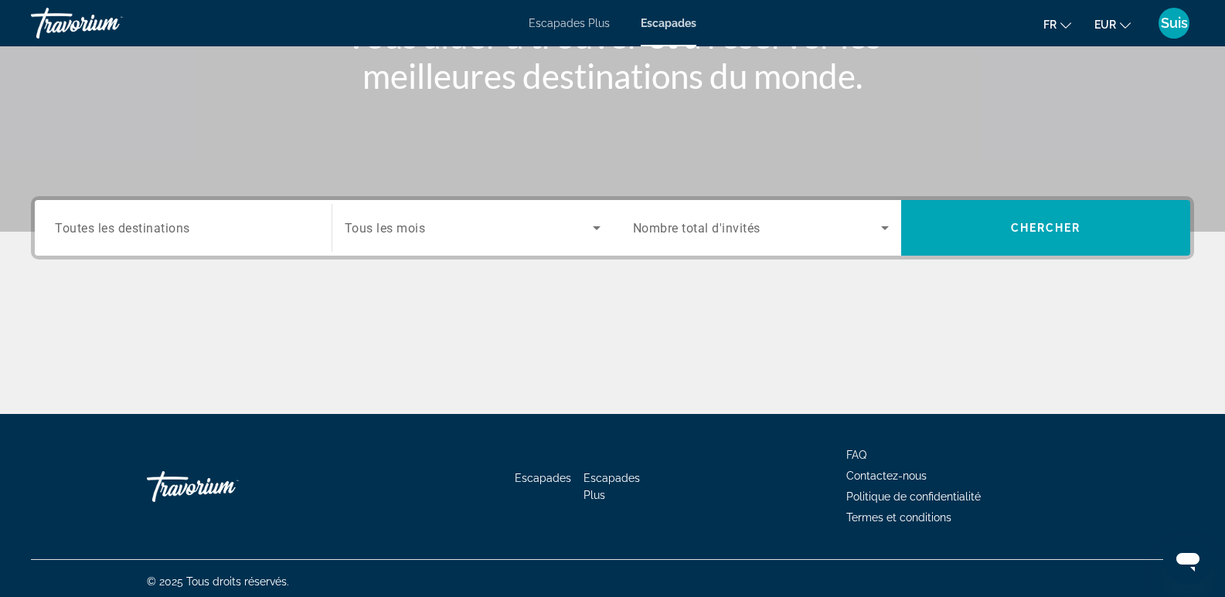
click at [111, 224] on span "Toutes les destinations" at bounding box center [122, 227] width 135 height 15
click at [111, 224] on input "Destination Toutes les destinations" at bounding box center [183, 229] width 257 height 19
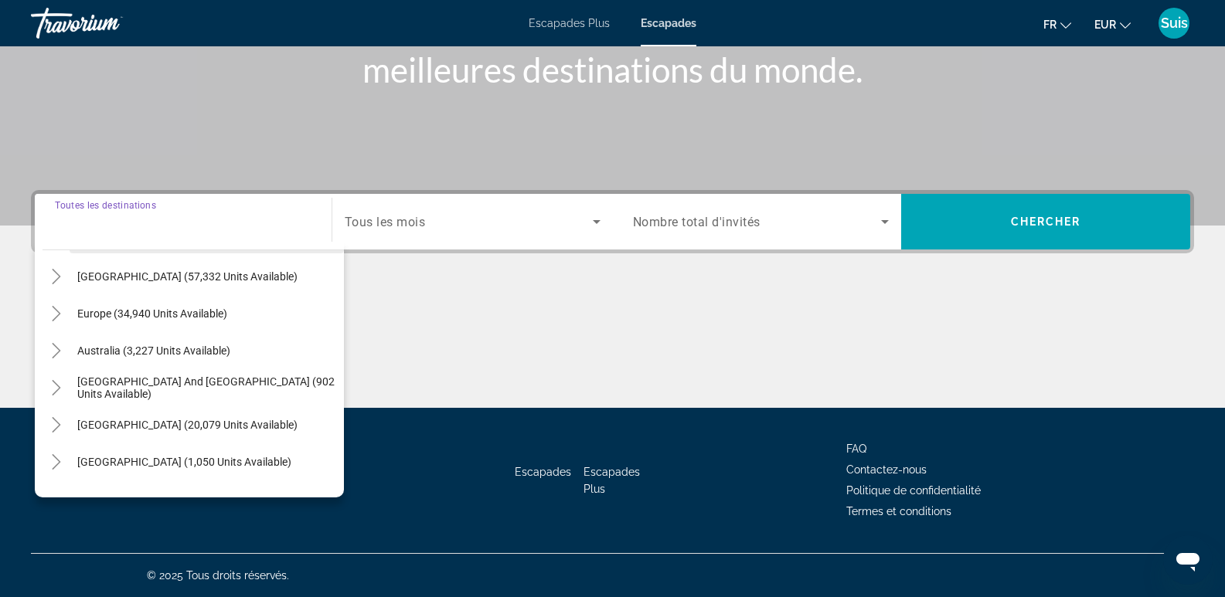
scroll to position [155, 0]
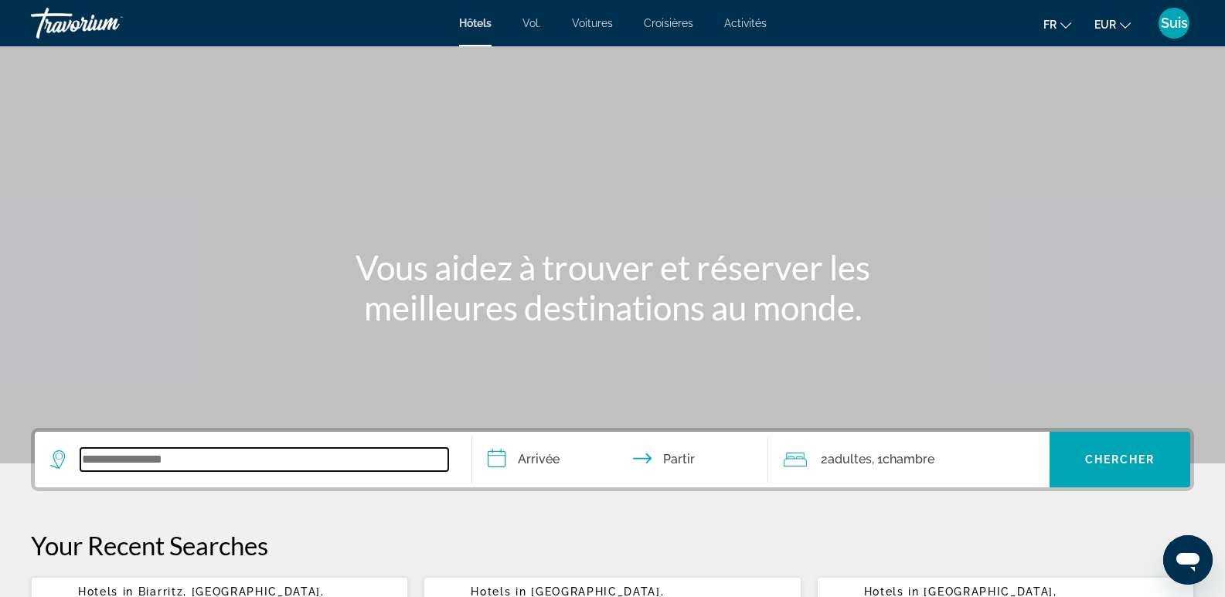
click at [309, 467] on input "Widget de recherche" at bounding box center [264, 459] width 368 height 23
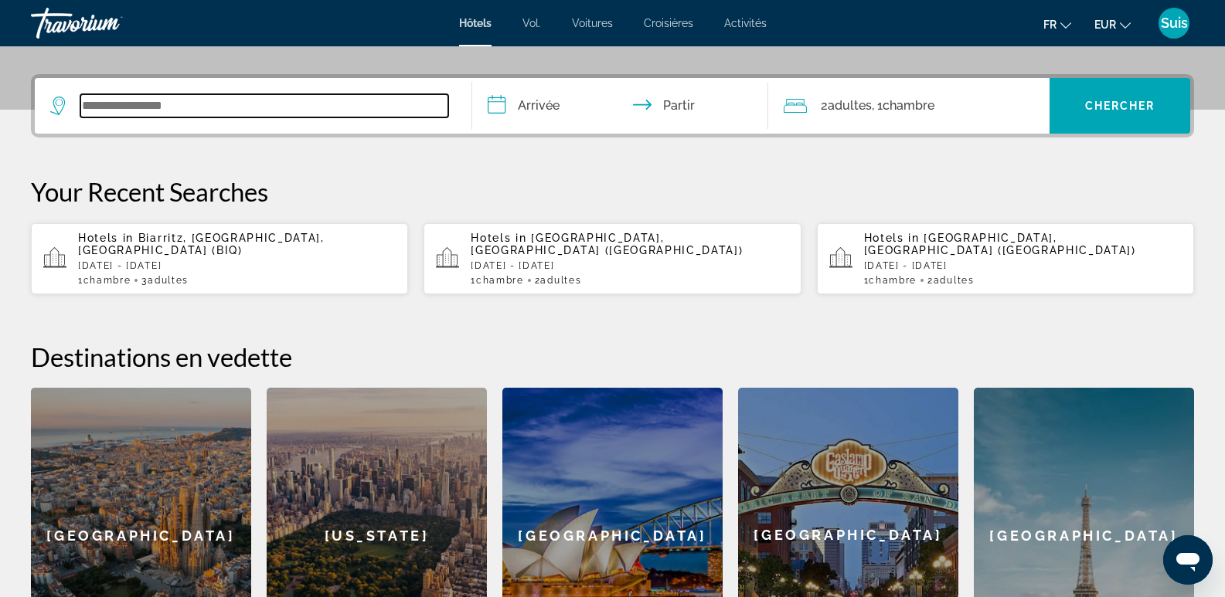
scroll to position [378, 0]
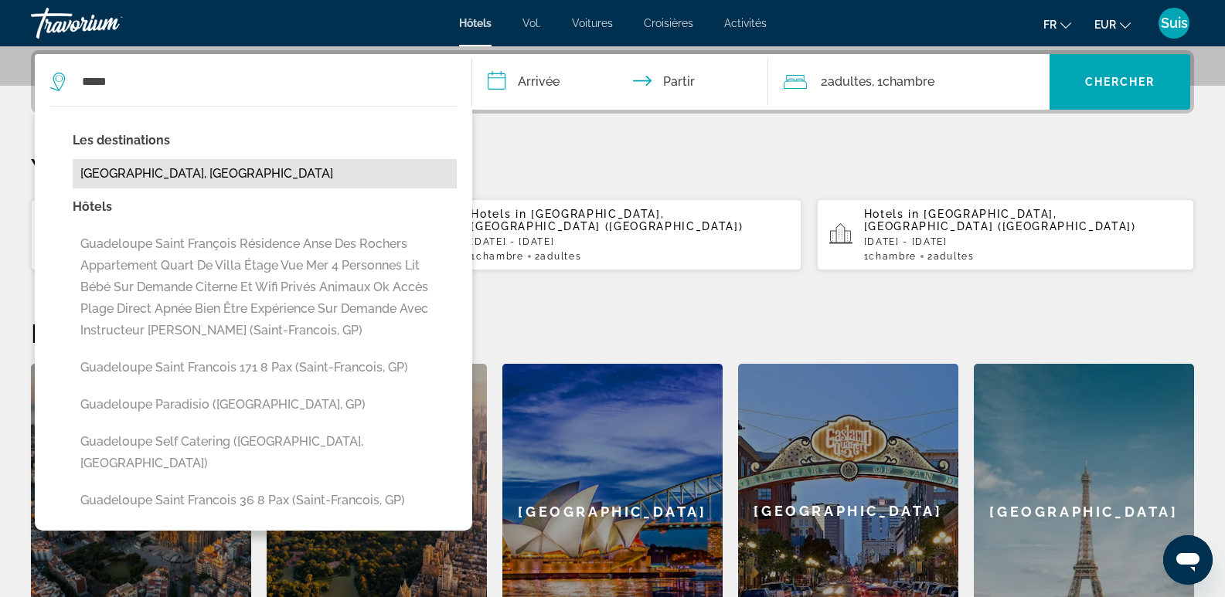
click at [182, 168] on button "Guadeloupe, Guadeloupe" at bounding box center [265, 173] width 384 height 29
type input "**********"
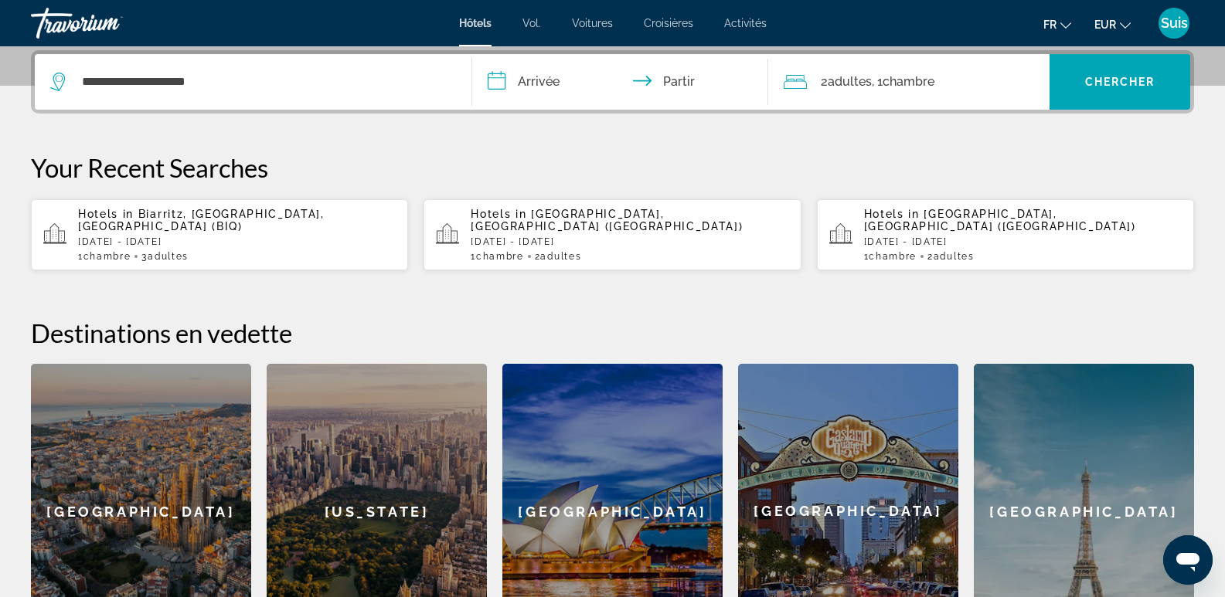
click at [543, 84] on input "**********" at bounding box center [623, 84] width 303 height 60
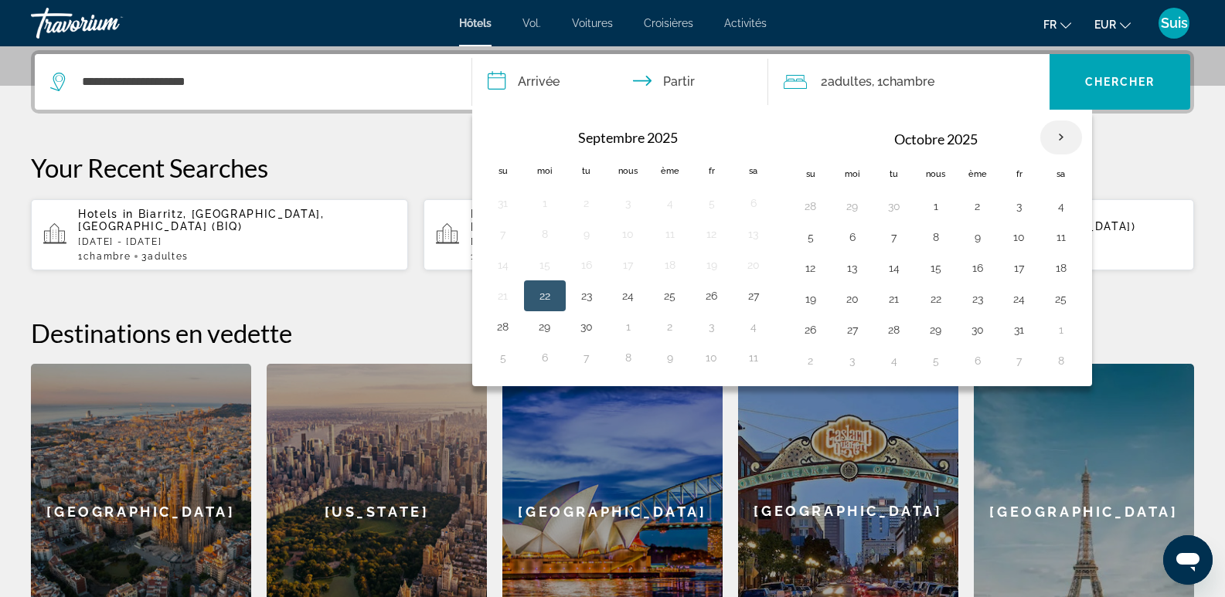
click at [1060, 134] on th "Mois prochain" at bounding box center [1061, 138] width 42 height 34
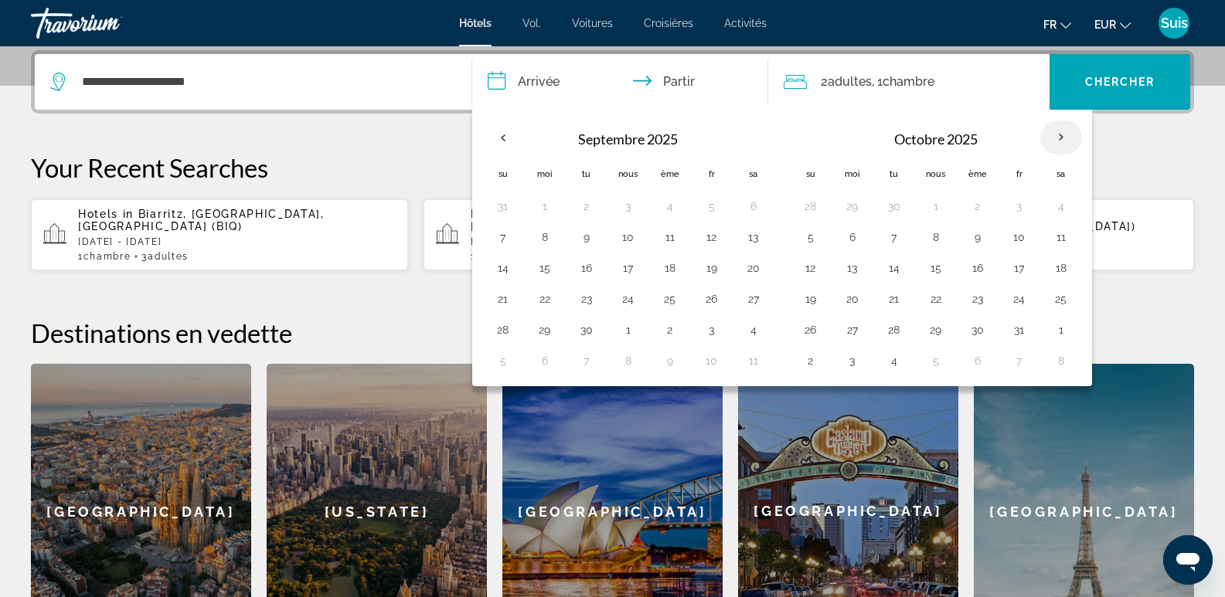
click at [1060, 134] on th "Mois prochain" at bounding box center [1061, 138] width 42 height 34
click at [1013, 266] on button "17" at bounding box center [1019, 268] width 25 height 22
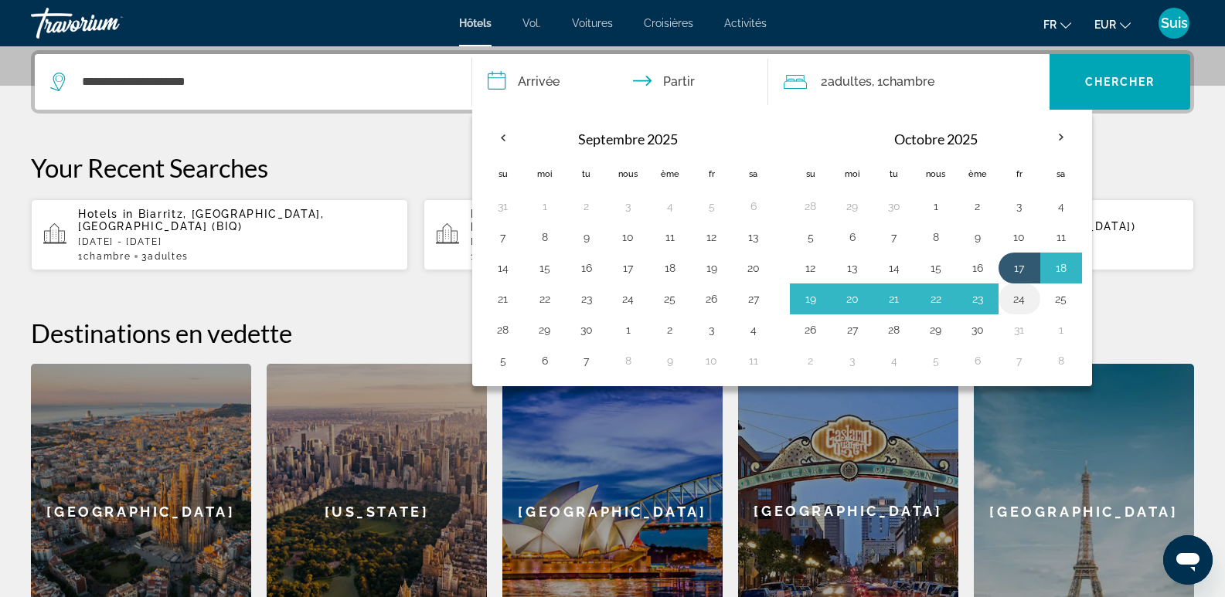
click at [1016, 300] on button "24" at bounding box center [1019, 299] width 25 height 22
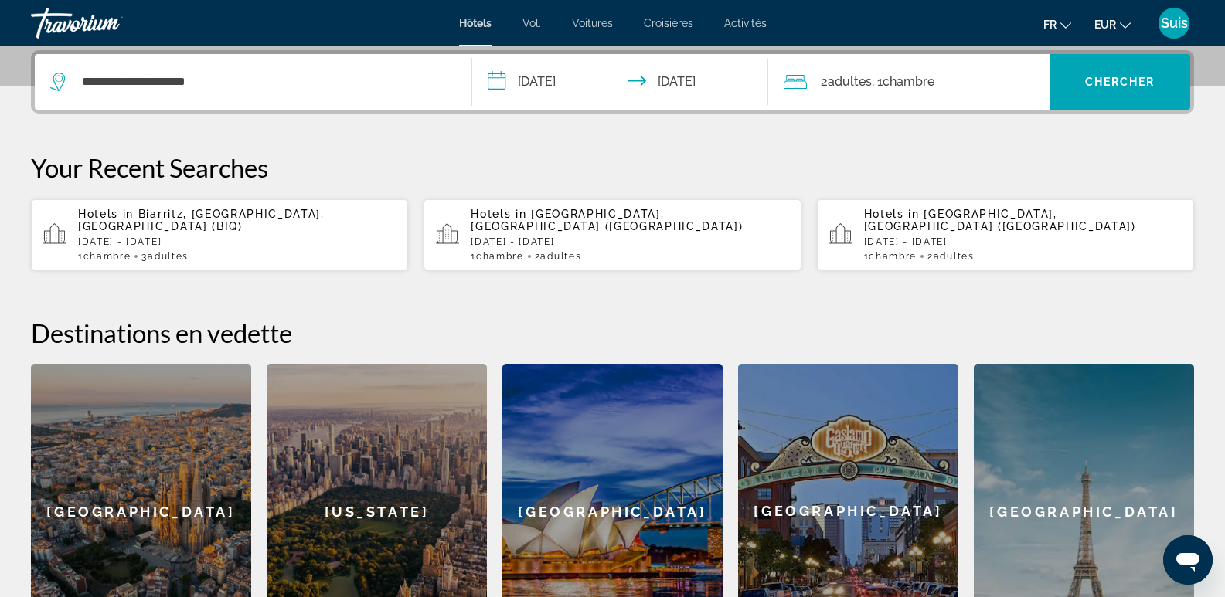
click at [716, 89] on input "**********" at bounding box center [623, 84] width 303 height 60
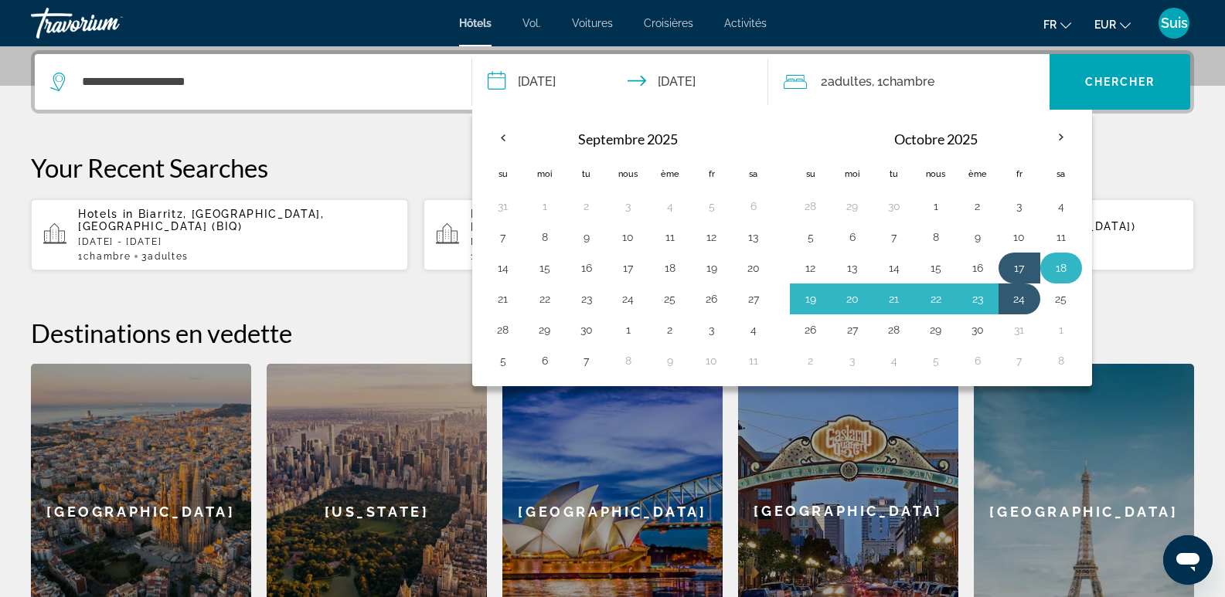
click at [1070, 263] on button "18" at bounding box center [1061, 268] width 25 height 22
click at [1064, 298] on button "25" at bounding box center [1061, 299] width 25 height 22
type input "**********"
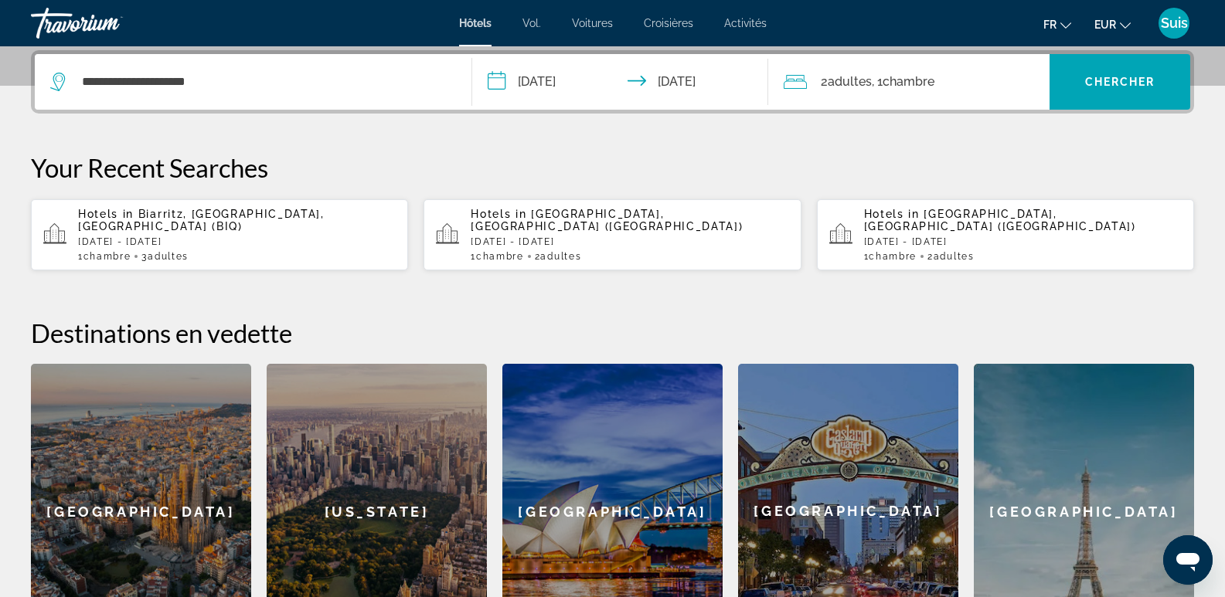
click at [824, 77] on font "2" at bounding box center [824, 81] width 7 height 15
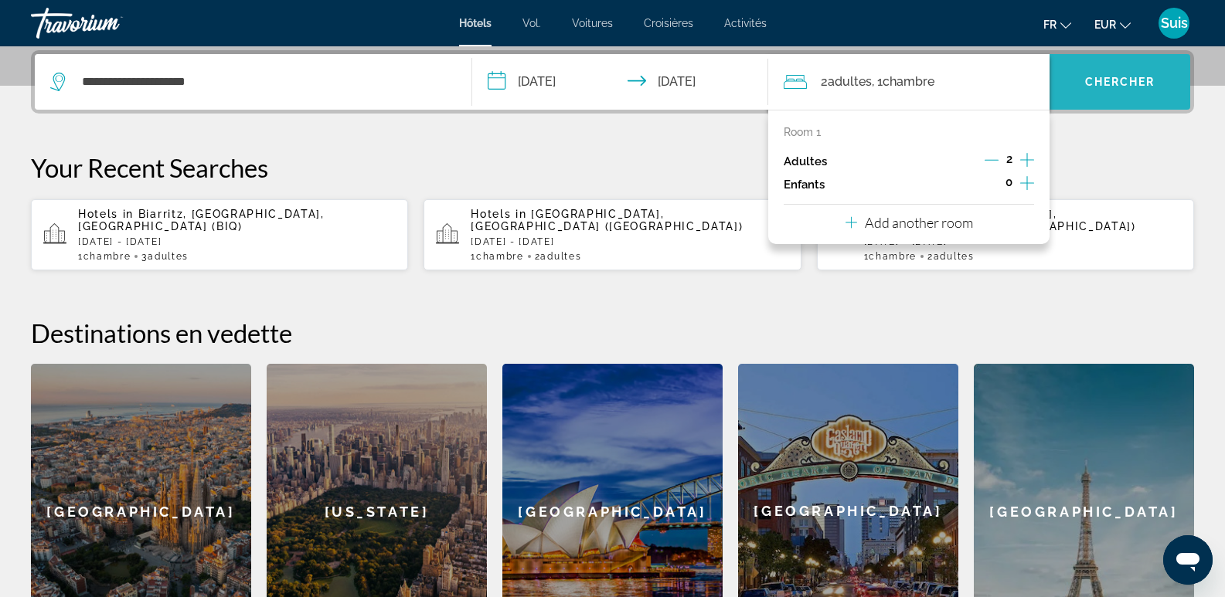
click at [1118, 81] on font "Chercher" at bounding box center [1120, 82] width 70 height 12
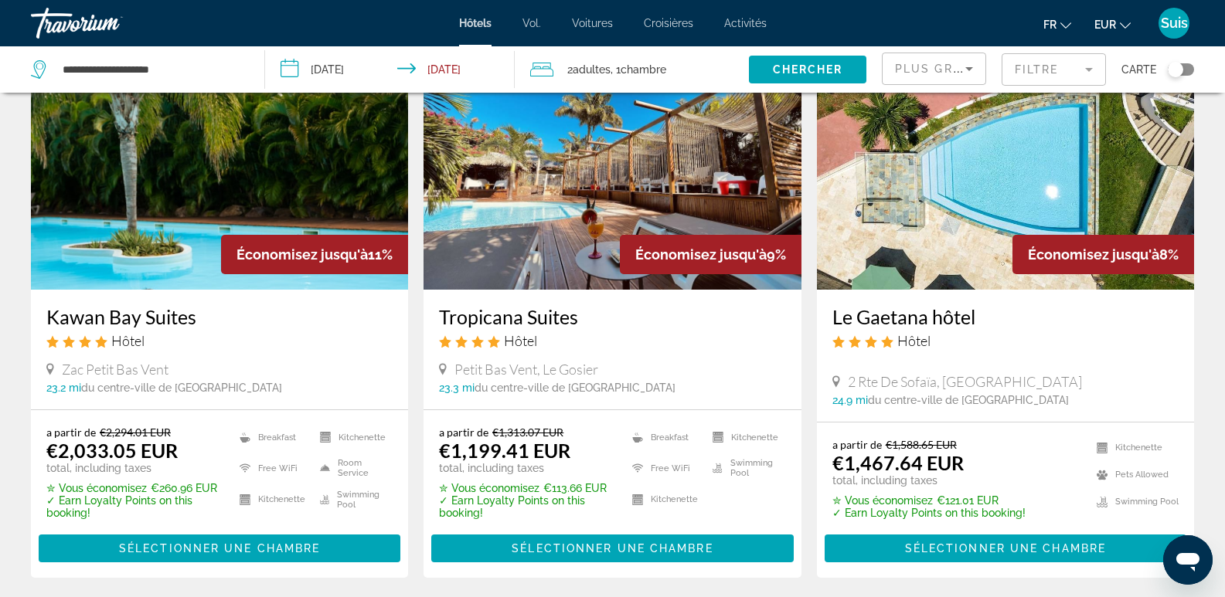
scroll to position [77, 0]
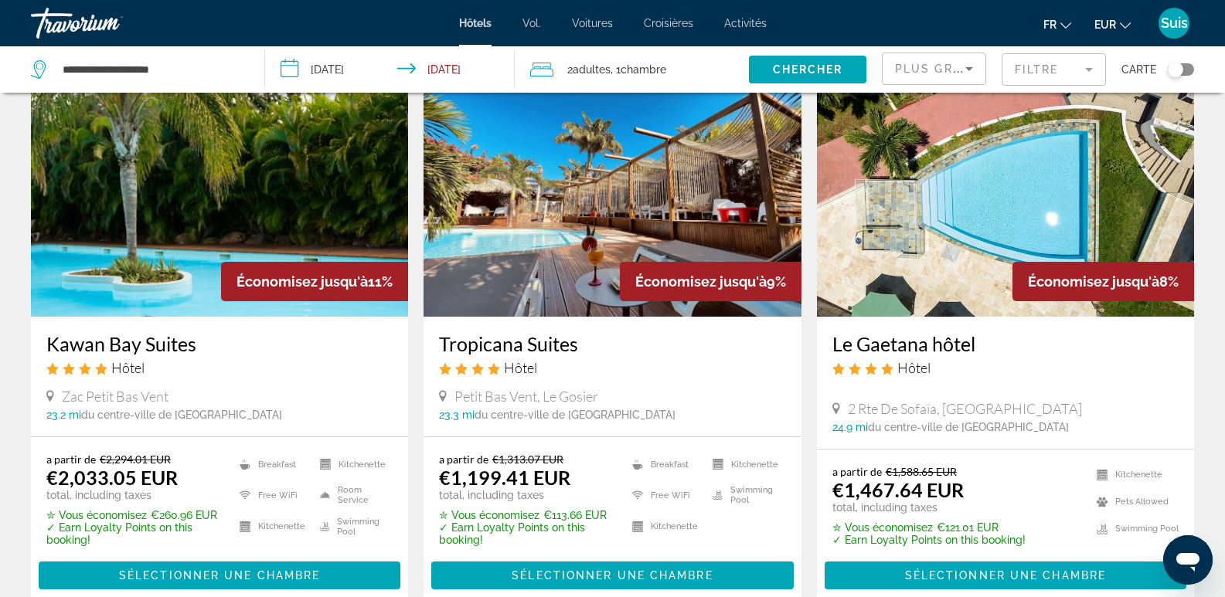
click at [602, 74] on span "Adultes" at bounding box center [592, 69] width 38 height 12
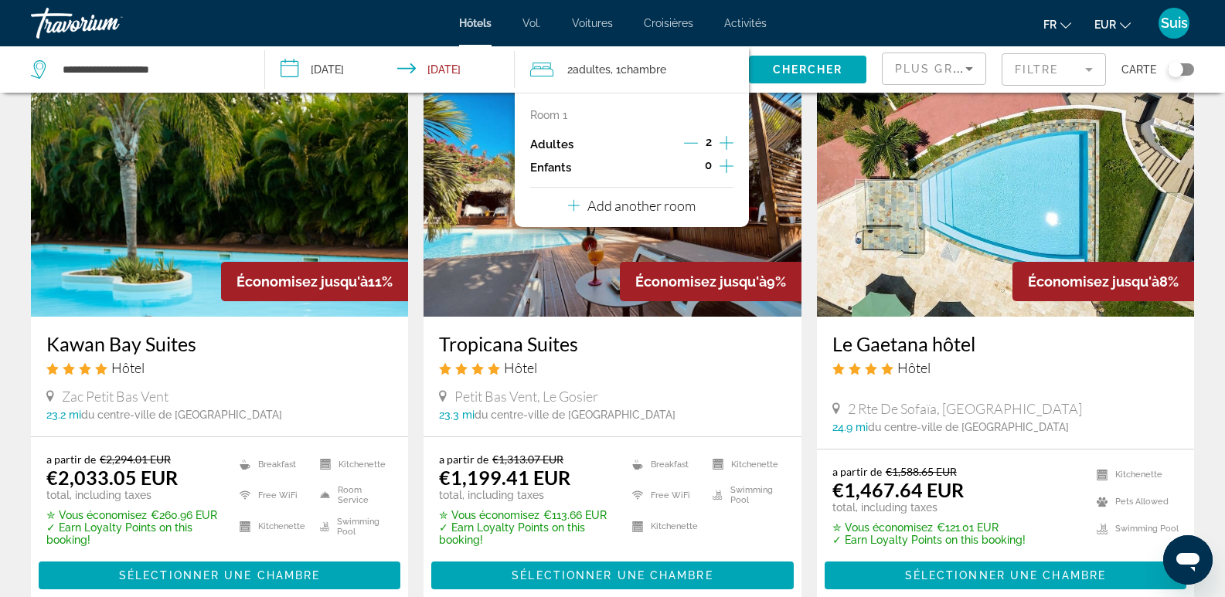
click at [727, 158] on icon "Increment children" at bounding box center [727, 166] width 14 height 19
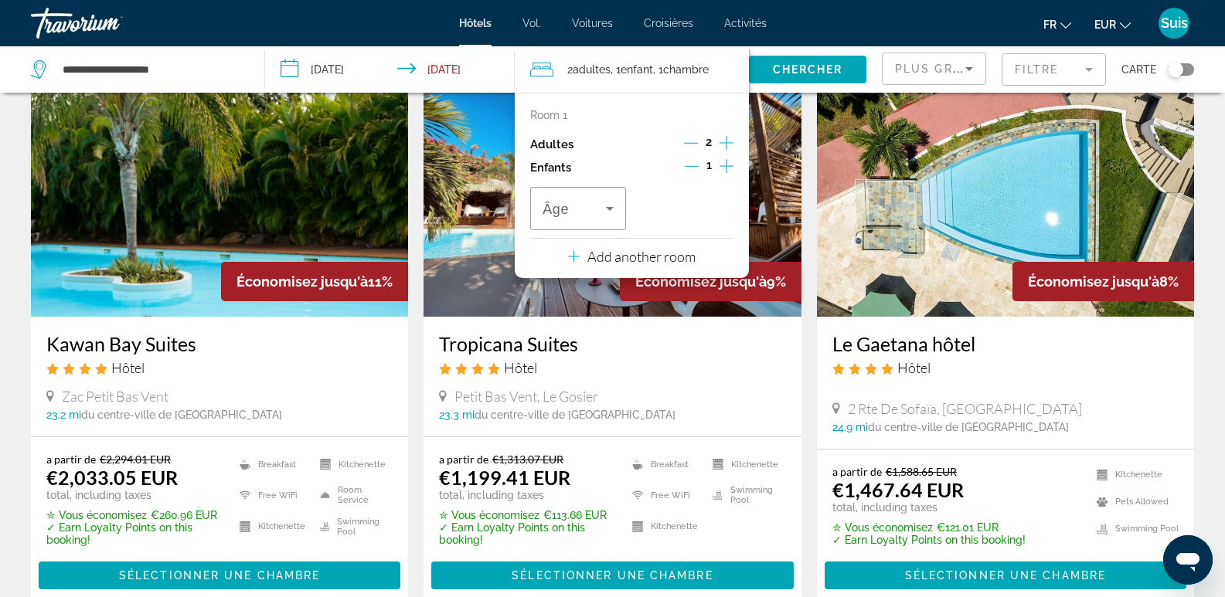
click at [727, 158] on icon "Increment children" at bounding box center [727, 166] width 14 height 19
click at [597, 213] on span "Travelers: 2 adults, 2 children" at bounding box center [574, 208] width 63 height 19
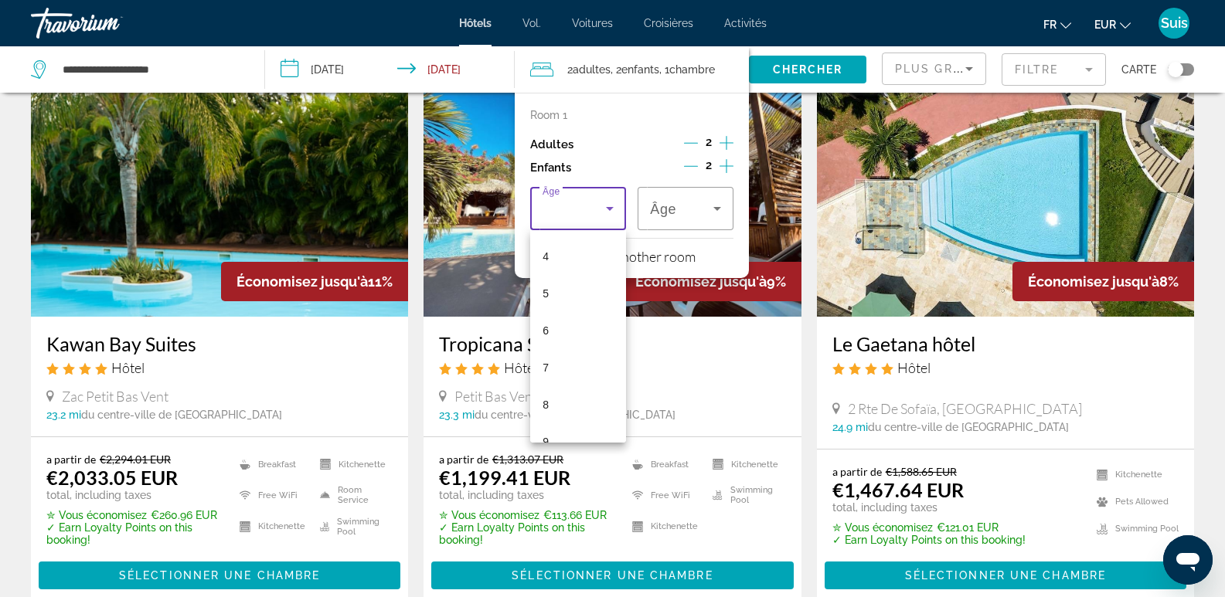
scroll to position [386, 0]
click at [569, 390] on mat-option "14" at bounding box center [578, 387] width 96 height 37
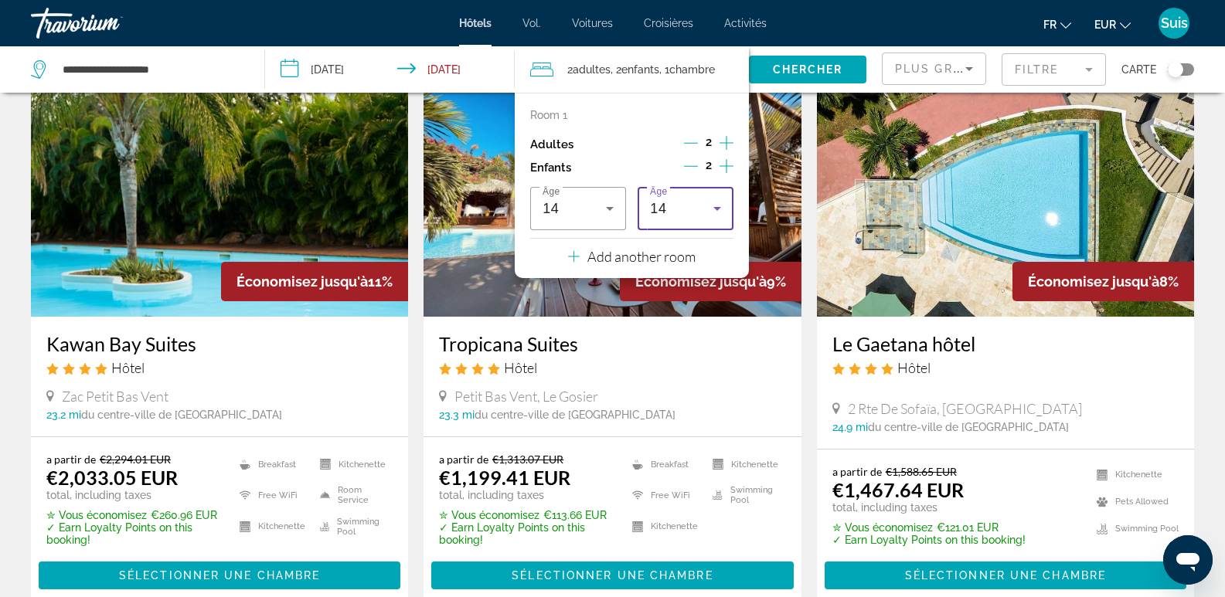
click at [721, 206] on icon "Travelers: 2 adults, 2 children" at bounding box center [717, 208] width 19 height 19
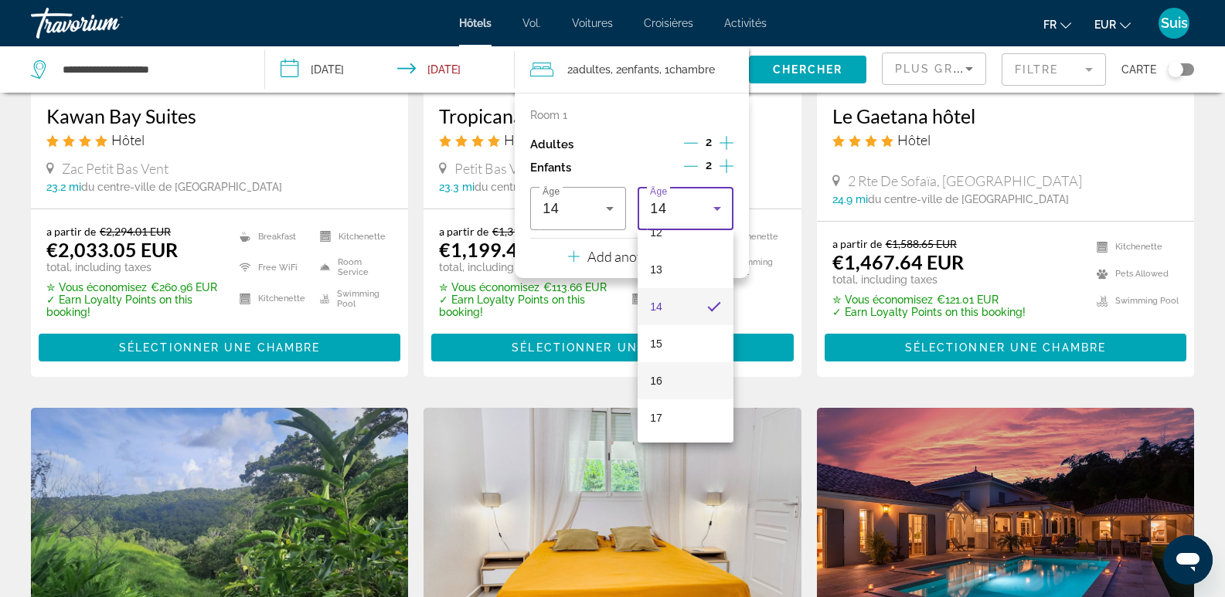
scroll to position [309, 0]
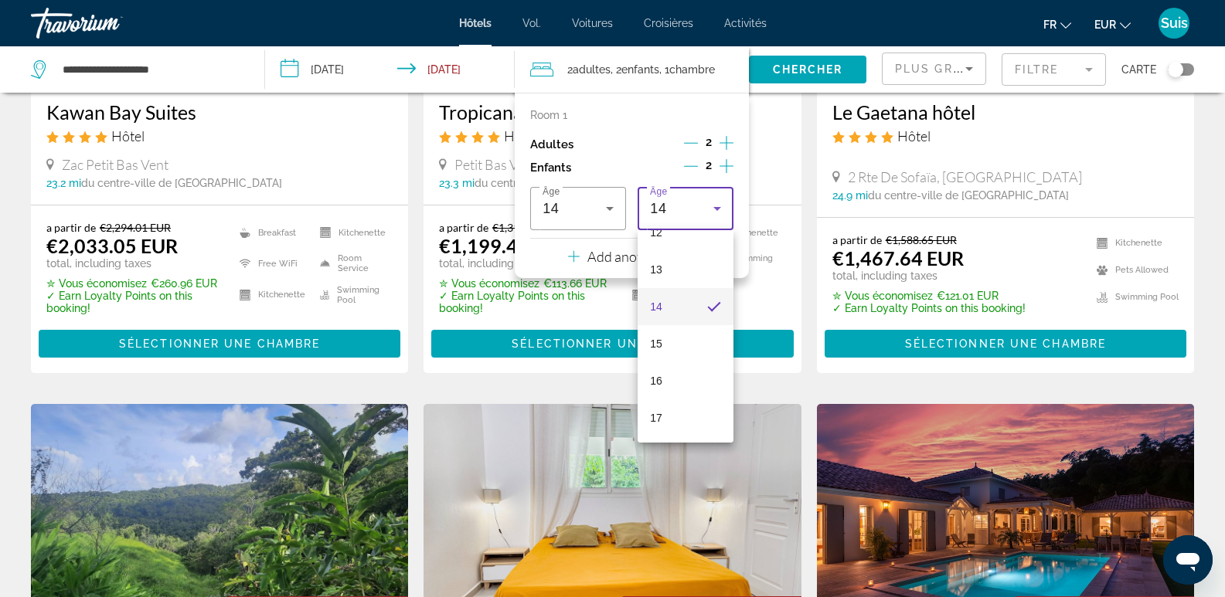
click at [723, 141] on div at bounding box center [612, 298] width 1225 height 597
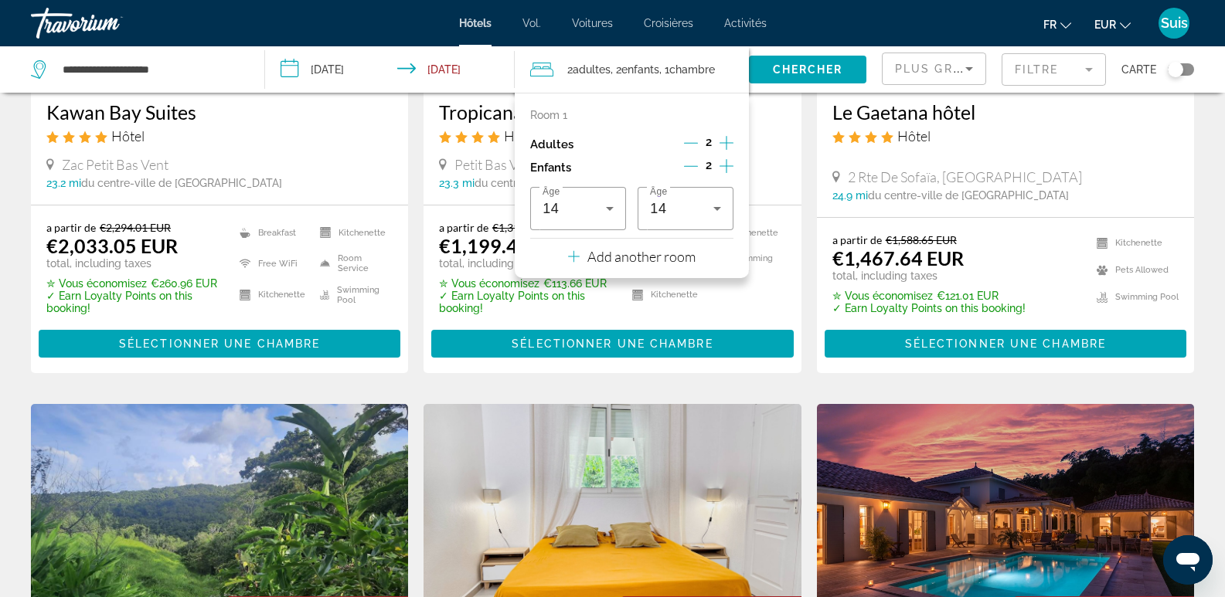
click at [689, 170] on icon "Decrement children" at bounding box center [691, 166] width 14 height 14
click at [730, 139] on icon "Increment adults" at bounding box center [727, 143] width 14 height 19
click at [665, 254] on p "Add another room" at bounding box center [641, 256] width 108 height 17
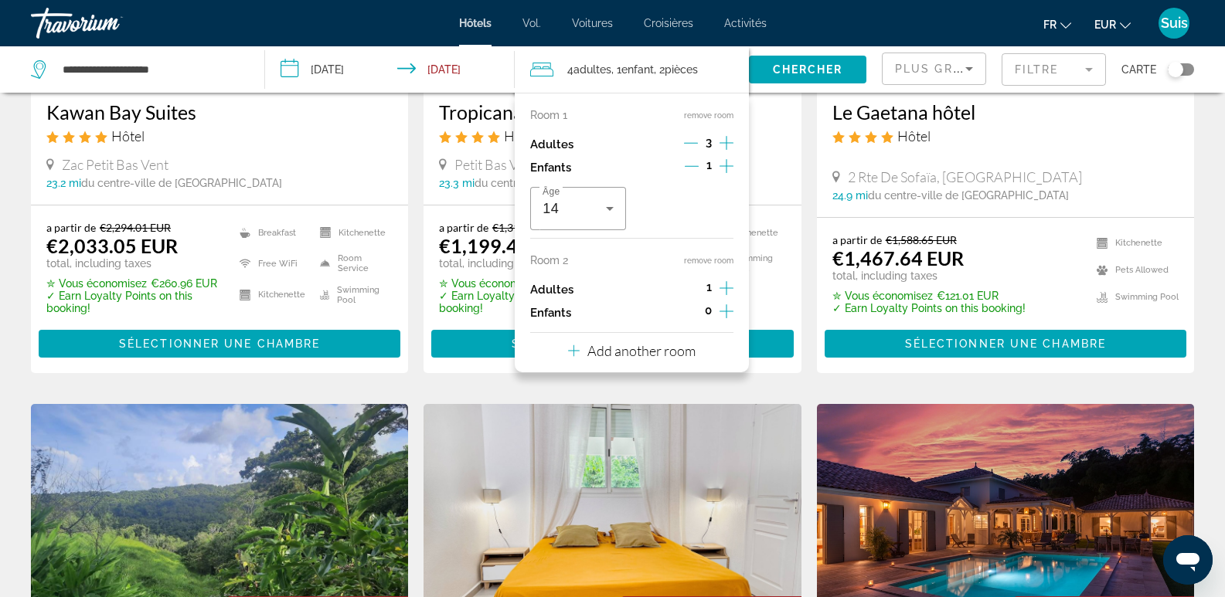
click at [729, 281] on icon "Increment adults" at bounding box center [727, 288] width 14 height 19
click at [807, 267] on app-hotels-search-item "Économisez jusqu'à 9% Tropicana Suites Hôtel Petit Bas Vent, Le Gosier 23.3 mi …" at bounding box center [612, 106] width 393 height 536
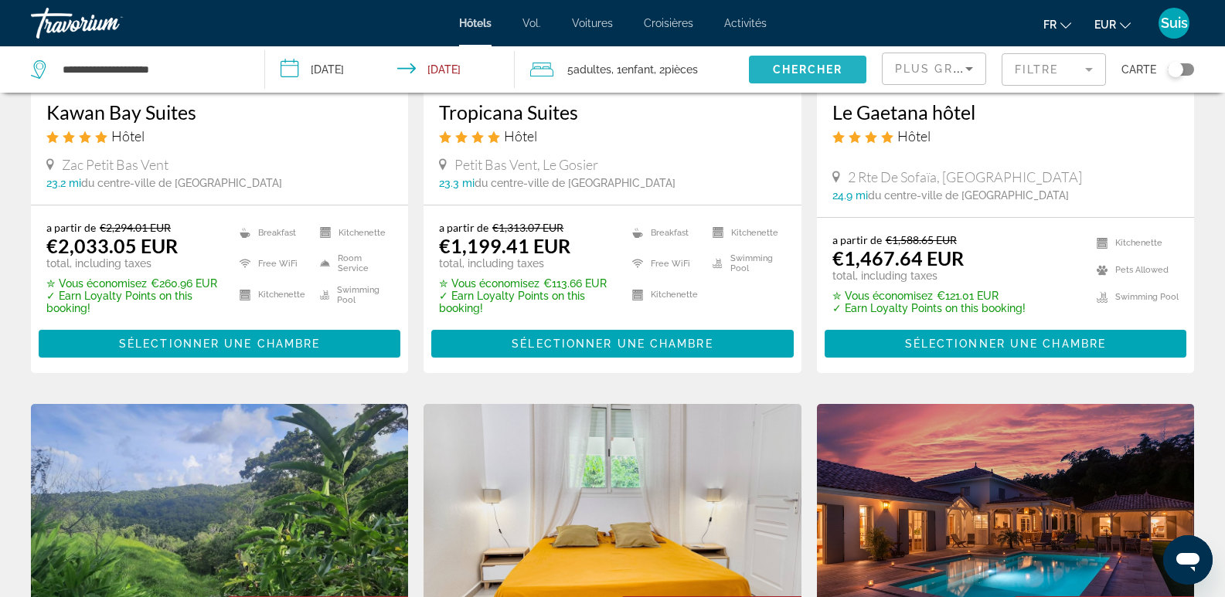
click at [837, 66] on span "Chercher" at bounding box center [808, 69] width 70 height 12
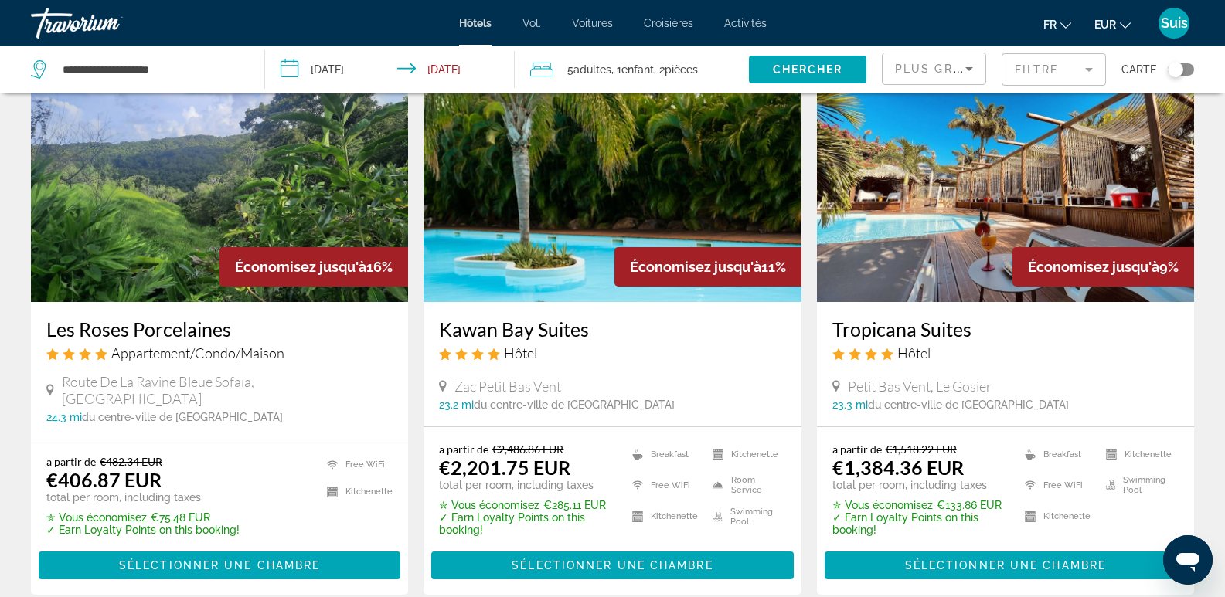
scroll to position [83, 0]
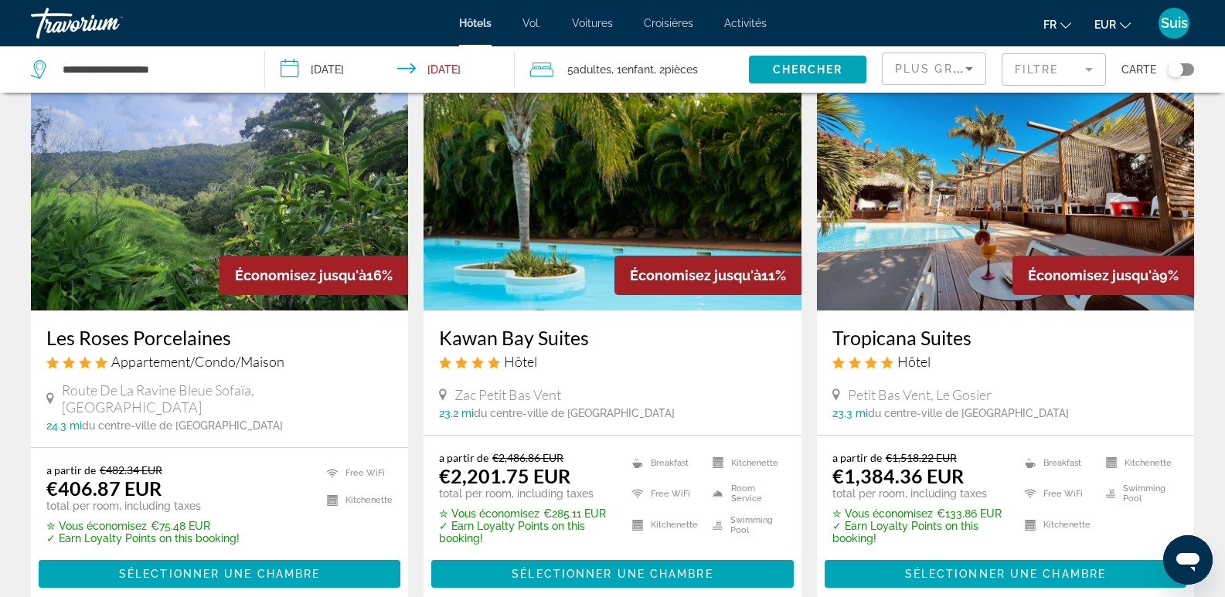
click at [981, 267] on img "Contenu principal" at bounding box center [1005, 186] width 377 height 247
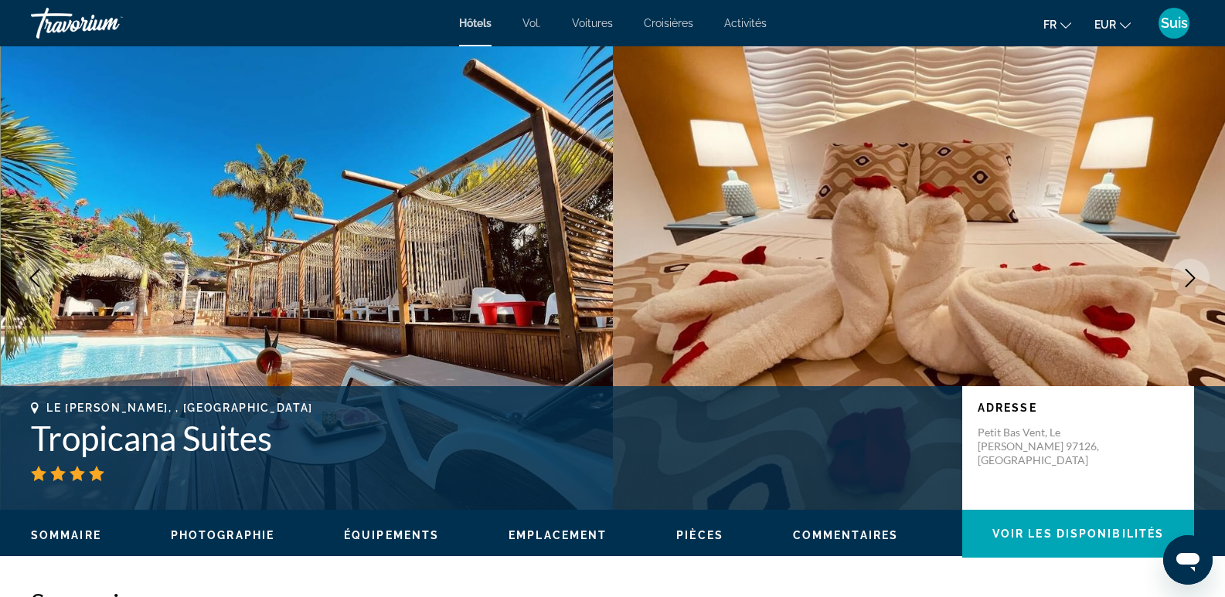
click at [1184, 278] on icon "Next image" at bounding box center [1190, 278] width 19 height 19
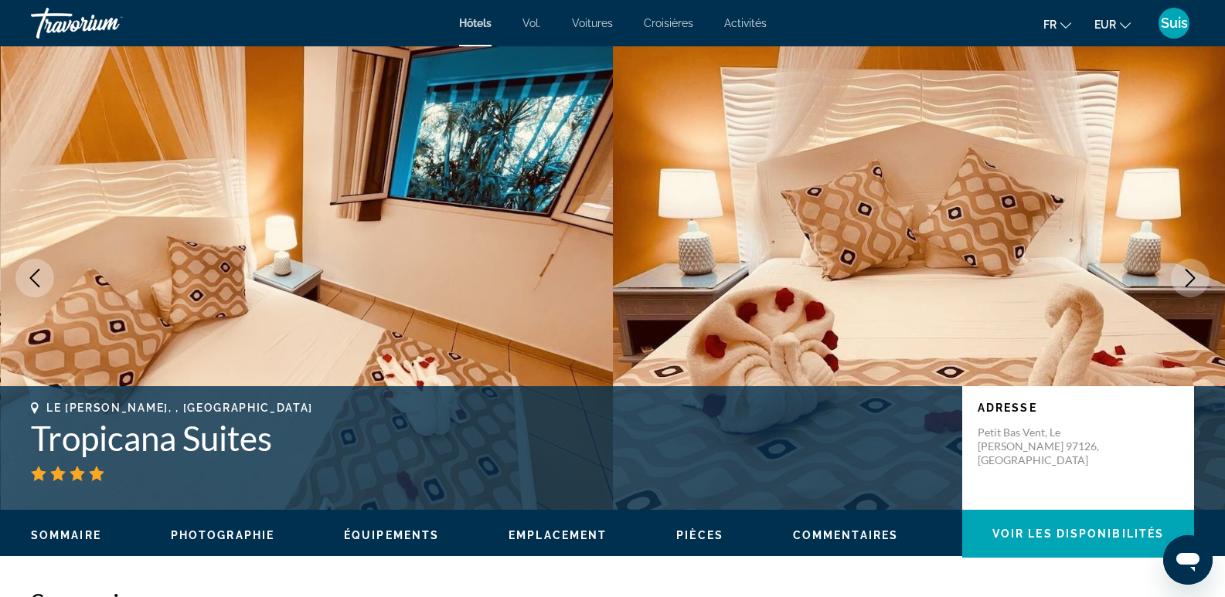
click at [1184, 278] on icon "Next image" at bounding box center [1190, 278] width 19 height 19
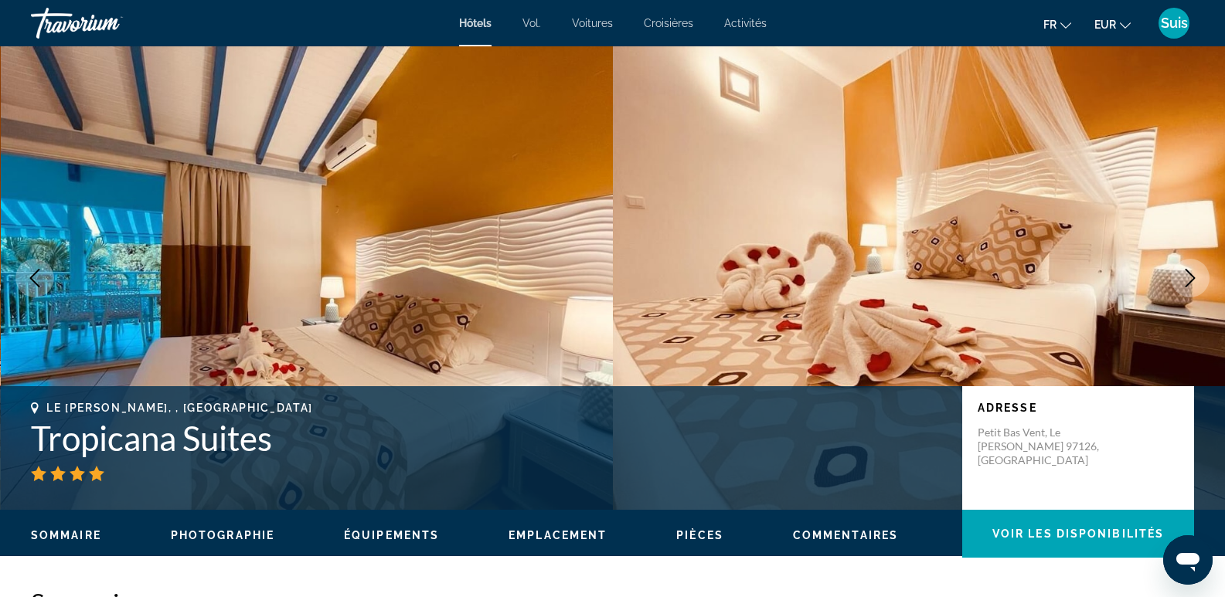
click at [1184, 278] on icon "Next image" at bounding box center [1190, 278] width 19 height 19
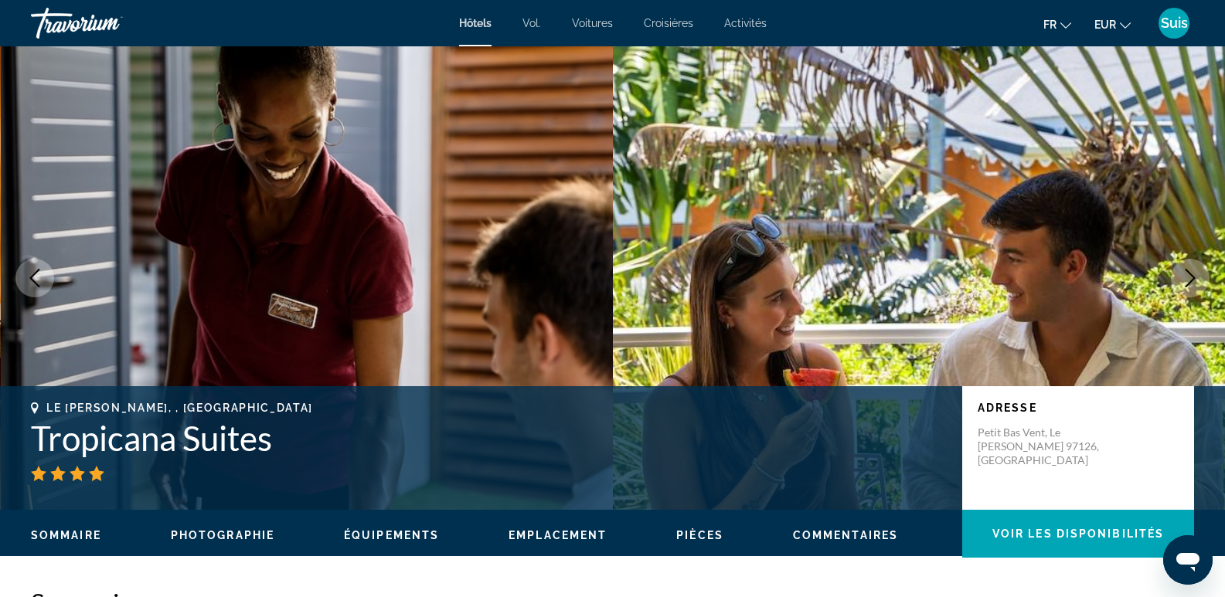
click at [1184, 278] on icon "Next image" at bounding box center [1190, 278] width 19 height 19
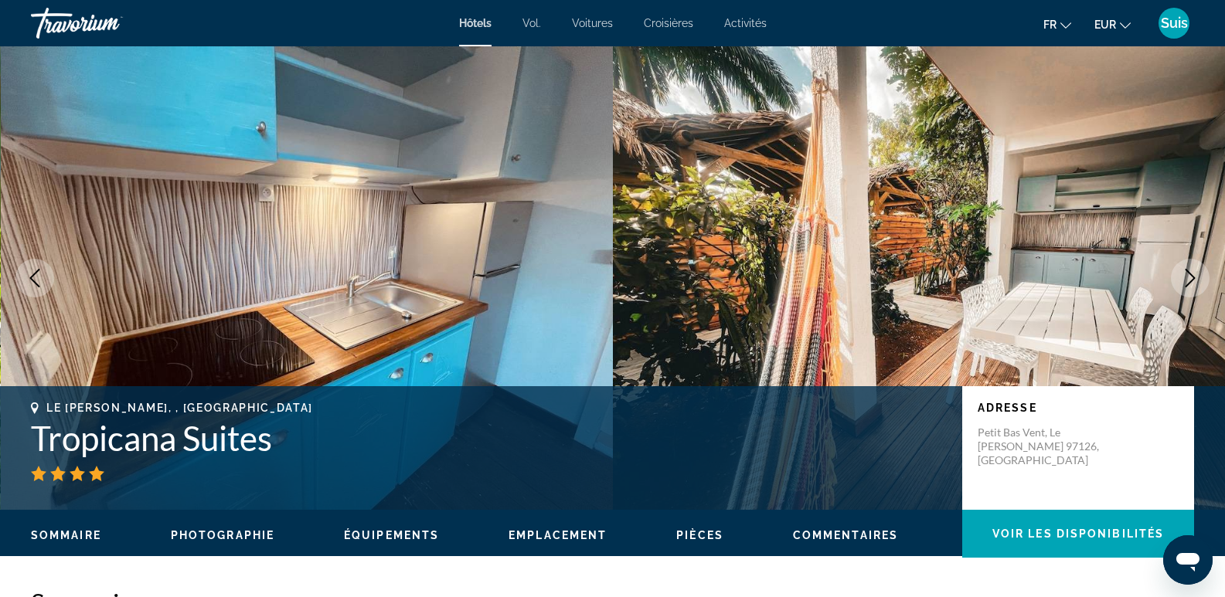
click at [1184, 278] on icon "Next image" at bounding box center [1190, 278] width 19 height 19
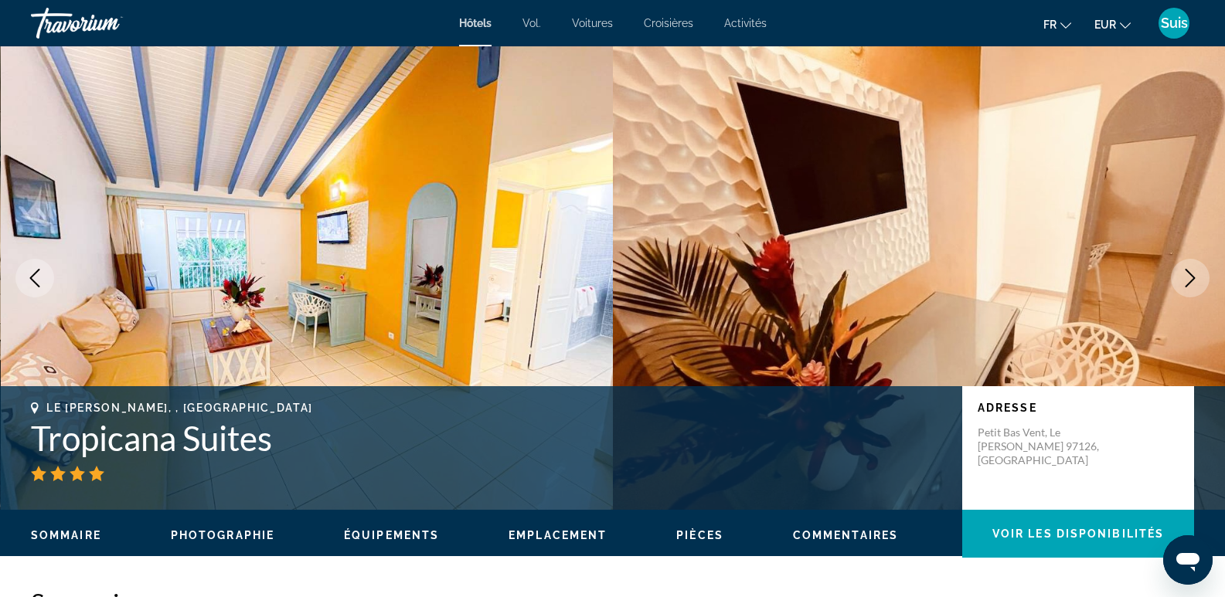
click at [1184, 278] on icon "Next image" at bounding box center [1190, 278] width 19 height 19
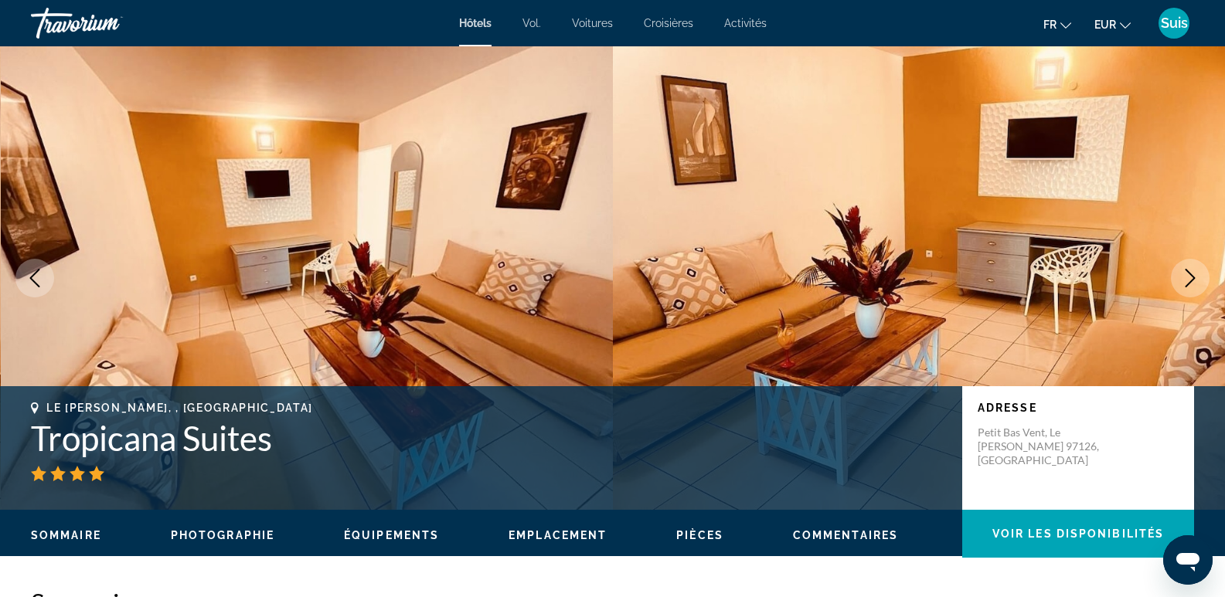
click at [1184, 278] on icon "Next image" at bounding box center [1190, 278] width 19 height 19
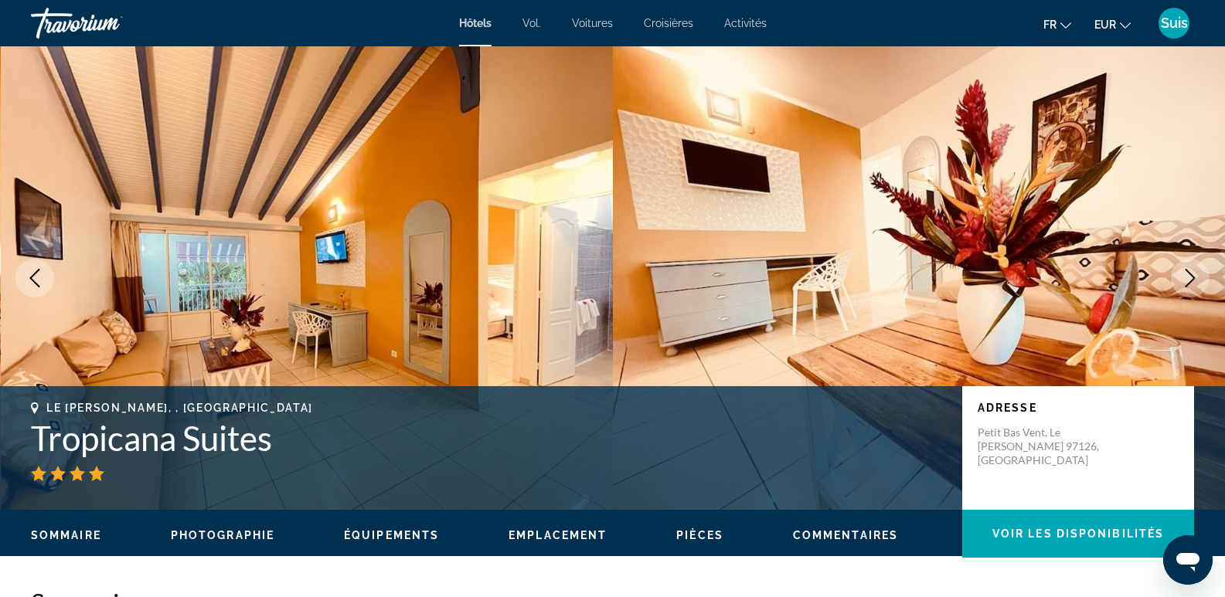
click at [1184, 278] on icon "Next image" at bounding box center [1190, 278] width 19 height 19
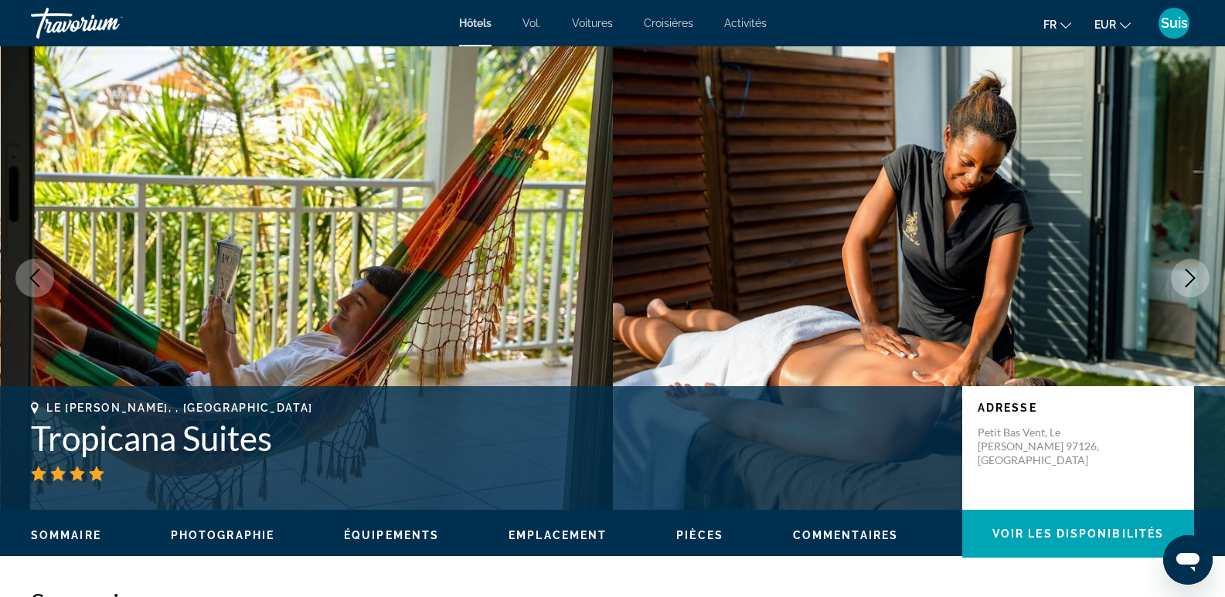
click at [1184, 278] on icon "Next image" at bounding box center [1190, 278] width 19 height 19
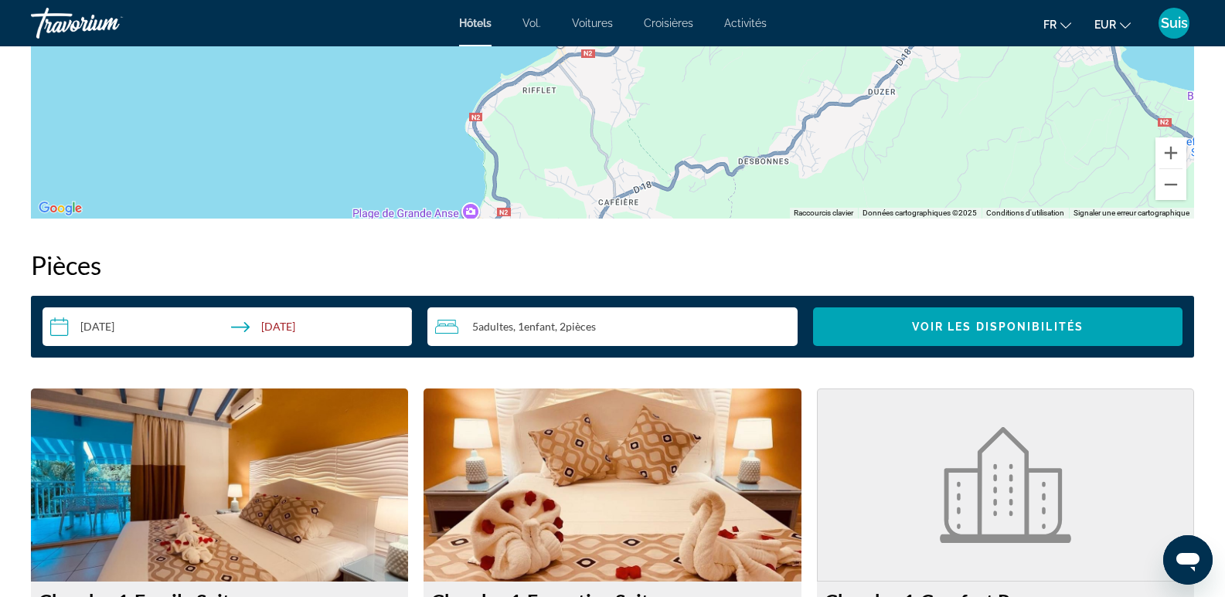
scroll to position [1401, 0]
